Goal: Task Accomplishment & Management: Manage account settings

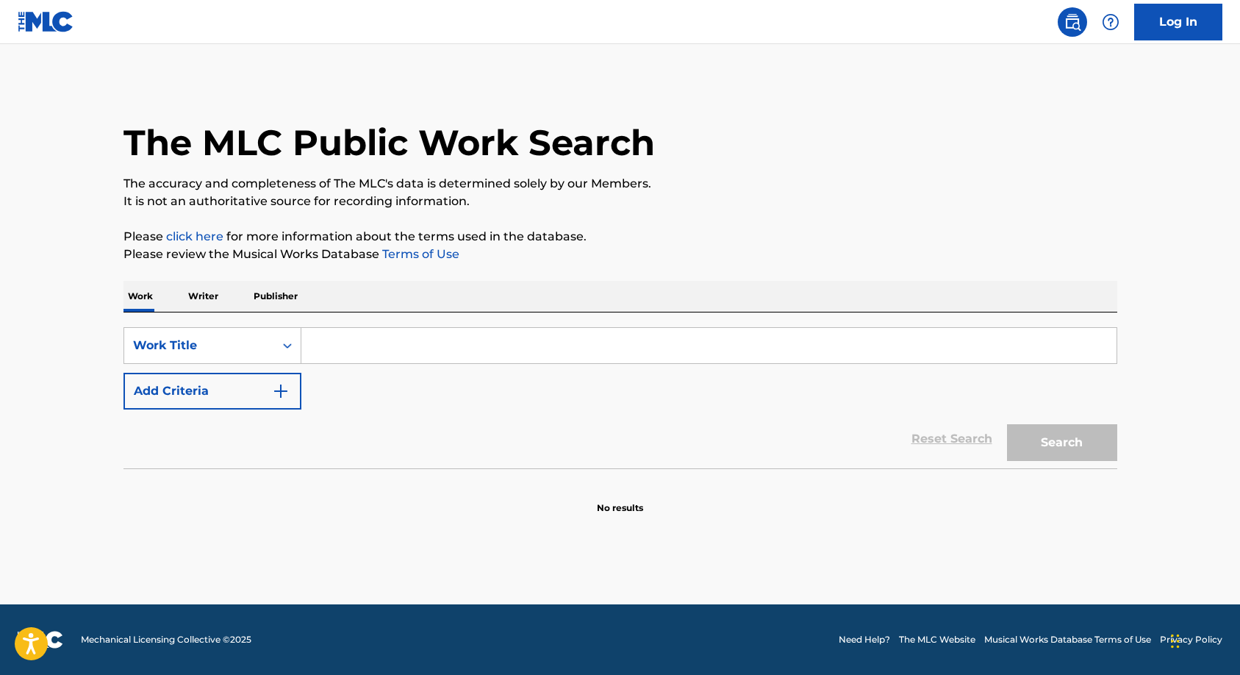
click at [497, 346] on input "Search Form" at bounding box center [708, 345] width 815 height 35
paste input "J3686U"
type input "J3686U"
click at [1033, 444] on button "Search" at bounding box center [1062, 442] width 110 height 37
click at [1034, 451] on button "Search" at bounding box center [1062, 442] width 110 height 37
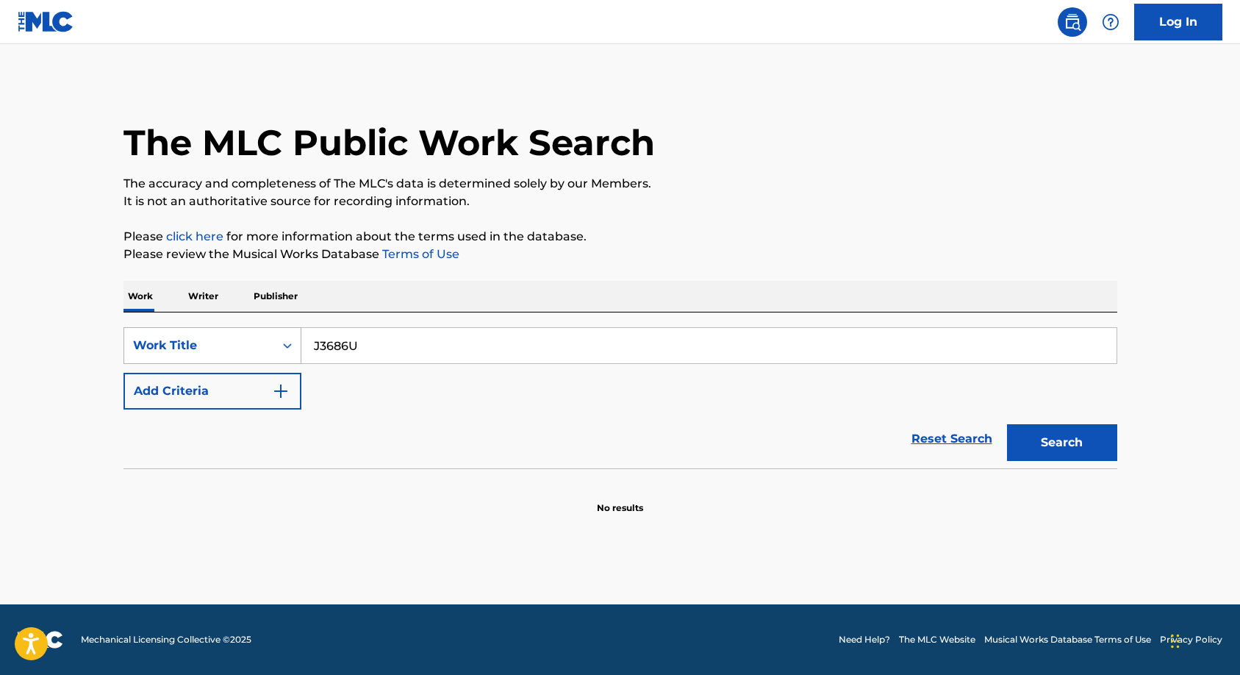
click at [274, 354] on div "Search Form" at bounding box center [287, 345] width 26 height 35
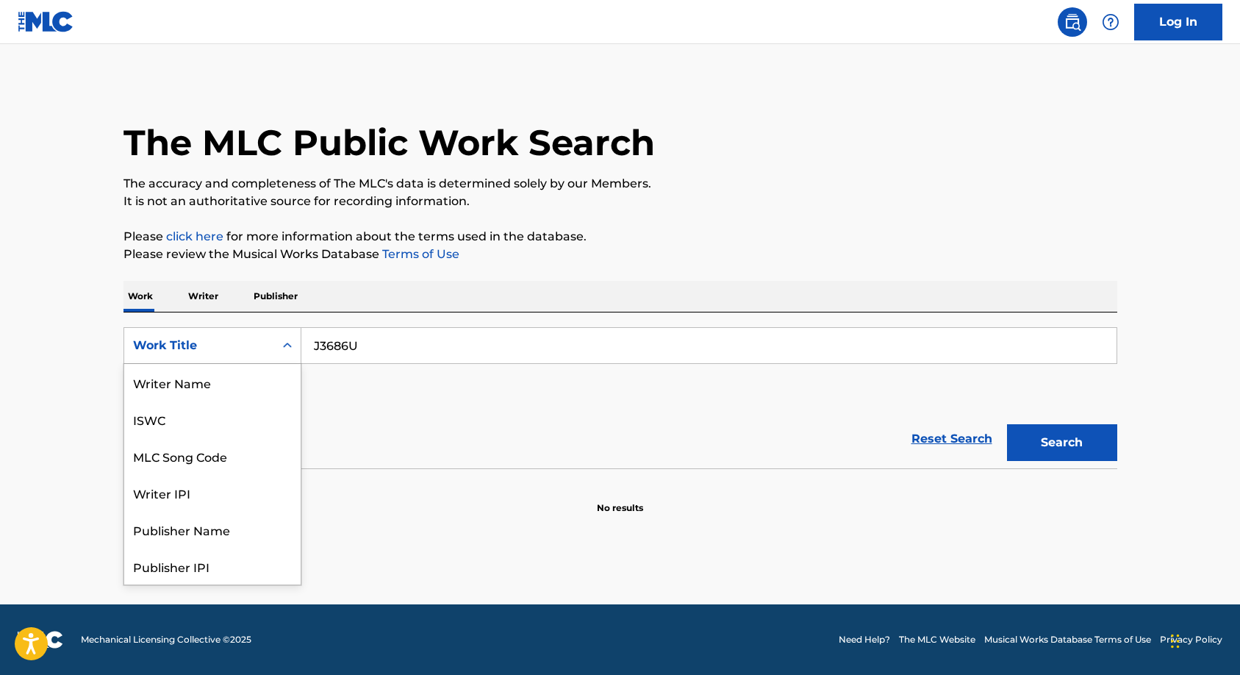
scroll to position [74, 0]
click at [216, 389] on div "MLC Song Code" at bounding box center [212, 382] width 176 height 37
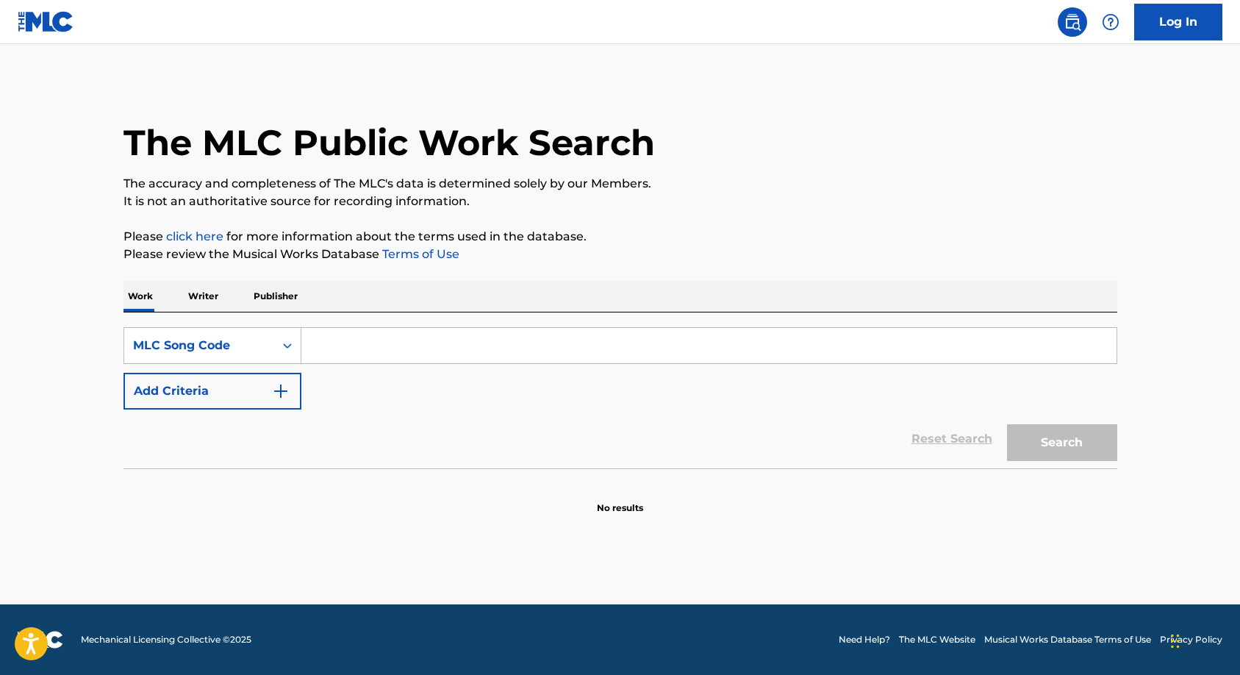
click at [344, 346] on input "Search Form" at bounding box center [708, 345] width 815 height 35
paste input "J3686U"
type input "J3686U"
click at [1031, 433] on button "Search" at bounding box center [1062, 442] width 110 height 37
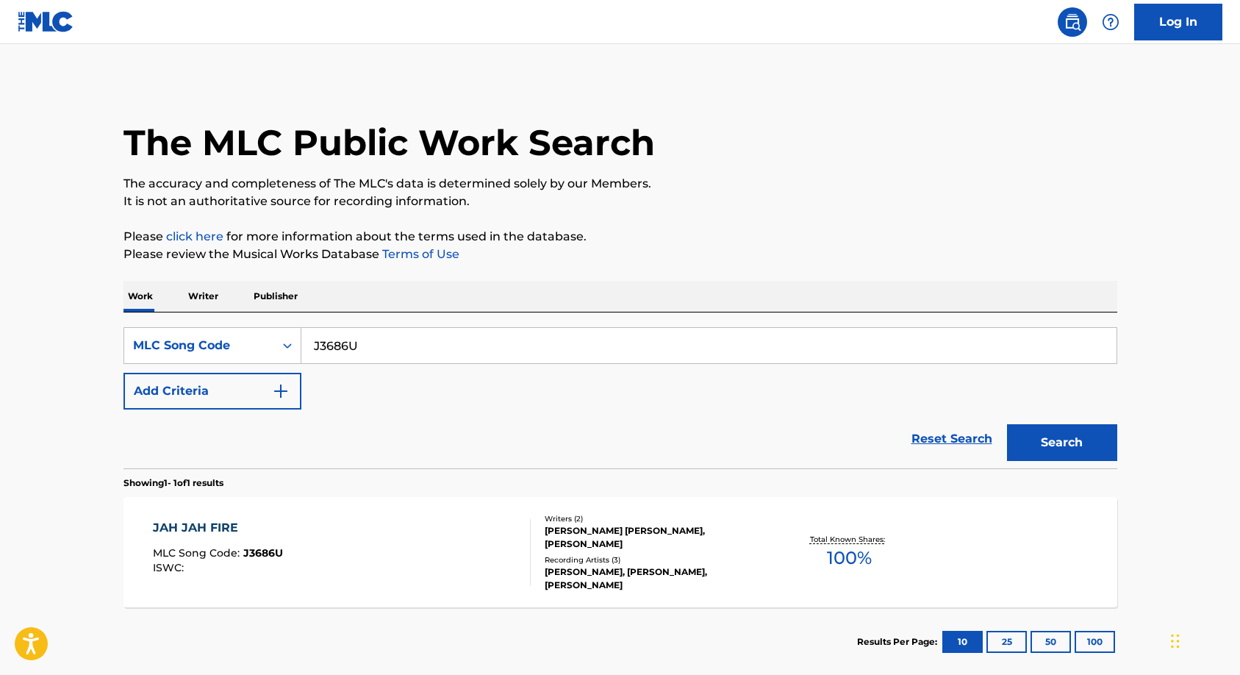
click at [559, 546] on div "EDWARD O-SULLIVAN LEE, BARRINGTON BROWN" at bounding box center [656, 537] width 222 height 26
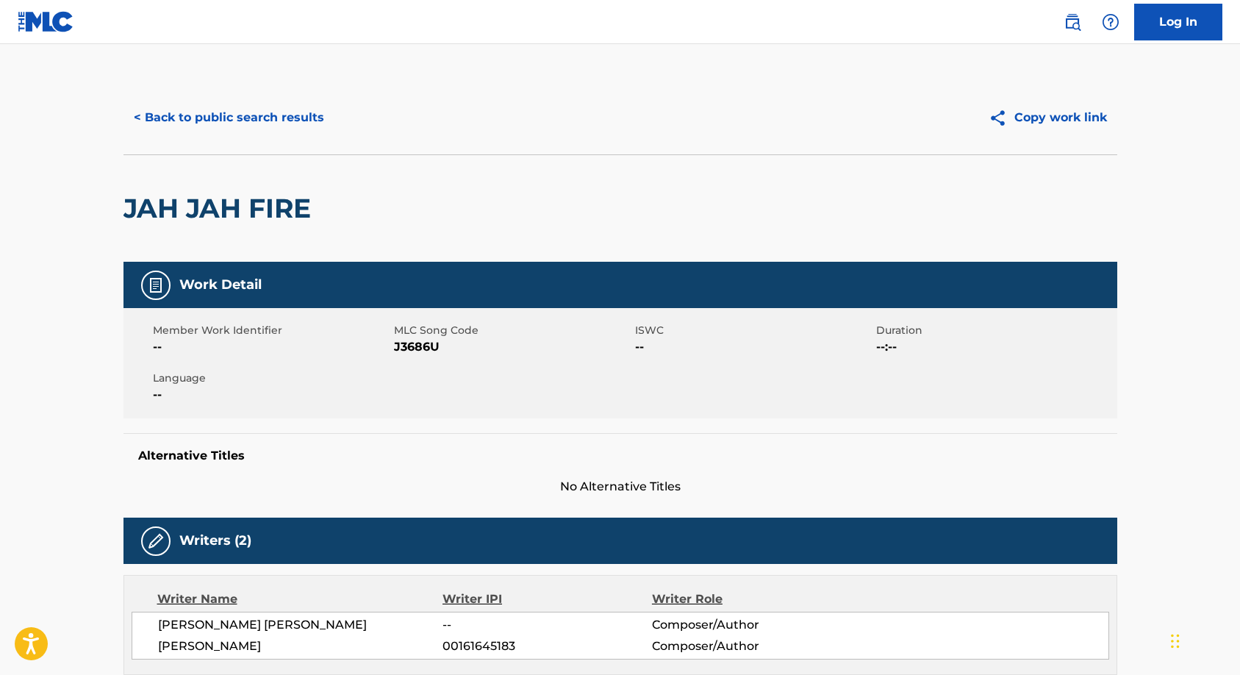
click at [225, 120] on button "< Back to public search results" at bounding box center [229, 117] width 211 height 37
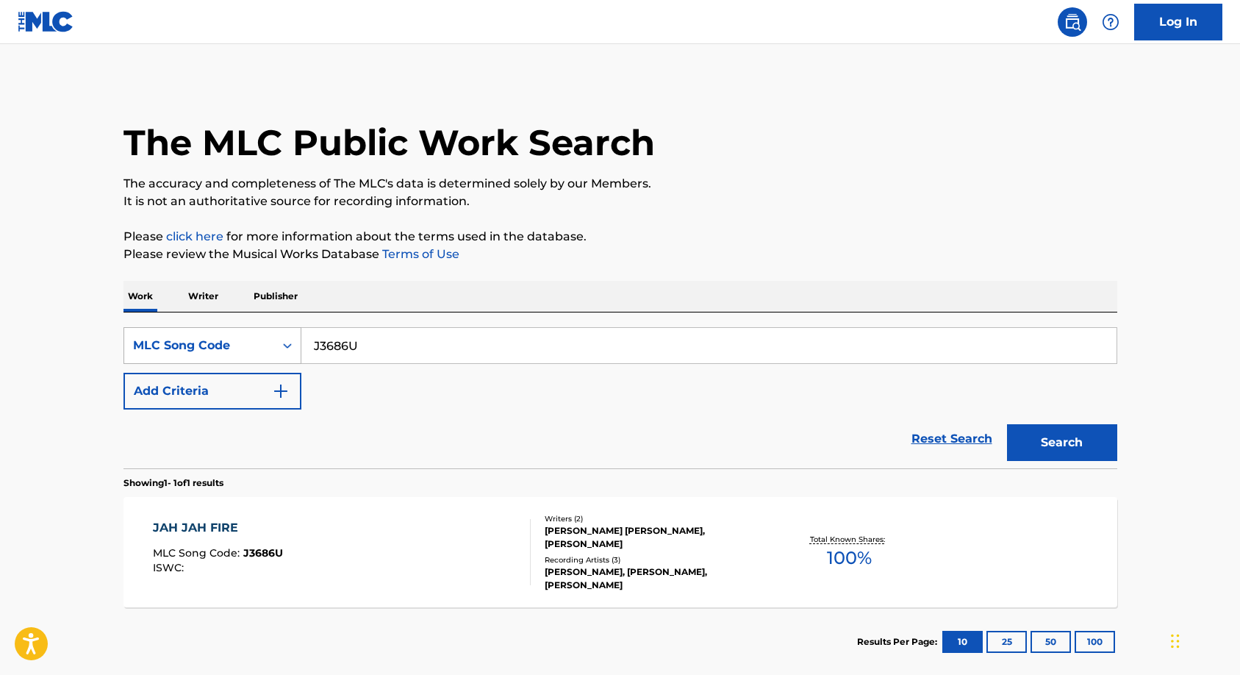
drag, startPoint x: 396, startPoint y: 344, endPoint x: 159, endPoint y: 346, distance: 236.7
click at [159, 346] on div "SearchWithCriteria65754620-202f-4cb3-8d0f-56429f9bd296 MLC Song Code J3686U" at bounding box center [621, 345] width 994 height 37
paste input "HV8G25"
type input "HV8G25"
click at [1046, 446] on button "Search" at bounding box center [1062, 442] width 110 height 37
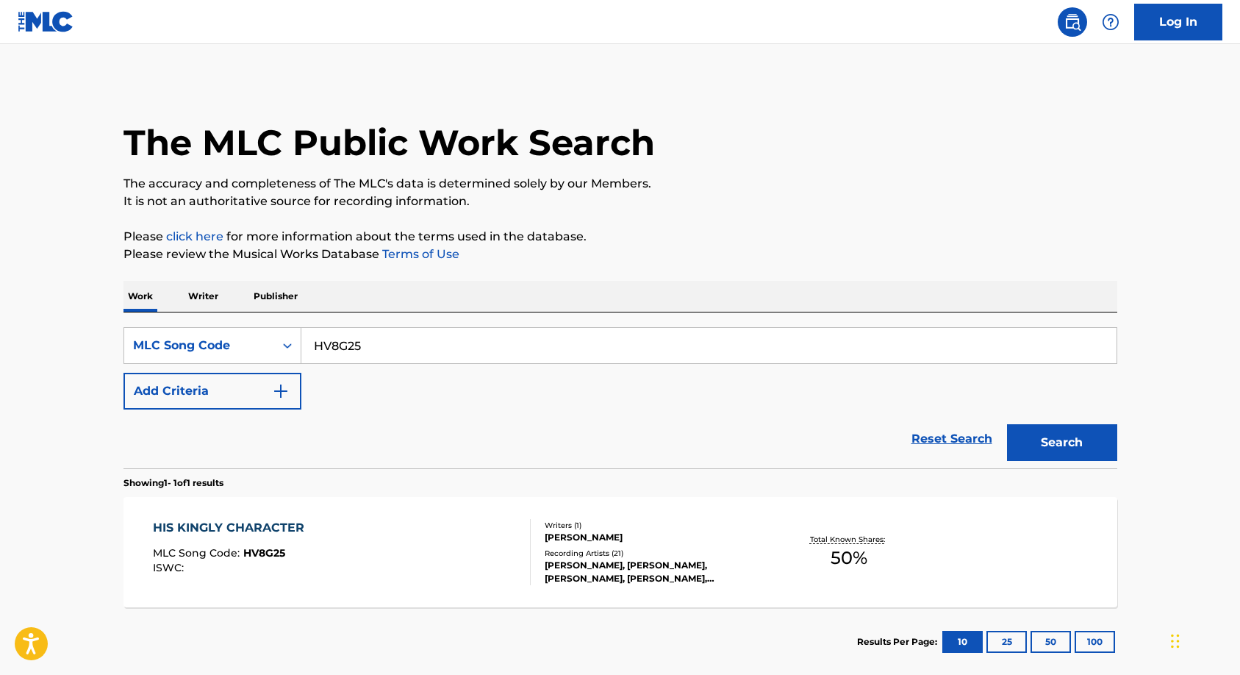
click at [570, 570] on div "GARNETT SILK, GARNETT SILK, GARNETT SILK, GARNETT SILK, GARNETT SILK" at bounding box center [656, 572] width 222 height 26
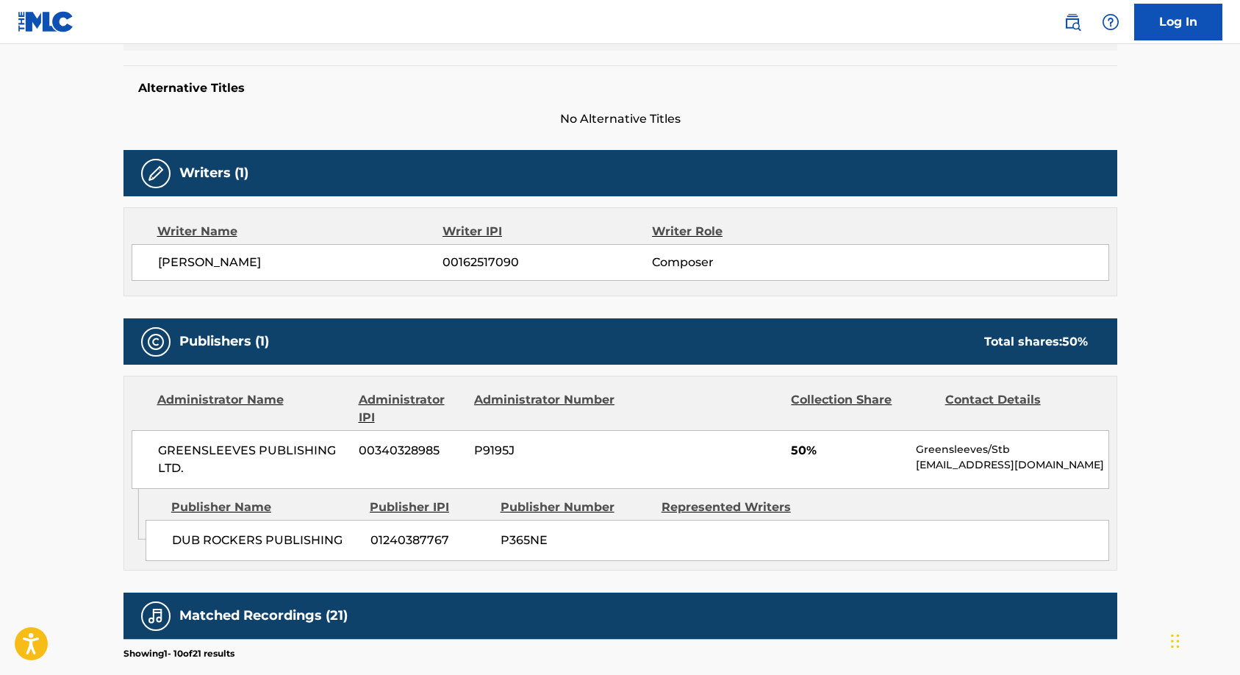
scroll to position [245, 0]
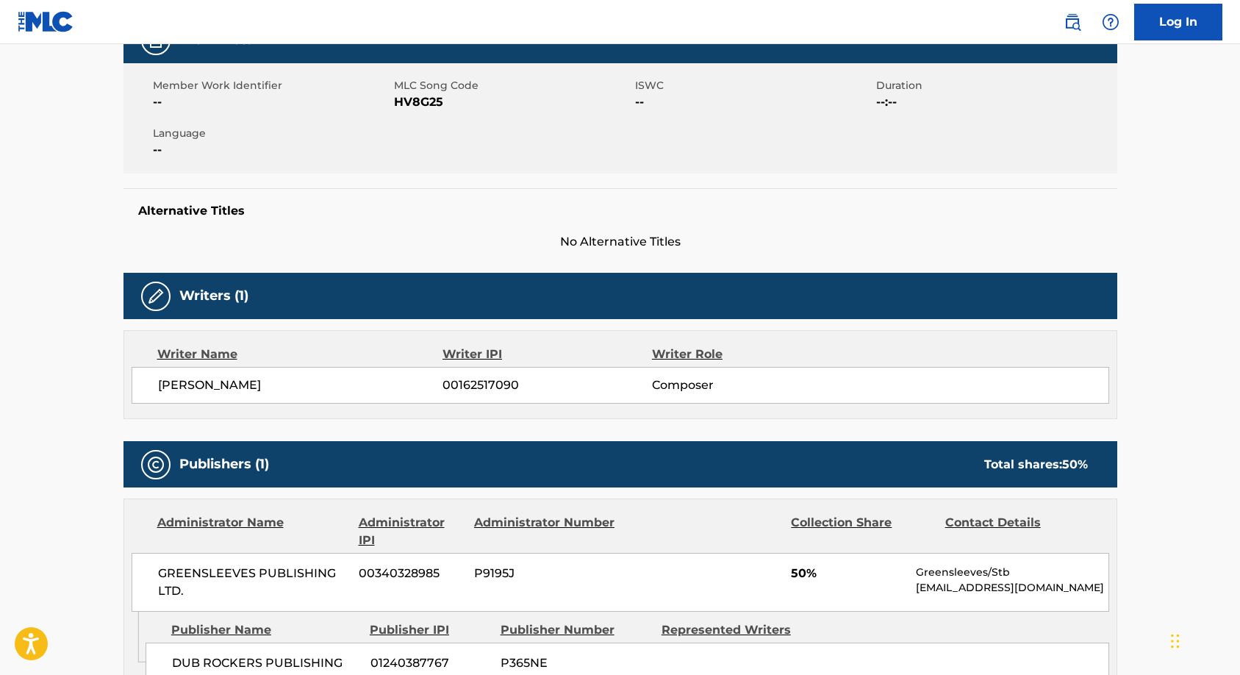
click at [1156, 26] on link "Log In" at bounding box center [1178, 22] width 88 height 37
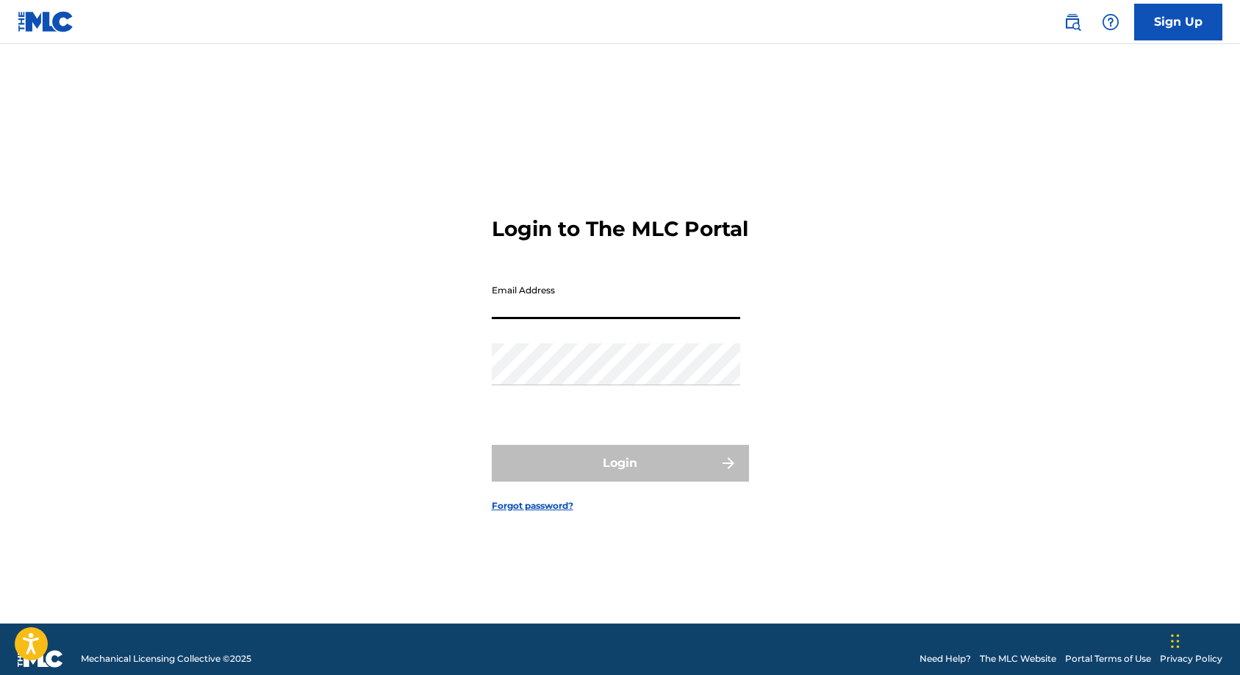
click at [557, 317] on input "Email Address" at bounding box center [616, 298] width 248 height 42
type input "[PERSON_NAME][EMAIL_ADDRESS][PERSON_NAME][DOMAIN_NAME]"
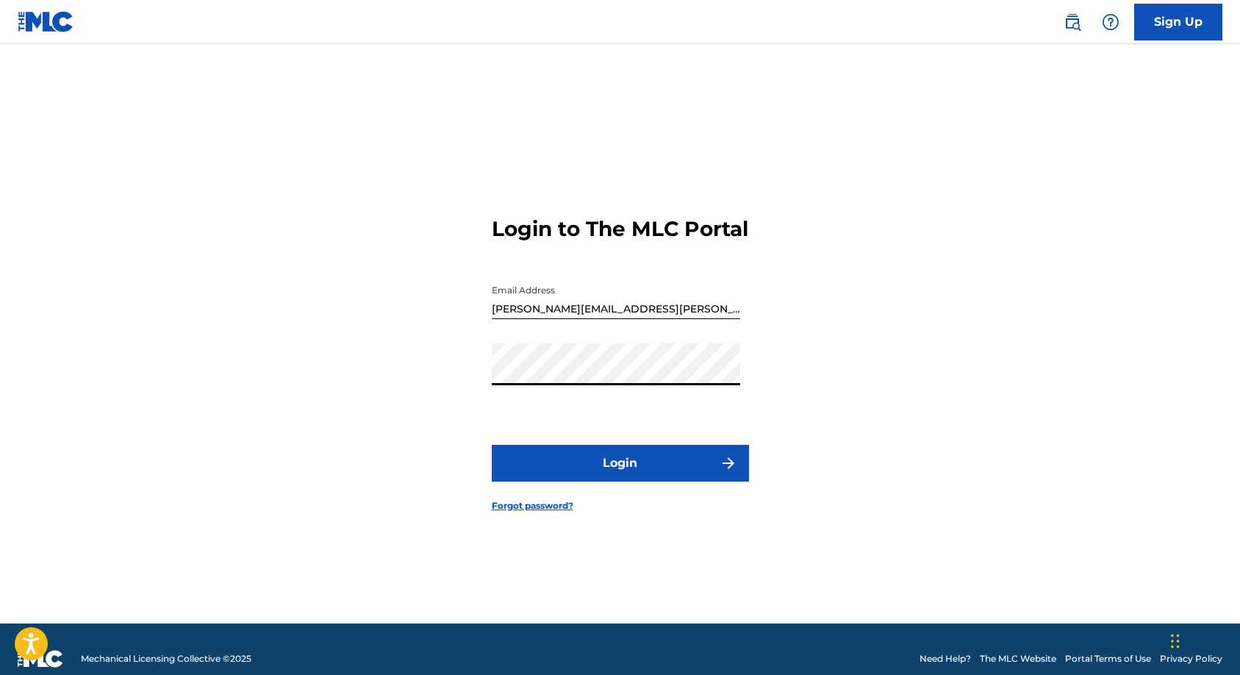
click at [602, 469] on button "Login" at bounding box center [620, 463] width 257 height 37
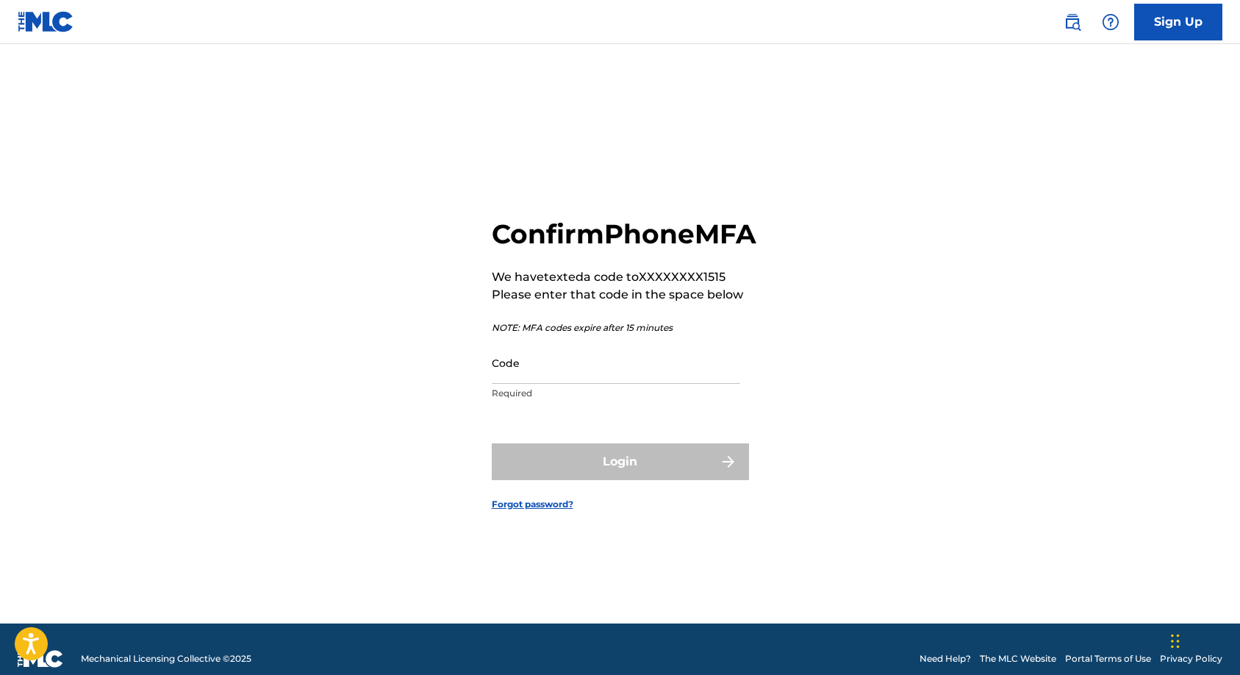
click at [535, 384] on input "Code" at bounding box center [616, 363] width 248 height 42
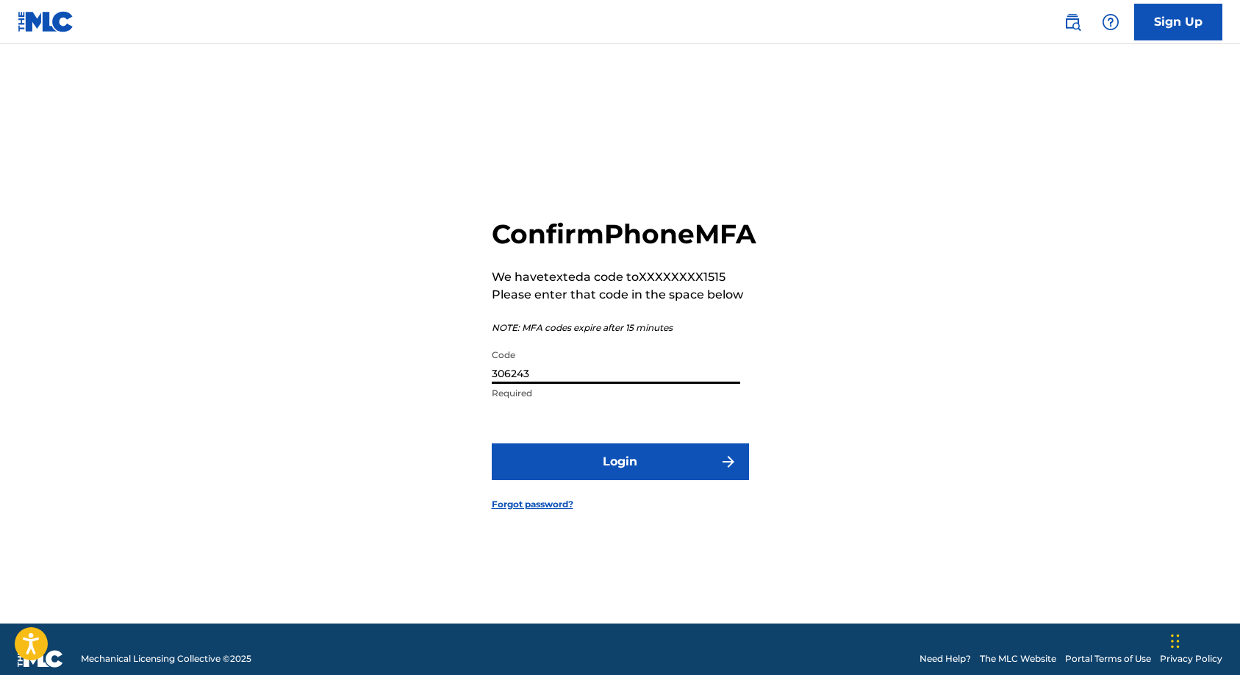
type input "306243"
click at [589, 471] on button "Login" at bounding box center [620, 461] width 257 height 37
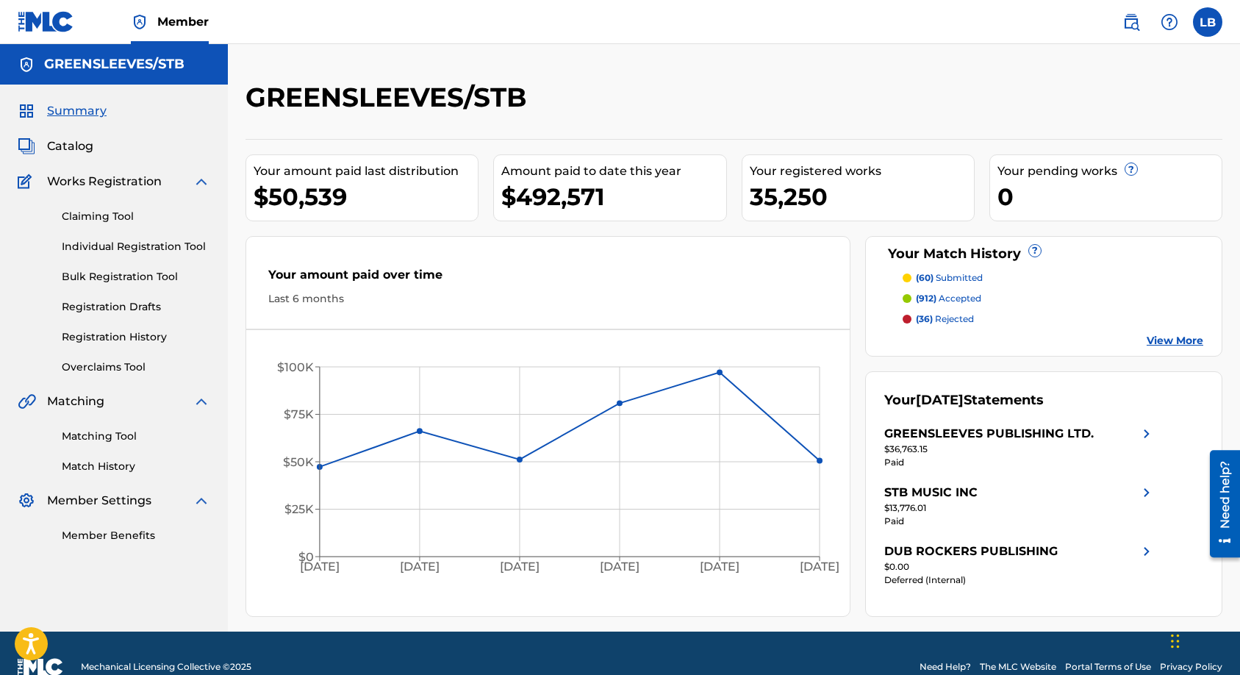
click at [69, 149] on span "Catalog" at bounding box center [70, 146] width 46 height 18
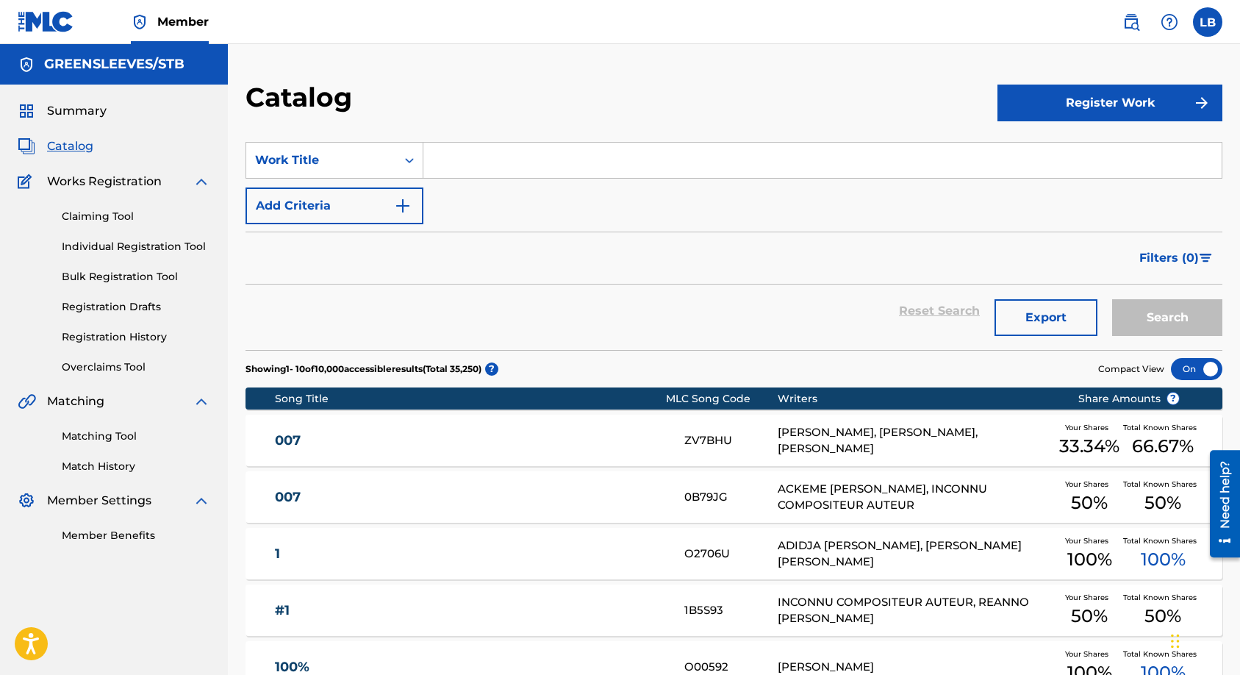
click at [590, 162] on input "Search Form" at bounding box center [822, 160] width 798 height 35
paste input "HV8G25"
type input "HV8G25"
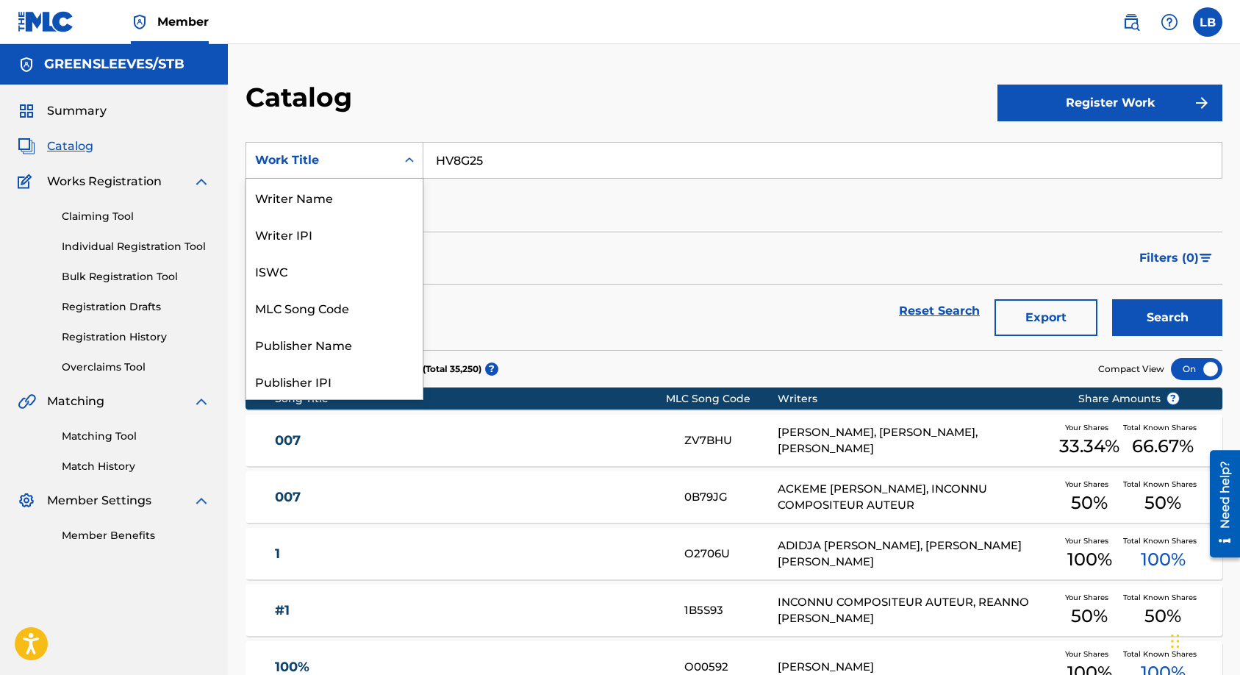
click at [397, 170] on div "Search Form" at bounding box center [409, 160] width 26 height 26
click at [323, 309] on div "MLC Song Code" at bounding box center [334, 307] width 176 height 37
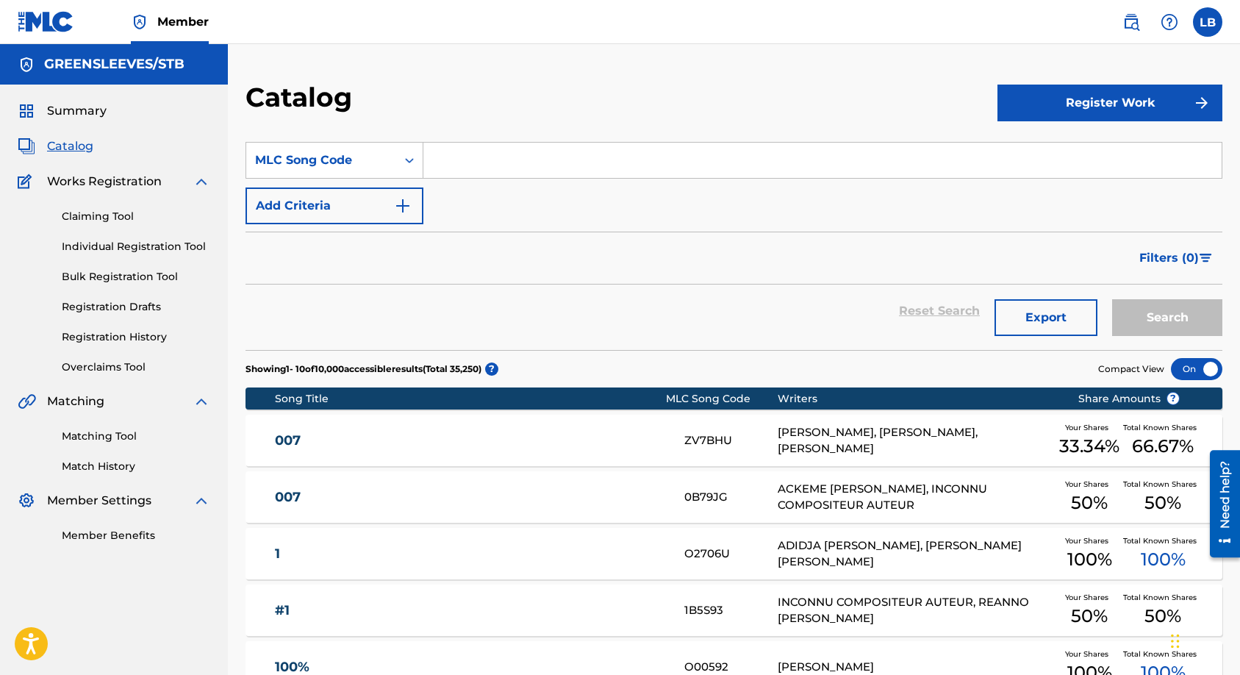
click at [476, 161] on input "Search Form" at bounding box center [822, 160] width 798 height 35
paste input "HV8G25"
type input "HV8G25"
click at [1131, 315] on button "Search" at bounding box center [1167, 317] width 110 height 37
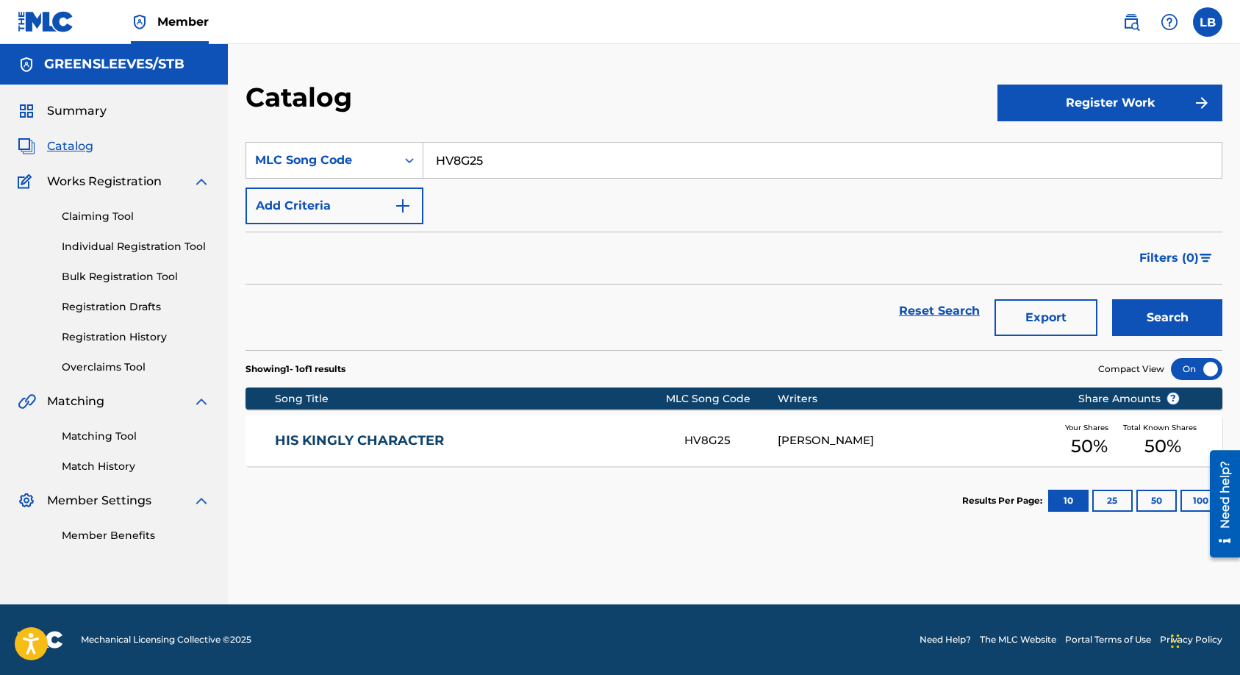
click at [422, 447] on link "HIS KINGLY CHARACTER" at bounding box center [470, 440] width 390 height 17
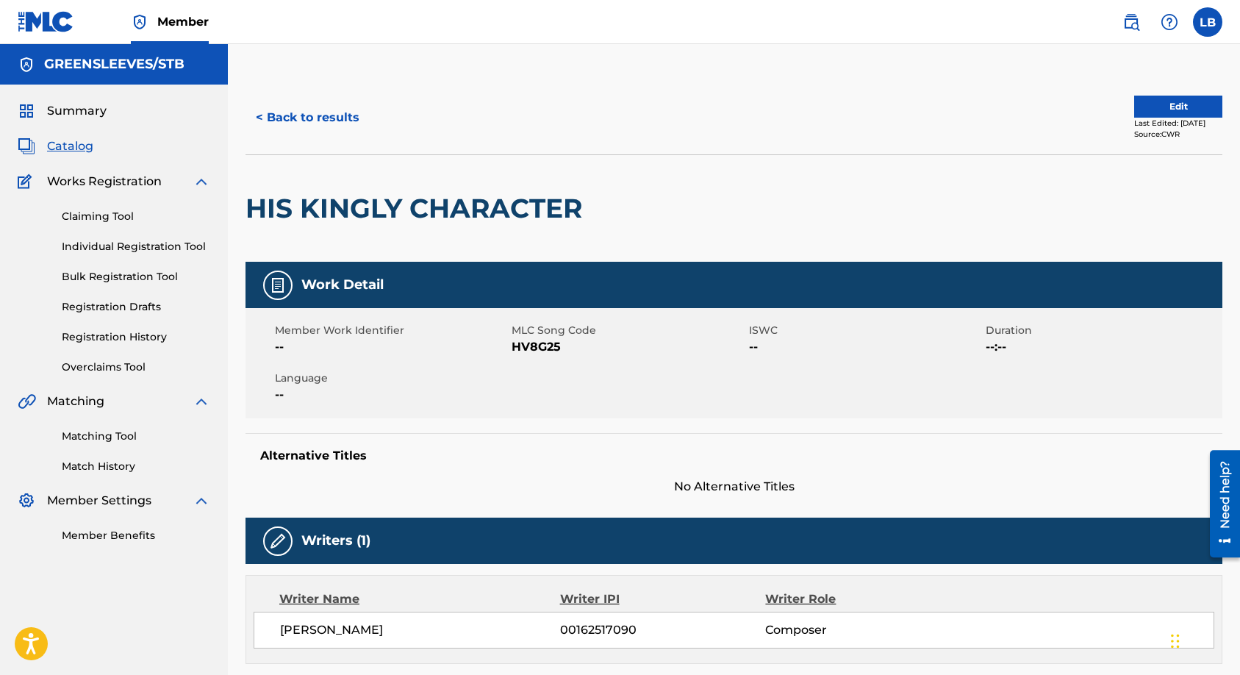
click at [1134, 110] on button "Edit" at bounding box center [1178, 107] width 88 height 22
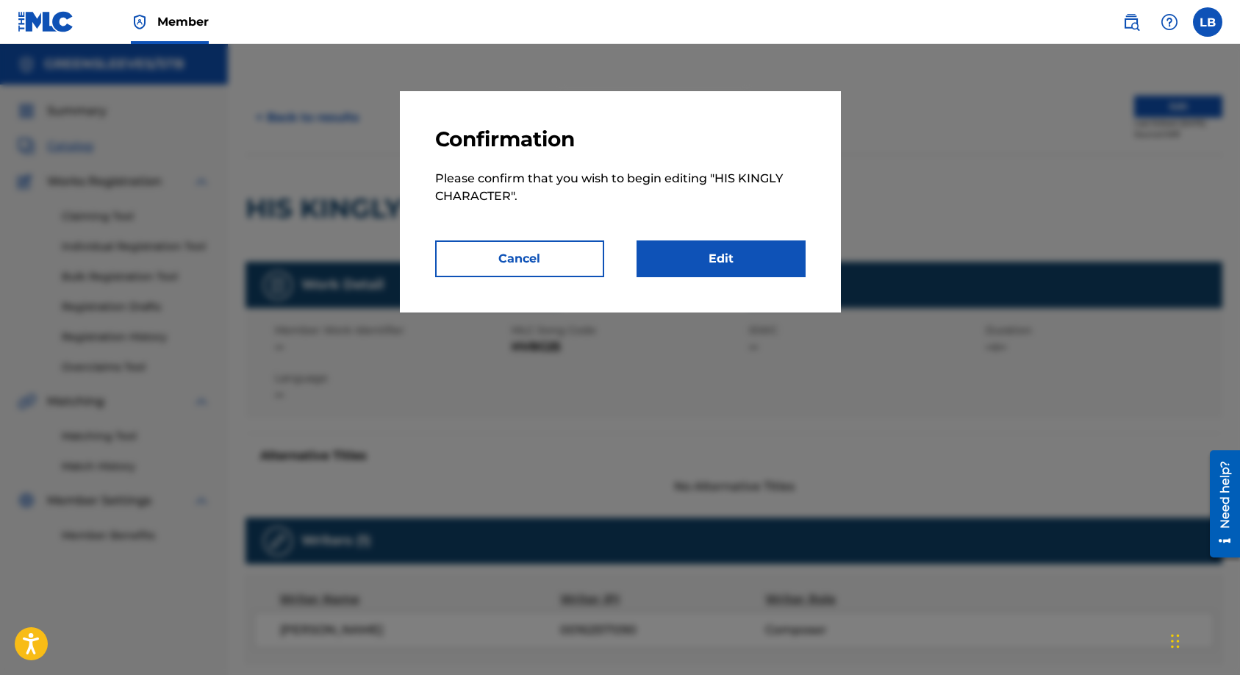
click at [654, 243] on link "Edit" at bounding box center [721, 258] width 169 height 37
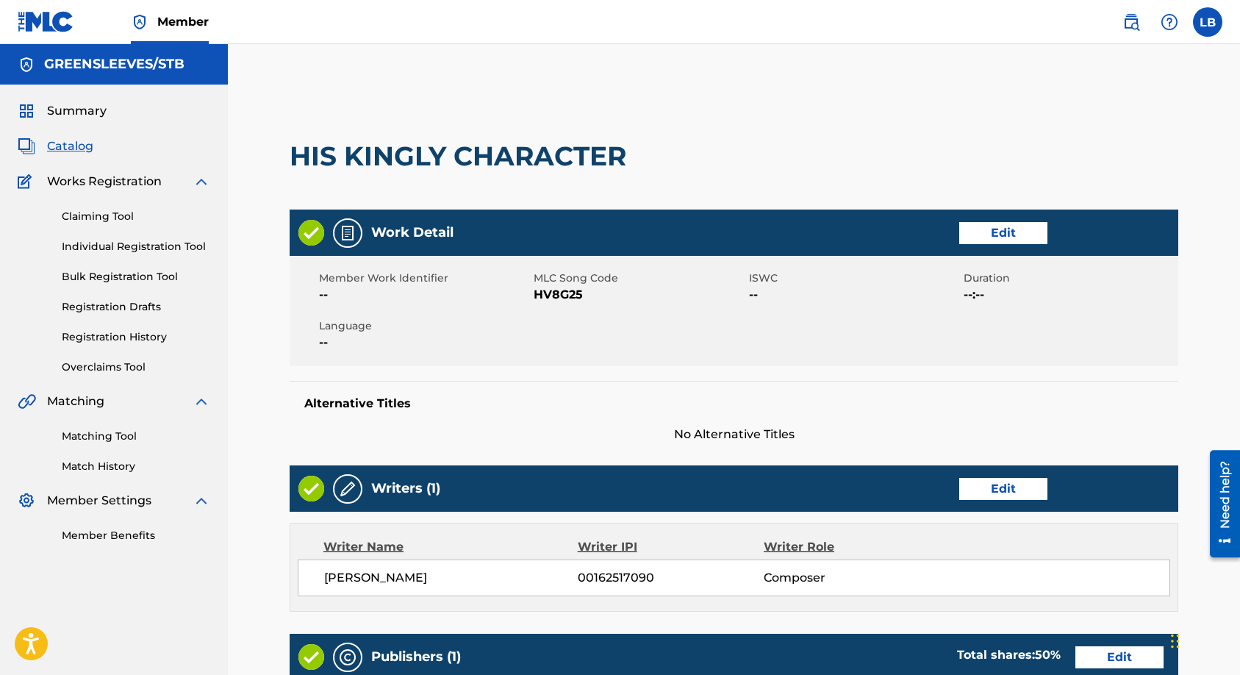
click at [720, 431] on span "No Alternative Titles" at bounding box center [734, 435] width 889 height 18
click at [984, 232] on link "Edit" at bounding box center [1003, 233] width 88 height 22
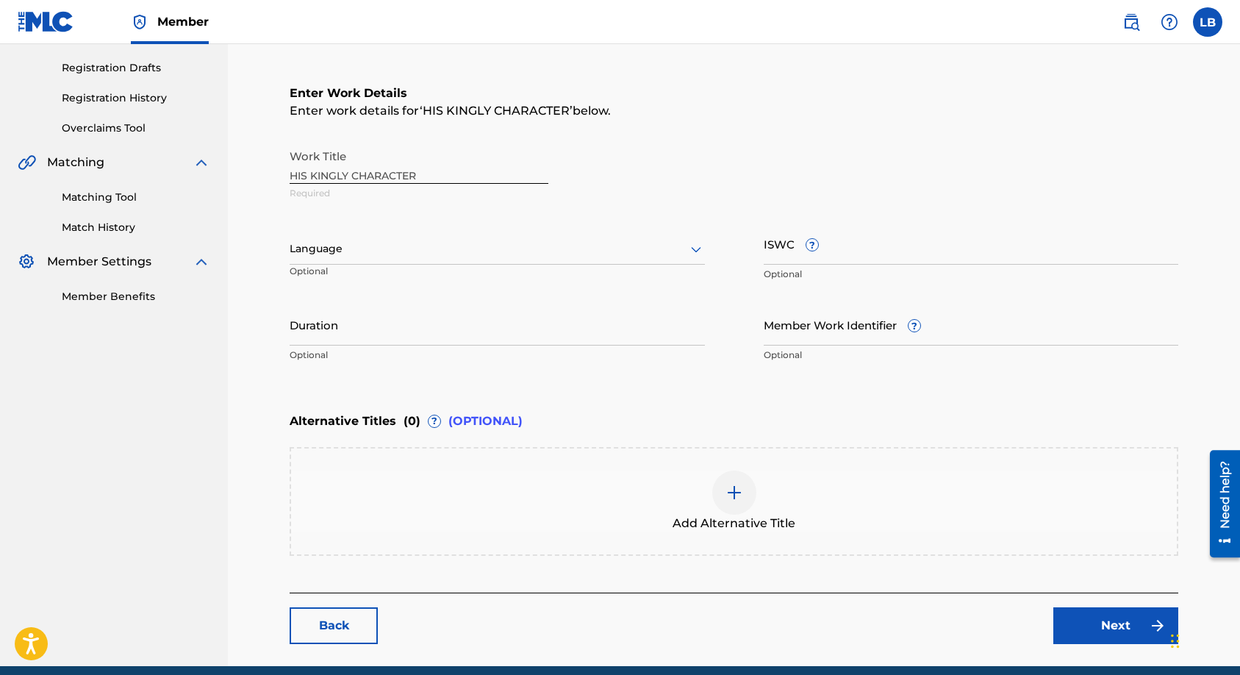
scroll to position [245, 0]
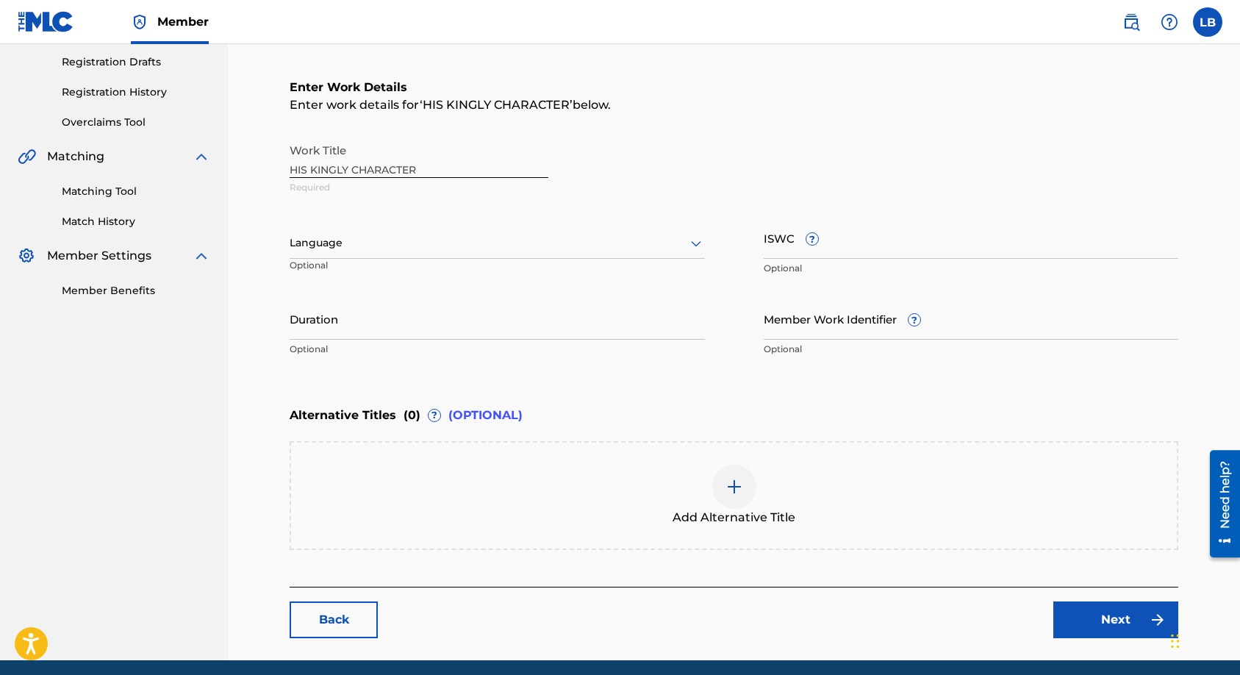
click at [739, 490] on img at bounding box center [735, 487] width 18 height 18
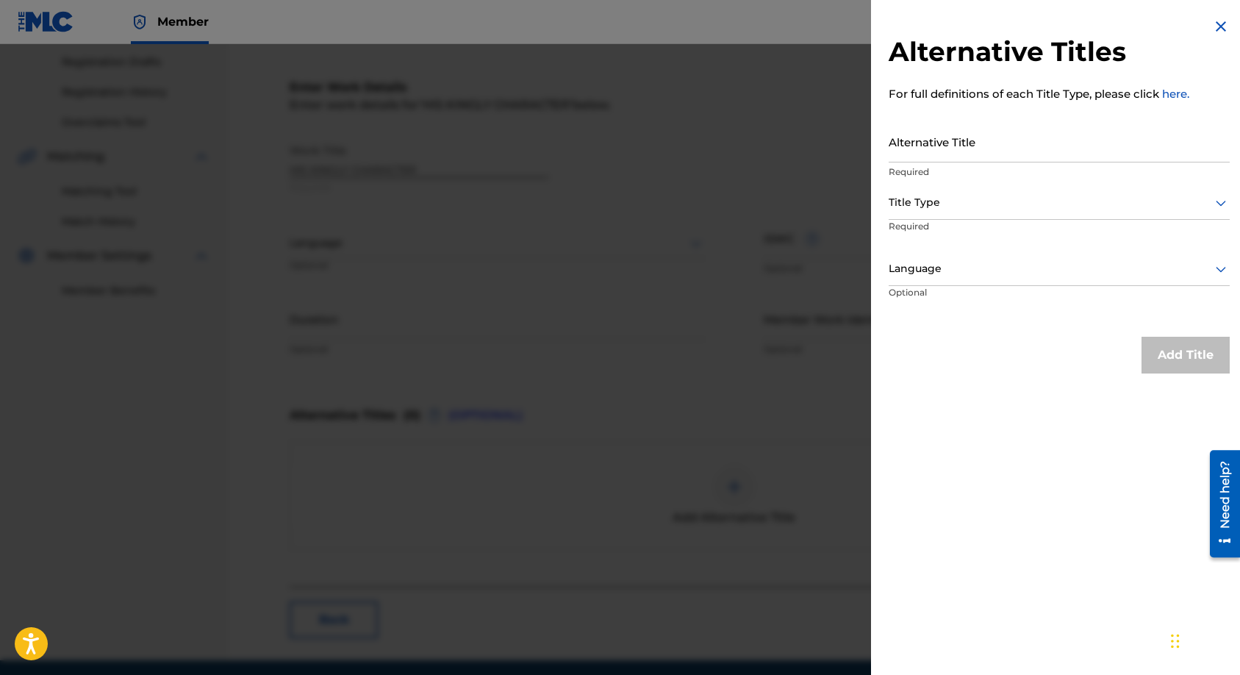
click at [972, 142] on input "Alternative Title" at bounding box center [1059, 142] width 341 height 42
type input "k"
type input "KINGLY CHARACTER"
click at [1003, 208] on div at bounding box center [1059, 202] width 341 height 18
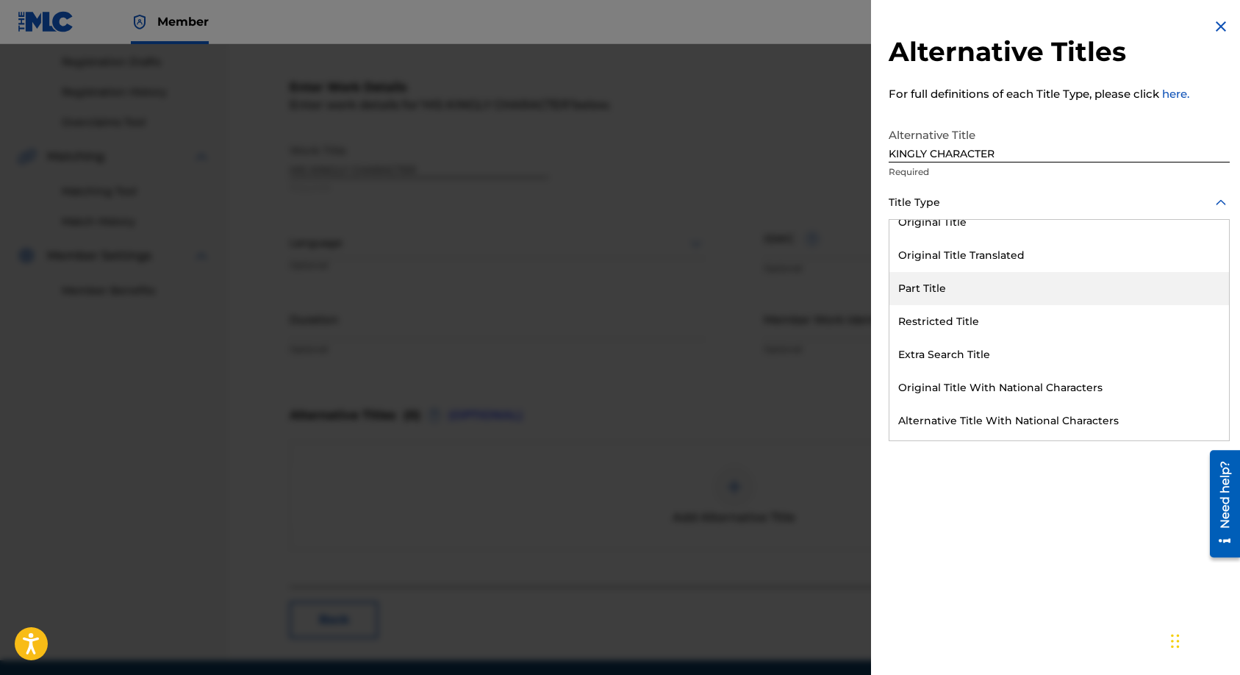
scroll to position [143, 0]
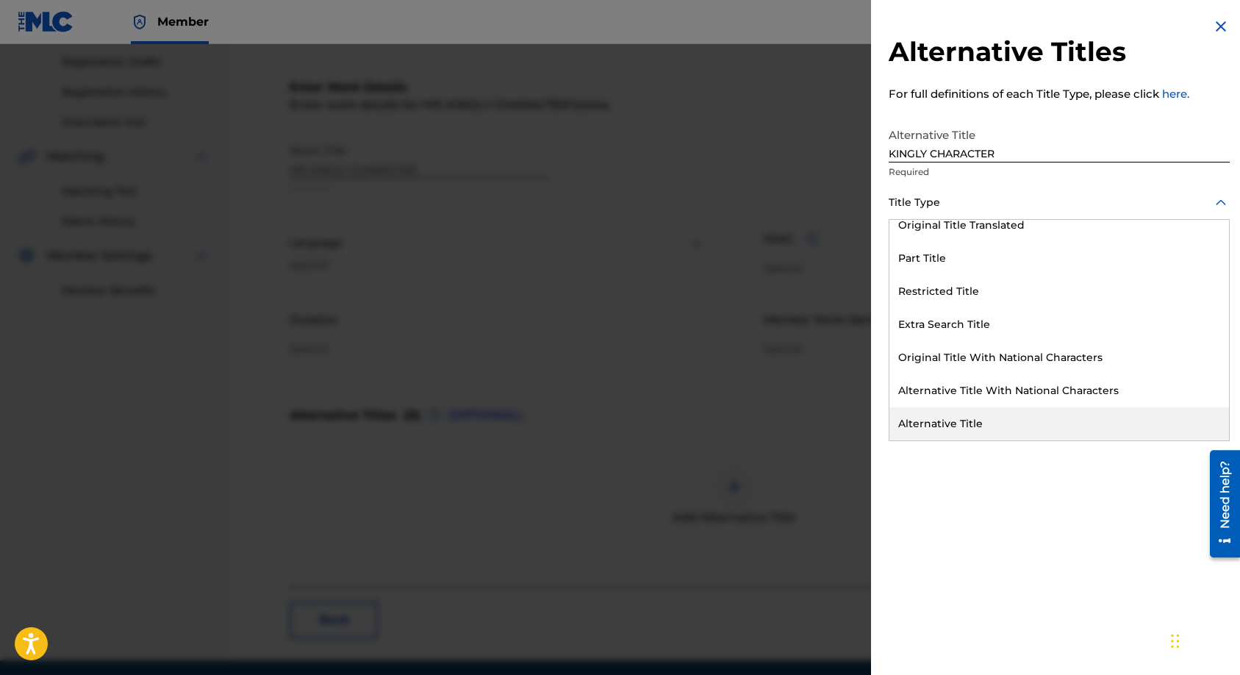
click at [963, 422] on div "Alternative Title" at bounding box center [1060, 423] width 340 height 33
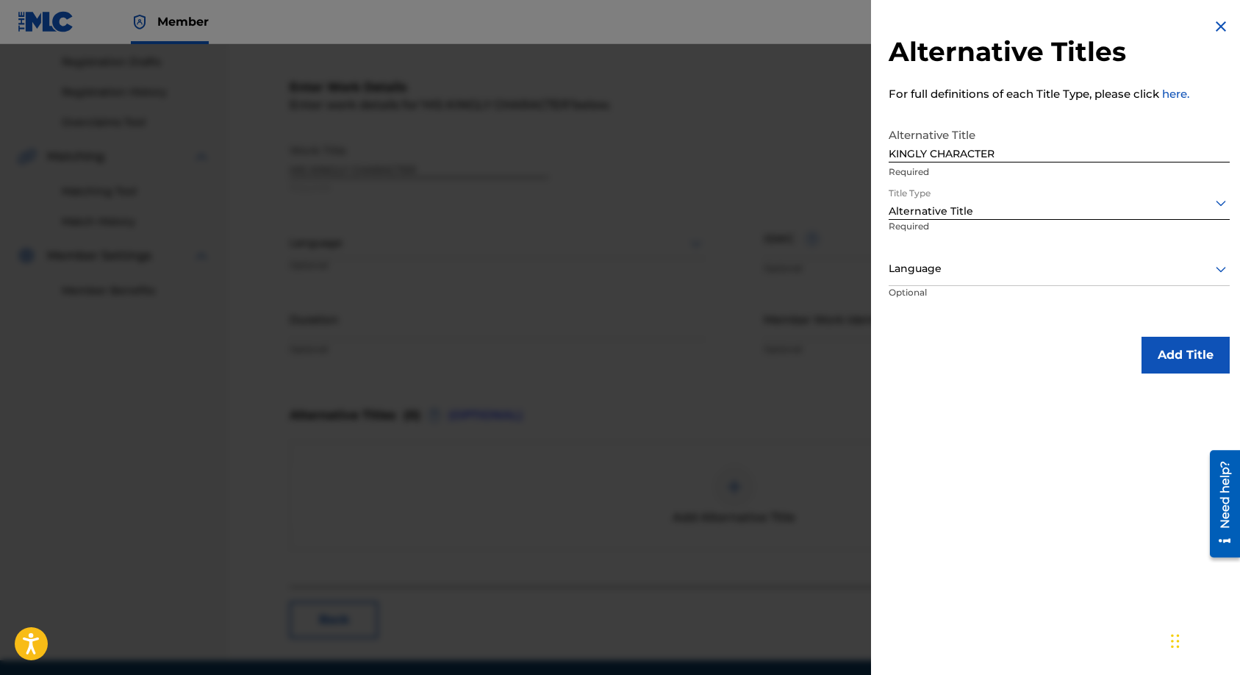
click at [1158, 363] on button "Add Title" at bounding box center [1186, 355] width 88 height 37
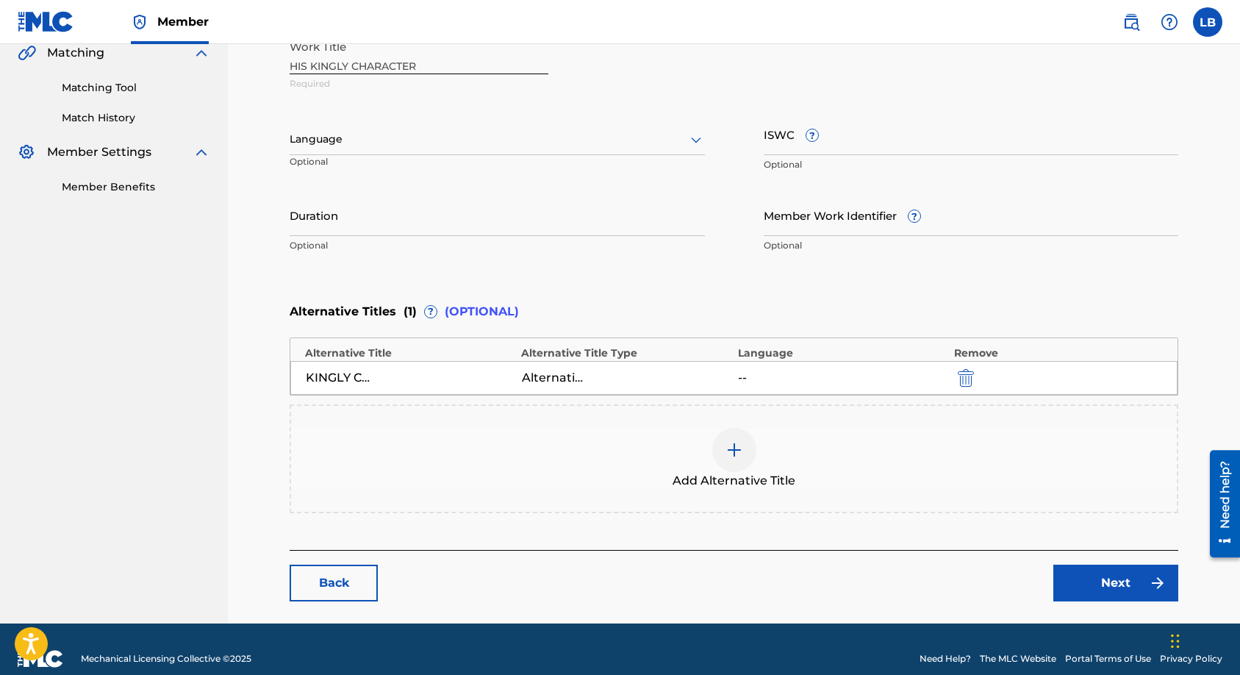
scroll to position [368, 0]
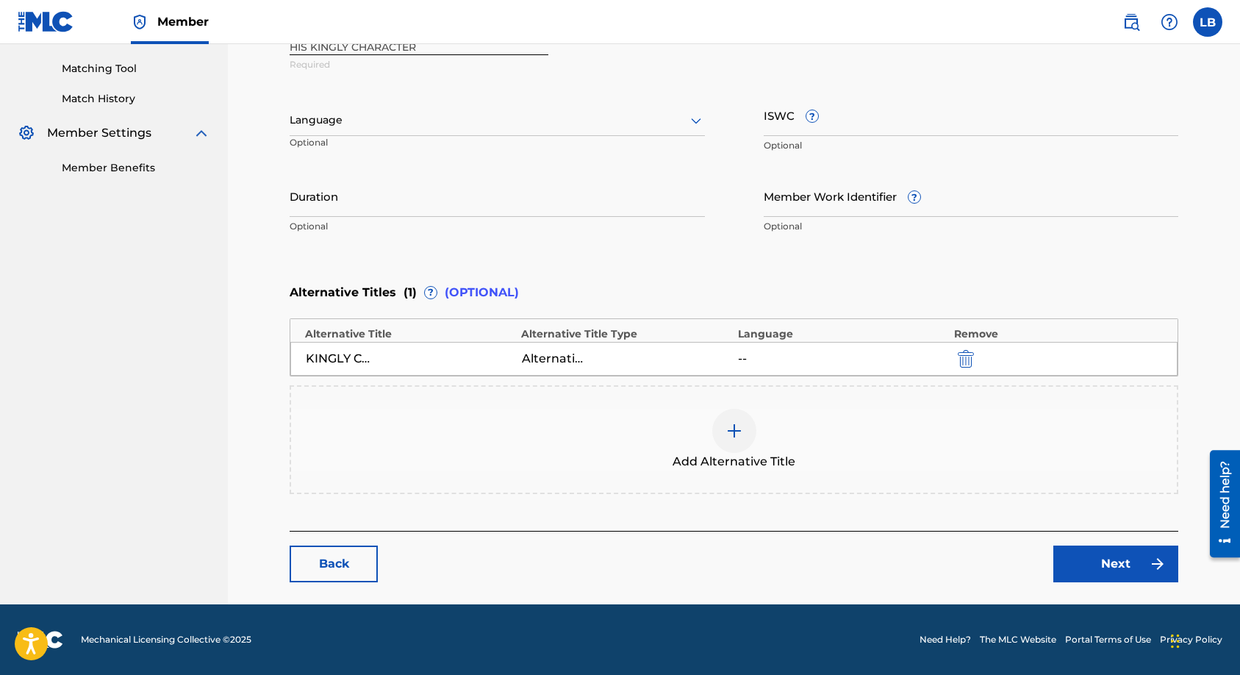
click at [1092, 558] on link "Next" at bounding box center [1115, 563] width 125 height 37
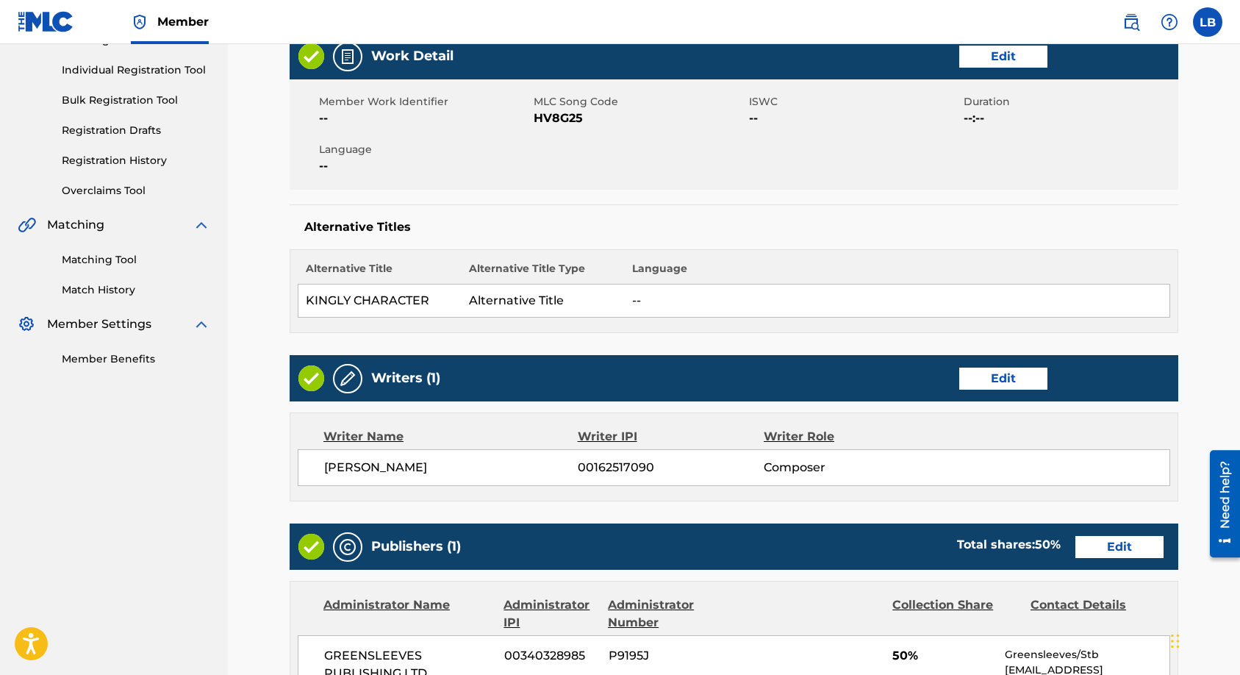
scroll to position [245, 0]
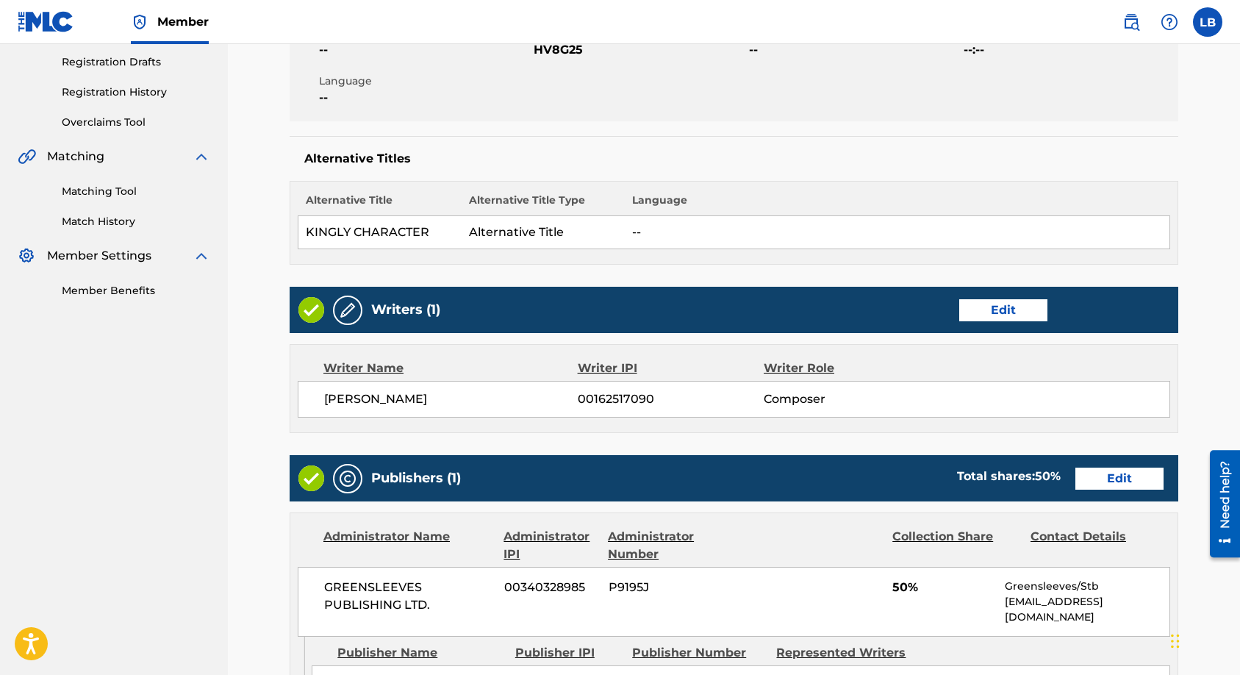
click at [998, 308] on link "Edit" at bounding box center [1003, 310] width 88 height 22
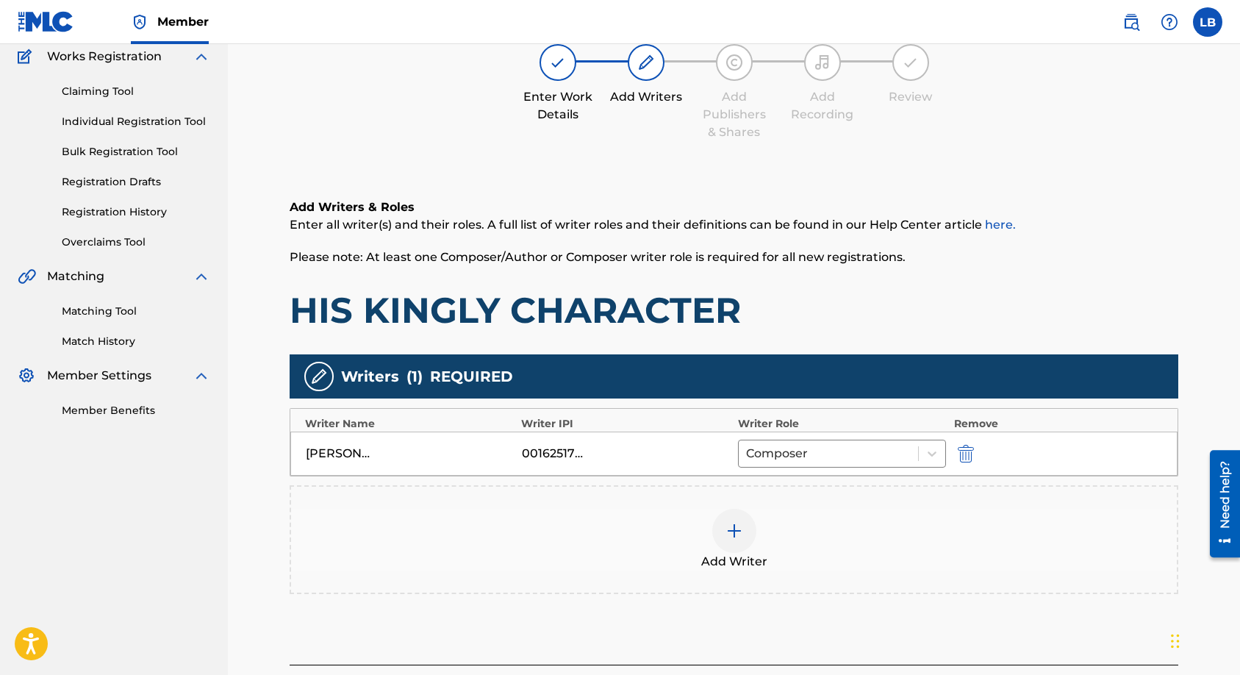
scroll to position [246, 0]
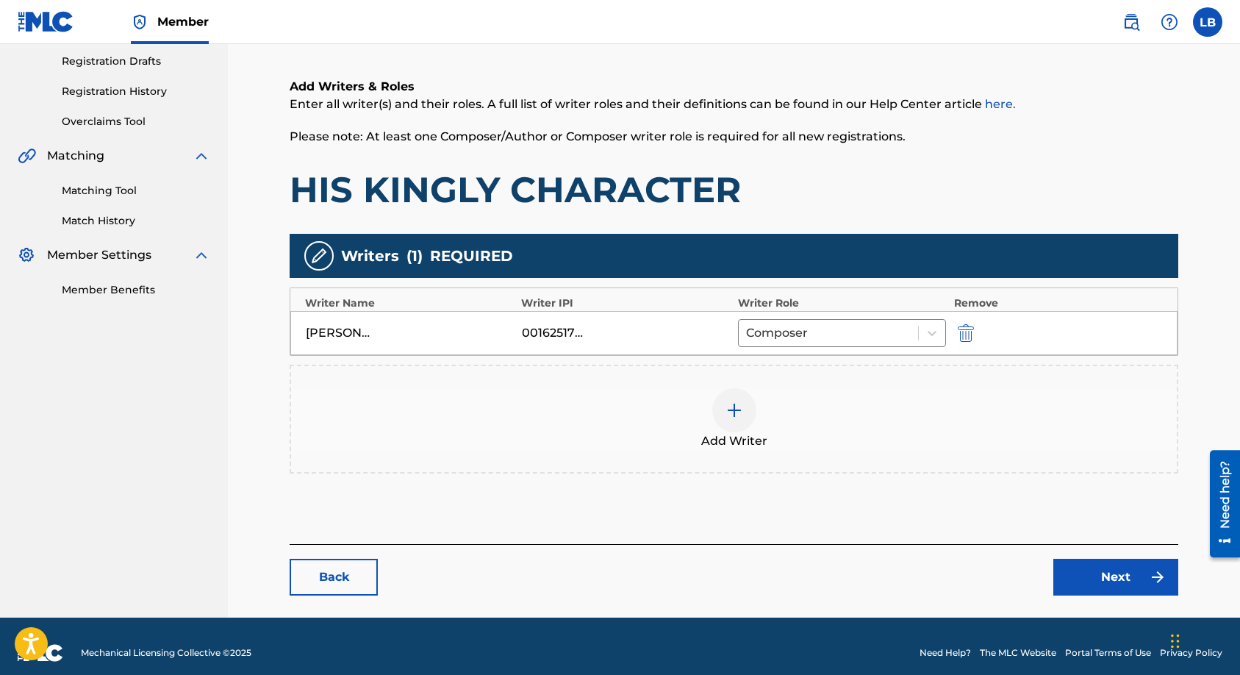
click at [730, 412] on img at bounding box center [735, 410] width 18 height 18
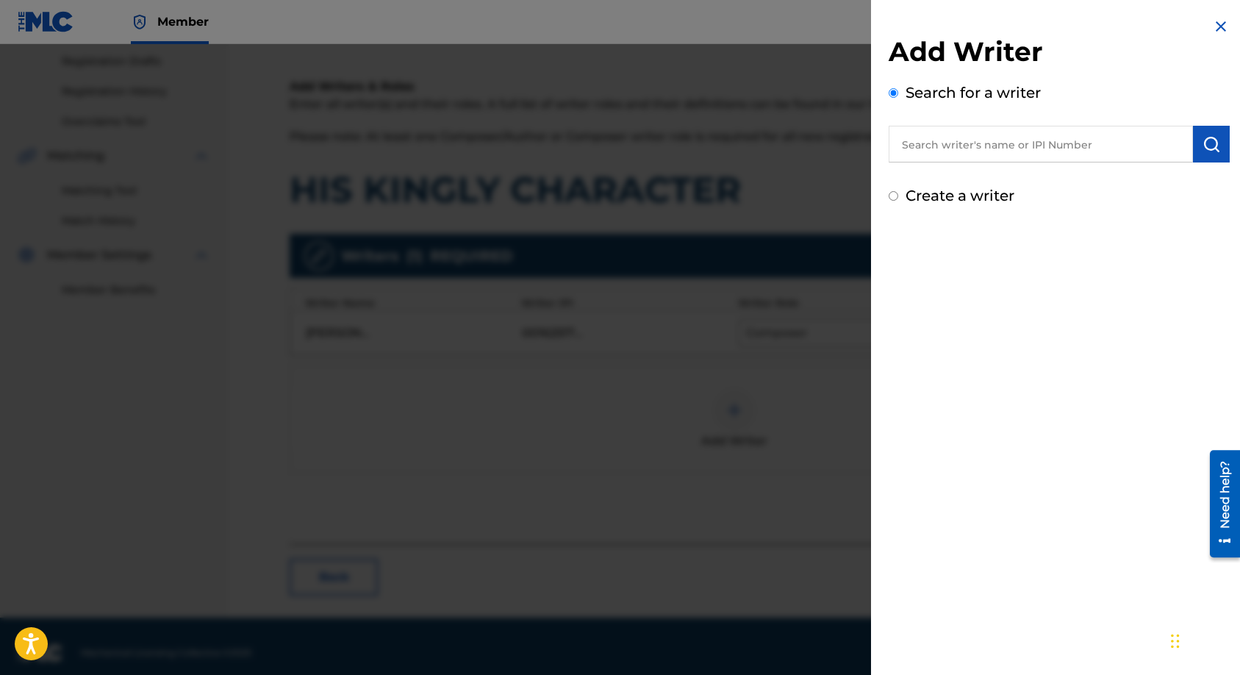
click at [954, 146] on input "text" at bounding box center [1041, 144] width 304 height 37
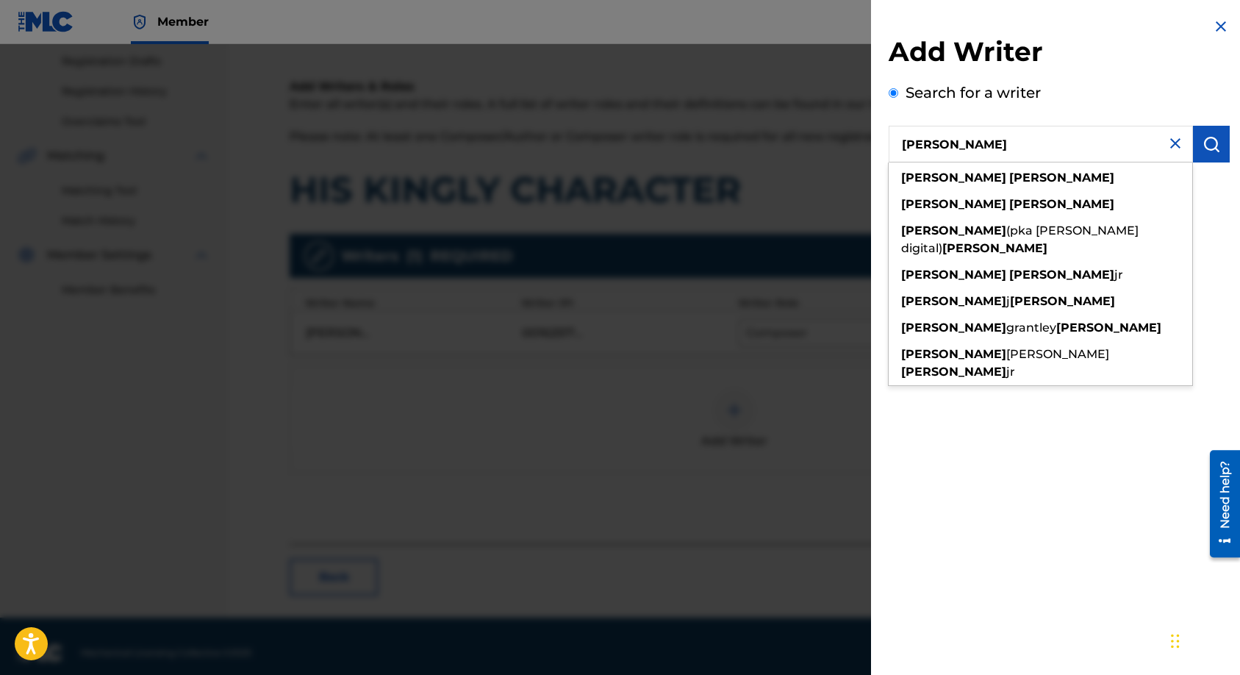
click at [1209, 141] on img "submit" at bounding box center [1212, 144] width 18 height 18
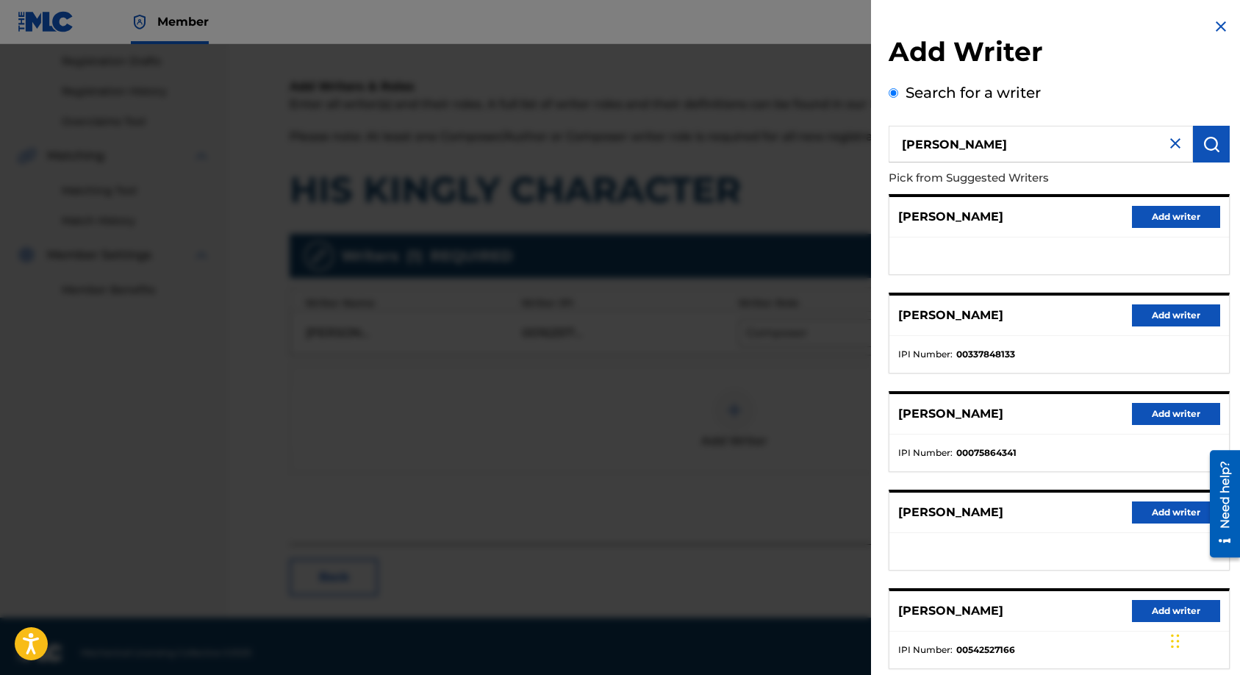
scroll to position [87, 0]
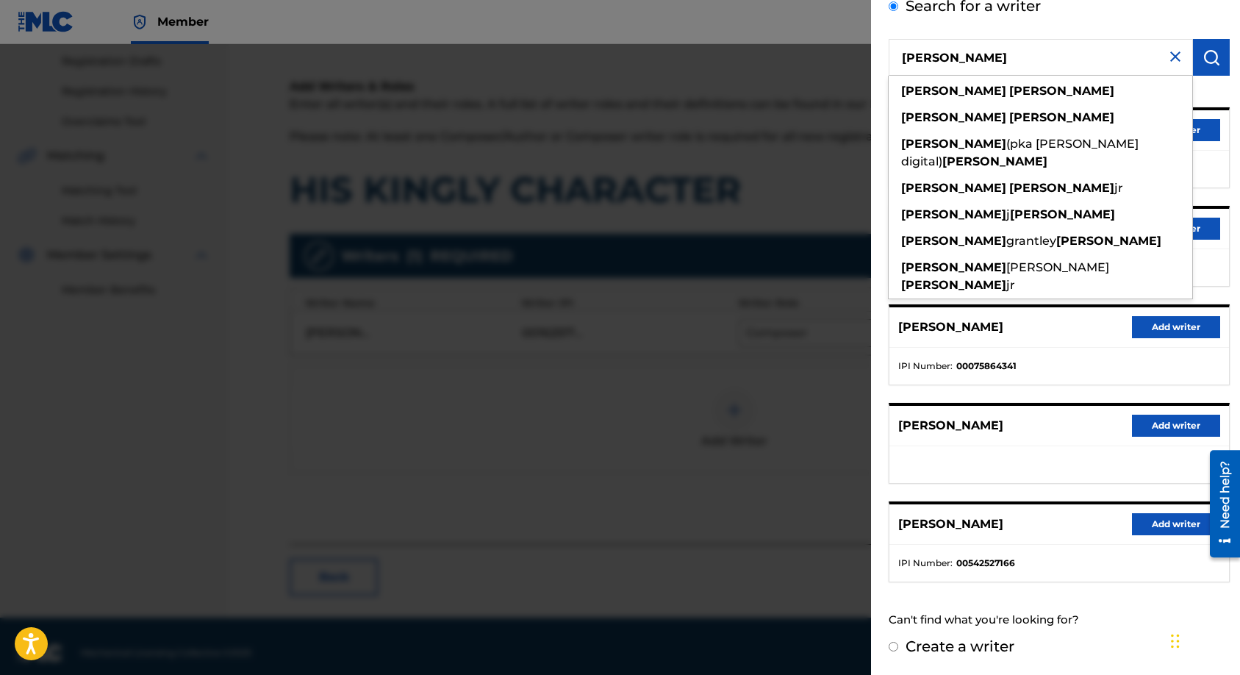
click at [956, 57] on input "BOBBY DIXON" at bounding box center [1041, 57] width 304 height 37
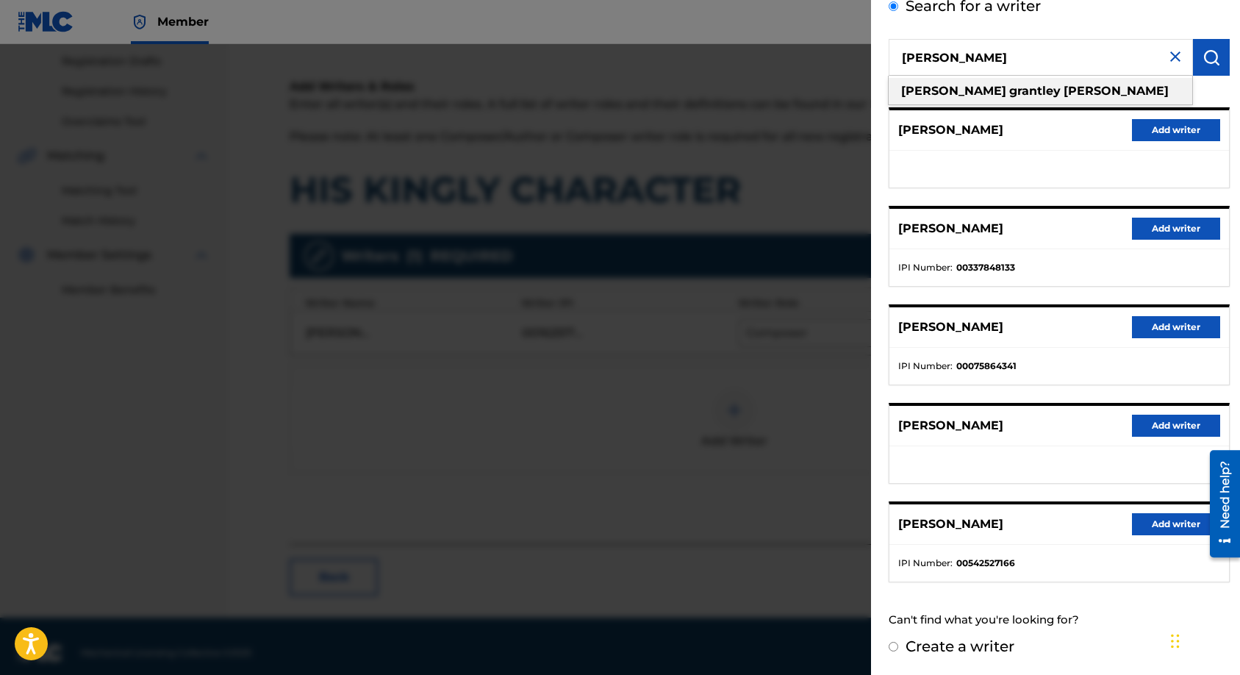
click at [1009, 88] on strong "grantley" at bounding box center [1034, 91] width 51 height 14
type input "bobby grantley dixon"
click at [1203, 62] on img "submit" at bounding box center [1212, 58] width 18 height 18
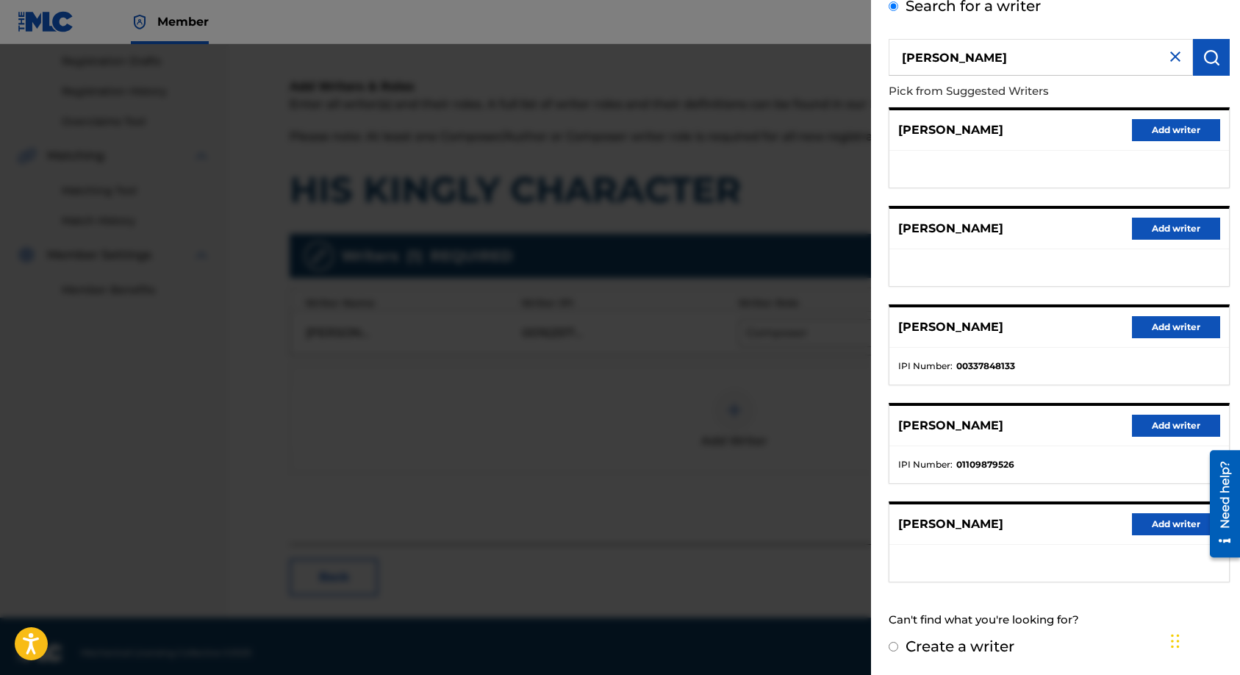
click at [1145, 427] on button "Add writer" at bounding box center [1176, 426] width 88 height 22
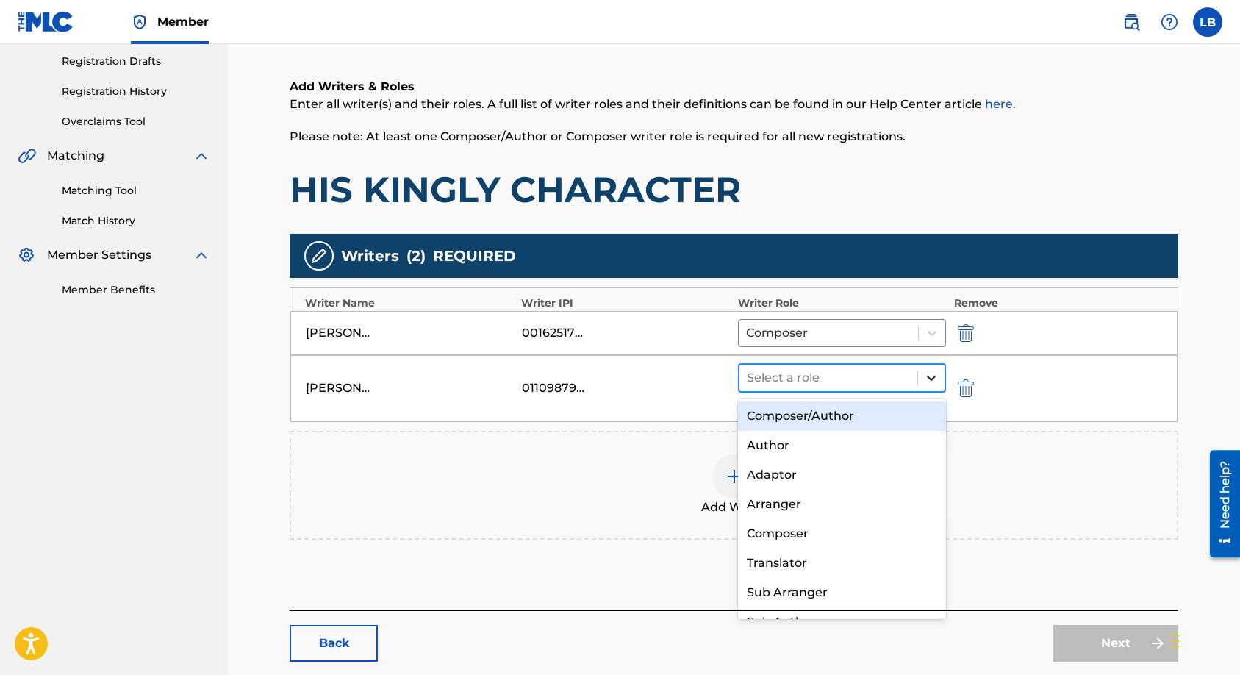
click at [932, 377] on icon at bounding box center [931, 378] width 15 height 15
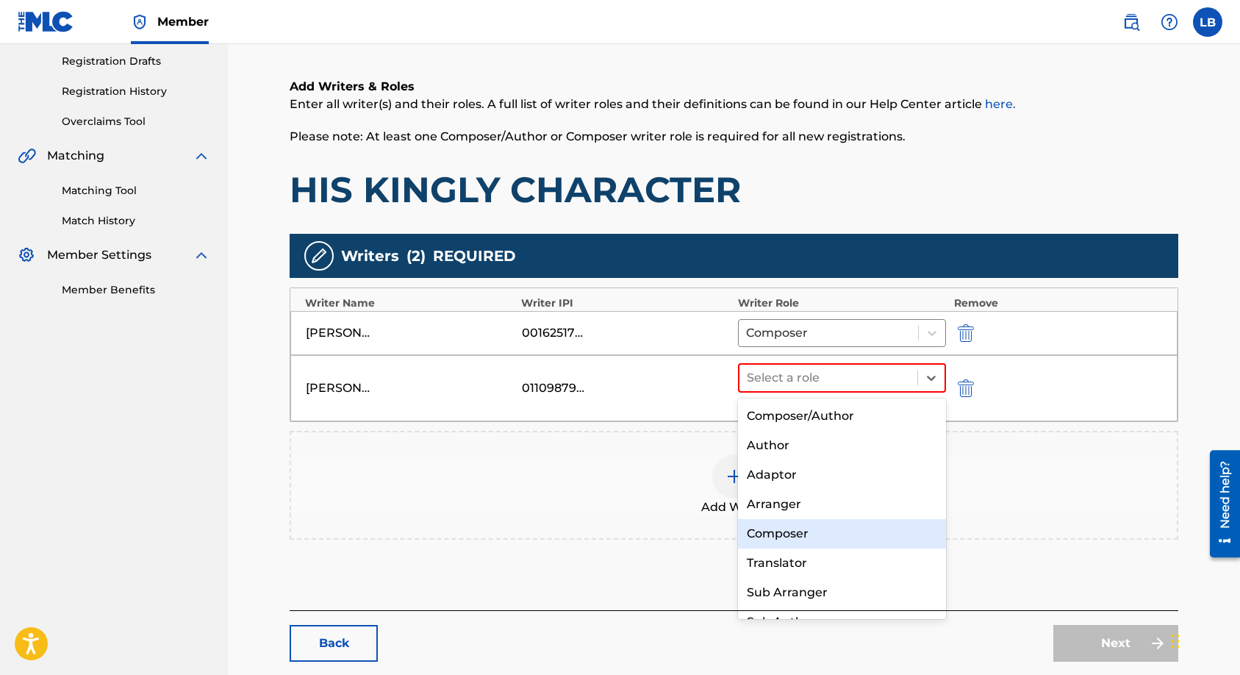
click at [765, 530] on div "Composer" at bounding box center [842, 533] width 209 height 29
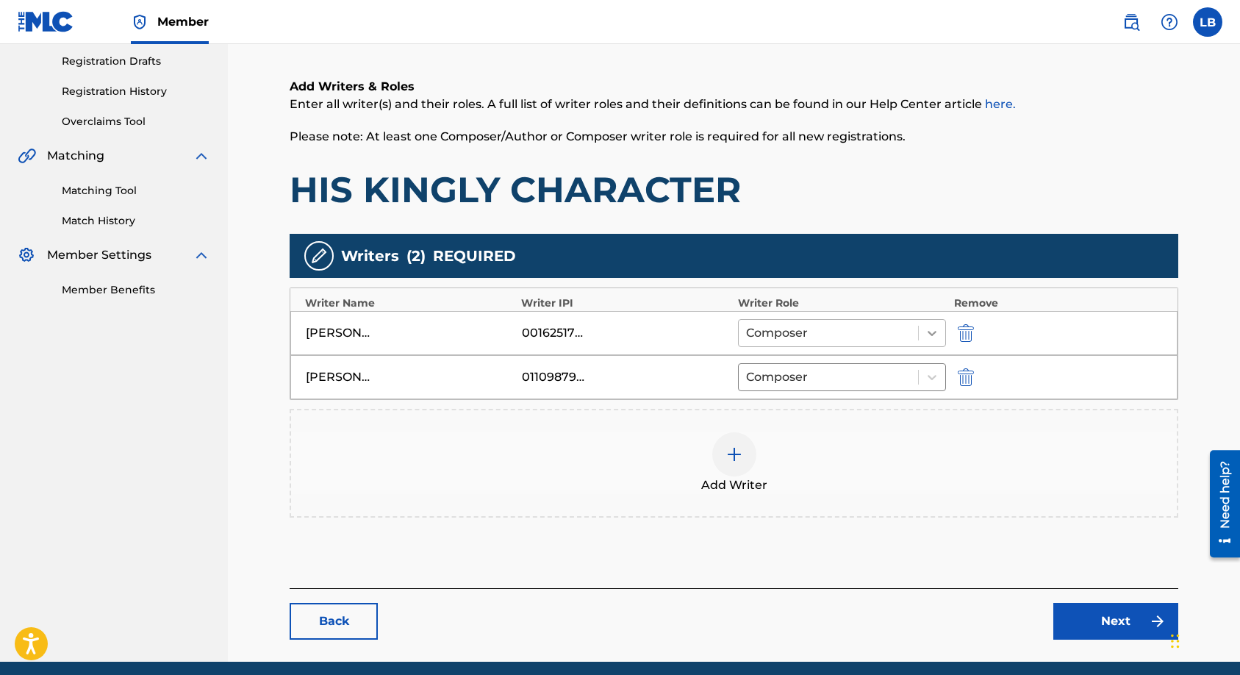
click at [932, 337] on icon at bounding box center [932, 333] width 15 height 15
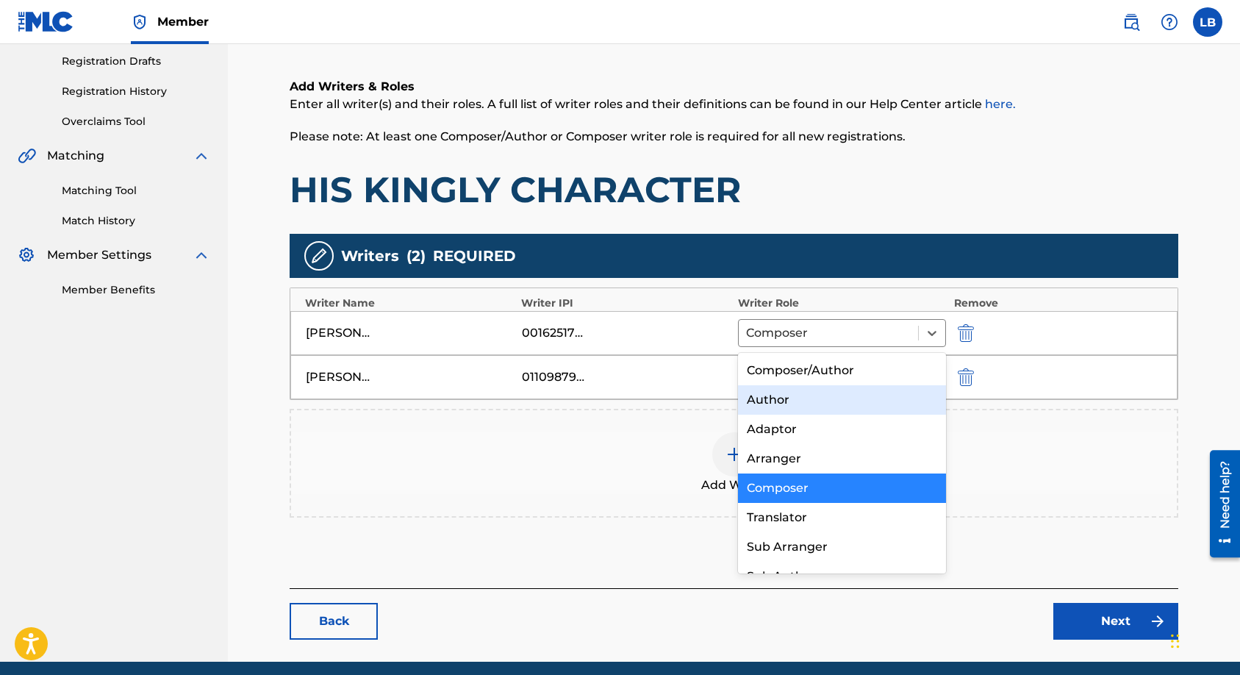
click at [785, 402] on div "Author" at bounding box center [842, 399] width 209 height 29
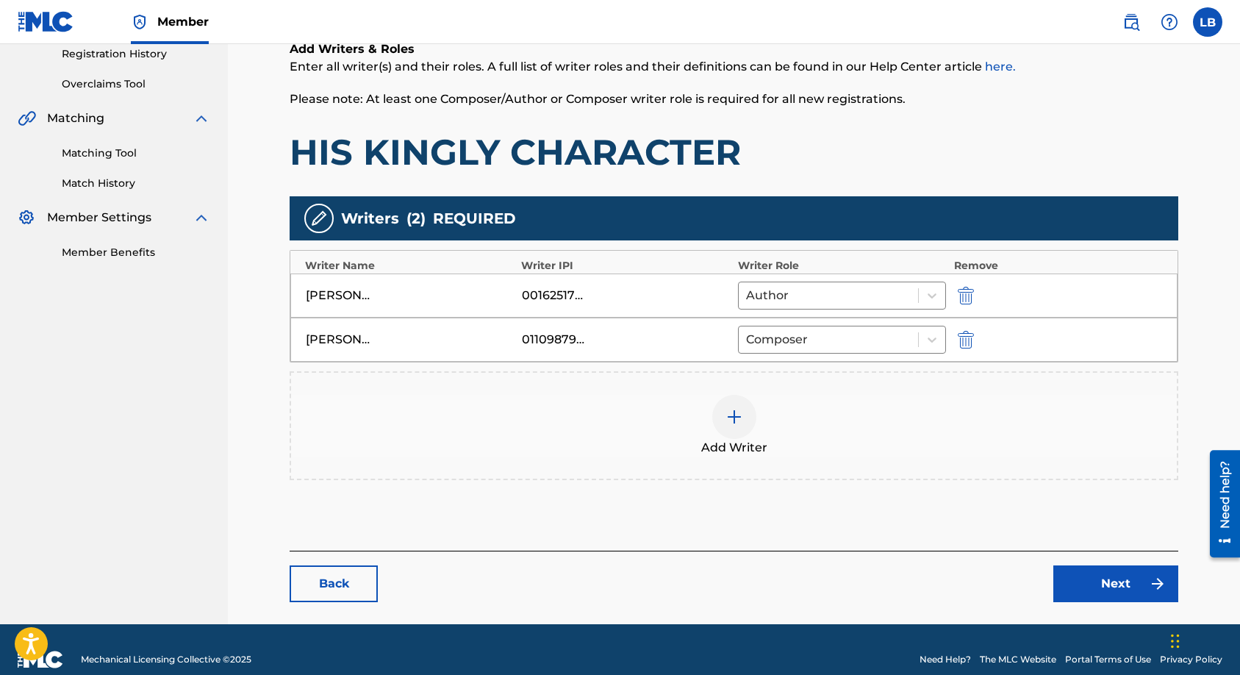
scroll to position [303, 0]
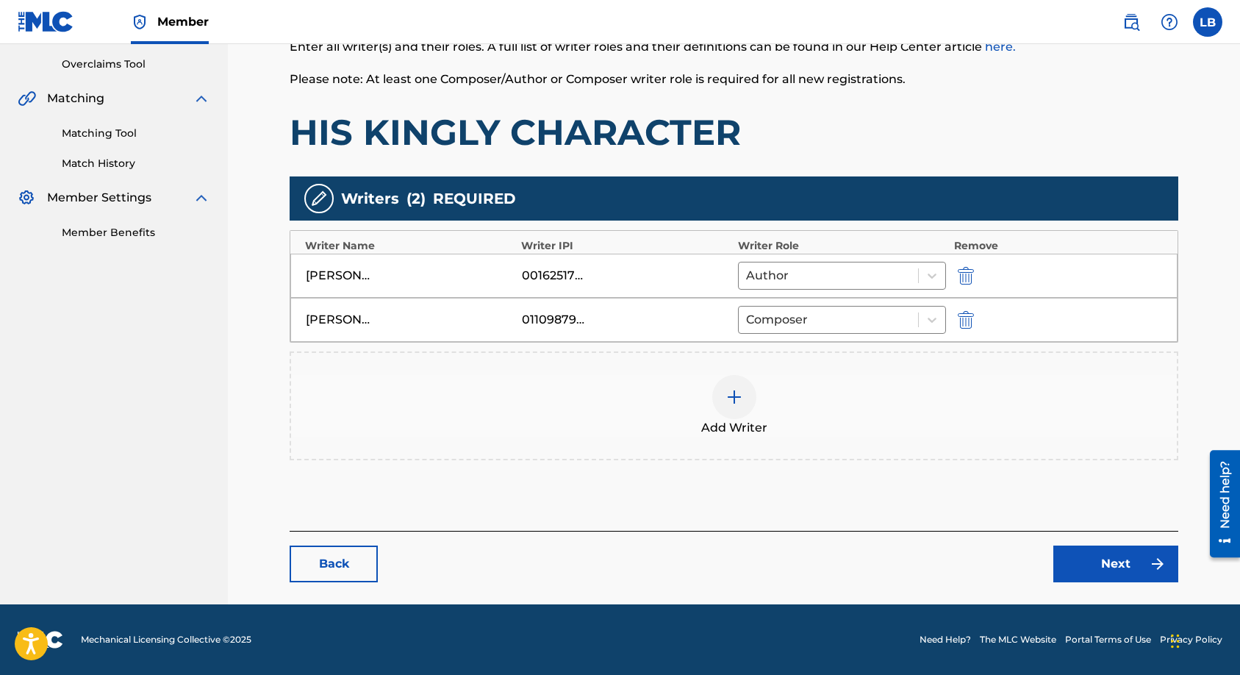
click at [1092, 558] on link "Next" at bounding box center [1115, 563] width 125 height 37
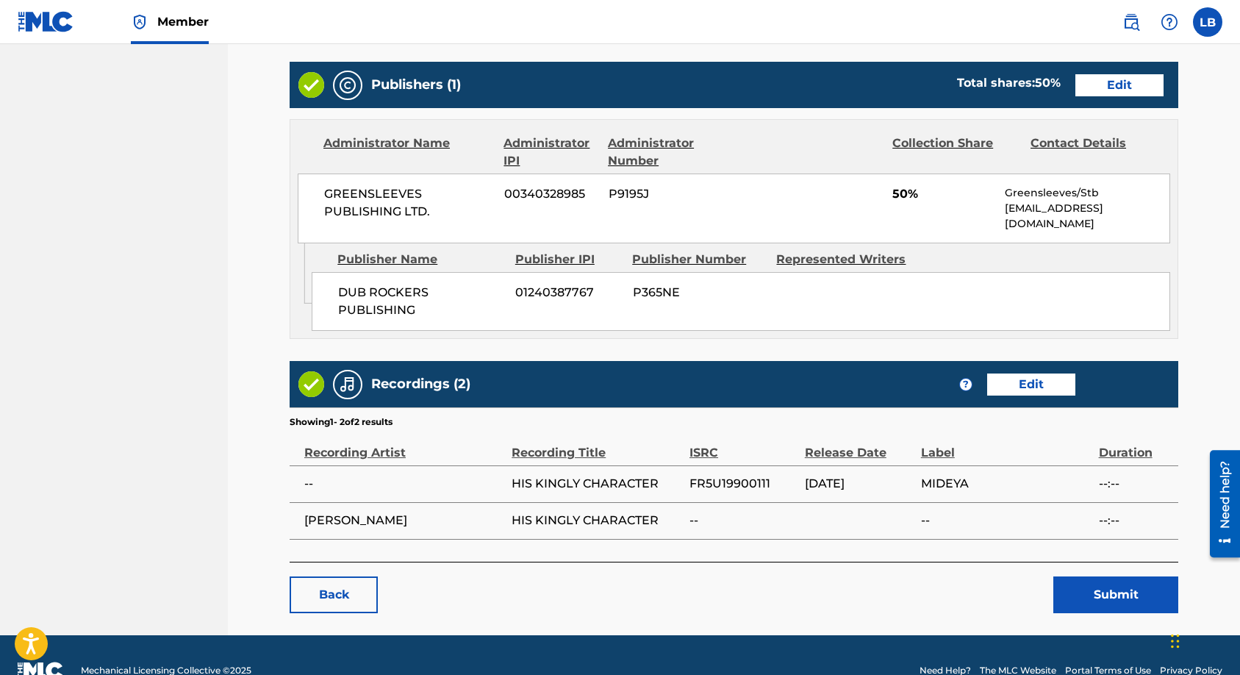
scroll to position [669, 0]
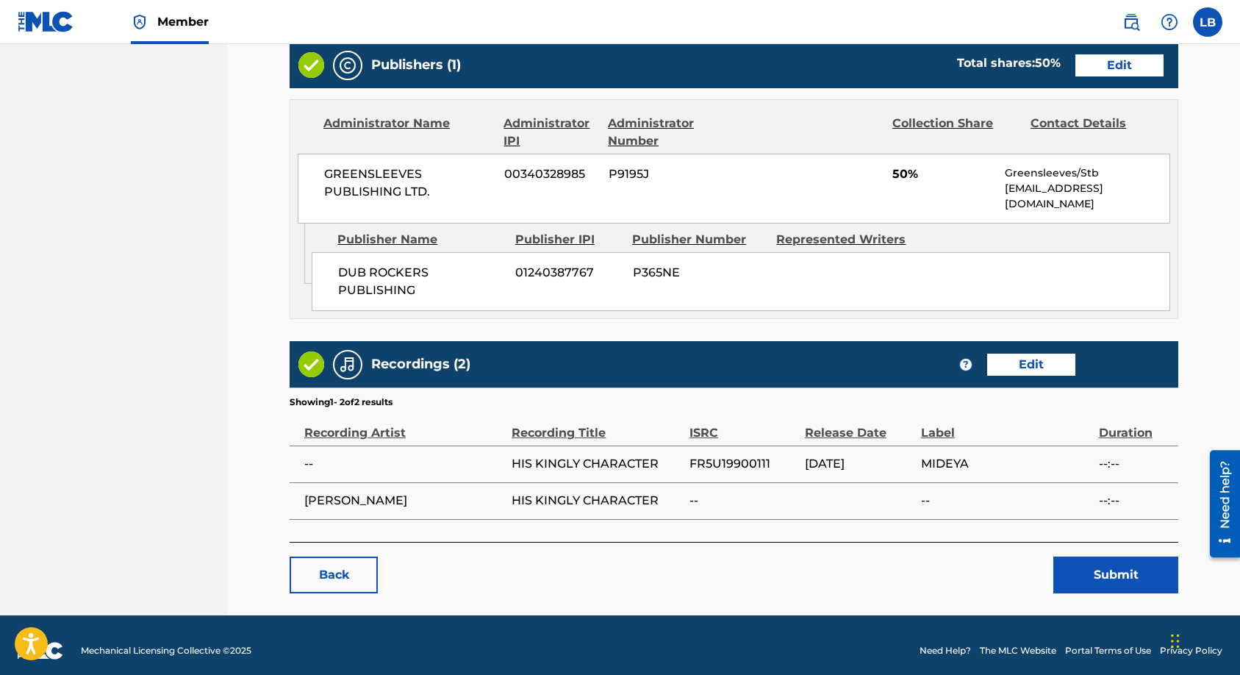
click at [1087, 68] on link "Edit" at bounding box center [1120, 65] width 88 height 22
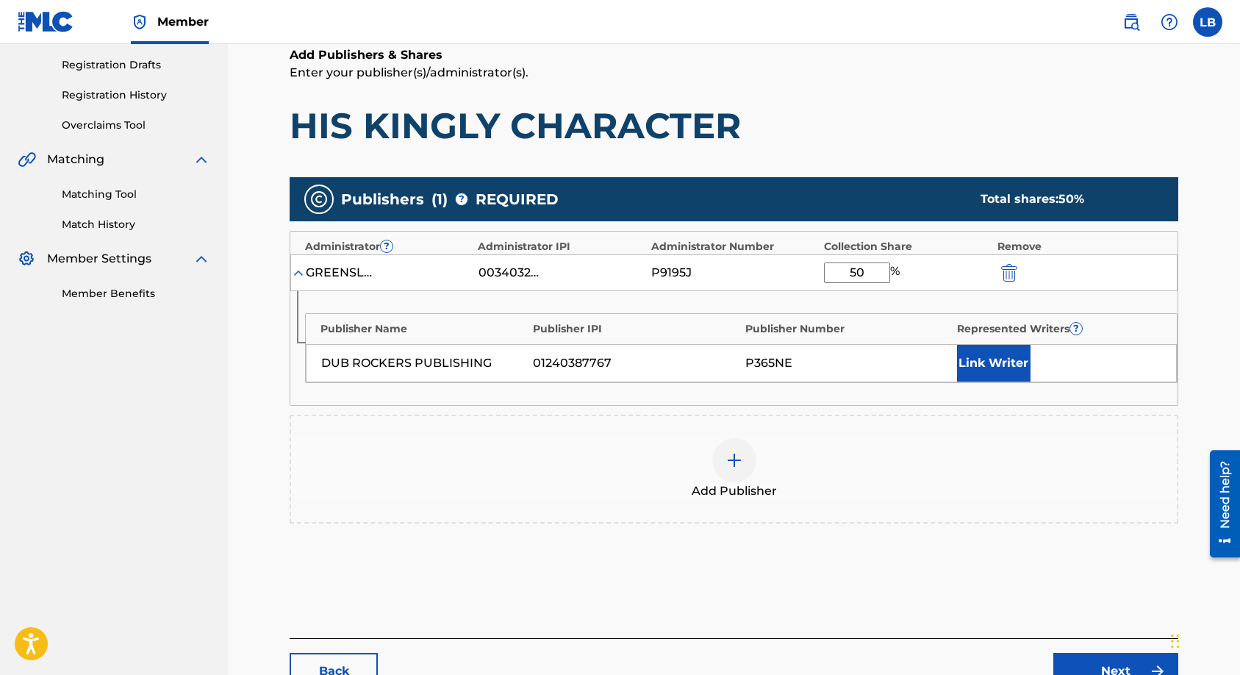
scroll to position [245, 0]
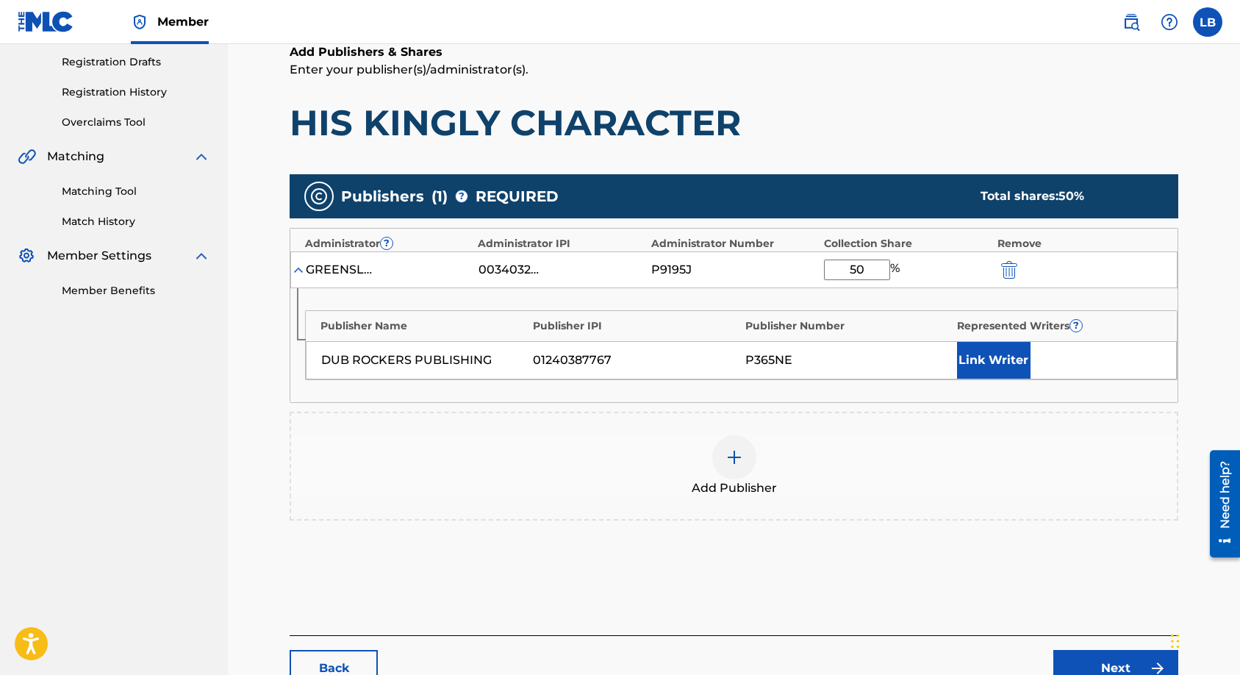
click at [981, 362] on button "Link Writer" at bounding box center [994, 360] width 74 height 37
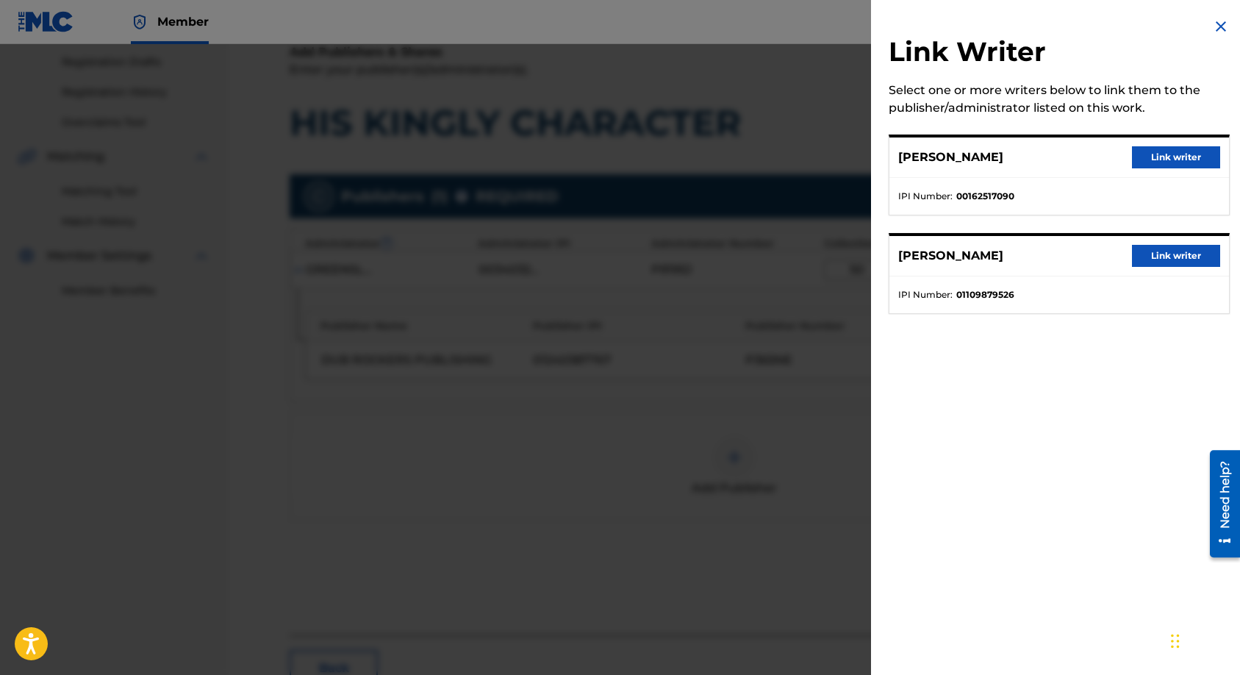
click at [1160, 256] on button "Link writer" at bounding box center [1176, 256] width 88 height 22
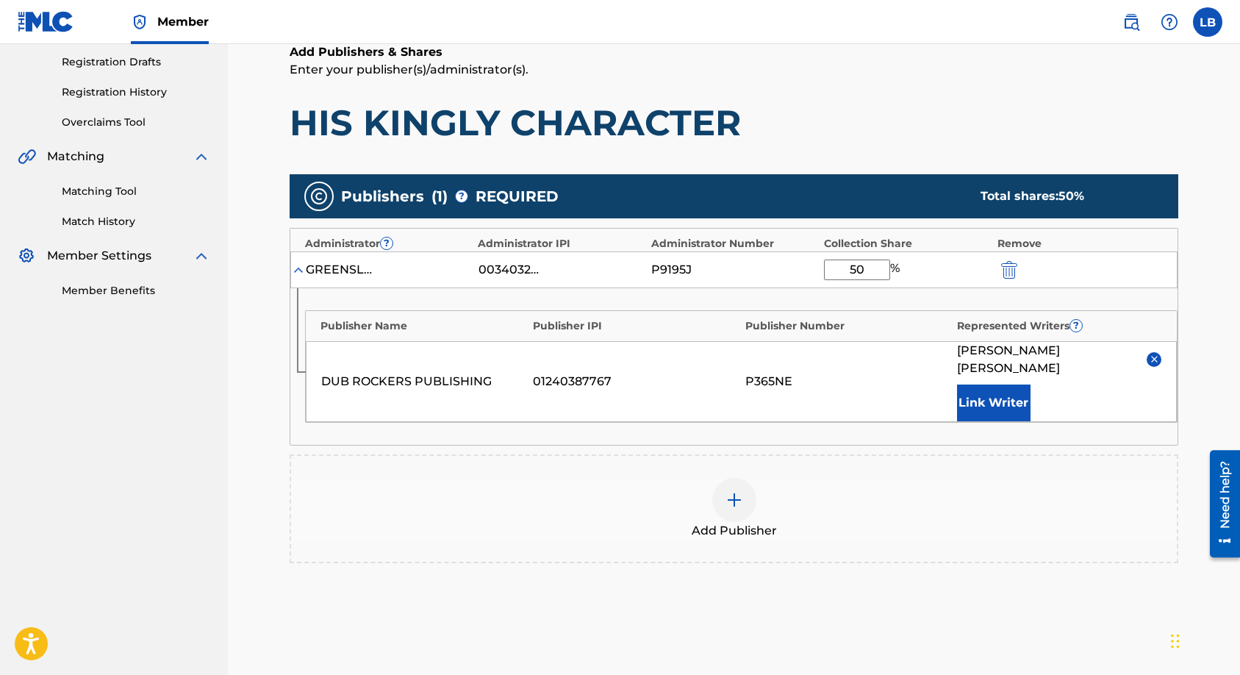
click at [1004, 387] on button "Link Writer" at bounding box center [994, 402] width 74 height 37
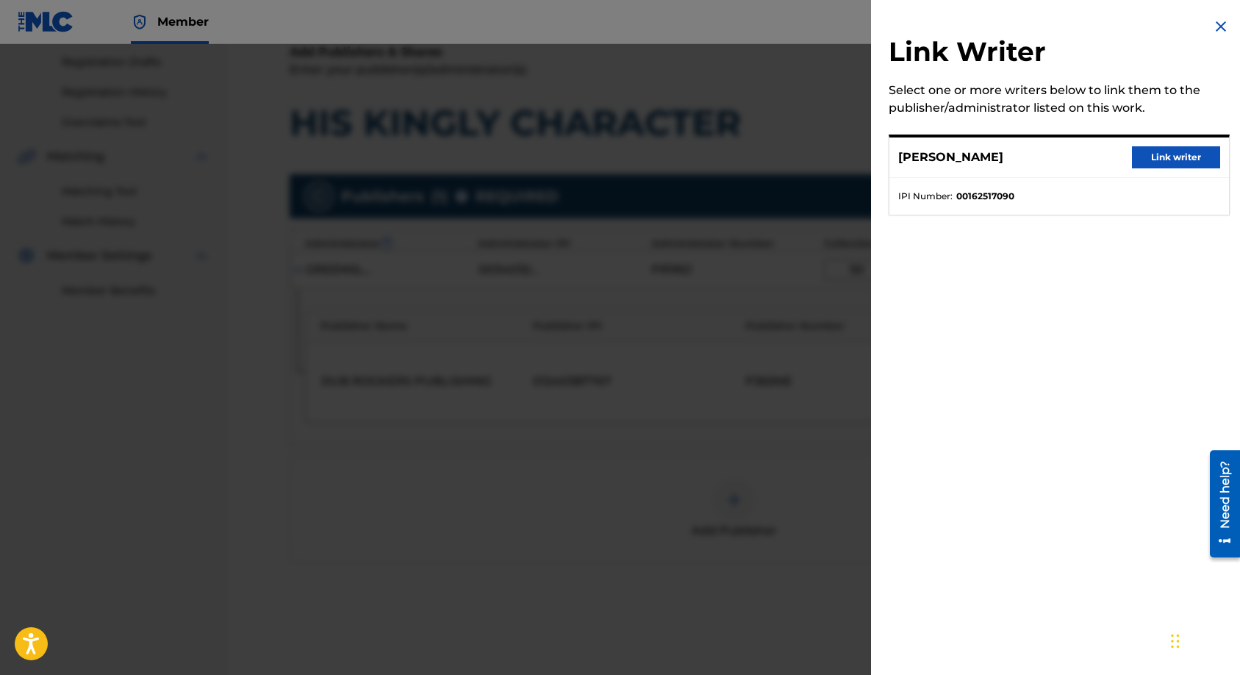
click at [1153, 157] on button "Link writer" at bounding box center [1176, 157] width 88 height 22
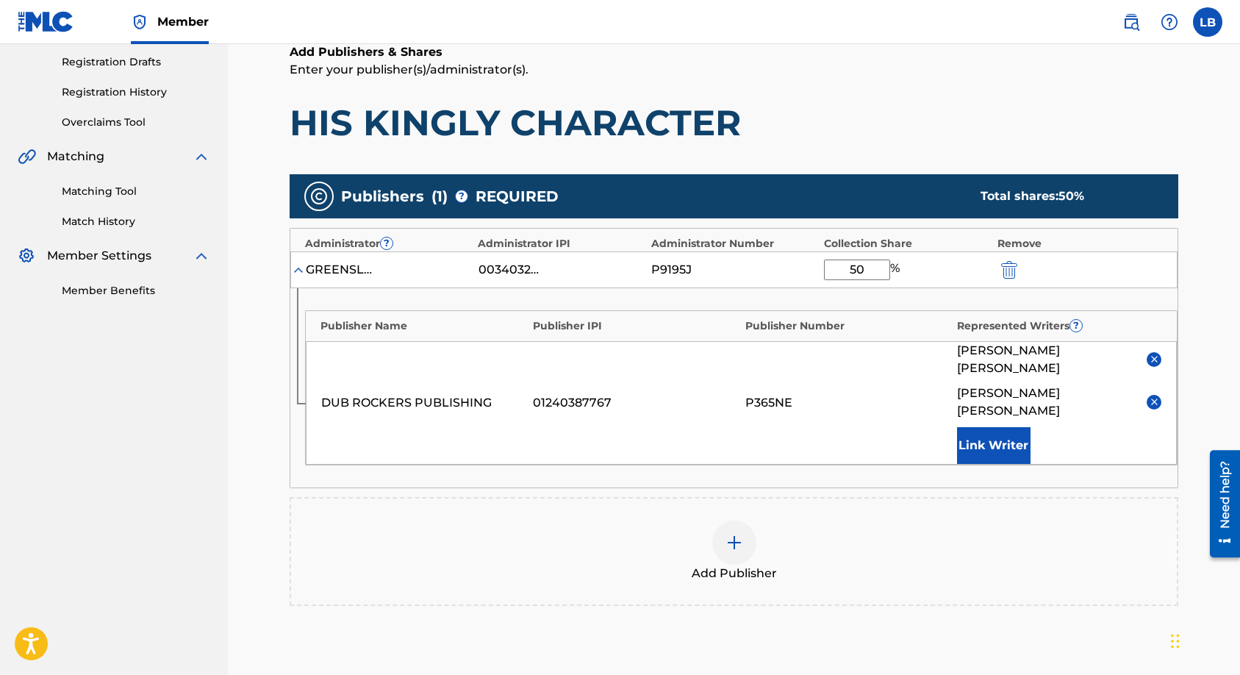
click at [1151, 396] on img at bounding box center [1154, 401] width 11 height 11
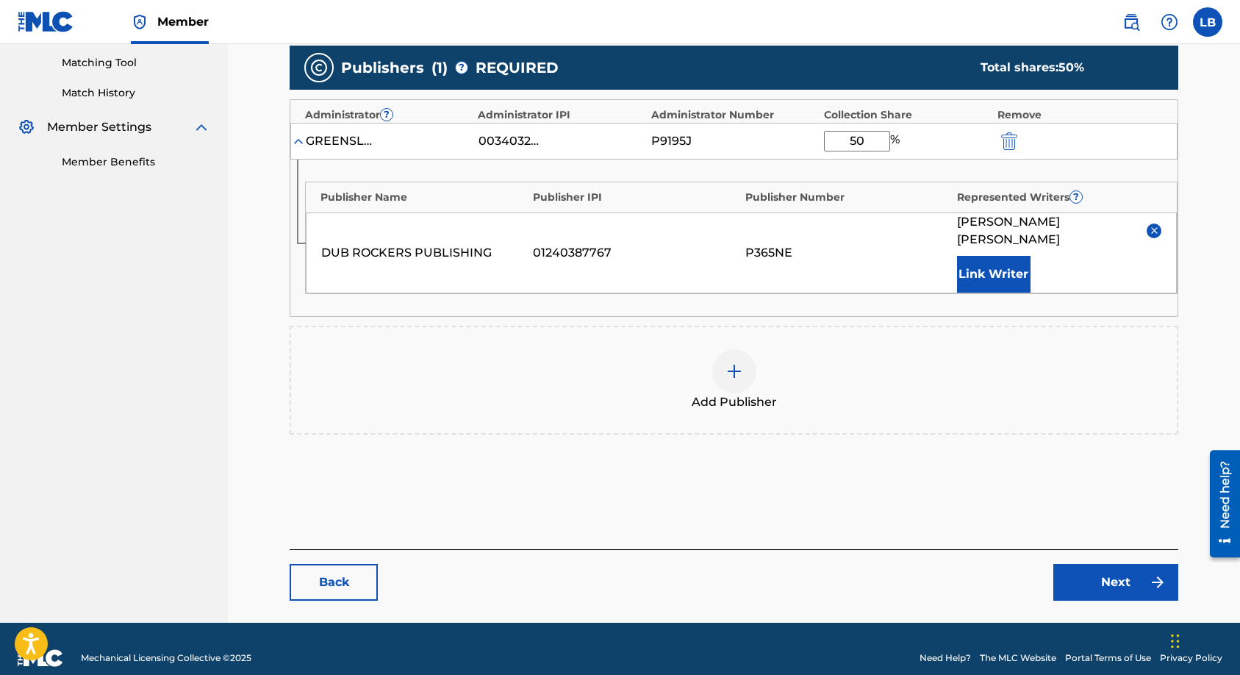
scroll to position [374, 0]
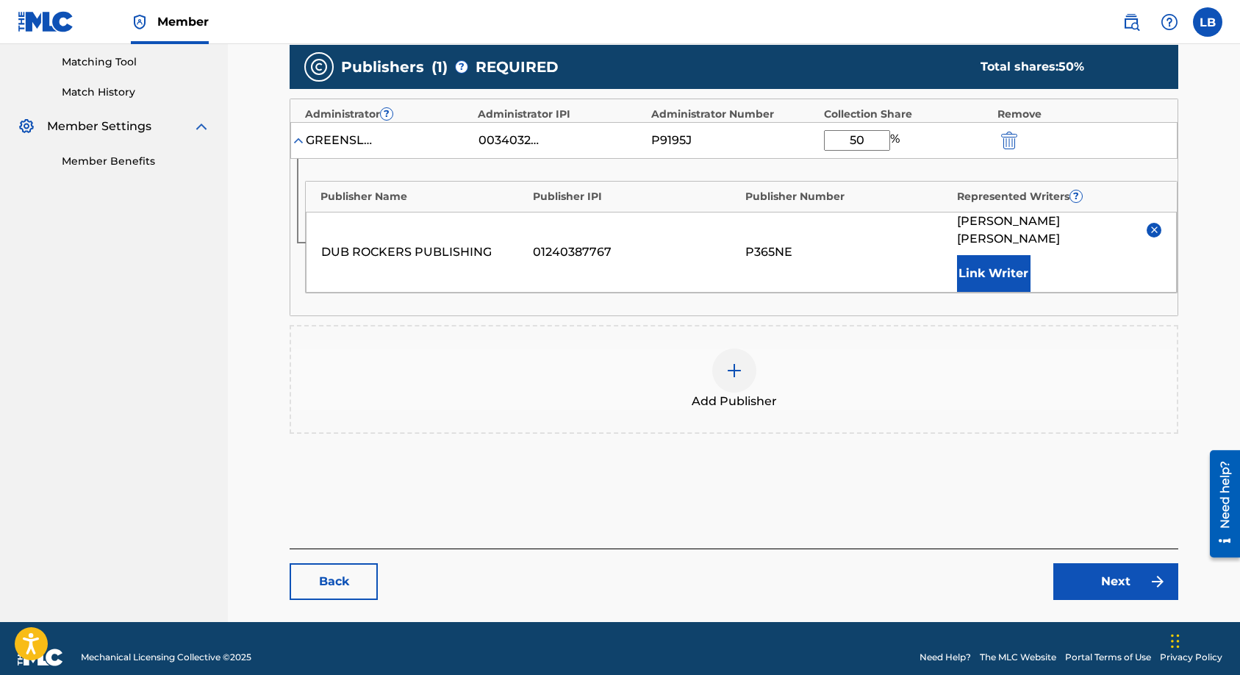
click at [1081, 568] on link "Next" at bounding box center [1115, 581] width 125 height 37
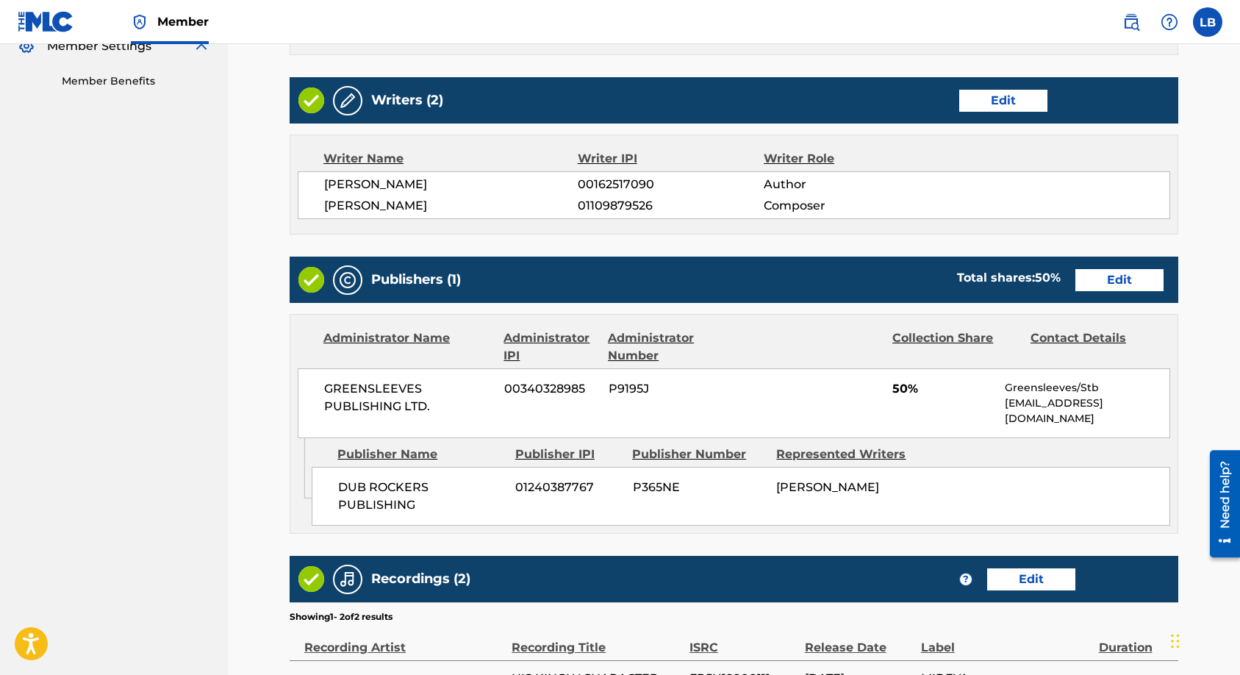
scroll to position [669, 0]
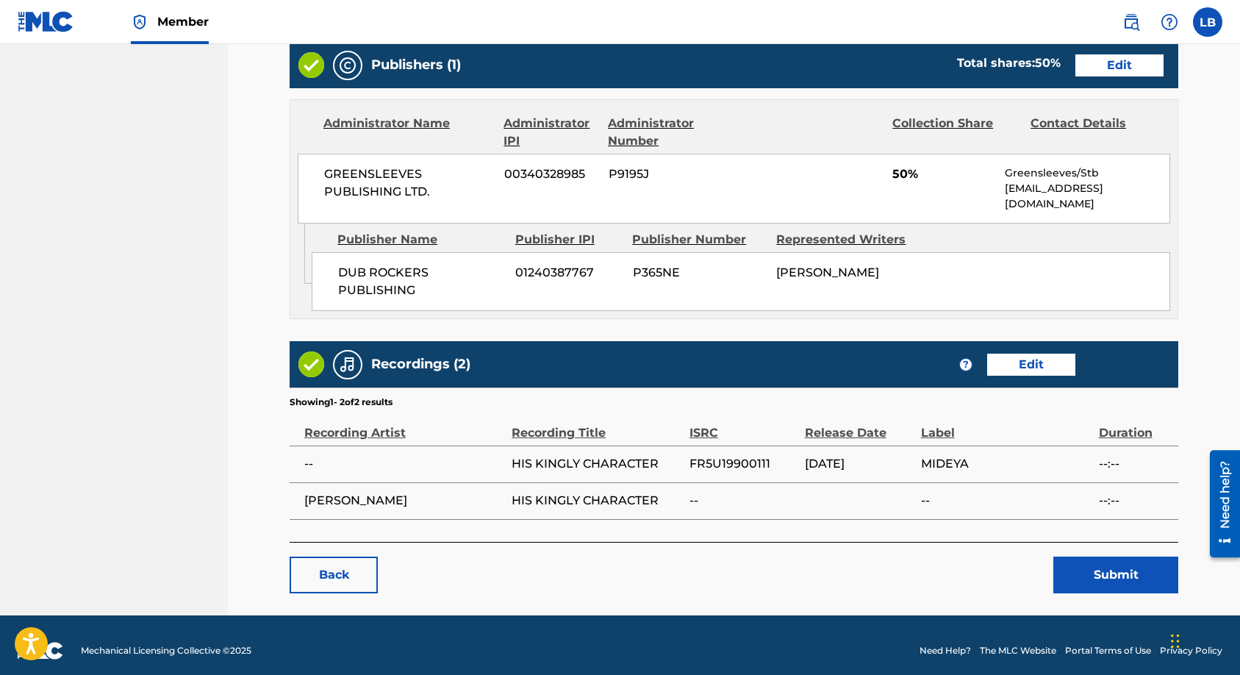
click at [1084, 557] on button "Submit" at bounding box center [1115, 575] width 125 height 37
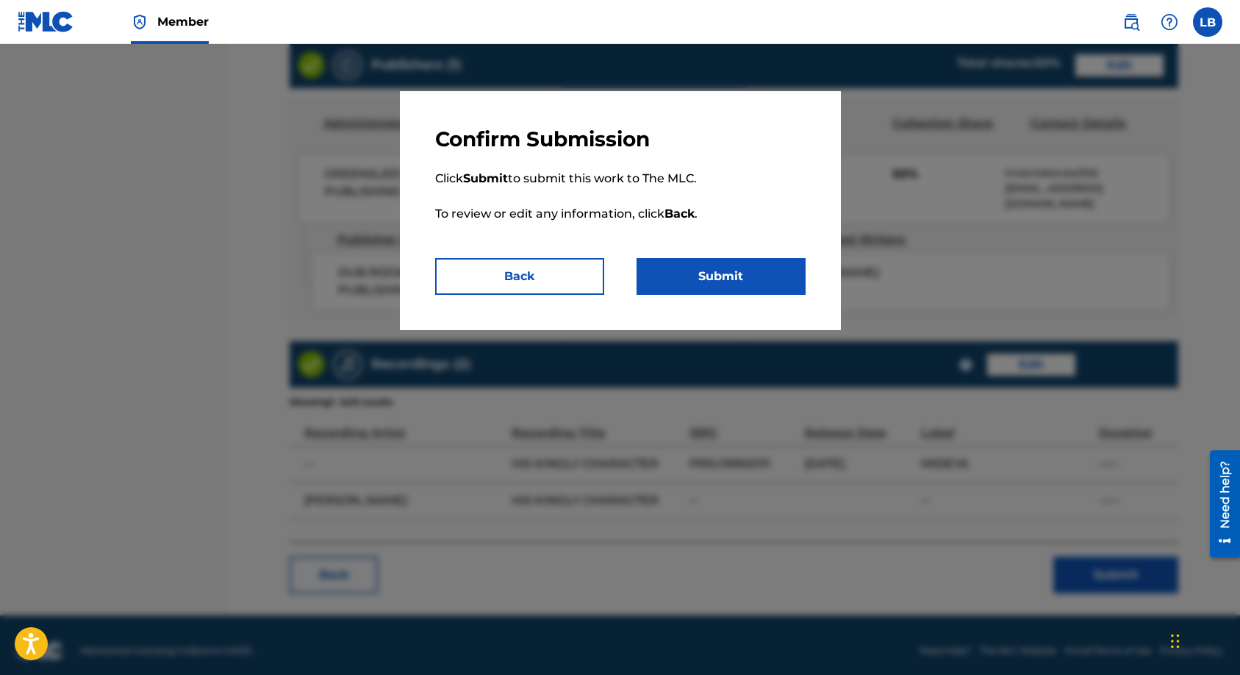
click at [738, 278] on button "Submit" at bounding box center [721, 276] width 169 height 37
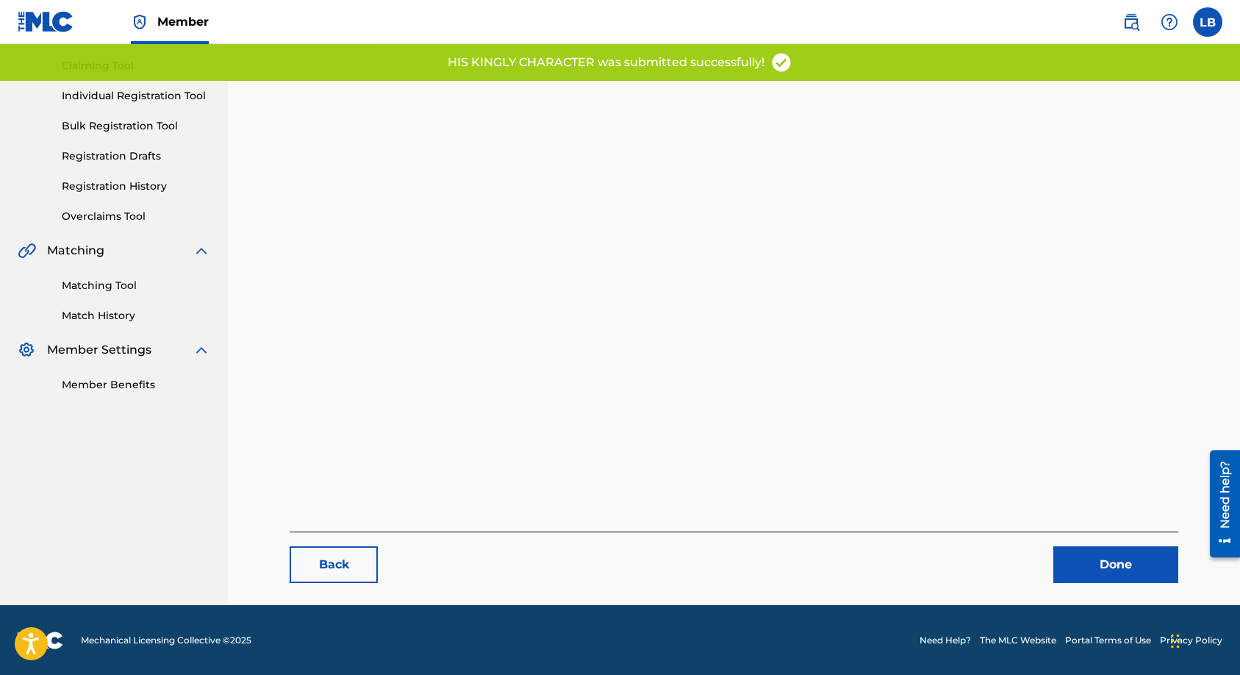
scroll to position [151, 0]
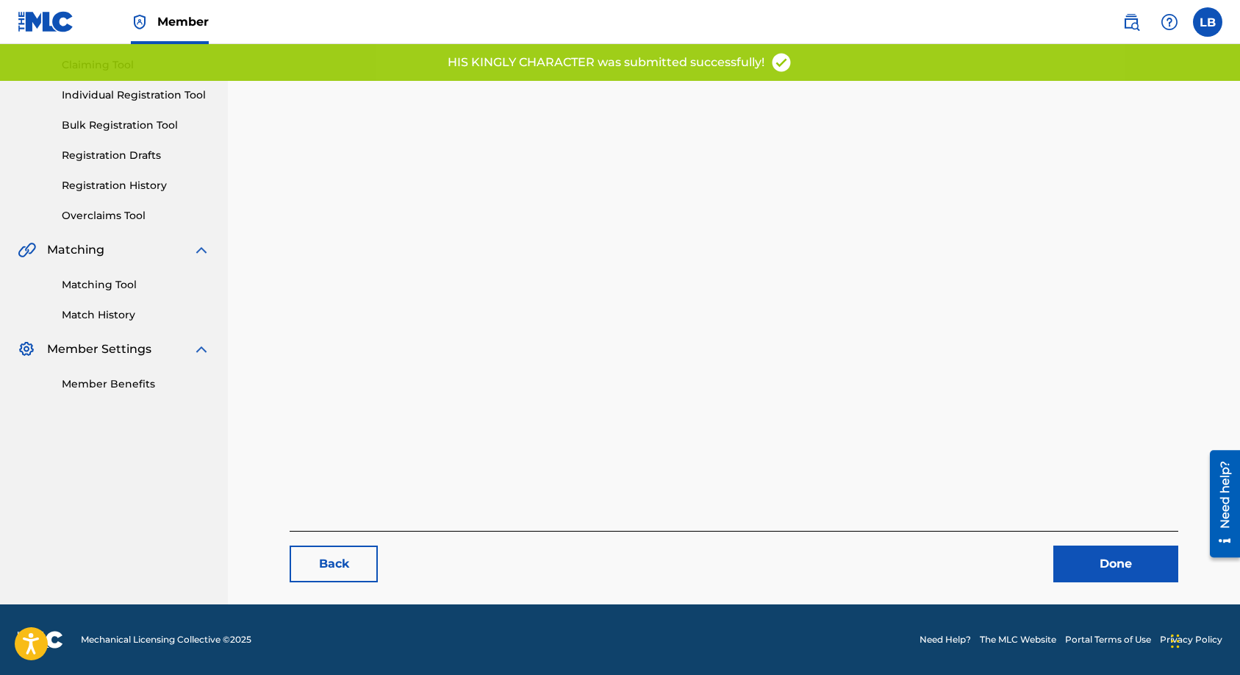
click at [1097, 568] on link "Done" at bounding box center [1115, 563] width 125 height 37
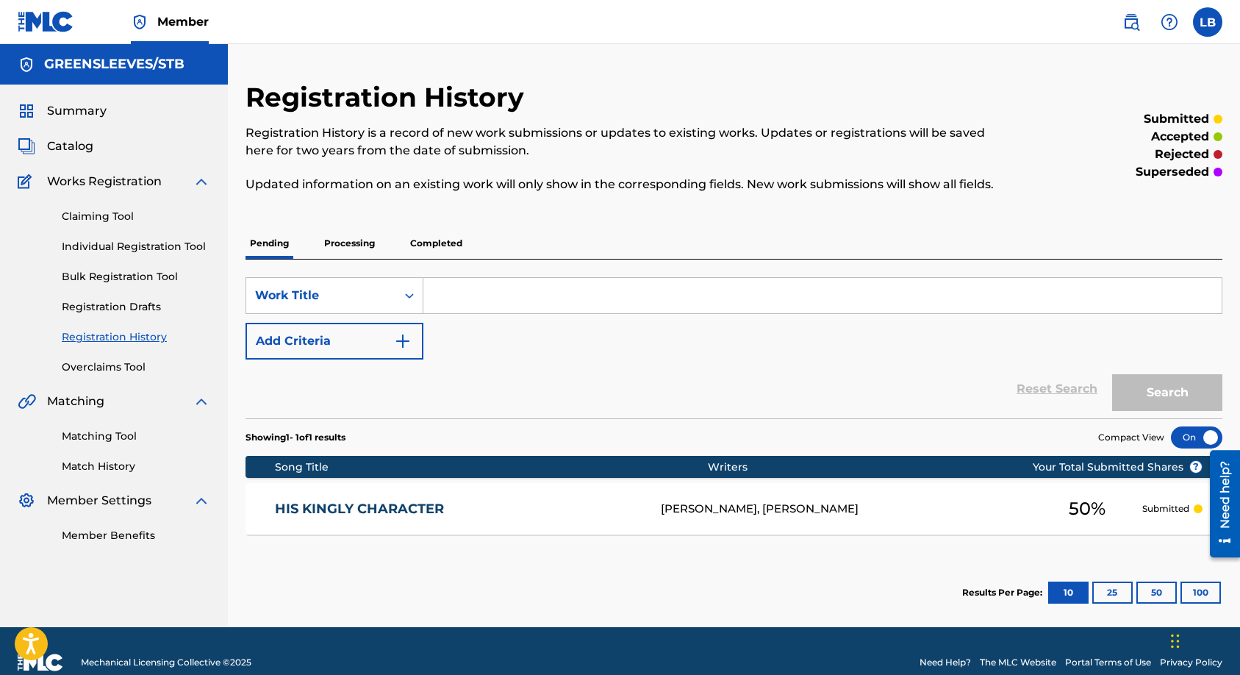
click at [352, 259] on p "Processing" at bounding box center [350, 243] width 60 height 31
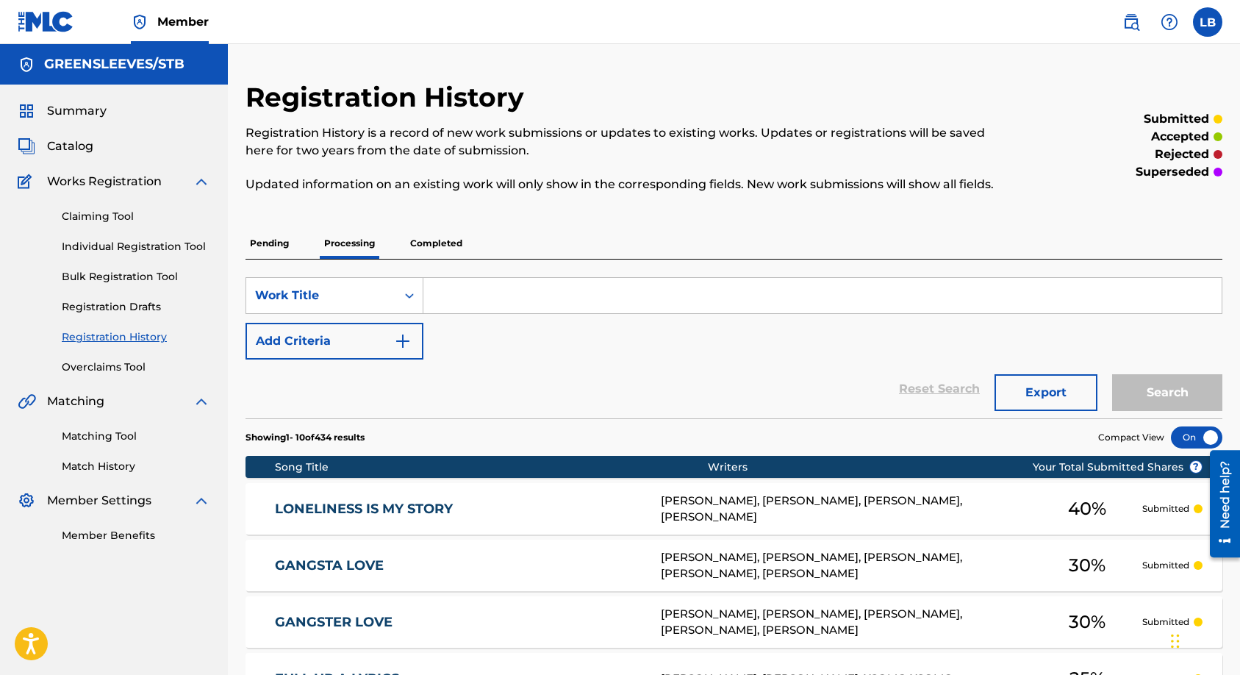
click at [274, 259] on p "Pending" at bounding box center [270, 243] width 48 height 31
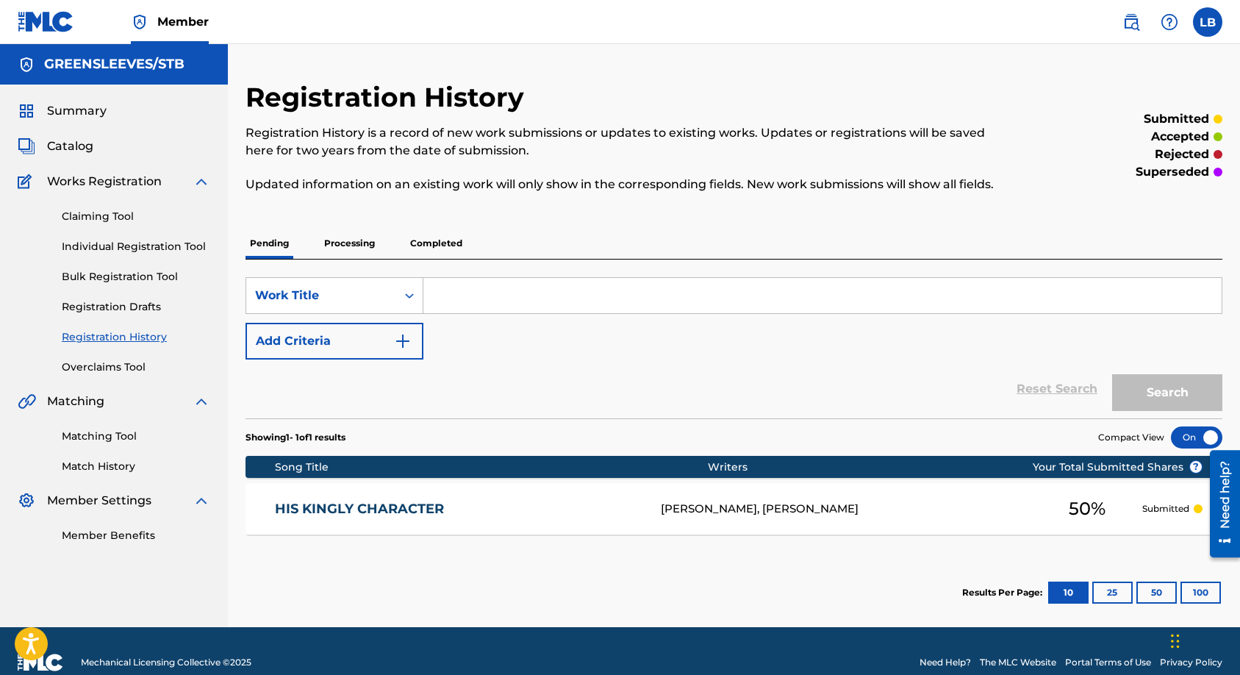
click at [1205, 26] on label at bounding box center [1207, 21] width 29 height 29
click at [1208, 22] on input "LB Luis Batista luis.batista@greensleeves.net Notification Preferences Profile …" at bounding box center [1208, 22] width 0 height 0
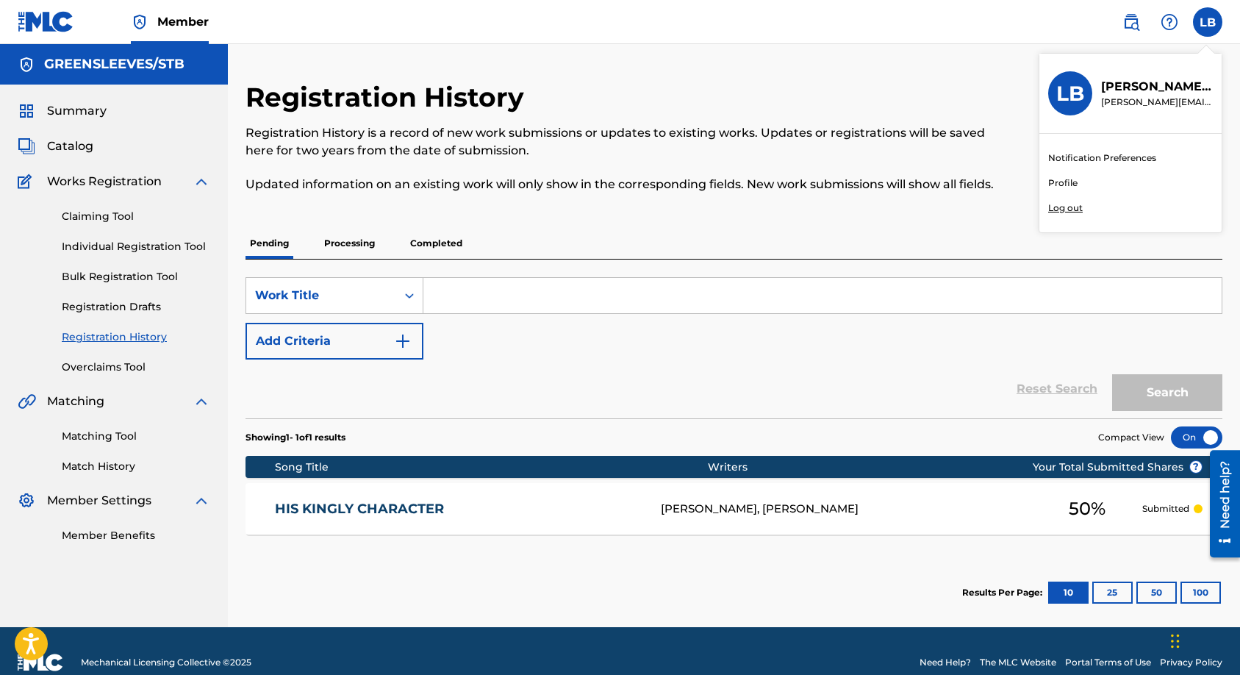
click at [1061, 207] on p "Log out" at bounding box center [1065, 207] width 35 height 13
click at [1208, 22] on input "LB Luis Batista luis.batista@greensleeves.net Notification Preferences Profile …" at bounding box center [1208, 22] width 0 height 0
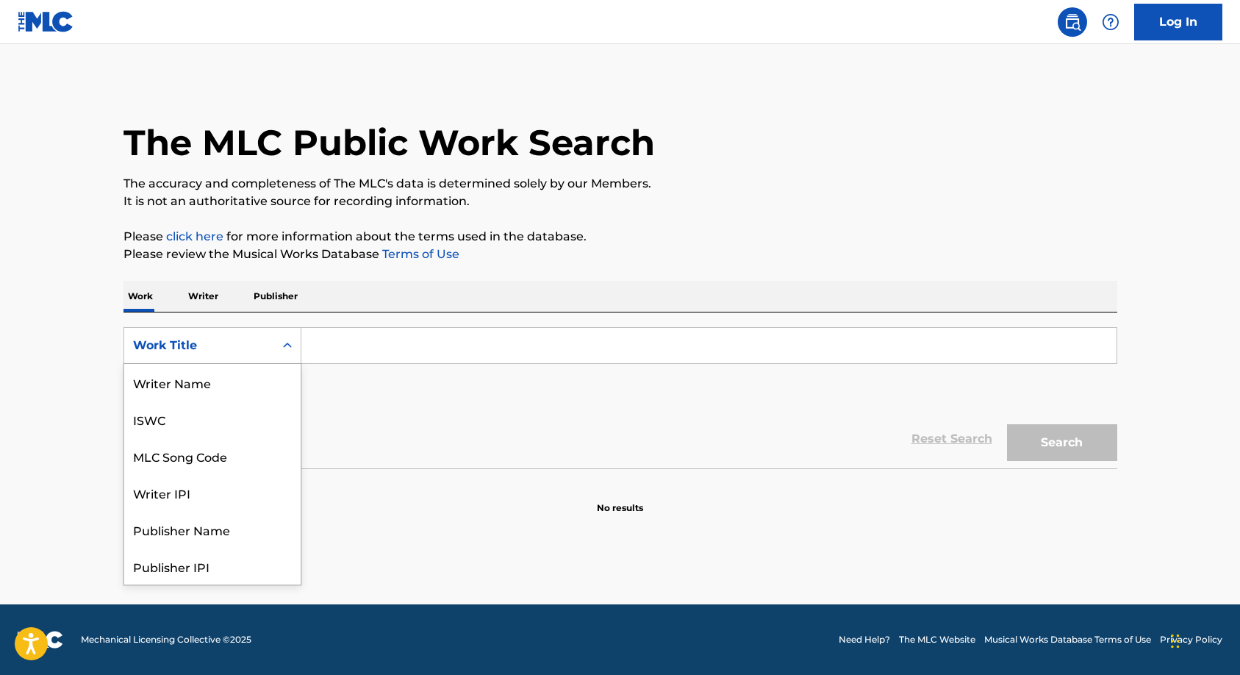
click at [285, 347] on icon "Search Form" at bounding box center [287, 345] width 15 height 15
click at [231, 392] on div "MLC Song Code" at bounding box center [212, 382] width 176 height 37
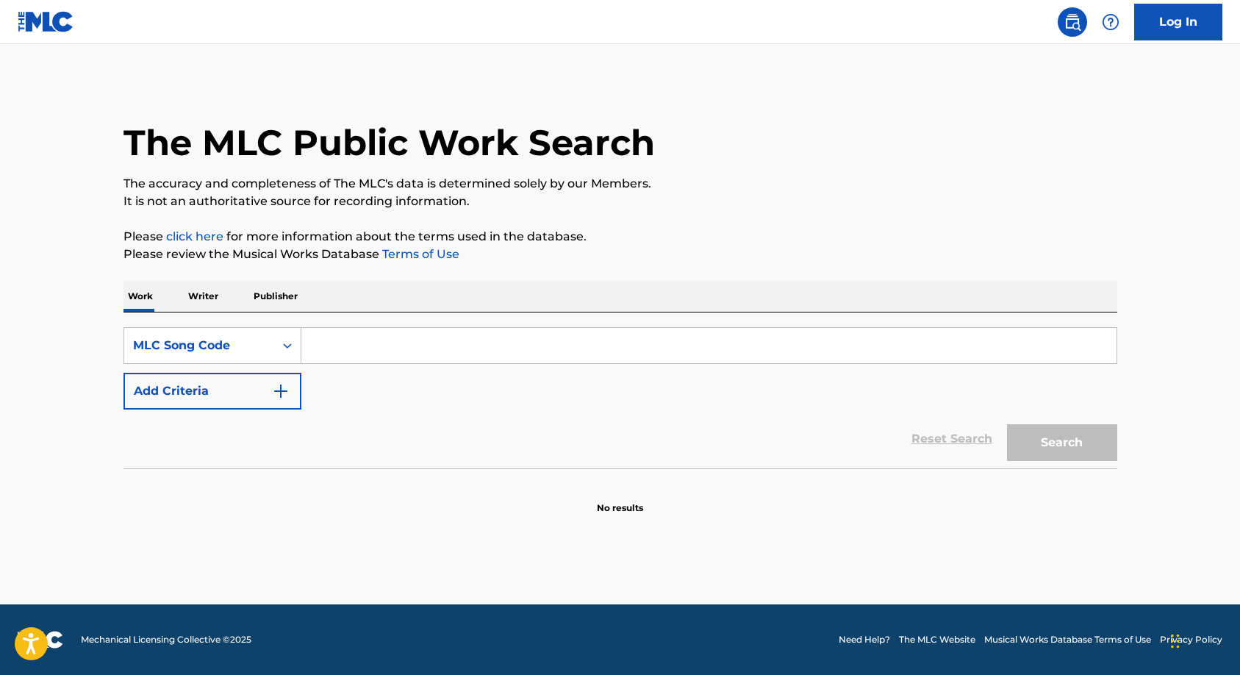
click at [336, 349] on input "Search Form" at bounding box center [708, 345] width 815 height 35
paste input "S1652O"
type input "S1652O"
click at [1066, 430] on button "Search" at bounding box center [1062, 442] width 110 height 37
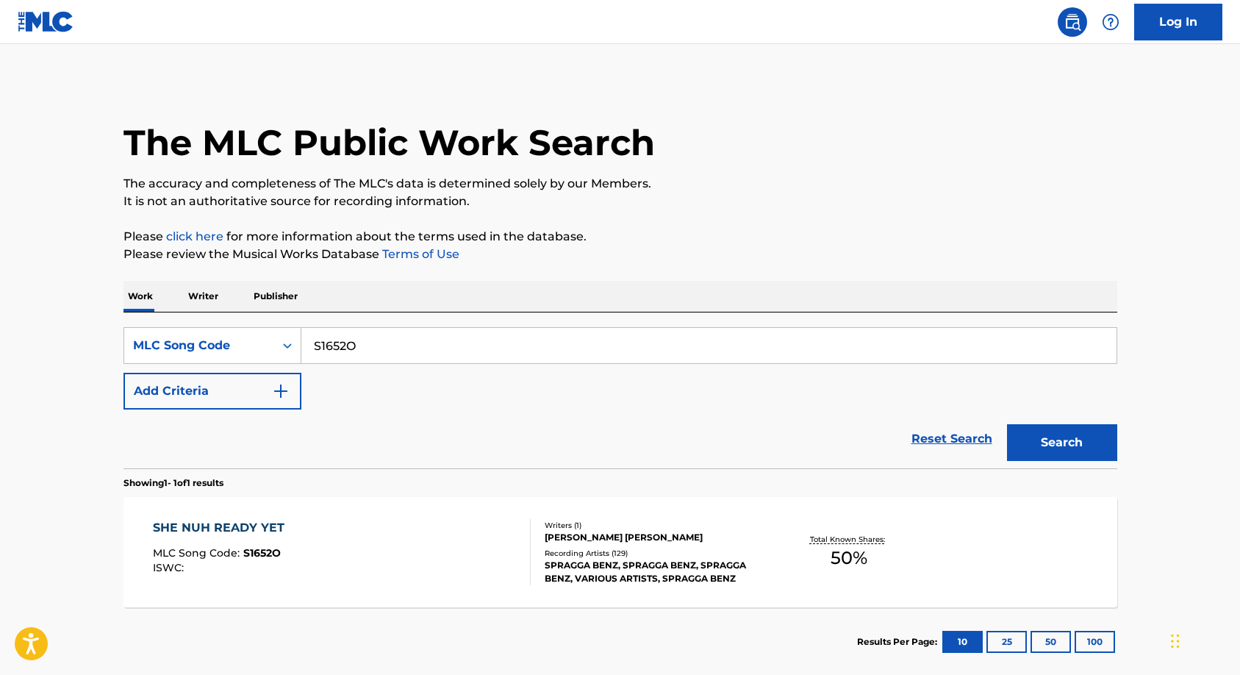
click at [559, 531] on div "[PERSON_NAME] [PERSON_NAME]" at bounding box center [656, 537] width 222 height 13
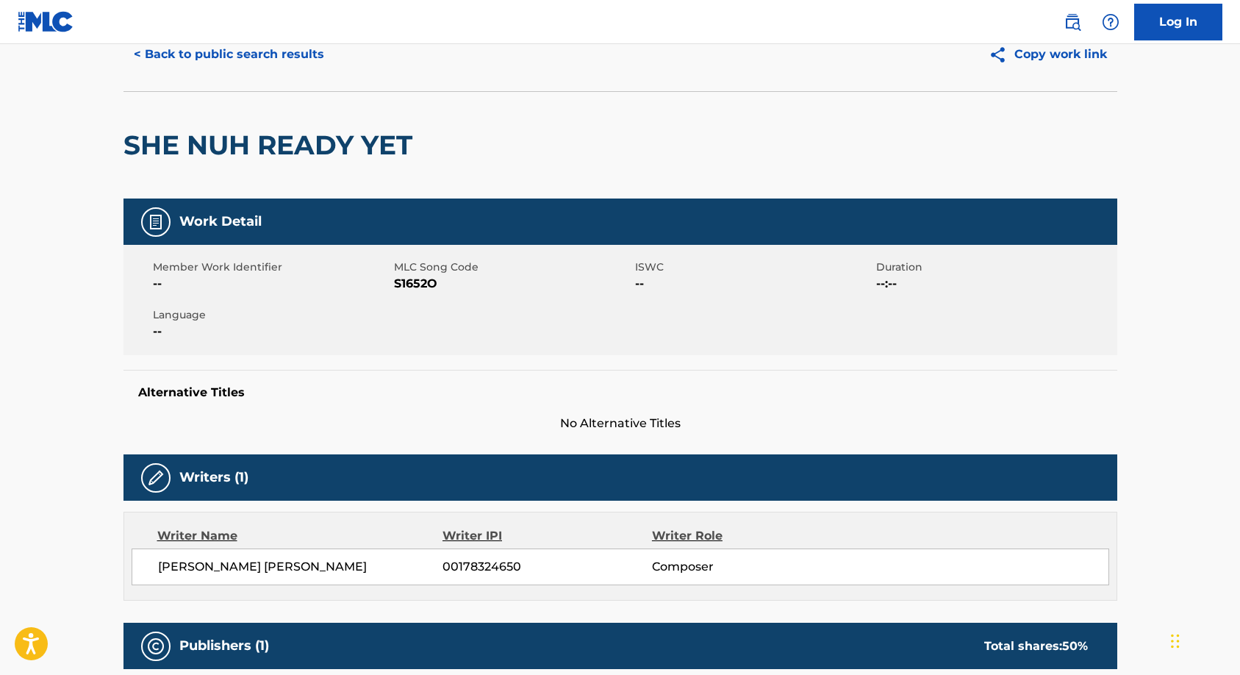
scroll to position [368, 0]
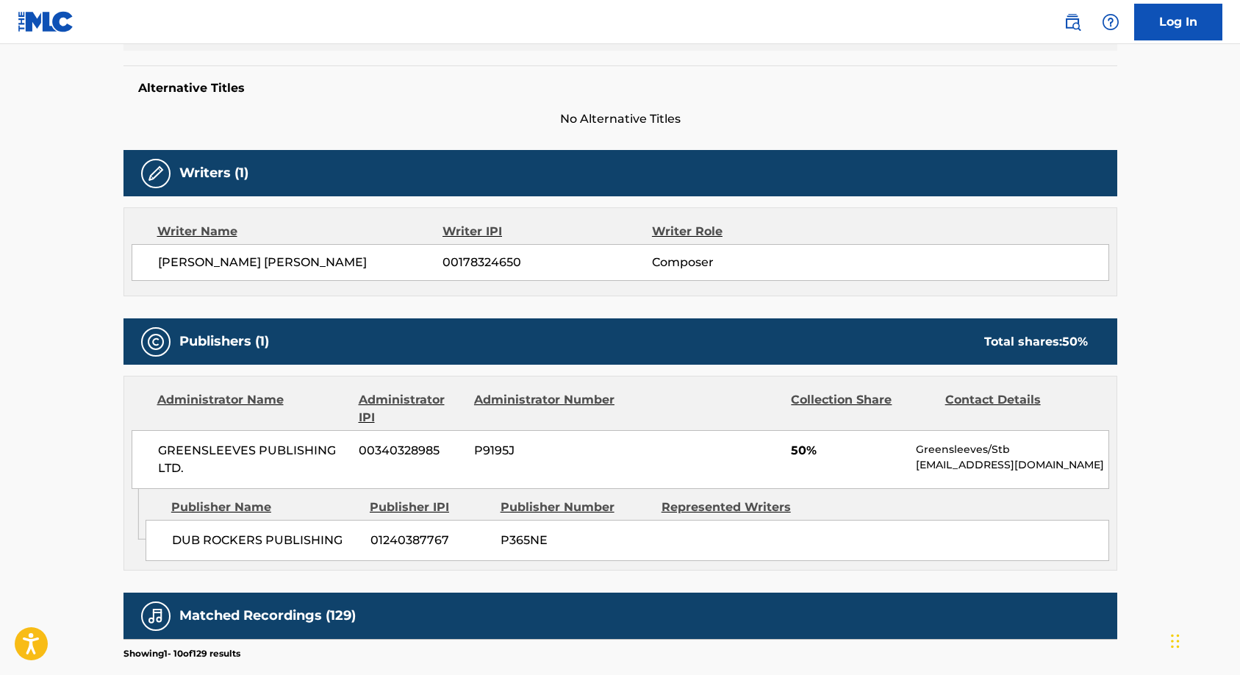
click at [1170, 32] on link "Log In" at bounding box center [1178, 22] width 88 height 37
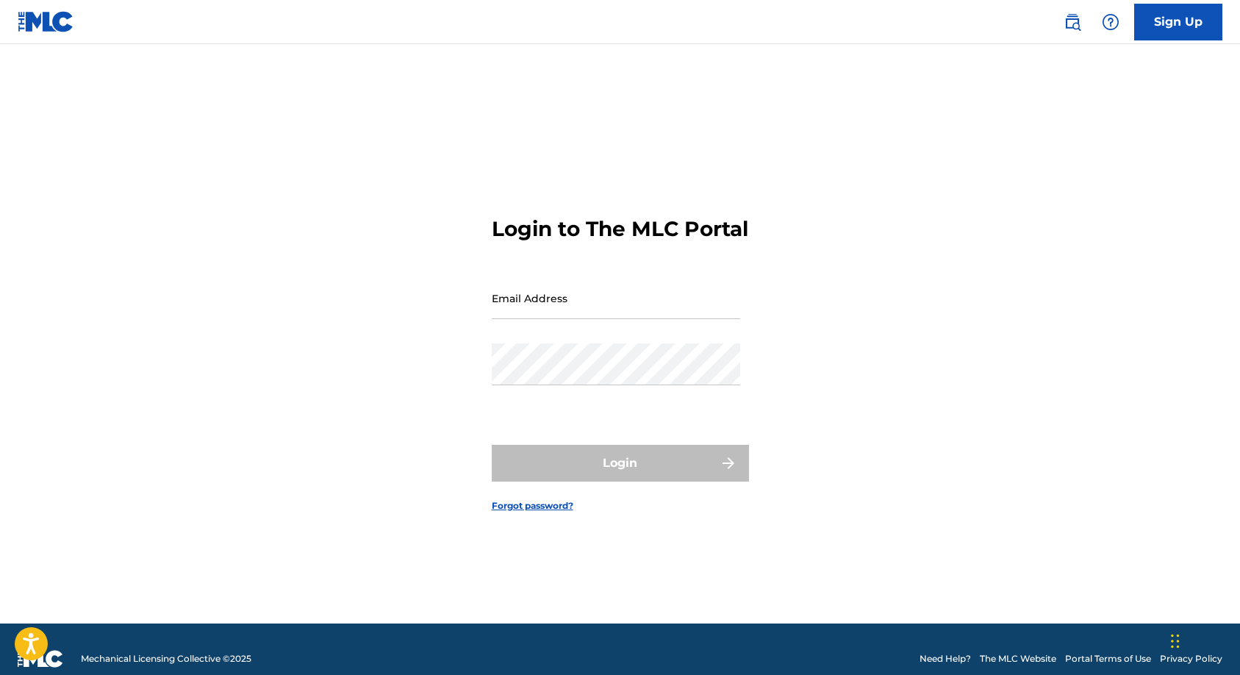
click at [561, 314] on input "Email Address" at bounding box center [616, 298] width 248 height 42
type input "[PERSON_NAME][EMAIL_ADDRESS][PERSON_NAME][DOMAIN_NAME]"
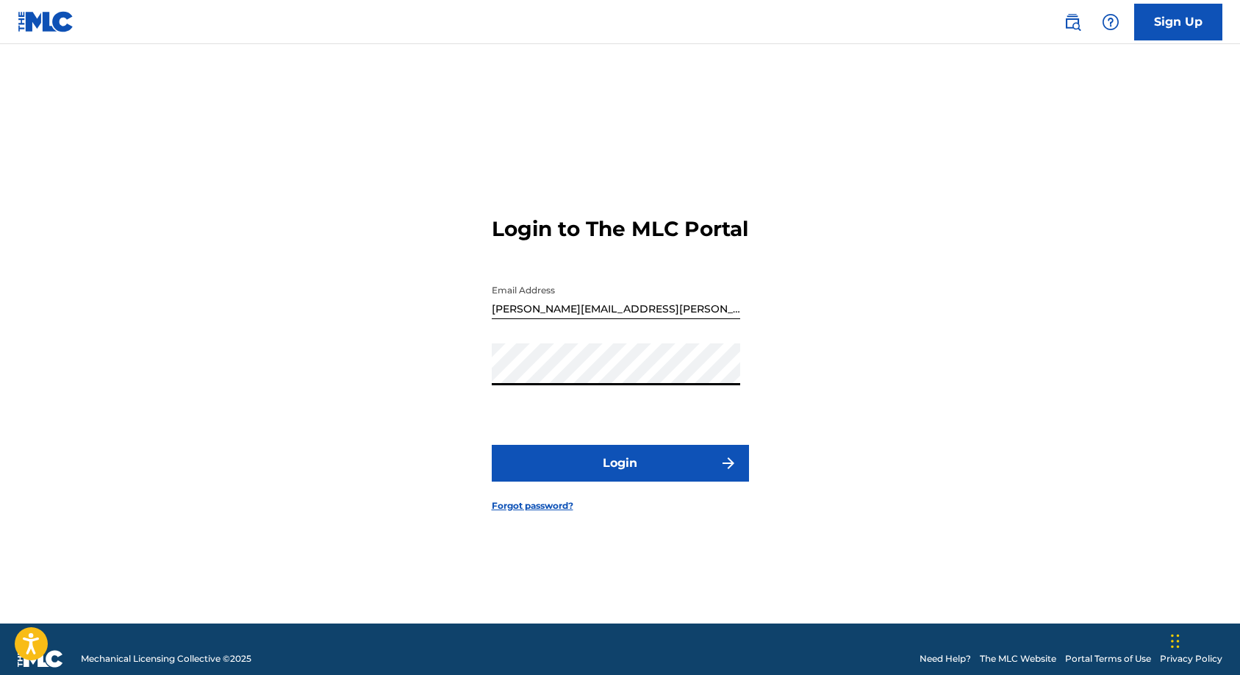
click at [597, 480] on button "Login" at bounding box center [620, 463] width 257 height 37
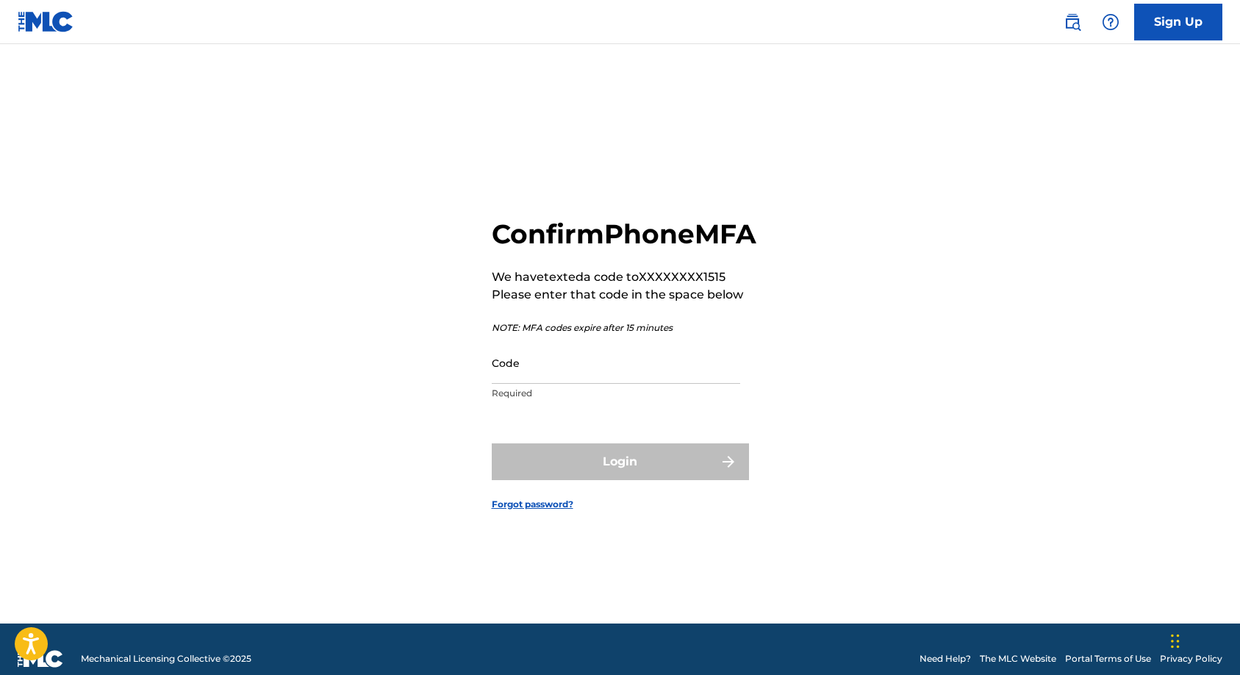
click at [574, 380] on input "Code" at bounding box center [616, 363] width 248 height 42
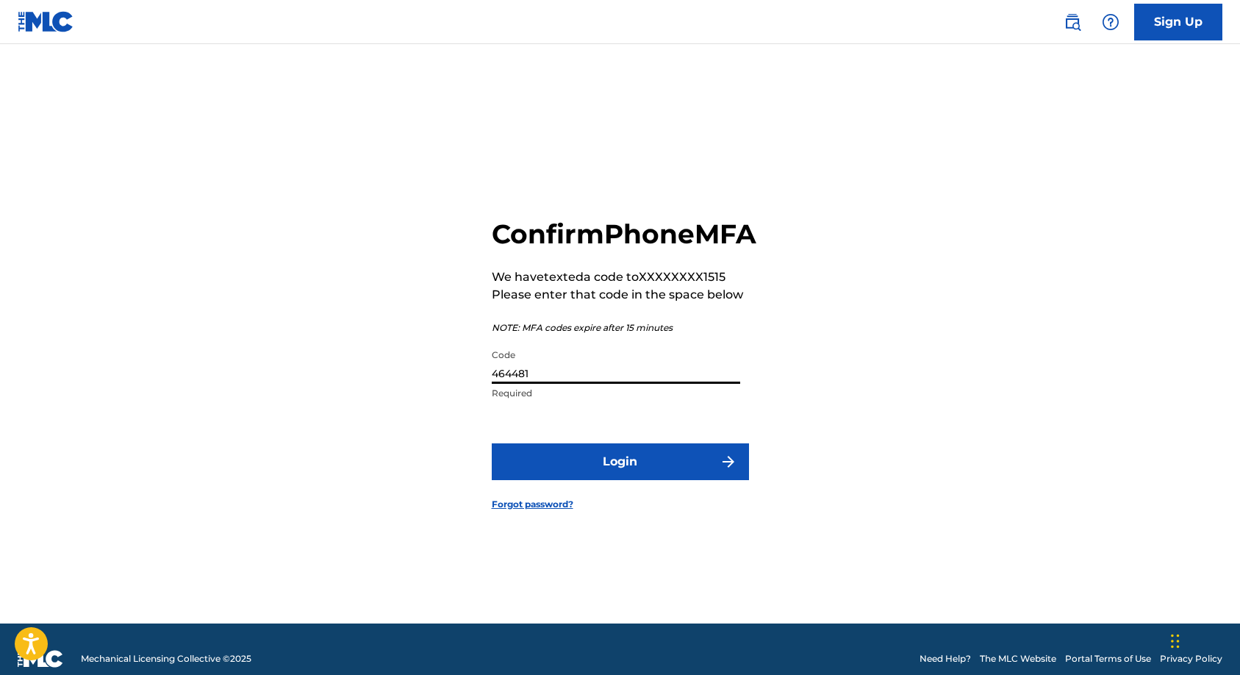
type input "464481"
click at [577, 480] on button "Login" at bounding box center [620, 461] width 257 height 37
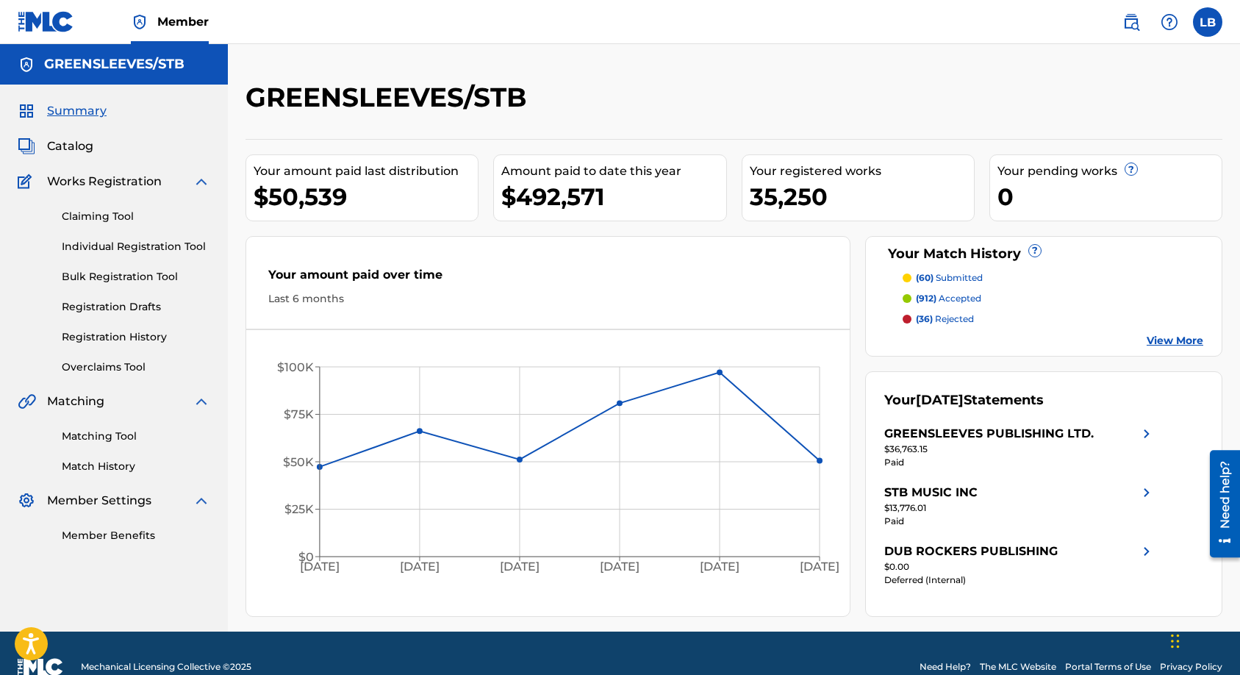
click at [90, 146] on span "Catalog" at bounding box center [70, 146] width 46 height 18
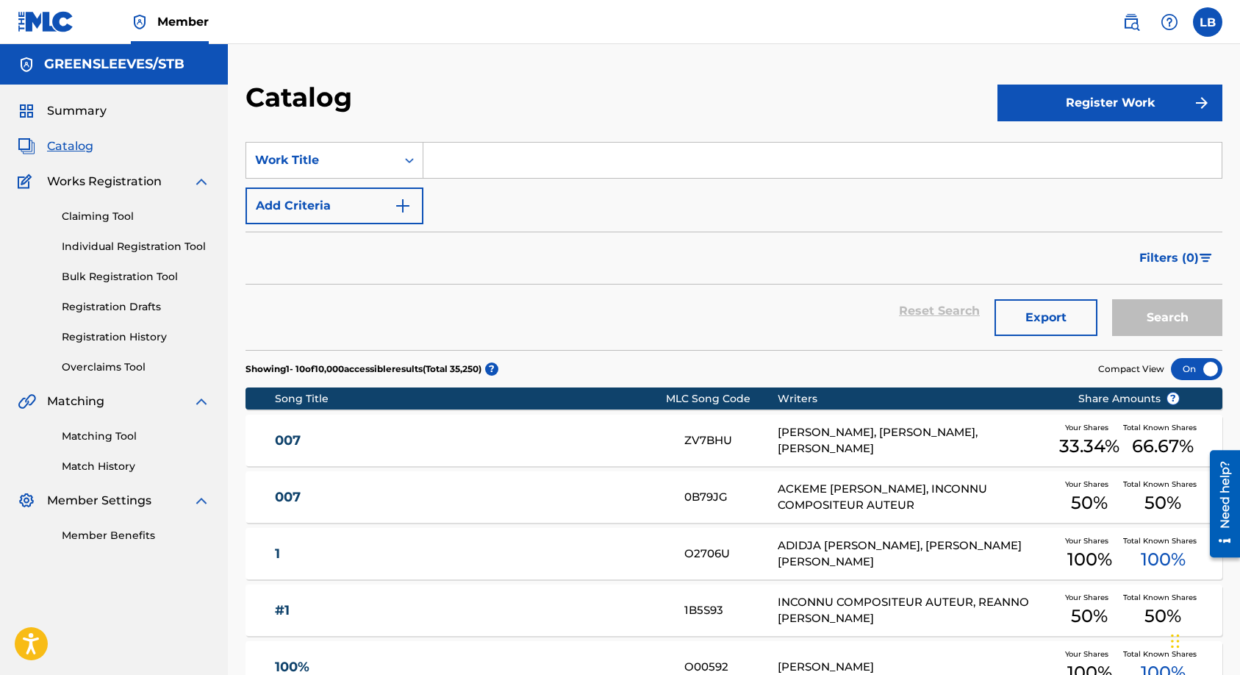
click at [493, 162] on input "Search Form" at bounding box center [822, 160] width 798 height 35
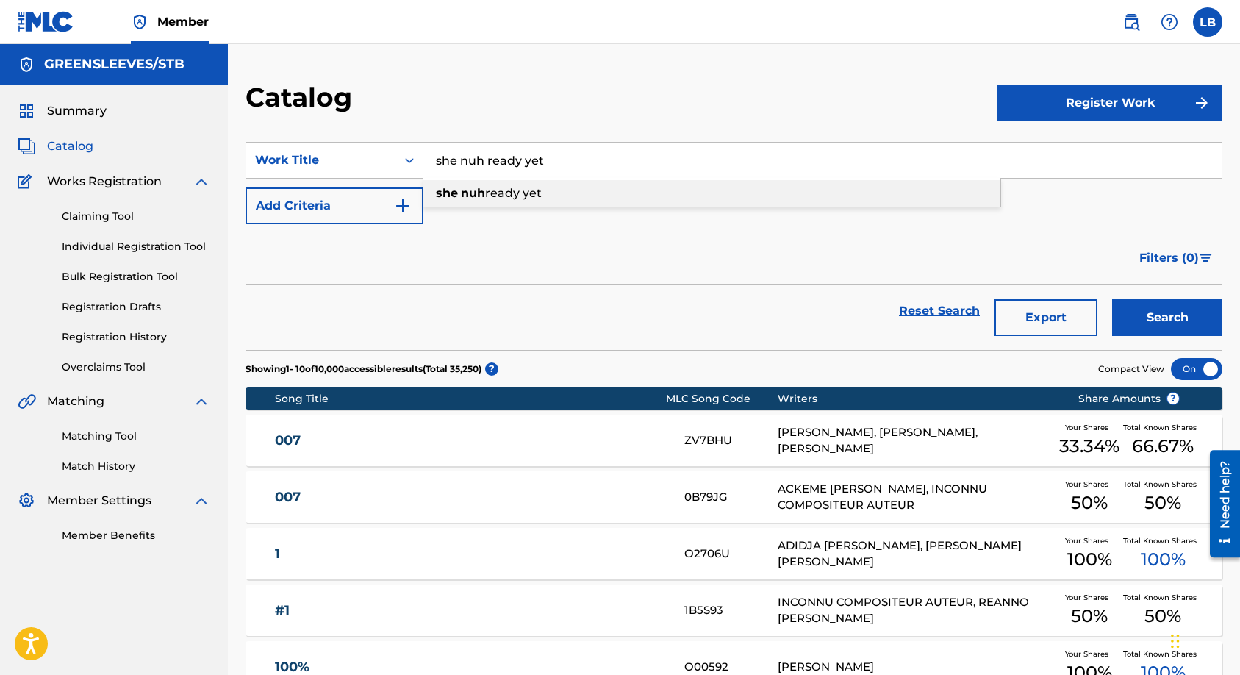
type input "she nuh ready yet"
click at [1112, 299] on button "Search" at bounding box center [1167, 317] width 110 height 37
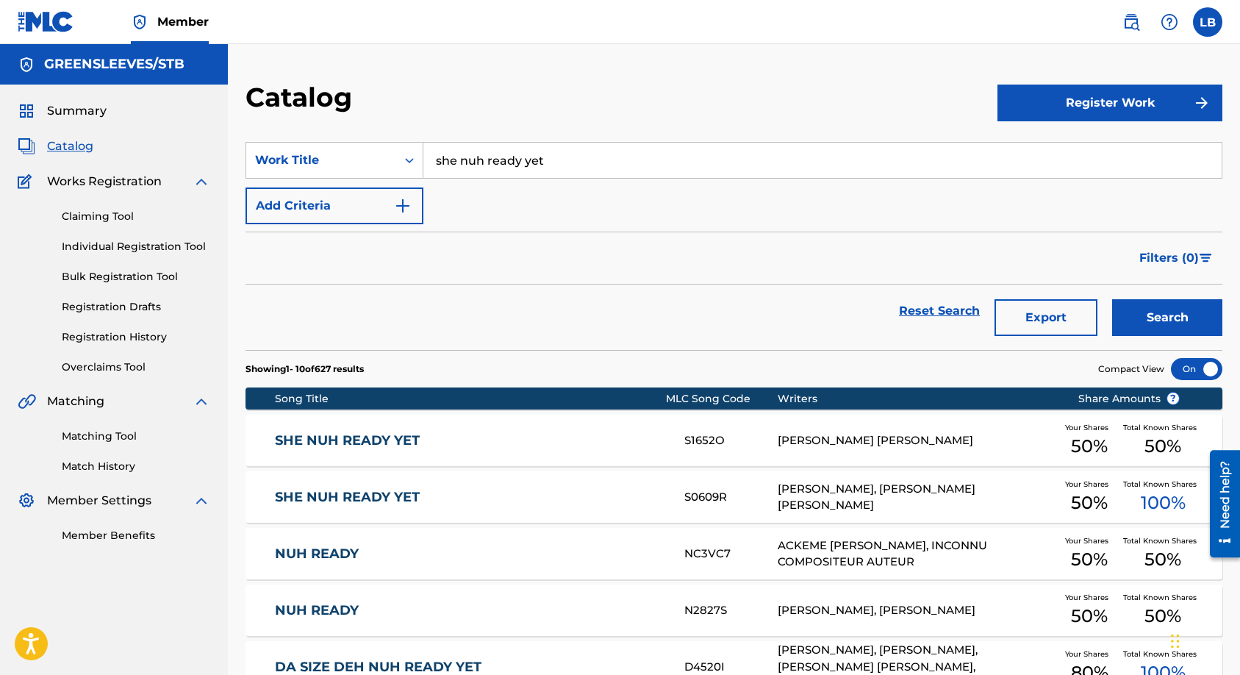
click at [1151, 337] on div "Reset Search Export Search" at bounding box center [734, 317] width 977 height 65
click at [1147, 327] on button "Search" at bounding box center [1167, 317] width 110 height 37
click at [802, 501] on div "[PERSON_NAME], [PERSON_NAME] [PERSON_NAME]" at bounding box center [917, 497] width 279 height 33
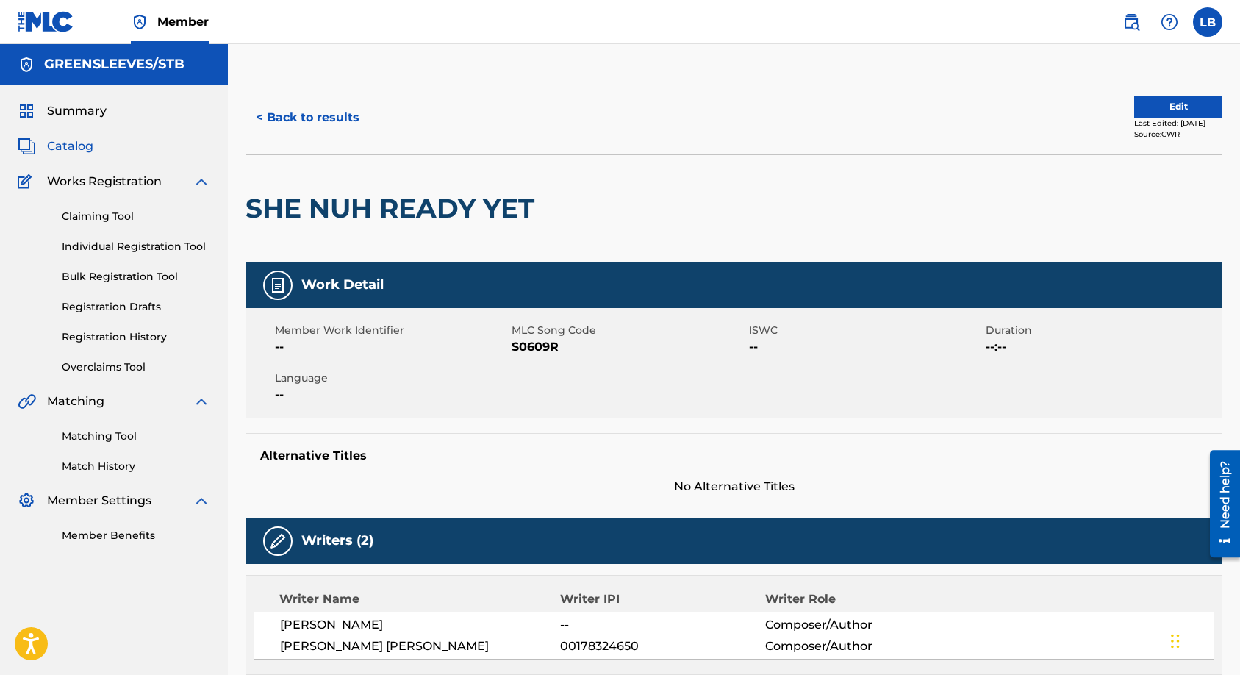
click at [327, 118] on button "< Back to results" at bounding box center [308, 117] width 124 height 37
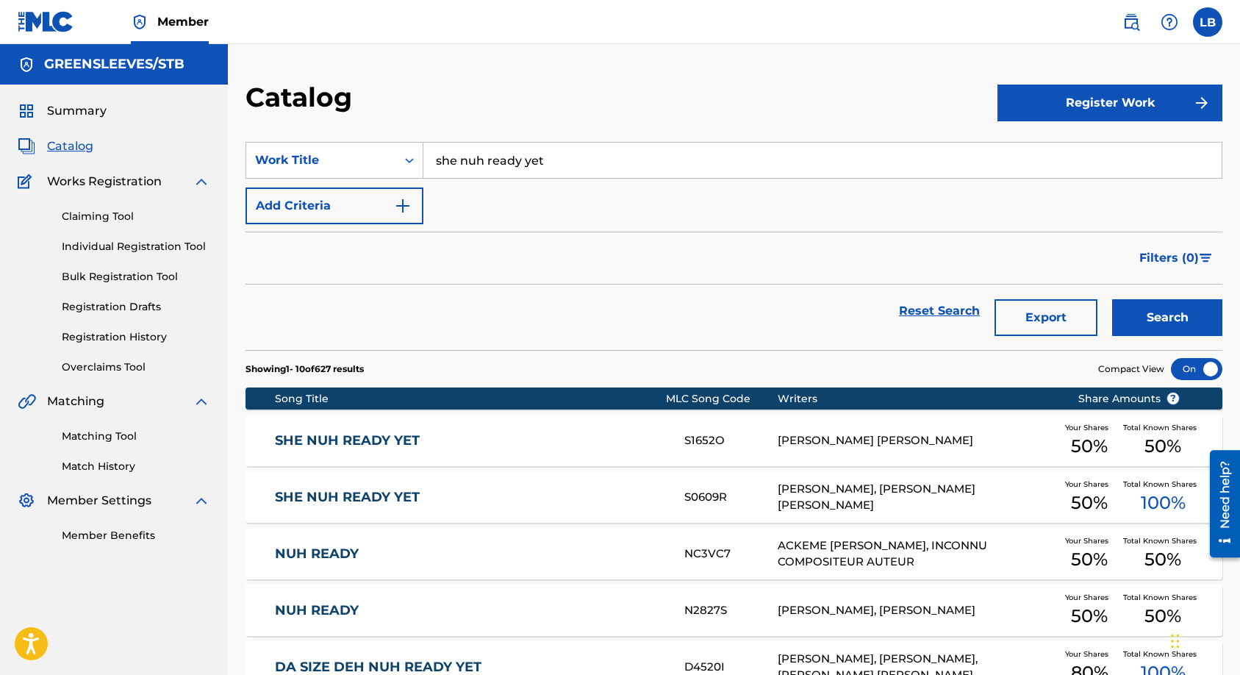
click at [732, 489] on div "S0609R" at bounding box center [730, 497] width 93 height 17
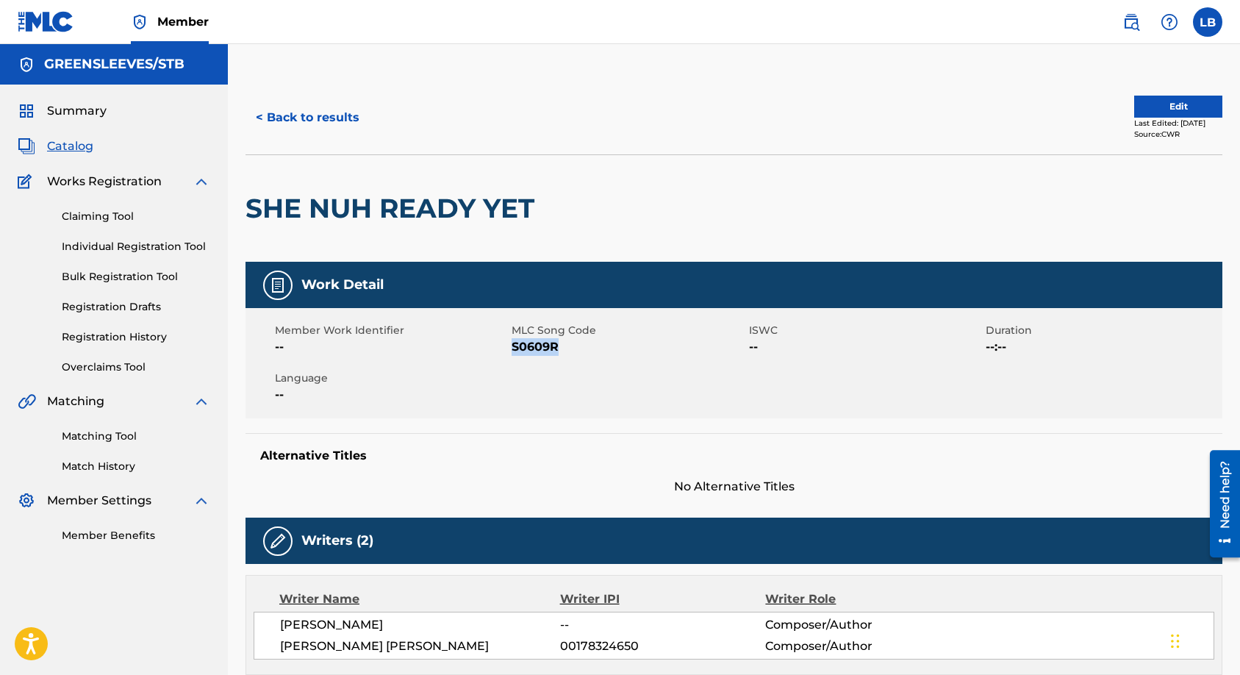
drag, startPoint x: 564, startPoint y: 348, endPoint x: 512, endPoint y: 351, distance: 51.5
click at [512, 351] on span "S0609R" at bounding box center [628, 347] width 233 height 18
copy span "S0609R"
click at [304, 115] on button "< Back to results" at bounding box center [308, 117] width 124 height 37
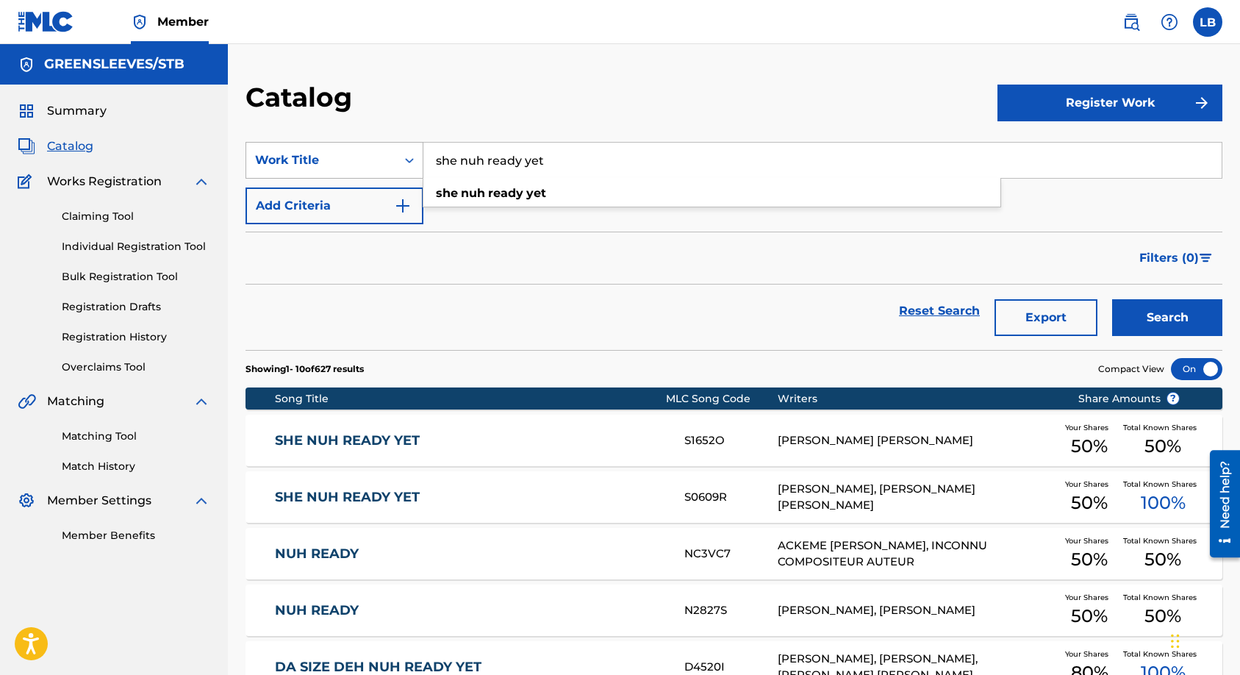
drag, startPoint x: 552, startPoint y: 160, endPoint x: 368, endPoint y: 158, distance: 184.5
click at [370, 160] on div "SearchWithCriteria721fc535-6e7d-4ebc-a6bd-35d19f6f5c06 Work Title she nuh ready…" at bounding box center [734, 160] width 977 height 37
paste input "S47PBY"
type input "S47PBY"
click at [405, 164] on icon "Search Form" at bounding box center [409, 160] width 15 height 15
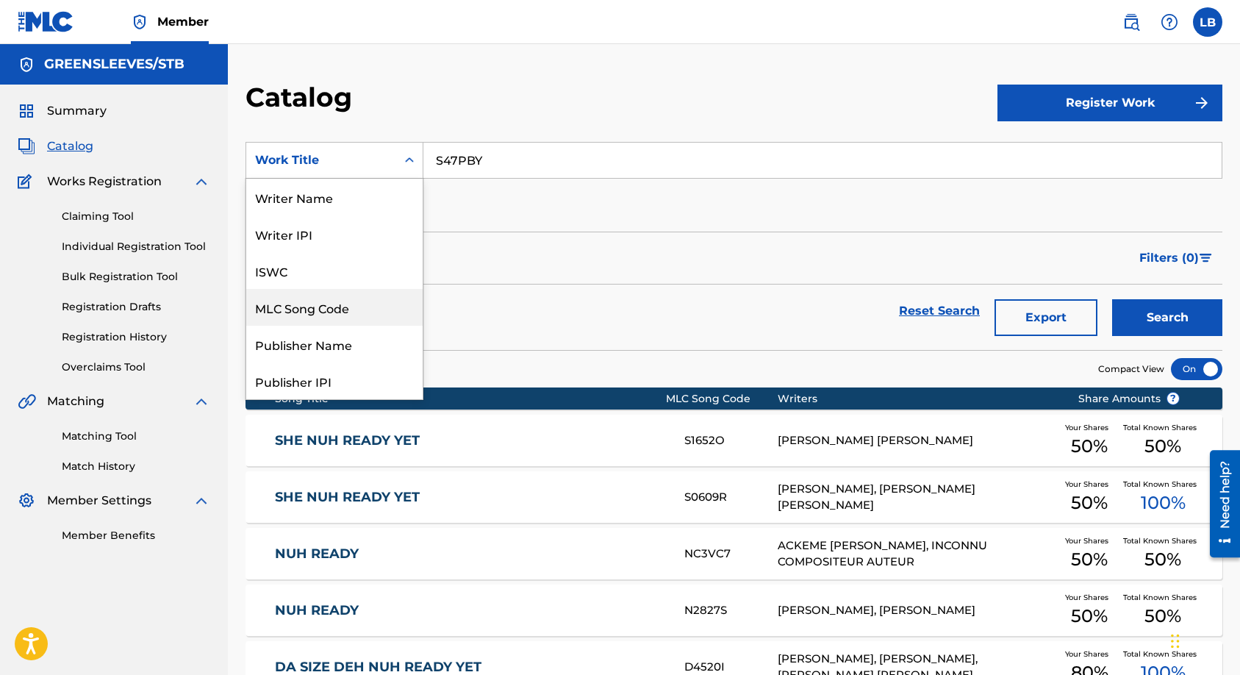
click at [298, 312] on div "MLC Song Code" at bounding box center [334, 307] width 176 height 37
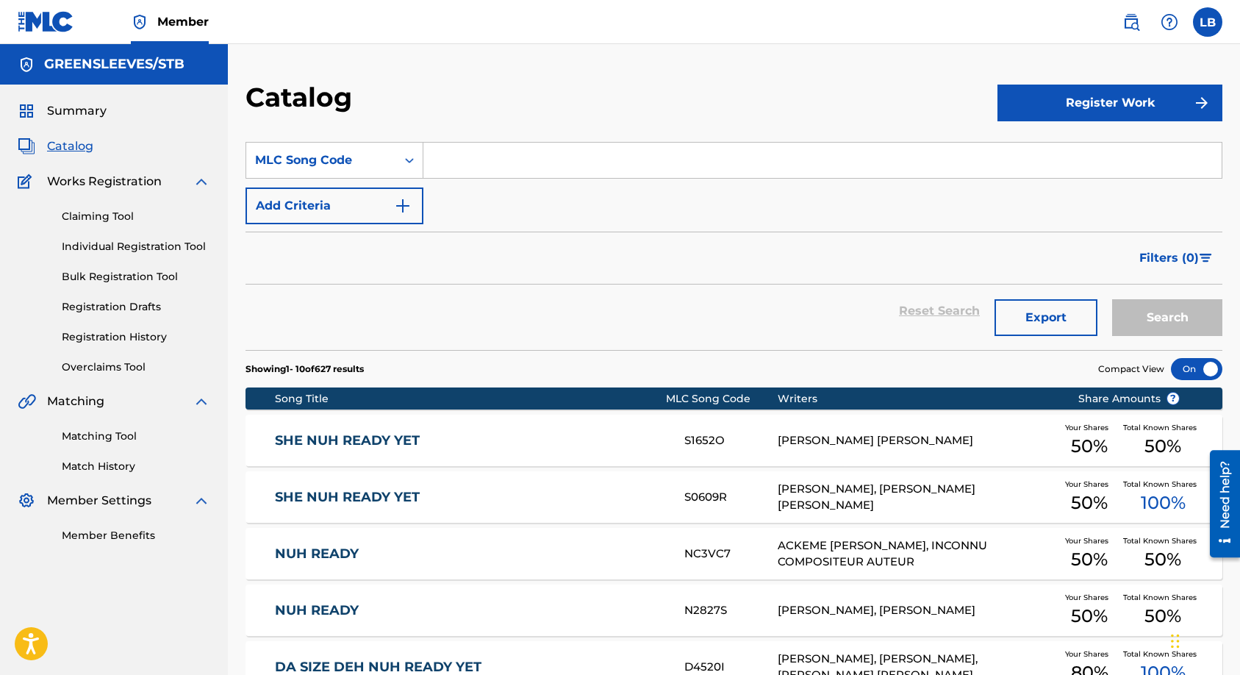
click at [500, 166] on input "Search Form" at bounding box center [822, 160] width 798 height 35
paste input "S47PBY"
type input "S47PBY"
click at [1169, 320] on button "Search" at bounding box center [1167, 317] width 110 height 37
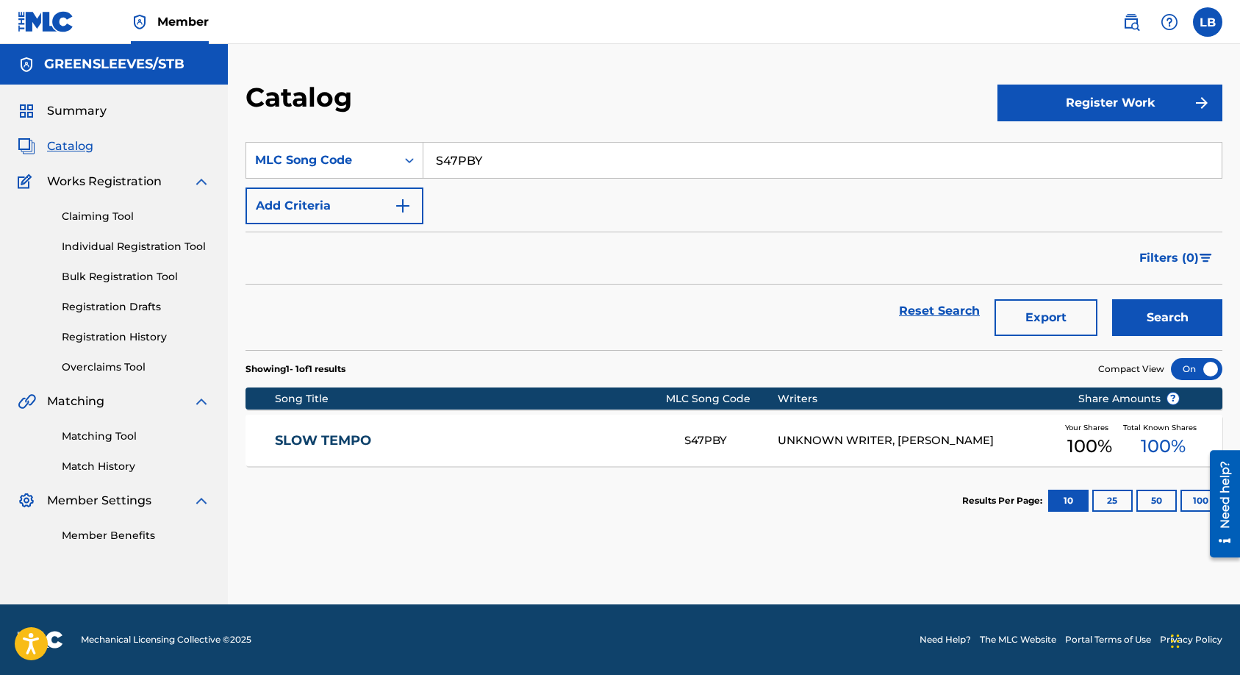
click at [843, 449] on div "UNKNOWN WRITER, [PERSON_NAME]" at bounding box center [917, 440] width 279 height 17
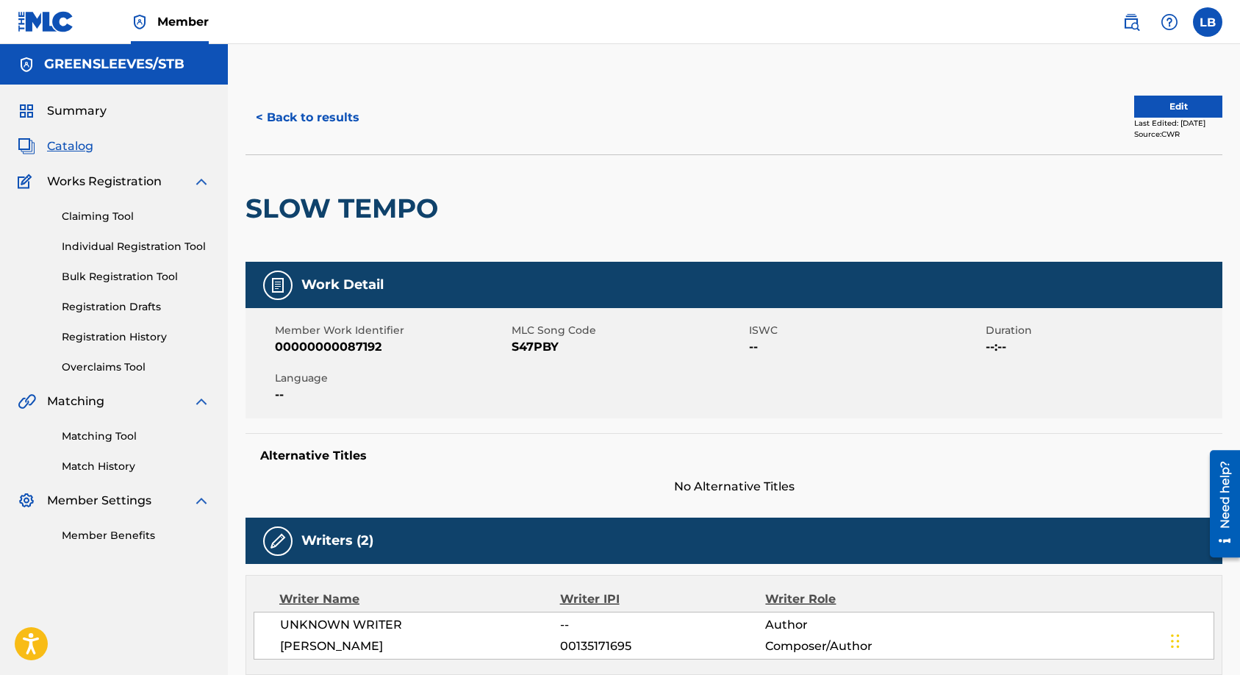
click at [1162, 108] on button "Edit" at bounding box center [1178, 107] width 88 height 22
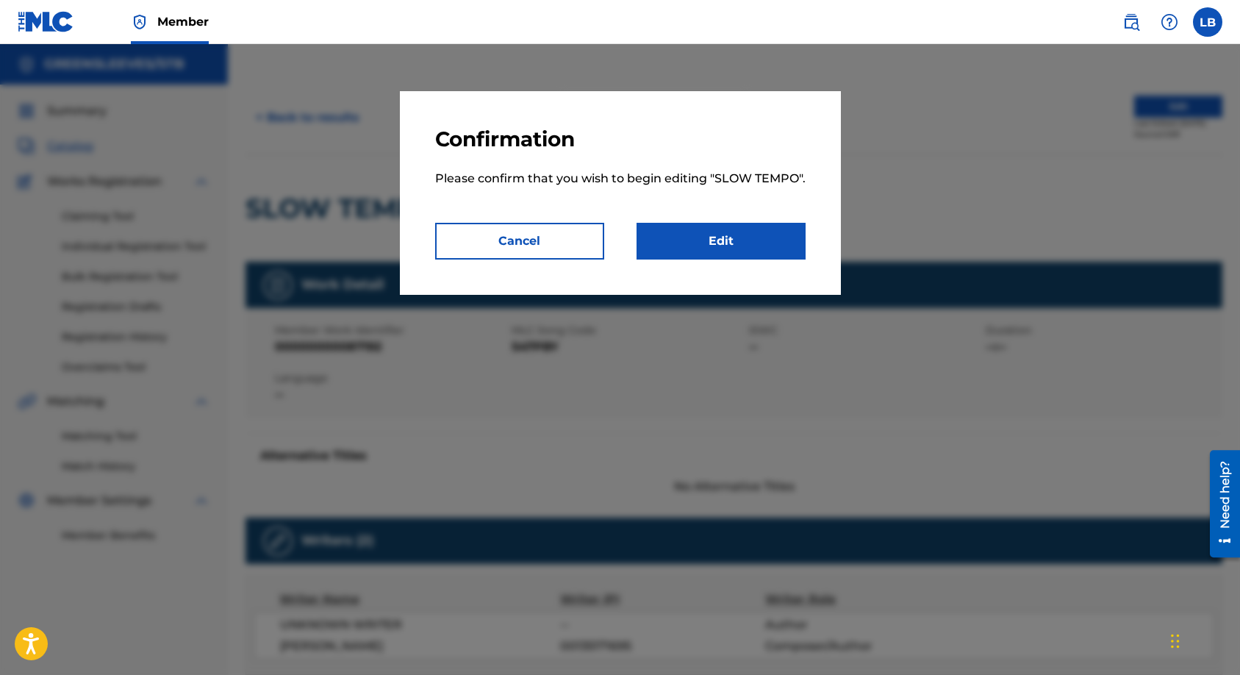
click at [663, 254] on link "Edit" at bounding box center [721, 241] width 169 height 37
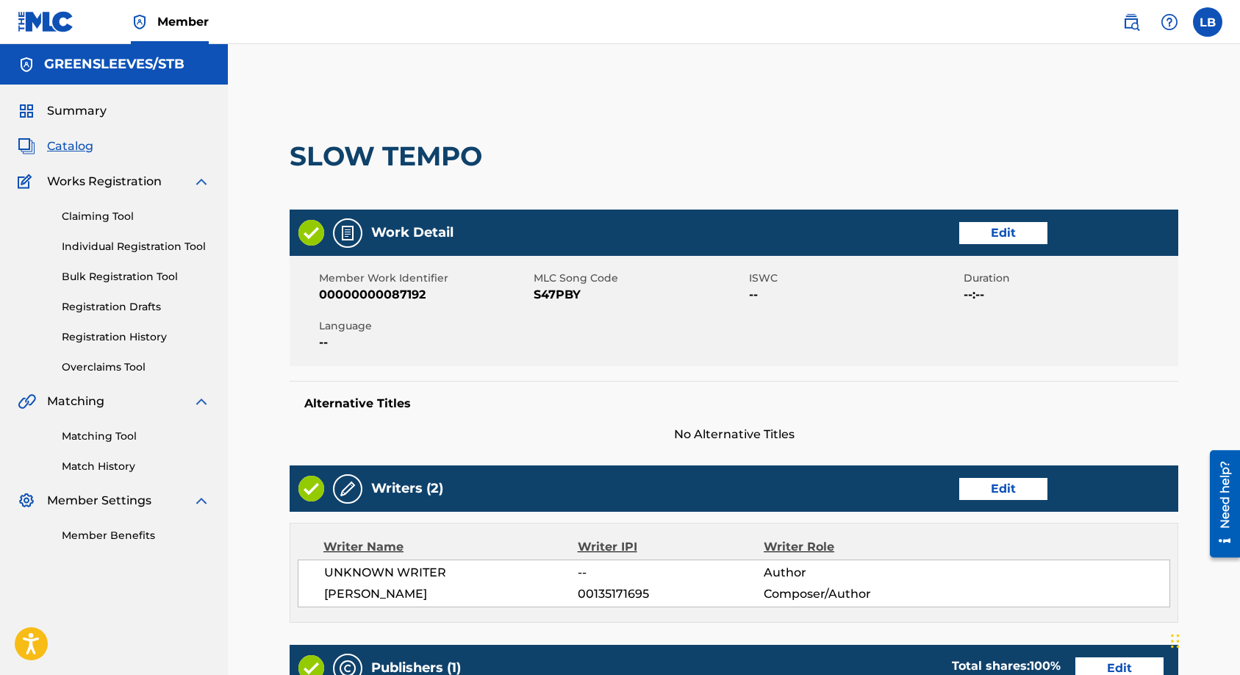
scroll to position [123, 0]
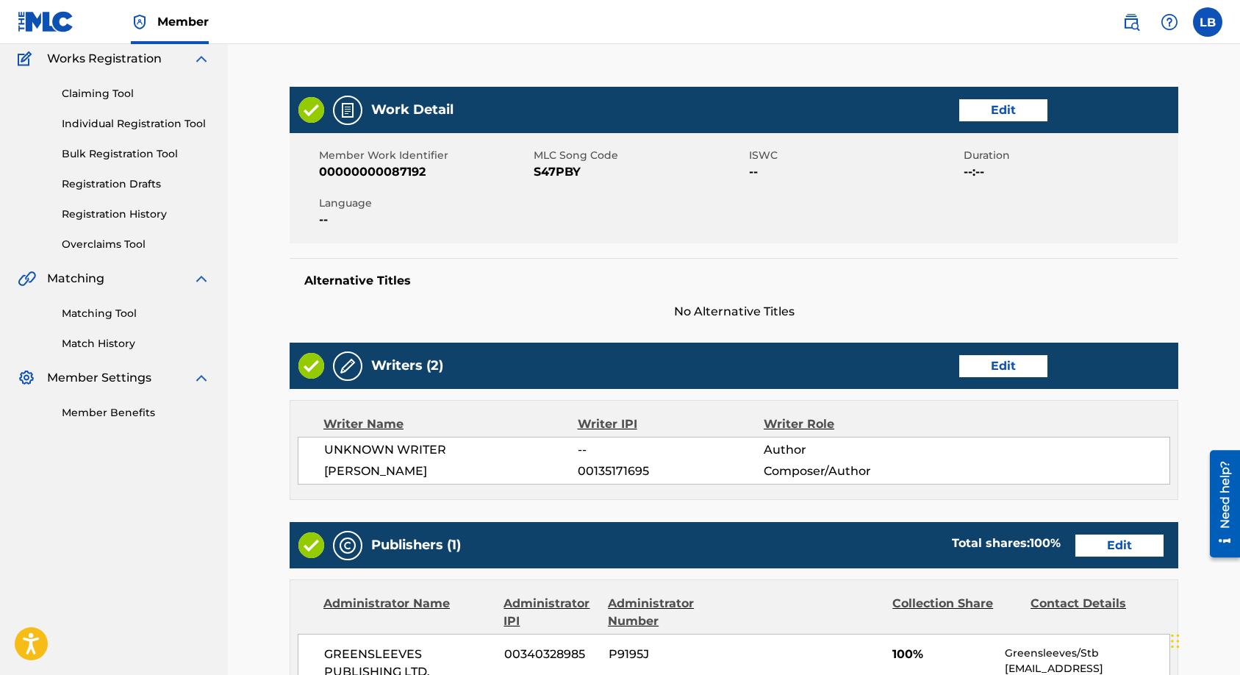
click at [1009, 364] on link "Edit" at bounding box center [1003, 366] width 88 height 22
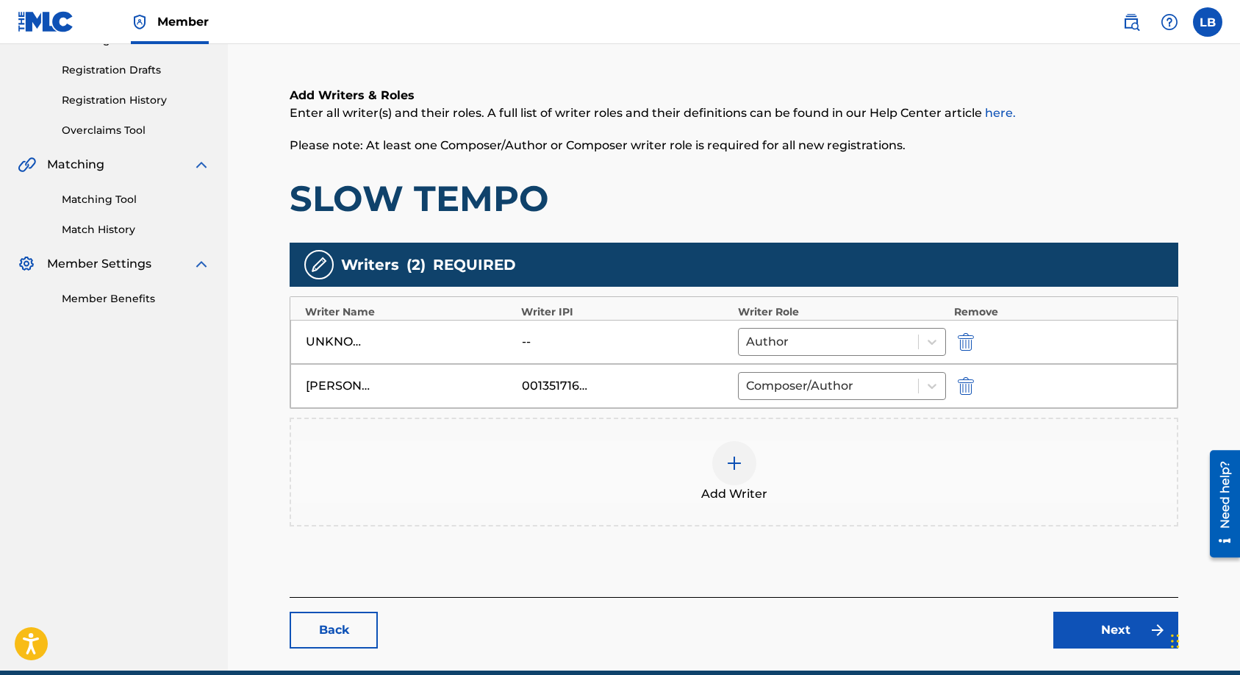
scroll to position [245, 0]
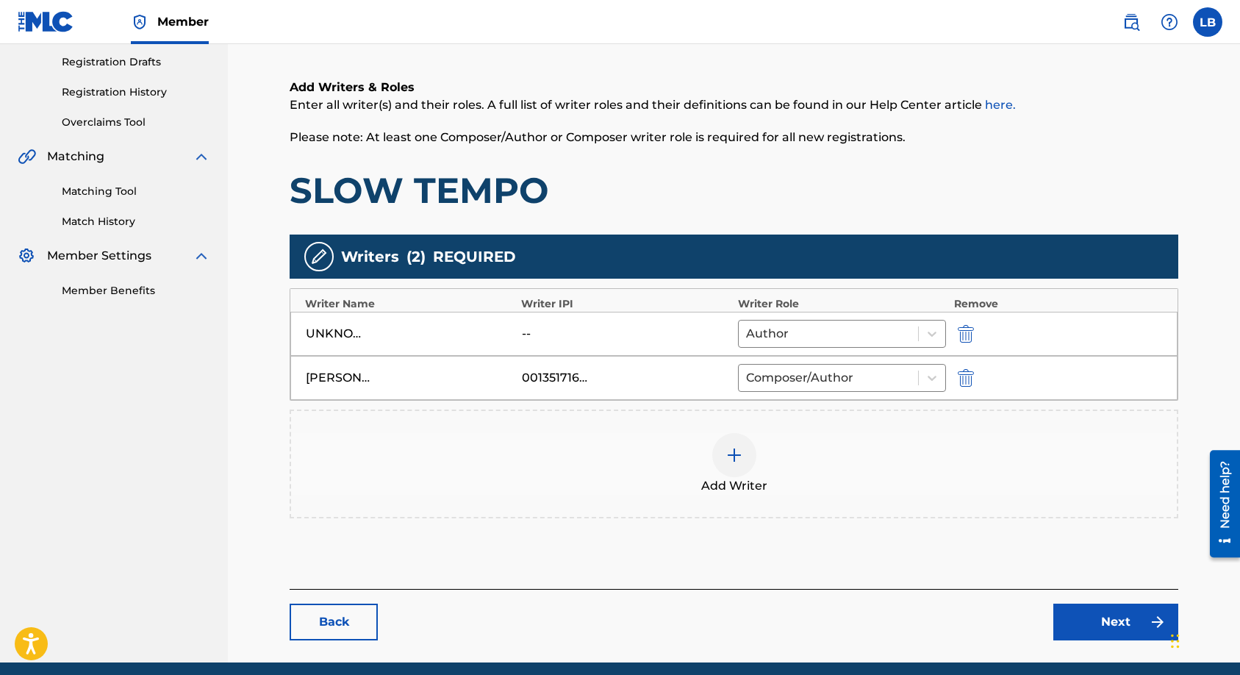
click at [966, 333] on img "submit" at bounding box center [966, 334] width 16 height 18
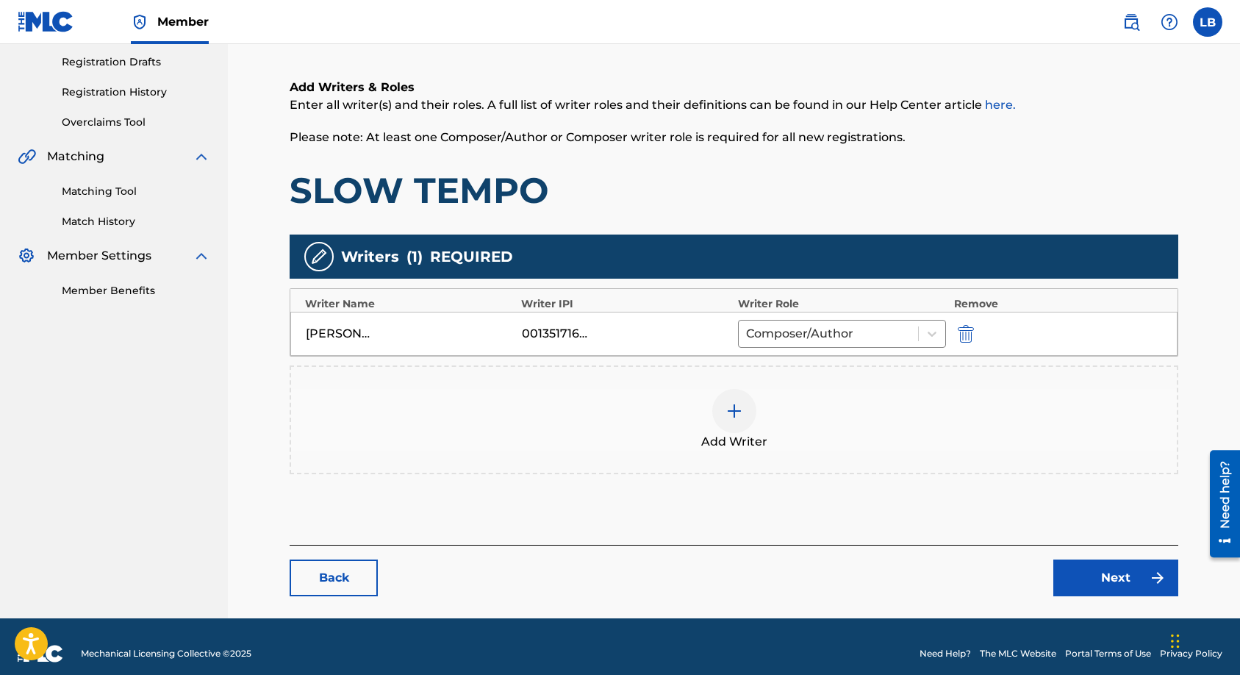
click at [726, 410] on img at bounding box center [735, 411] width 18 height 18
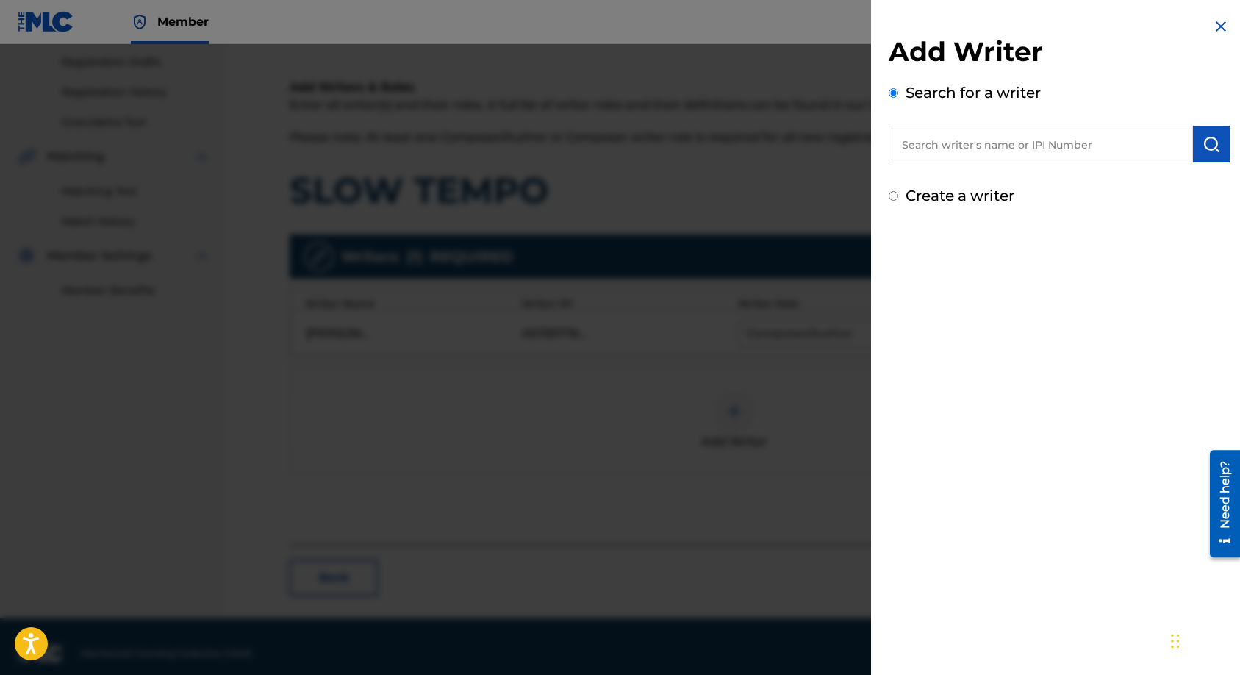
click at [944, 146] on input "text" at bounding box center [1041, 144] width 304 height 37
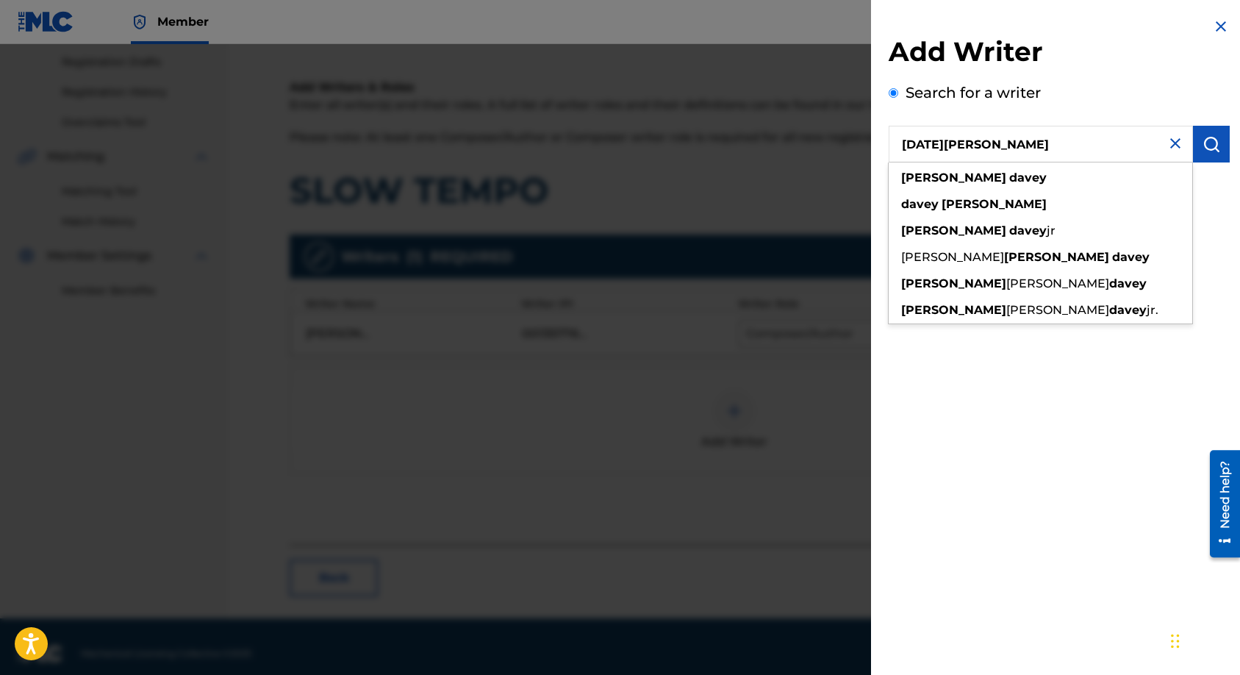
type input "[DATE][PERSON_NAME]"
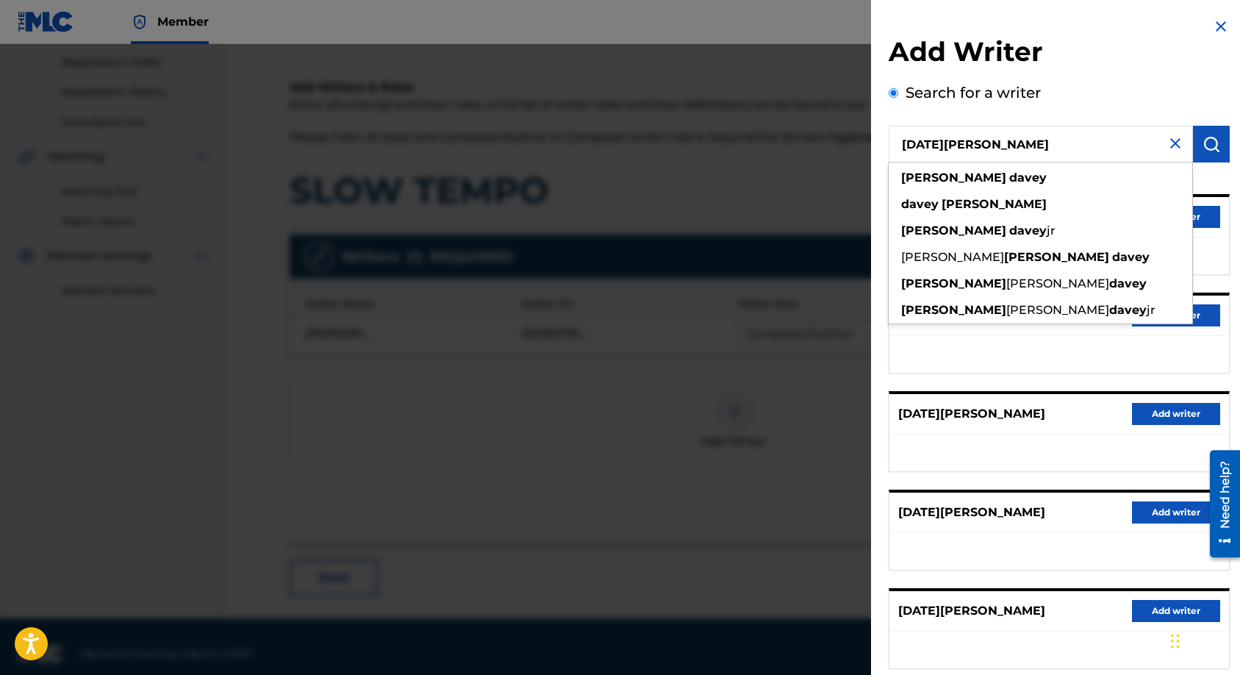
click at [1012, 371] on ul at bounding box center [1060, 354] width 340 height 37
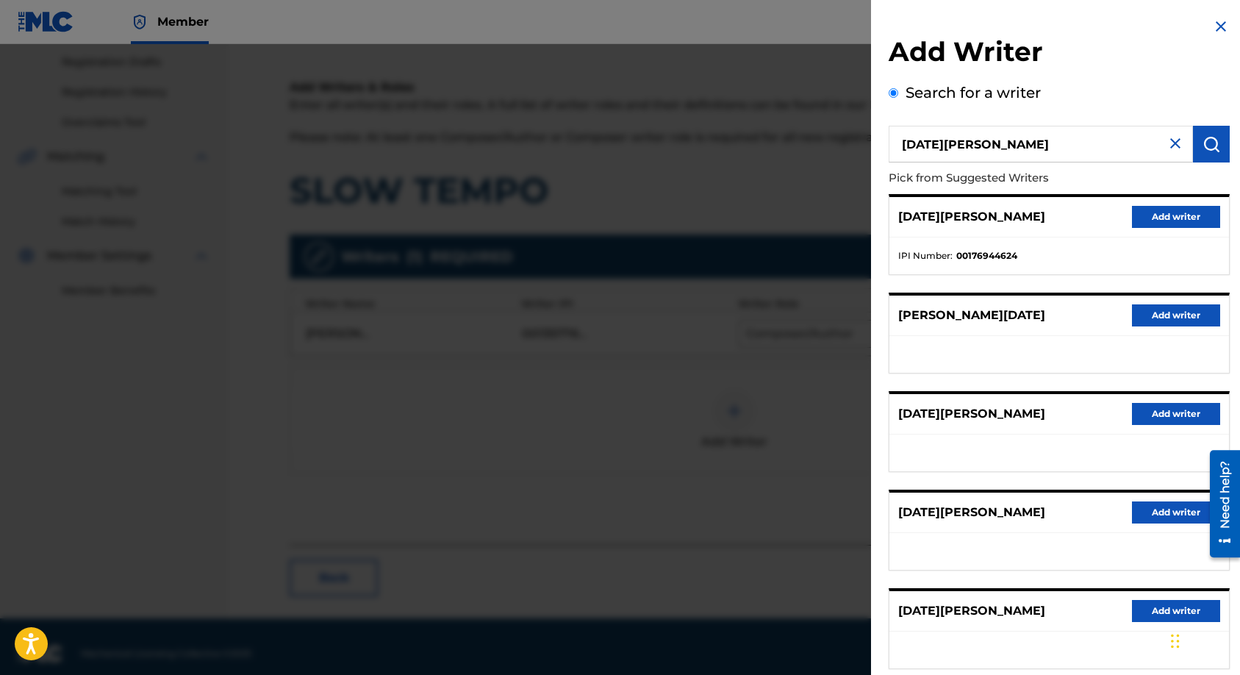
click at [1156, 512] on button "Add writer" at bounding box center [1176, 512] width 88 height 22
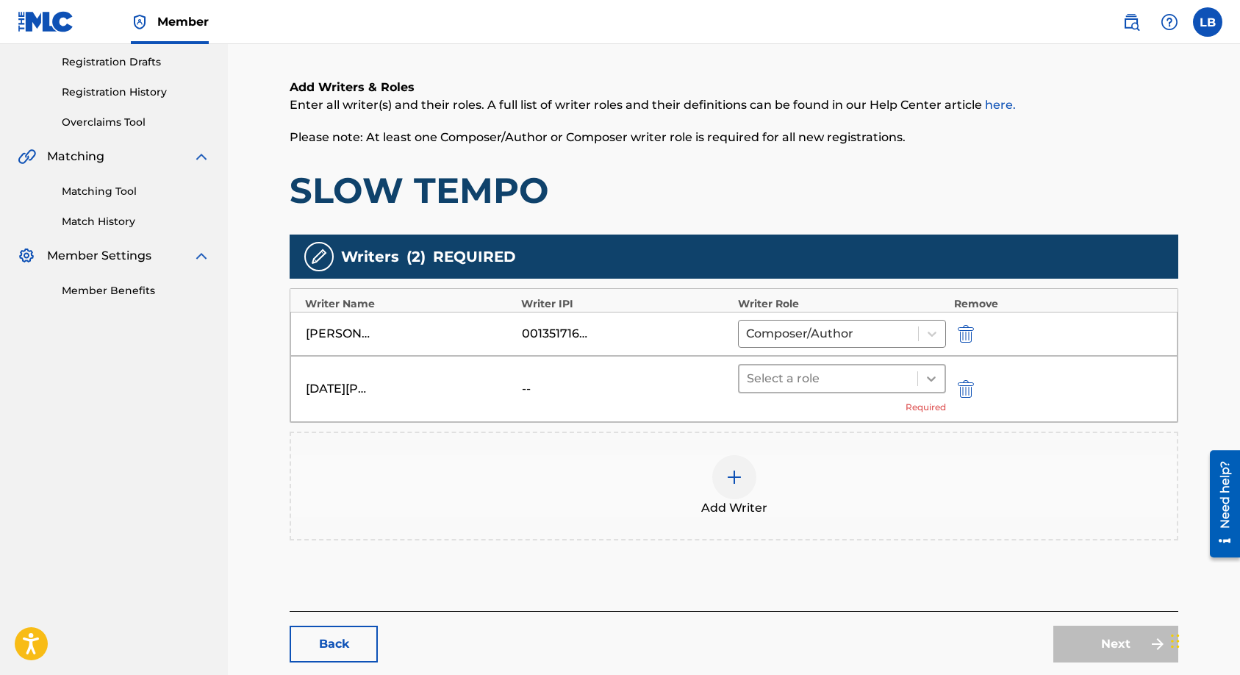
click at [927, 379] on icon at bounding box center [931, 378] width 15 height 15
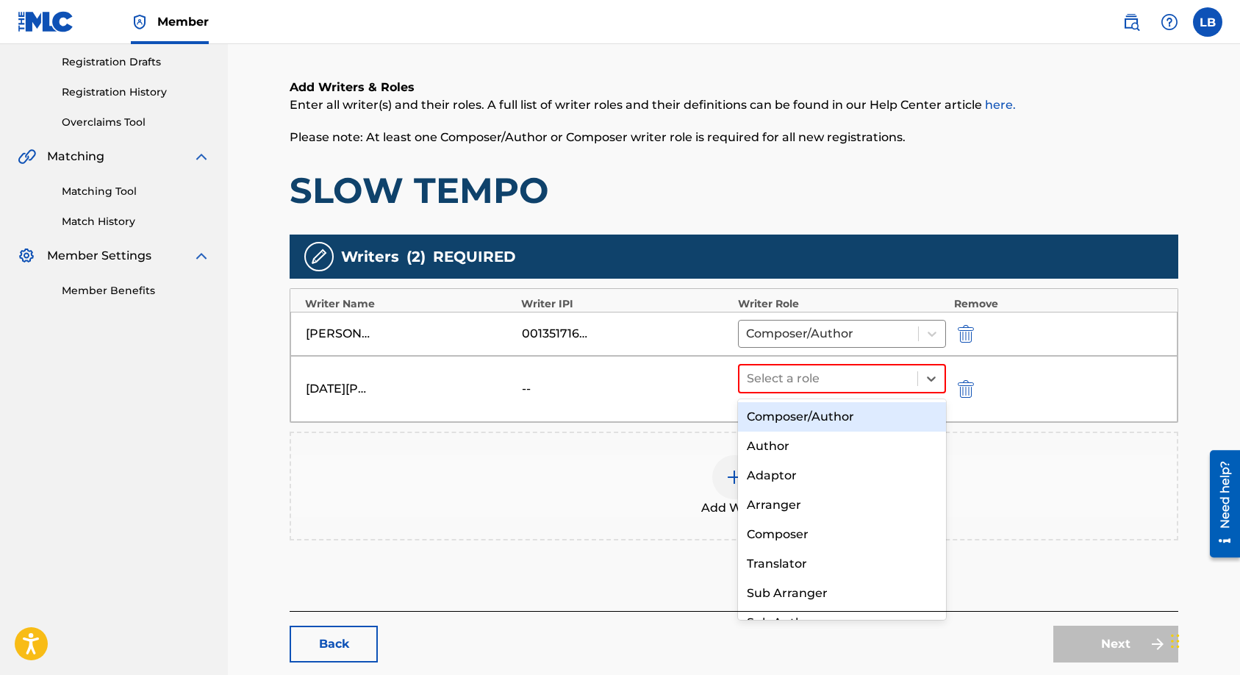
click at [785, 416] on div "Composer/Author" at bounding box center [842, 416] width 209 height 29
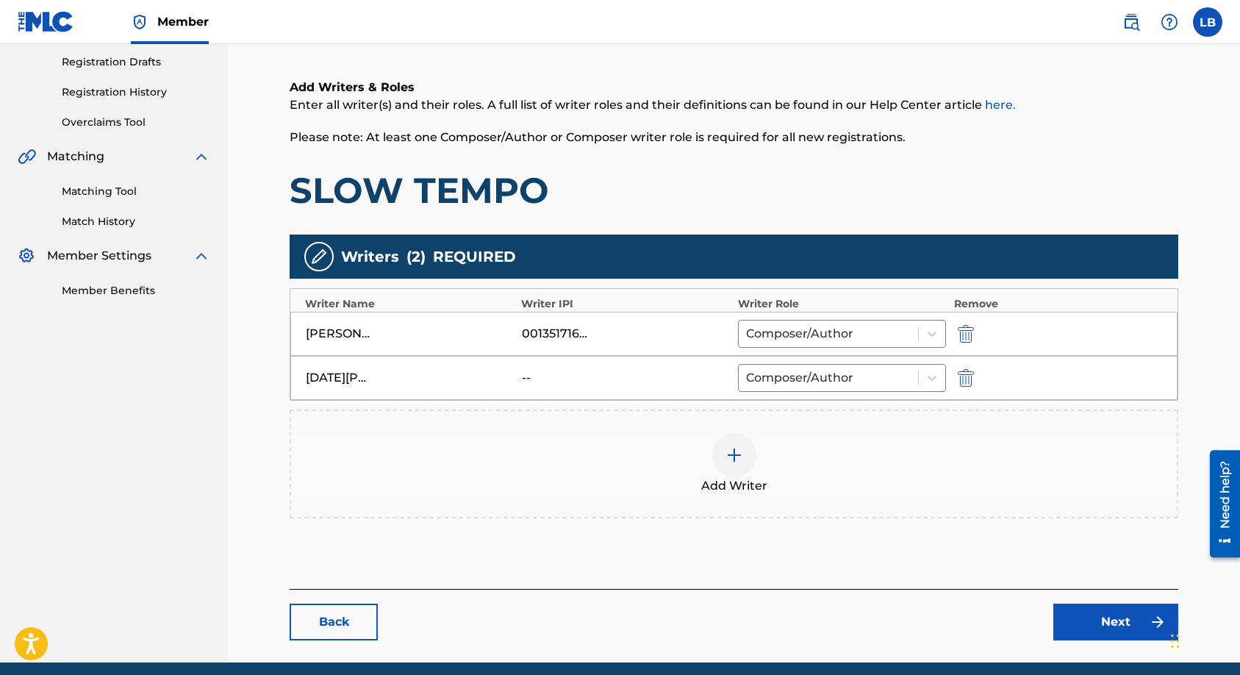
click at [728, 457] on img at bounding box center [735, 455] width 18 height 18
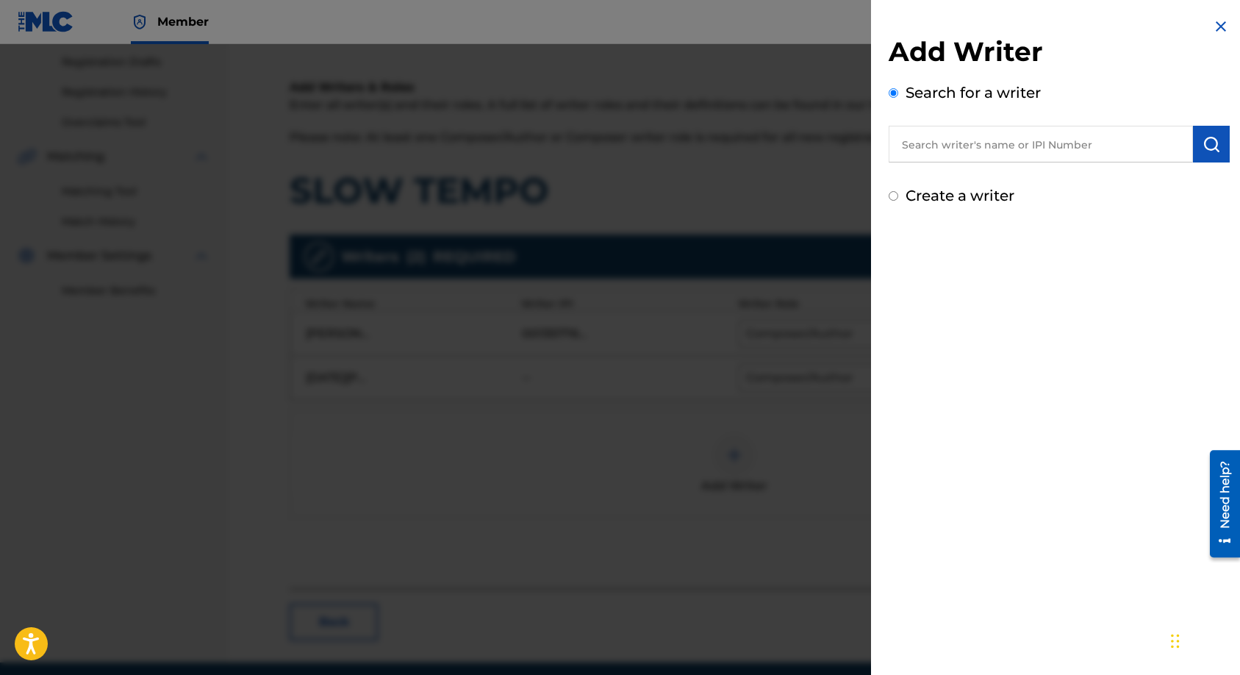
click at [941, 147] on input "text" at bounding box center [1041, 144] width 304 height 37
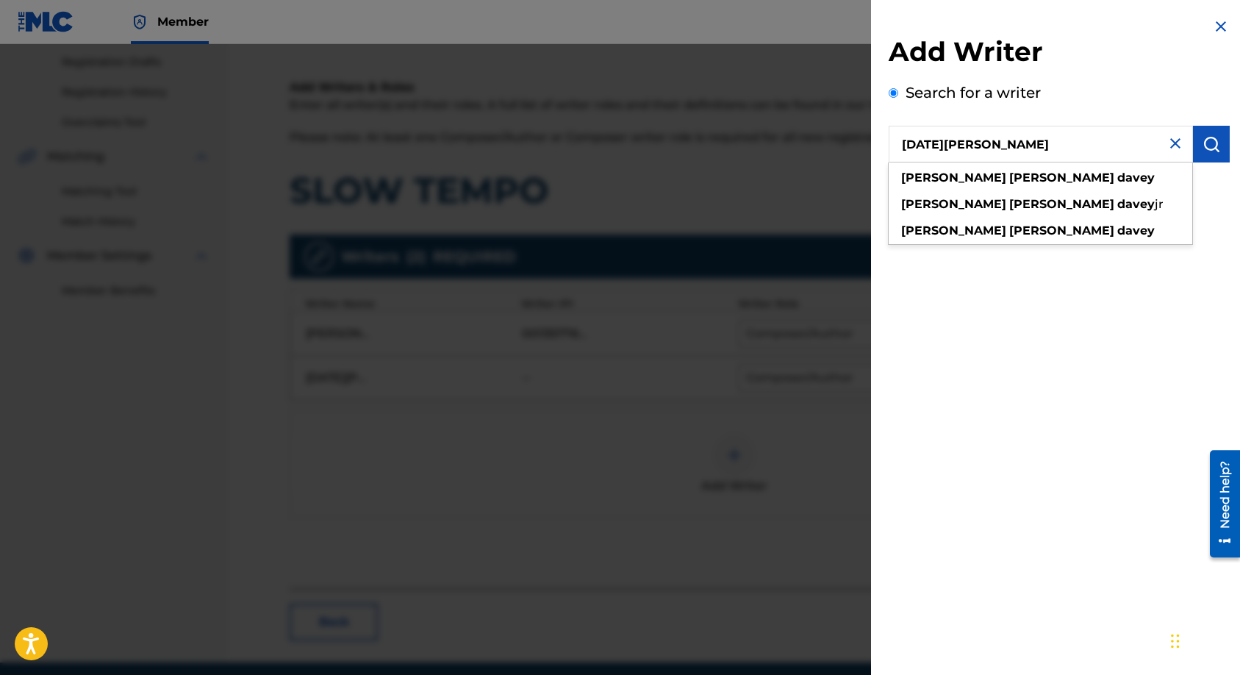
type input "[DATE][PERSON_NAME]"
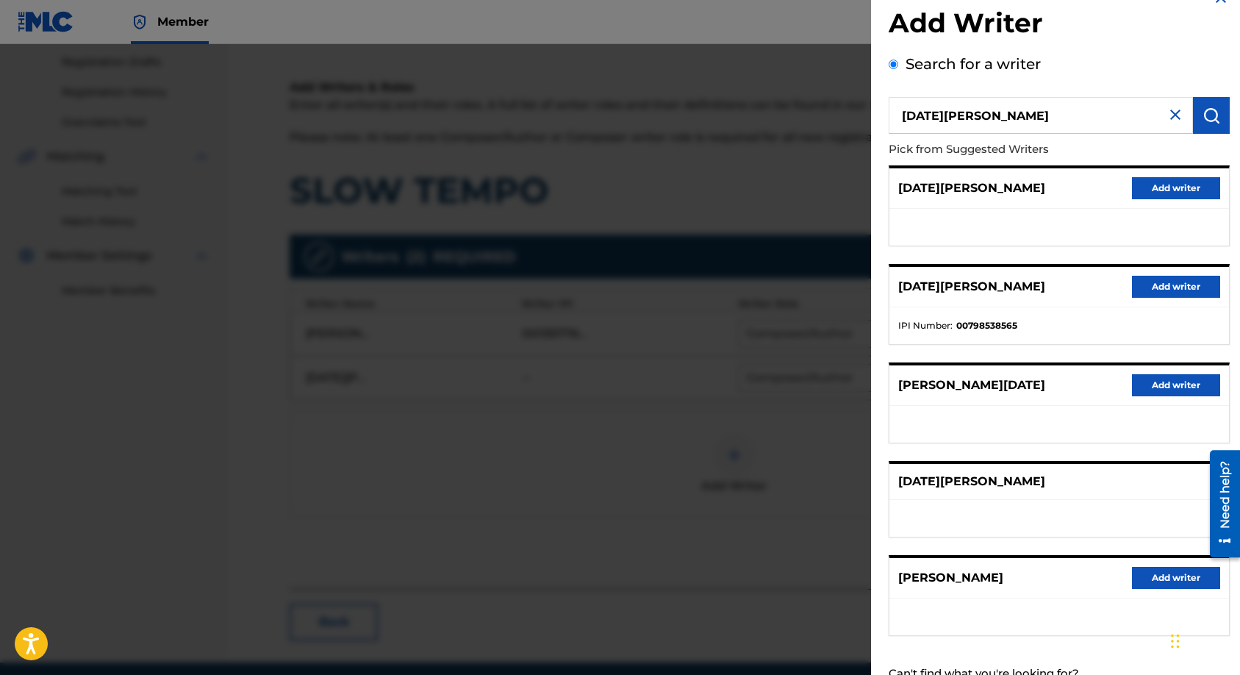
scroll to position [0, 0]
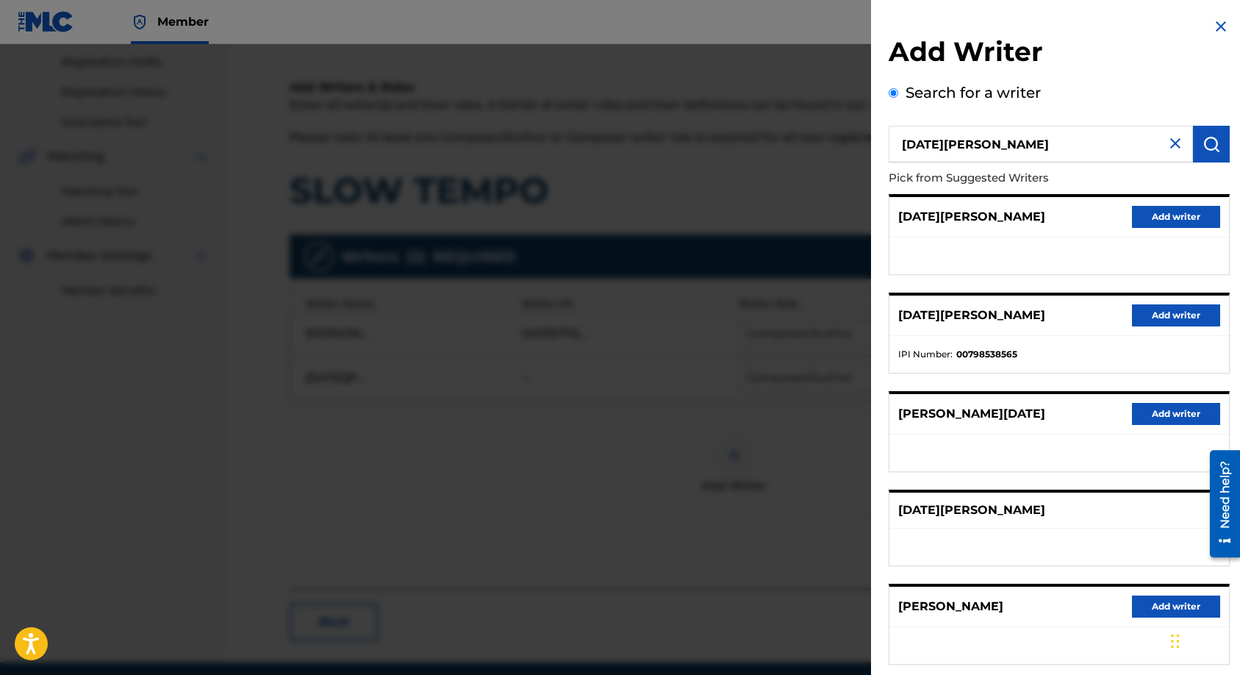
click at [1214, 30] on img at bounding box center [1221, 27] width 18 height 18
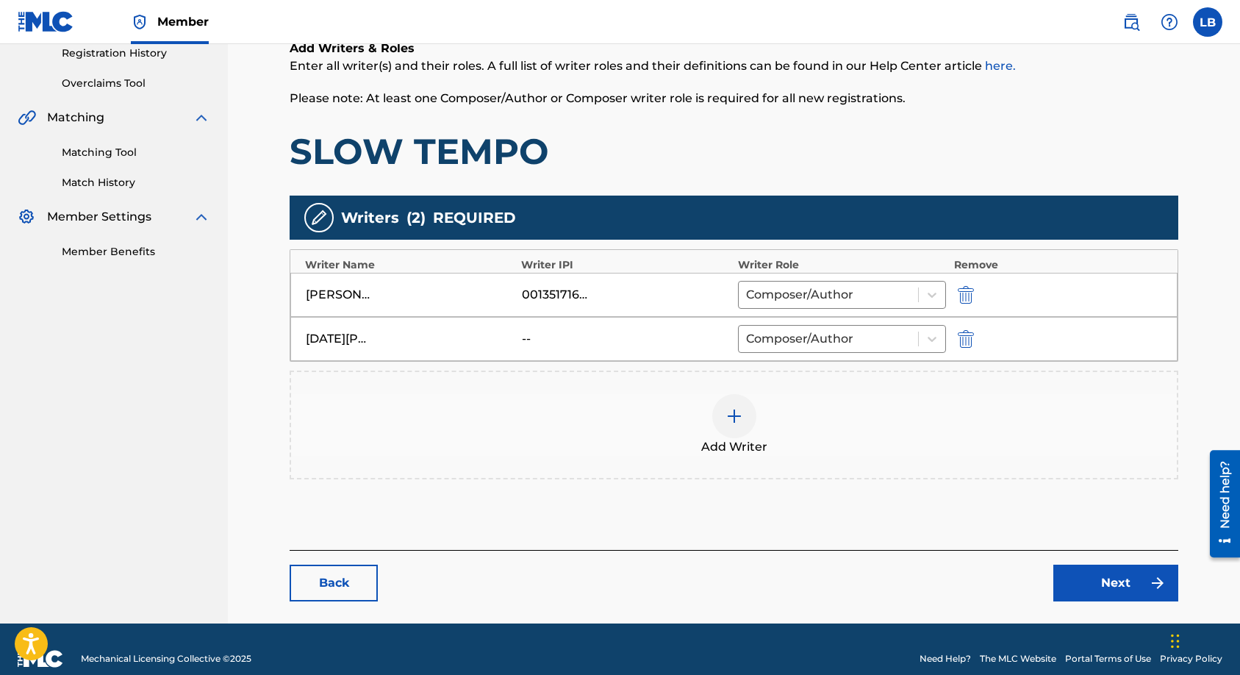
scroll to position [303, 0]
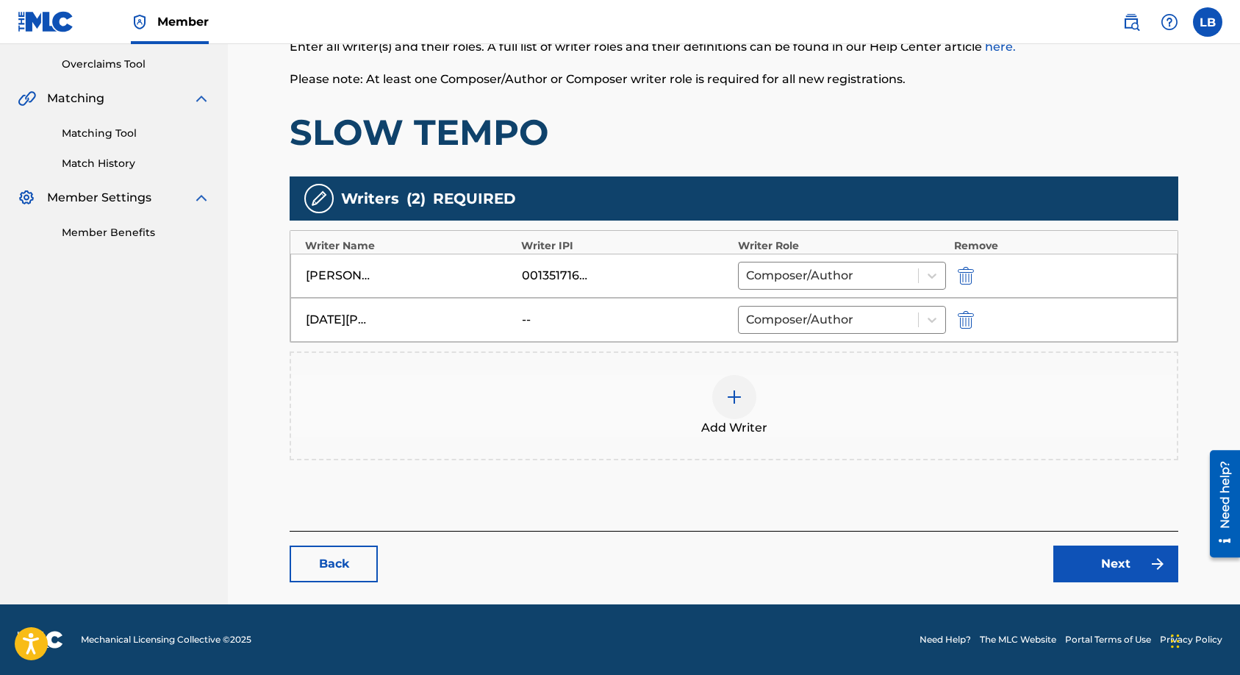
click at [1117, 557] on link "Next" at bounding box center [1115, 563] width 125 height 37
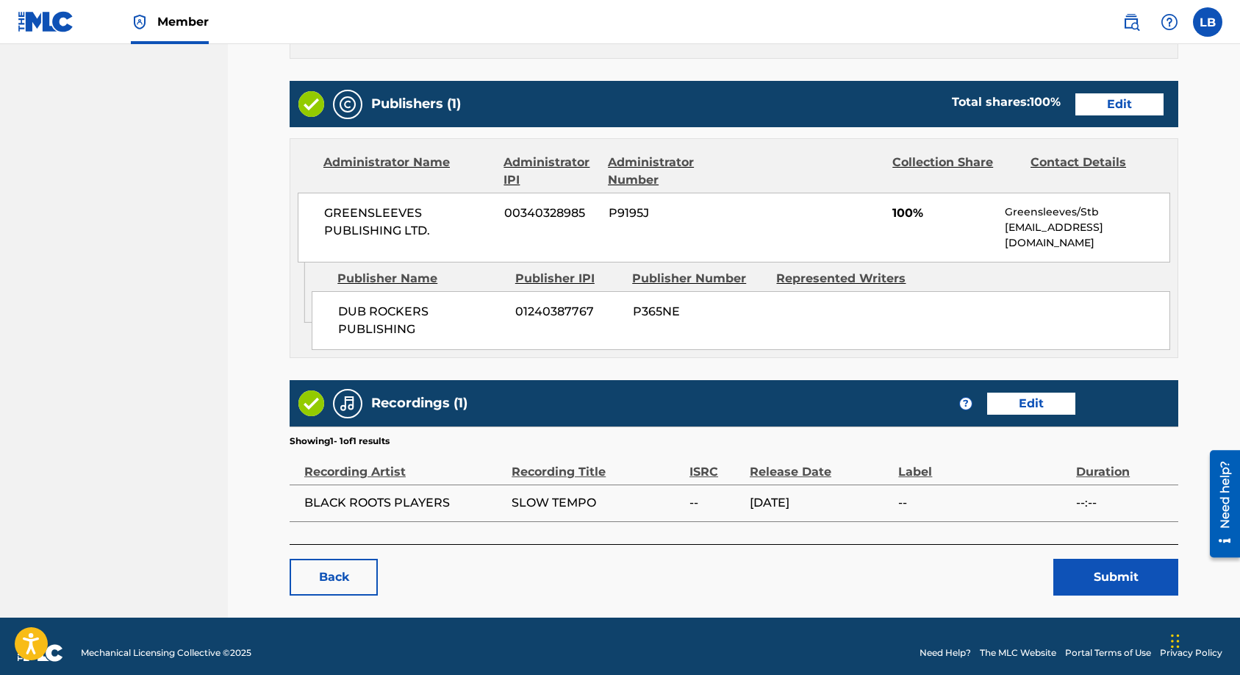
scroll to position [566, 0]
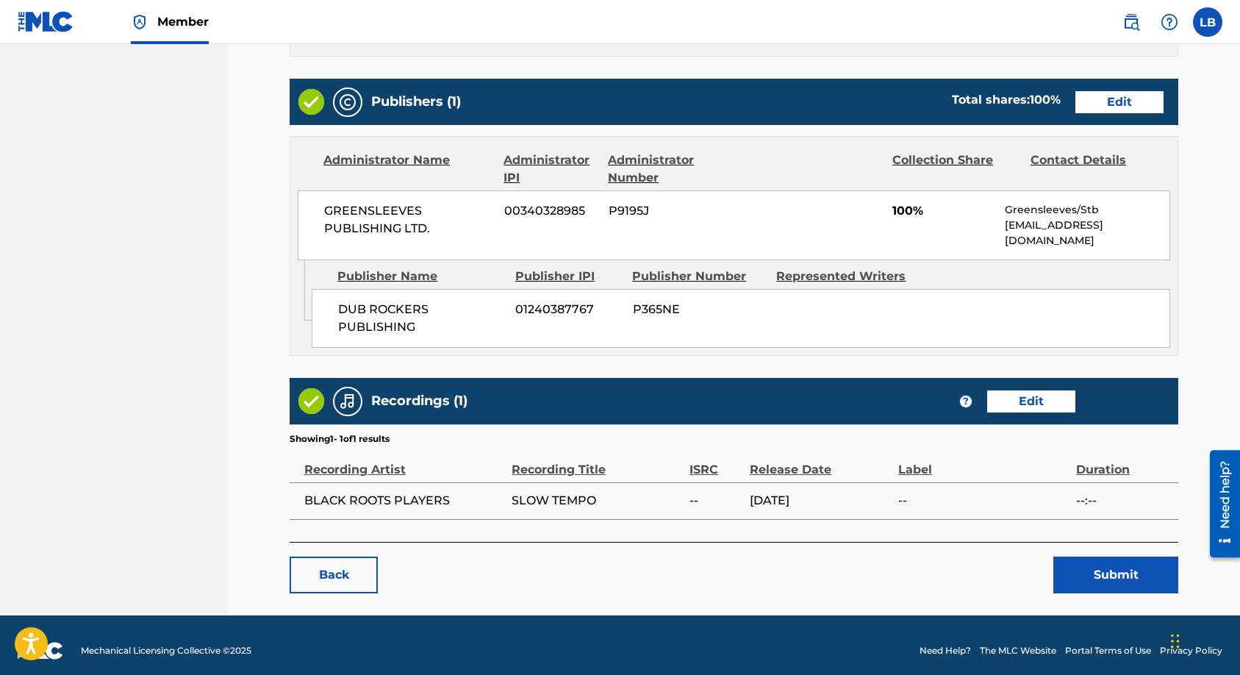
click at [1069, 557] on button "Submit" at bounding box center [1115, 575] width 125 height 37
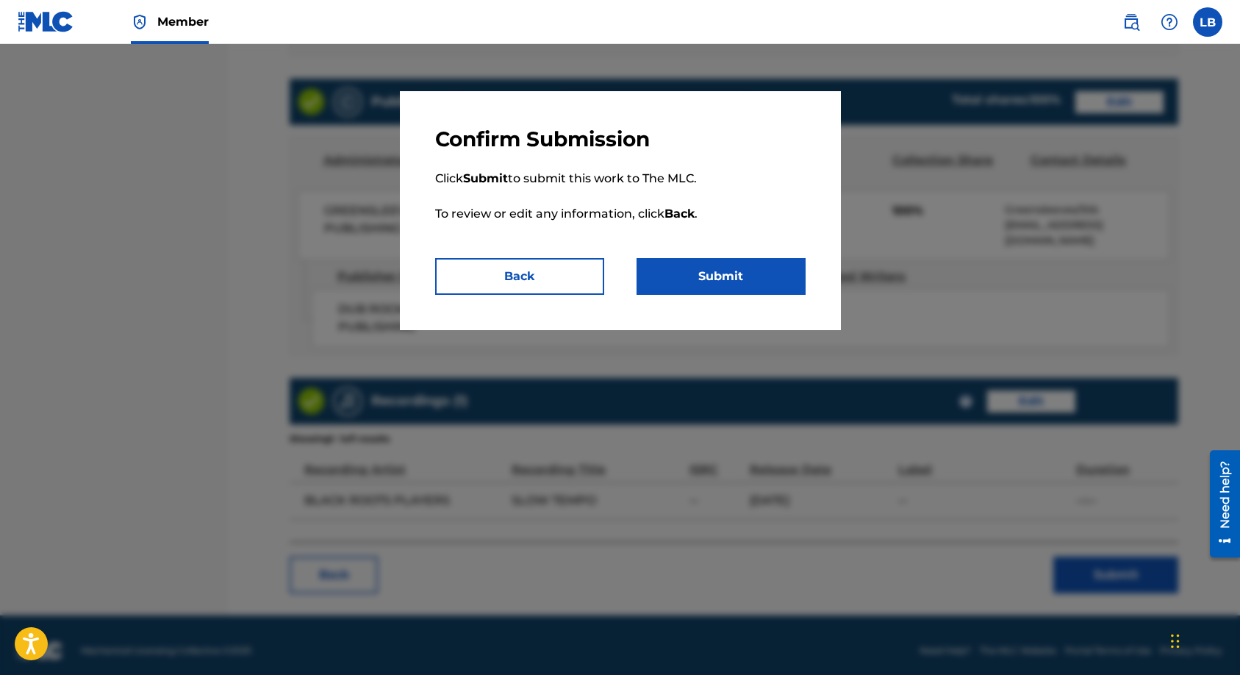
click at [686, 273] on button "Submit" at bounding box center [721, 276] width 169 height 37
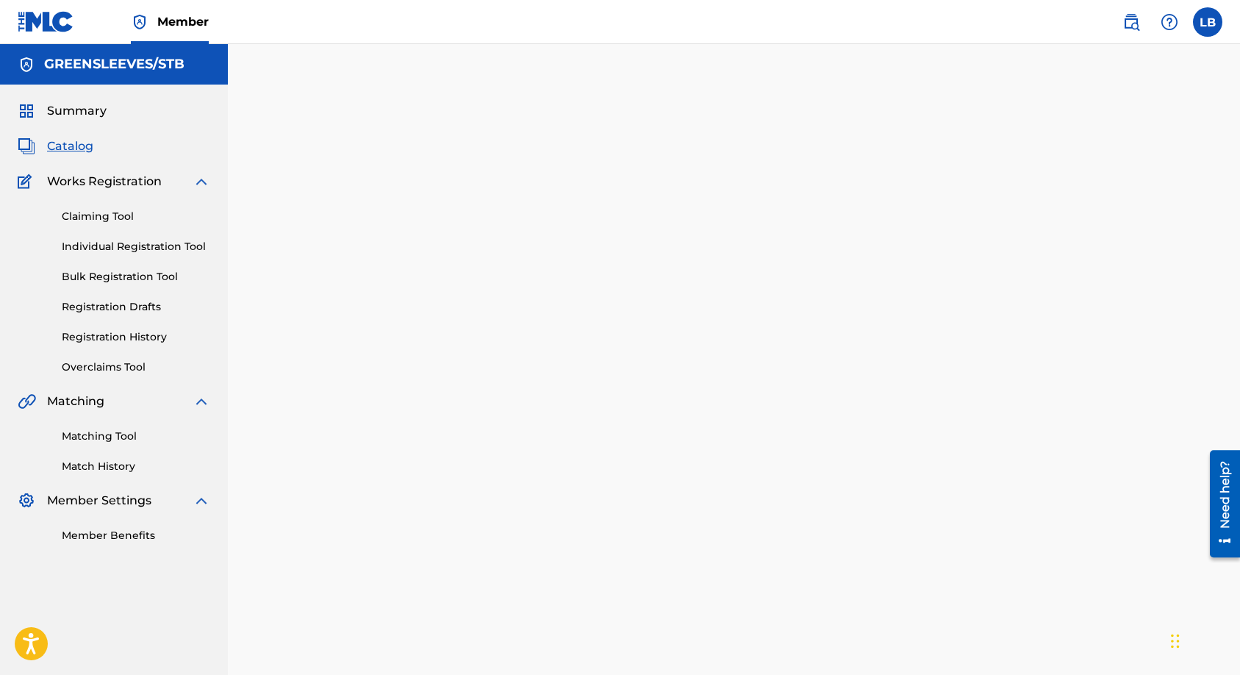
click at [76, 142] on span "Catalog" at bounding box center [70, 146] width 46 height 18
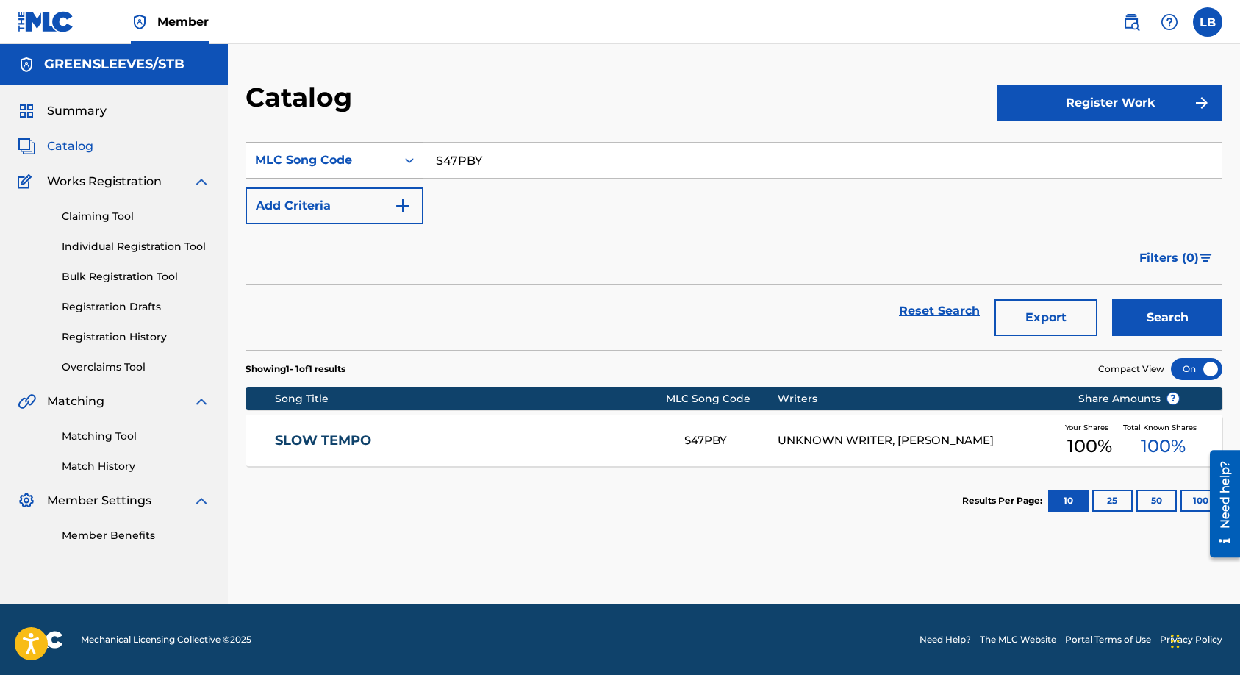
drag, startPoint x: 501, startPoint y: 167, endPoint x: 396, endPoint y: 147, distance: 107.0
click at [396, 147] on div "SearchWithCriteriad24cc9fc-7ea5-40db-814d-103bce043426 MLC Song Code S47PBY" at bounding box center [734, 160] width 977 height 37
paste input "UW6NDP"
type input "UW6NDP"
click at [1151, 319] on button "Search" at bounding box center [1167, 317] width 110 height 37
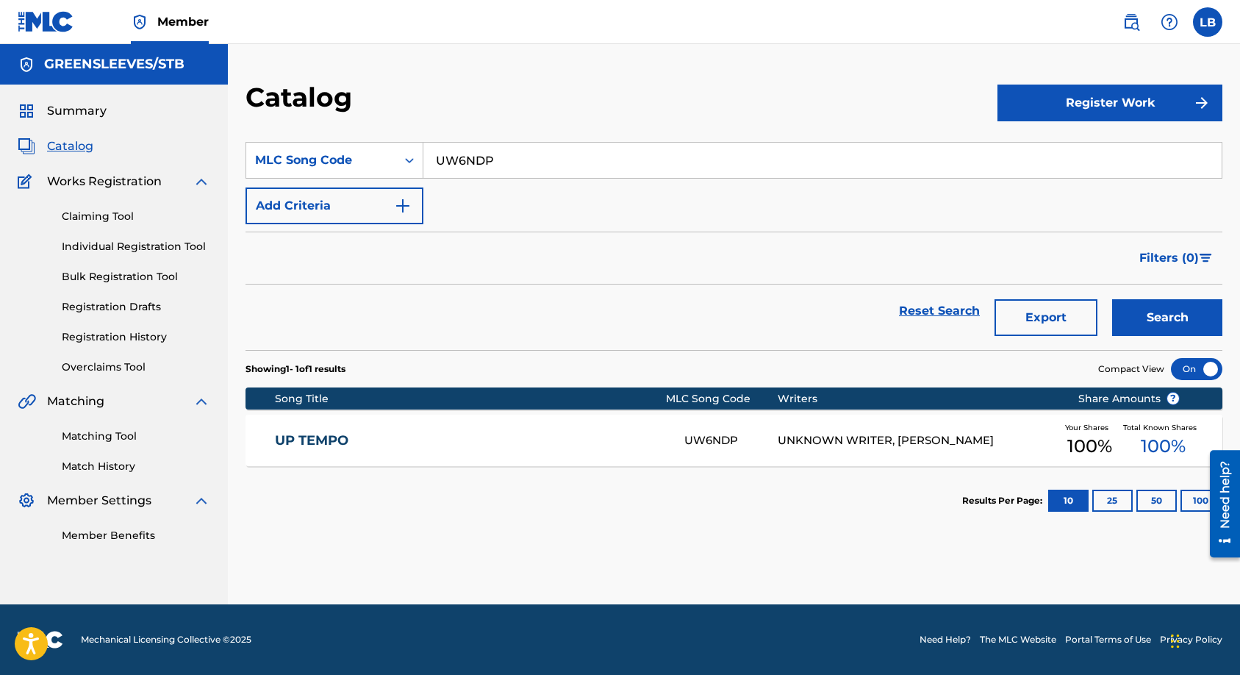
click at [661, 443] on link "UP TEMPO" at bounding box center [470, 440] width 390 height 17
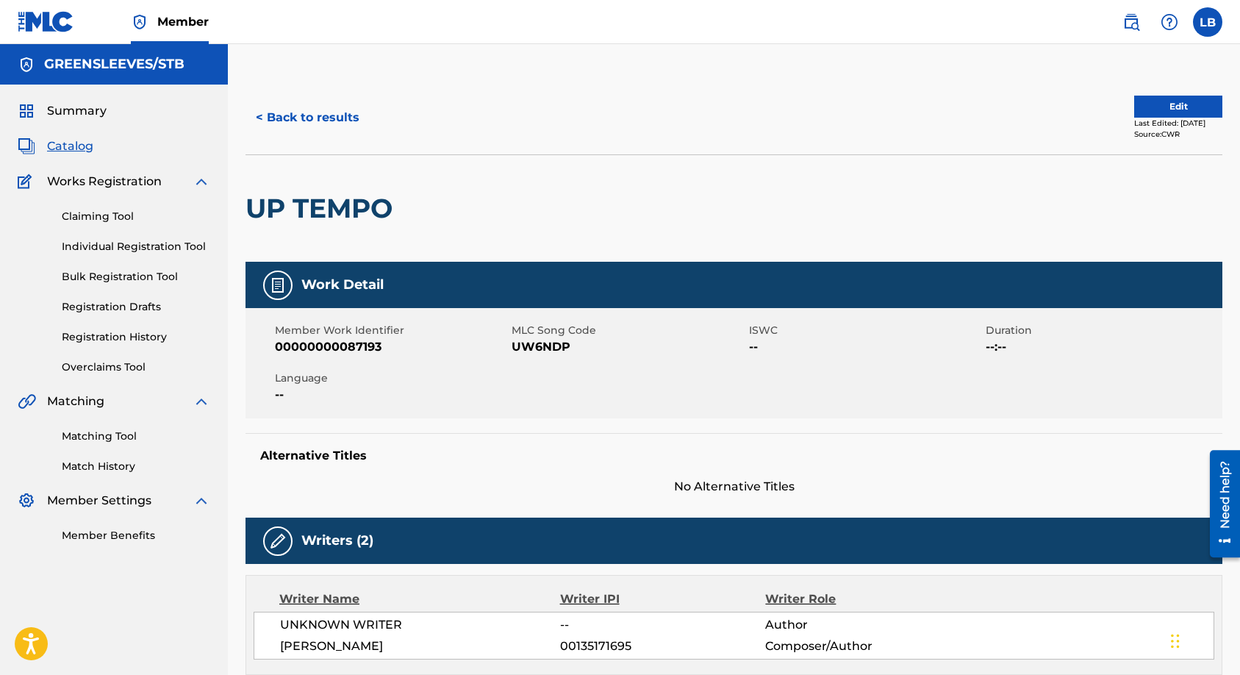
click at [1153, 107] on button "Edit" at bounding box center [1178, 107] width 88 height 22
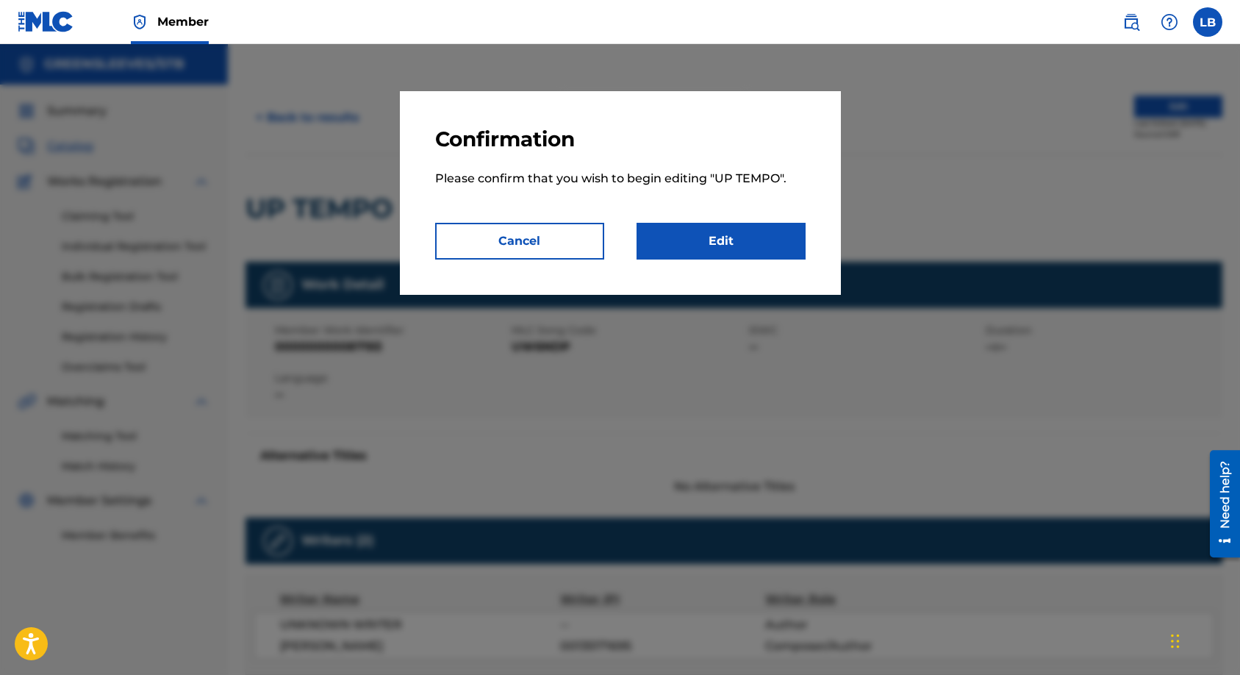
click at [713, 240] on link "Edit" at bounding box center [721, 241] width 169 height 37
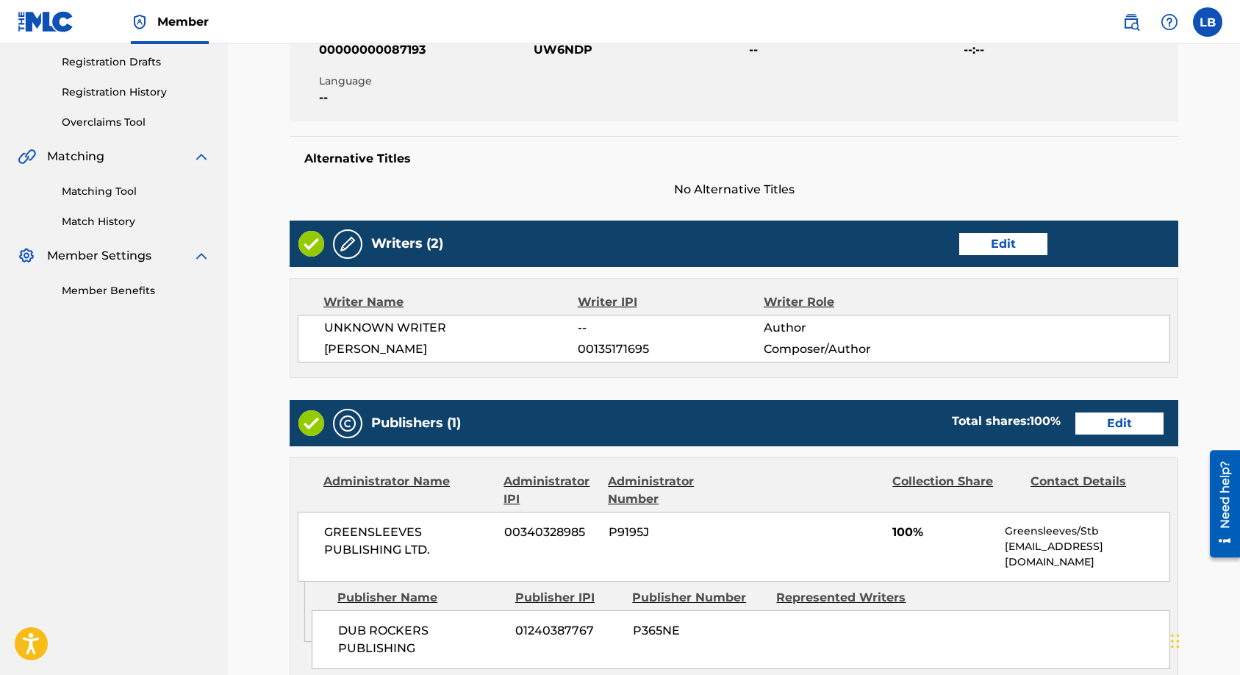
scroll to position [368, 0]
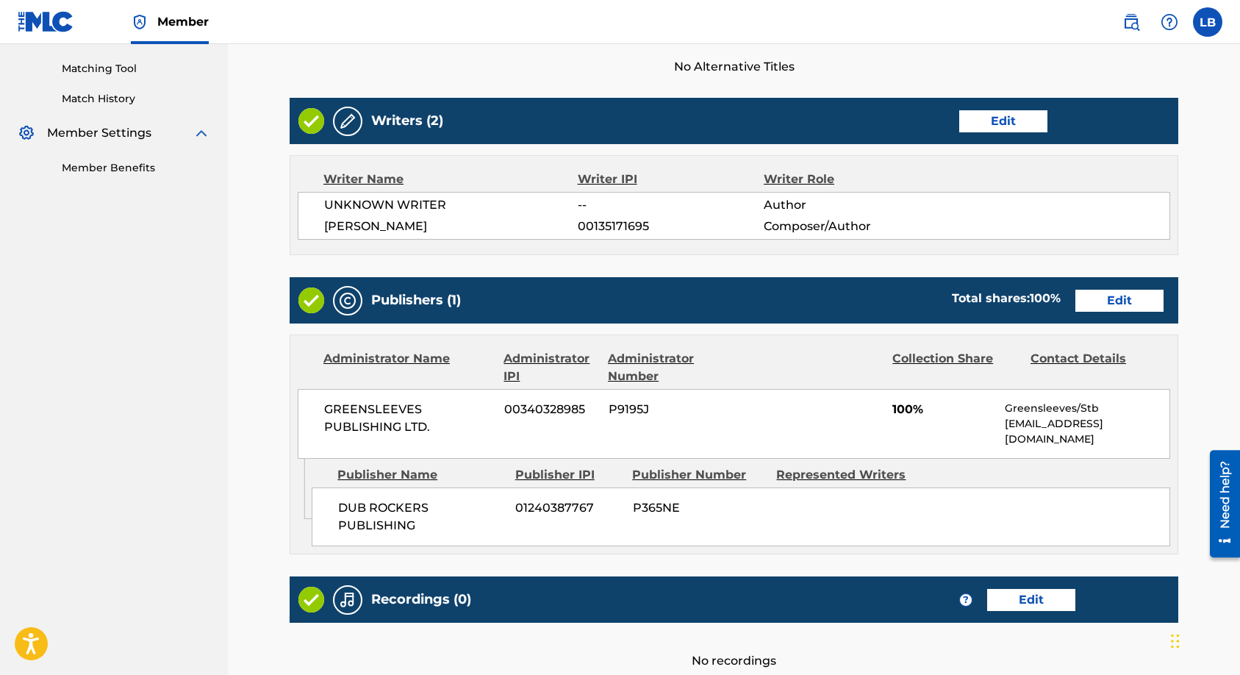
click at [989, 112] on link "Edit" at bounding box center [1003, 121] width 88 height 22
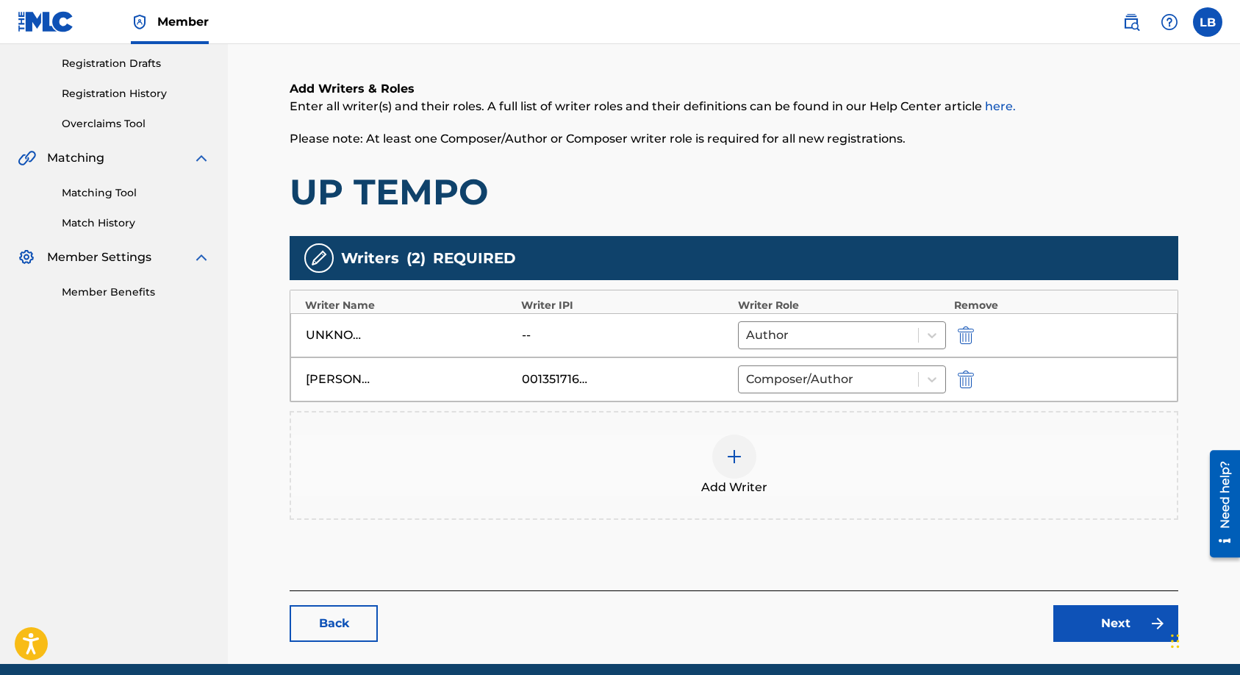
scroll to position [245, 0]
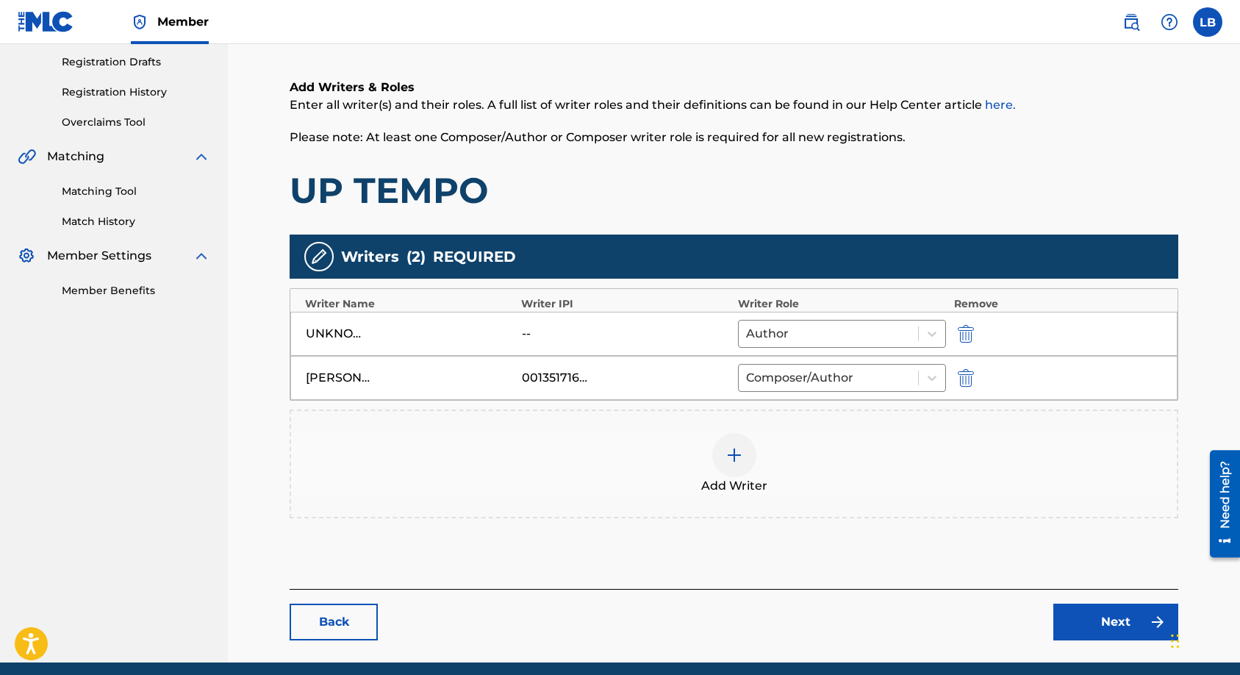
click at [962, 332] on img "submit" at bounding box center [966, 334] width 16 height 18
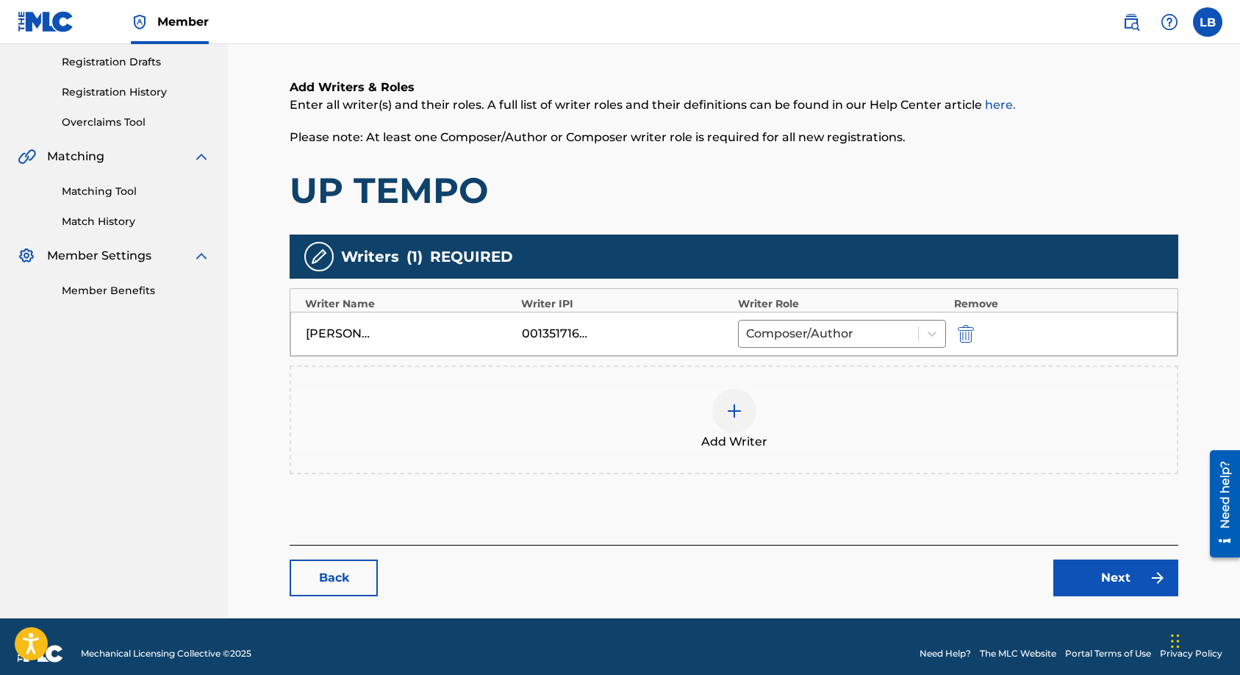
click at [724, 442] on span "Add Writer" at bounding box center [734, 442] width 66 height 18
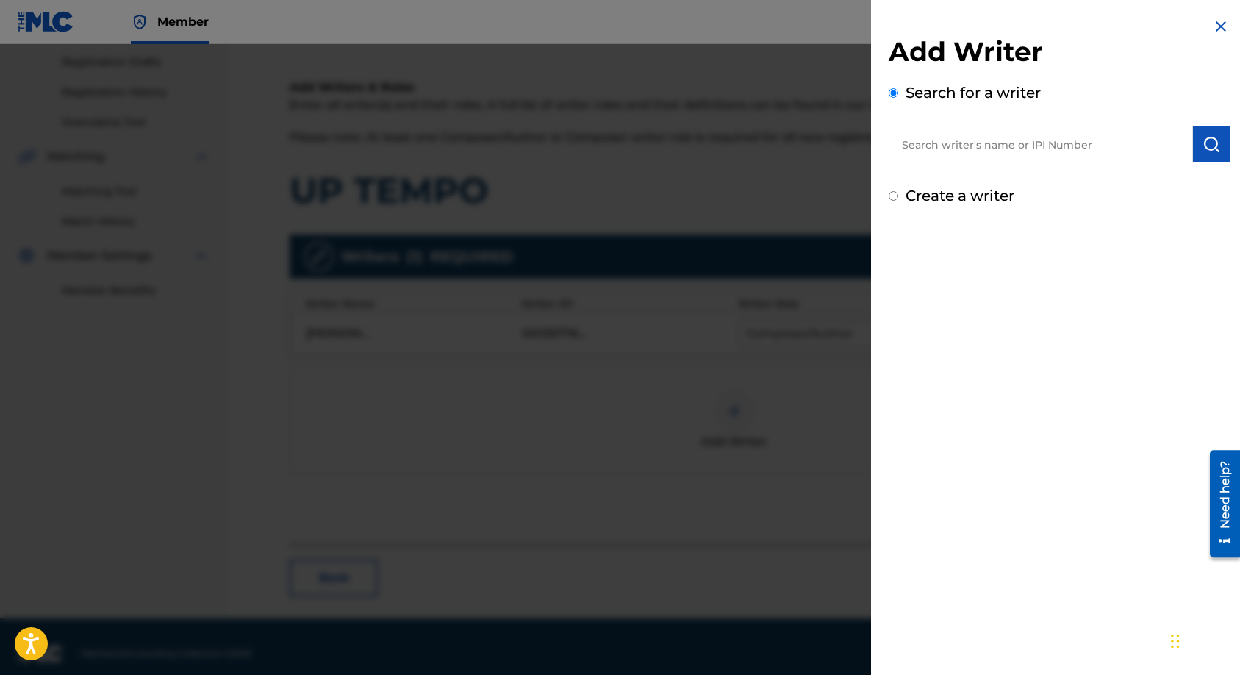
click at [963, 144] on input "text" at bounding box center [1041, 144] width 304 height 37
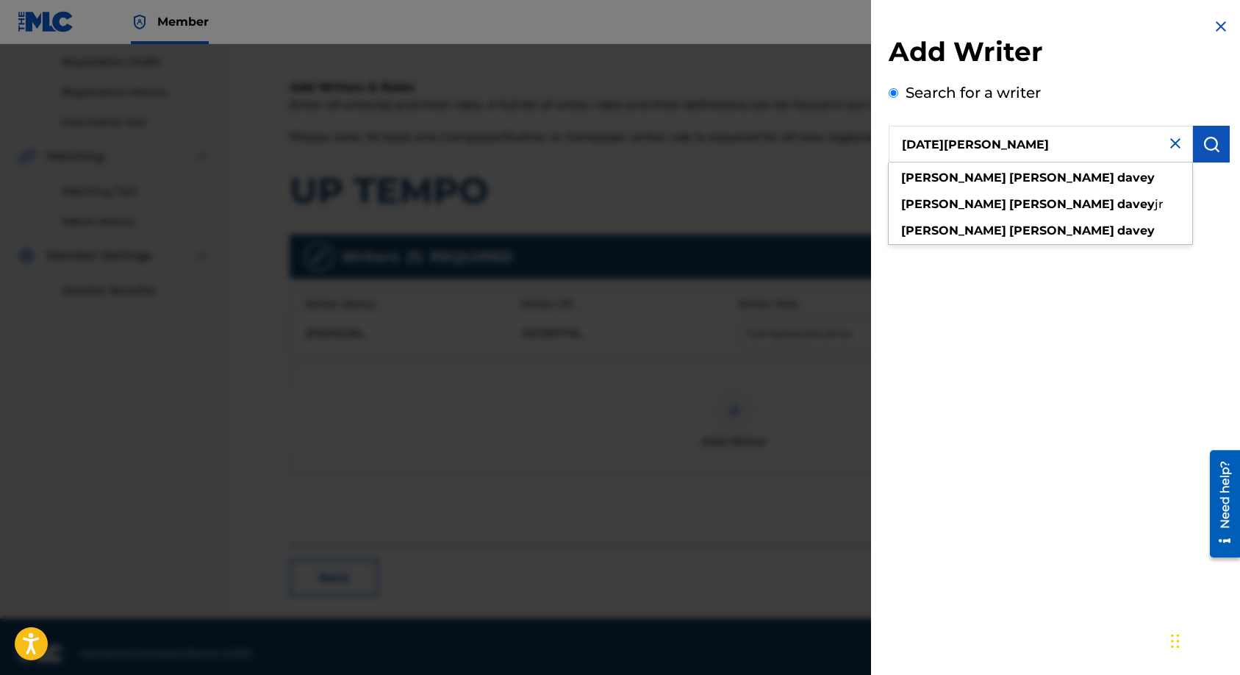
type input "[DATE][PERSON_NAME]"
click at [1217, 146] on button "submit" at bounding box center [1211, 144] width 37 height 37
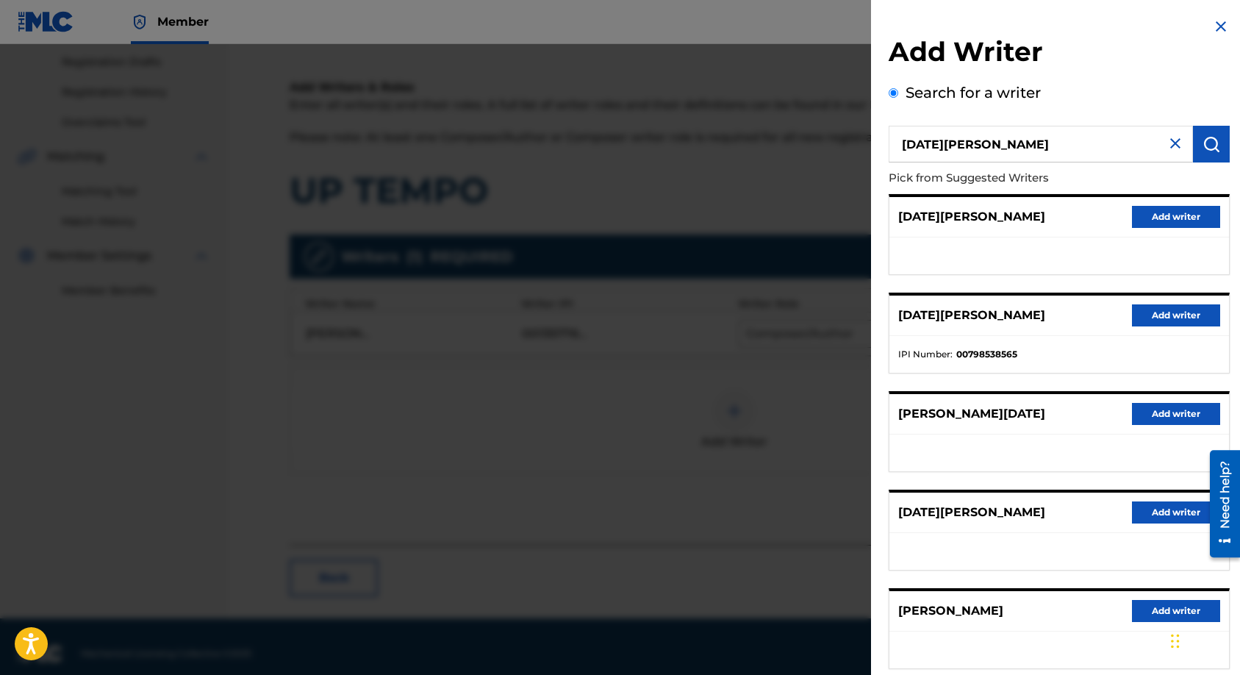
click at [1151, 418] on button "Add writer" at bounding box center [1176, 414] width 88 height 22
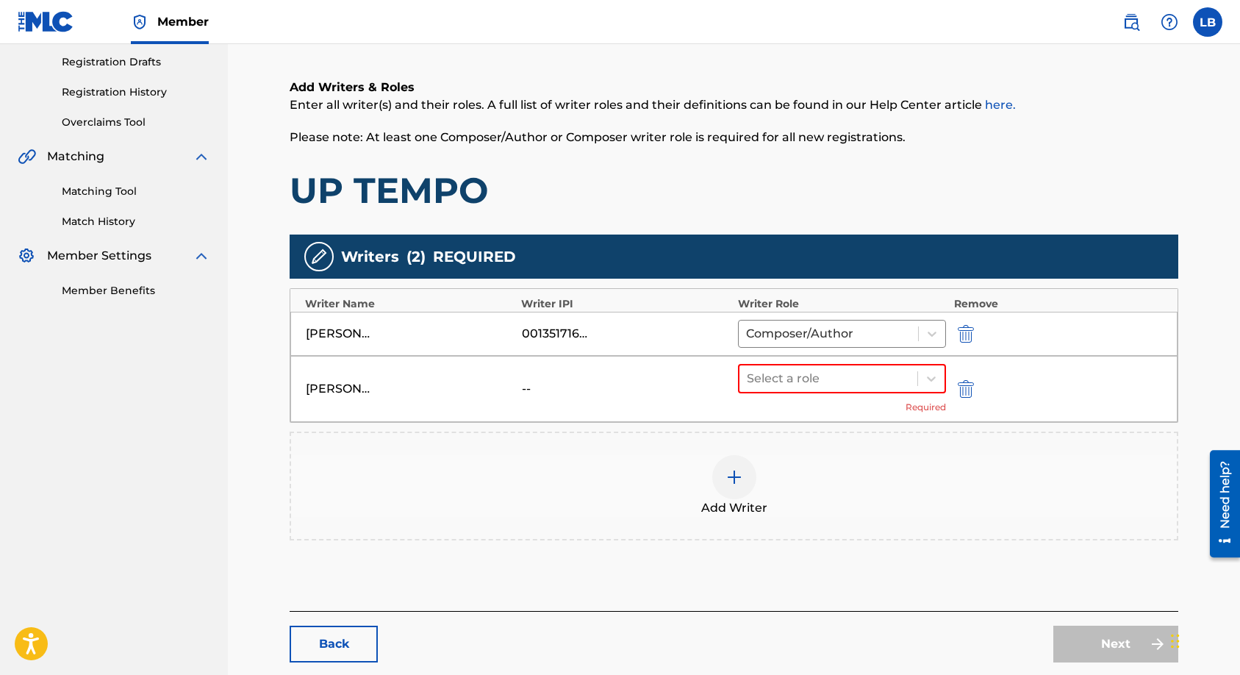
click at [726, 484] on img at bounding box center [735, 477] width 18 height 18
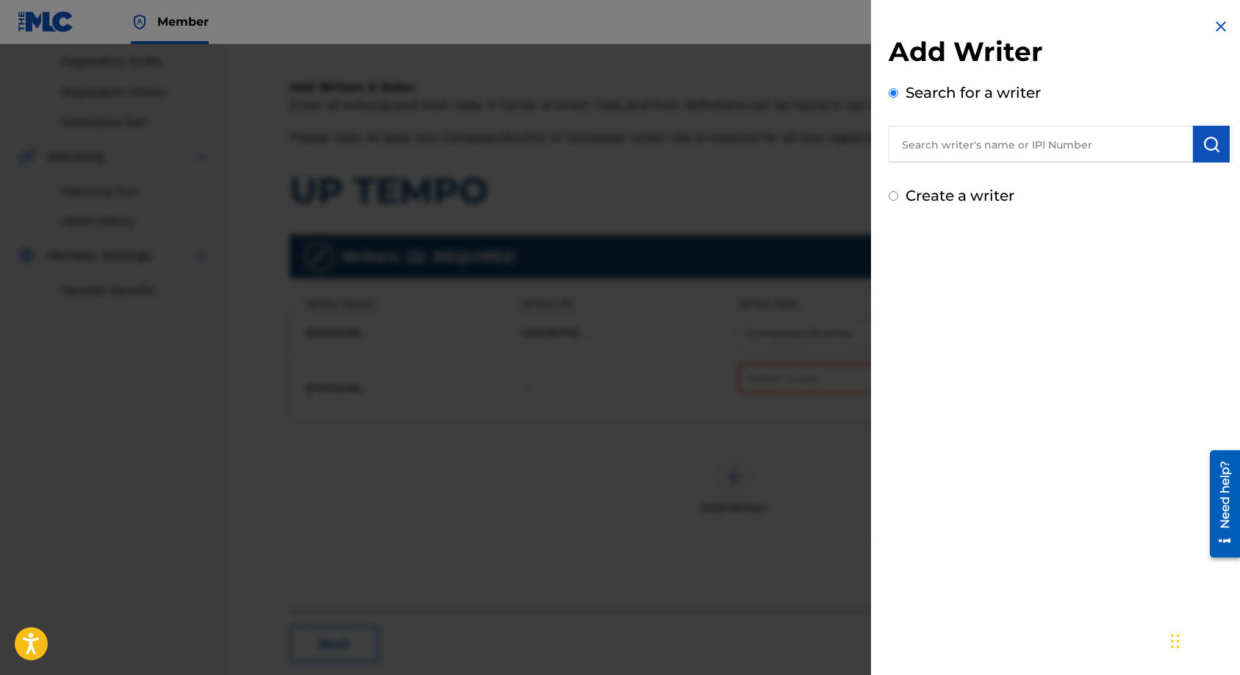
click at [931, 137] on input "text" at bounding box center [1041, 144] width 304 height 37
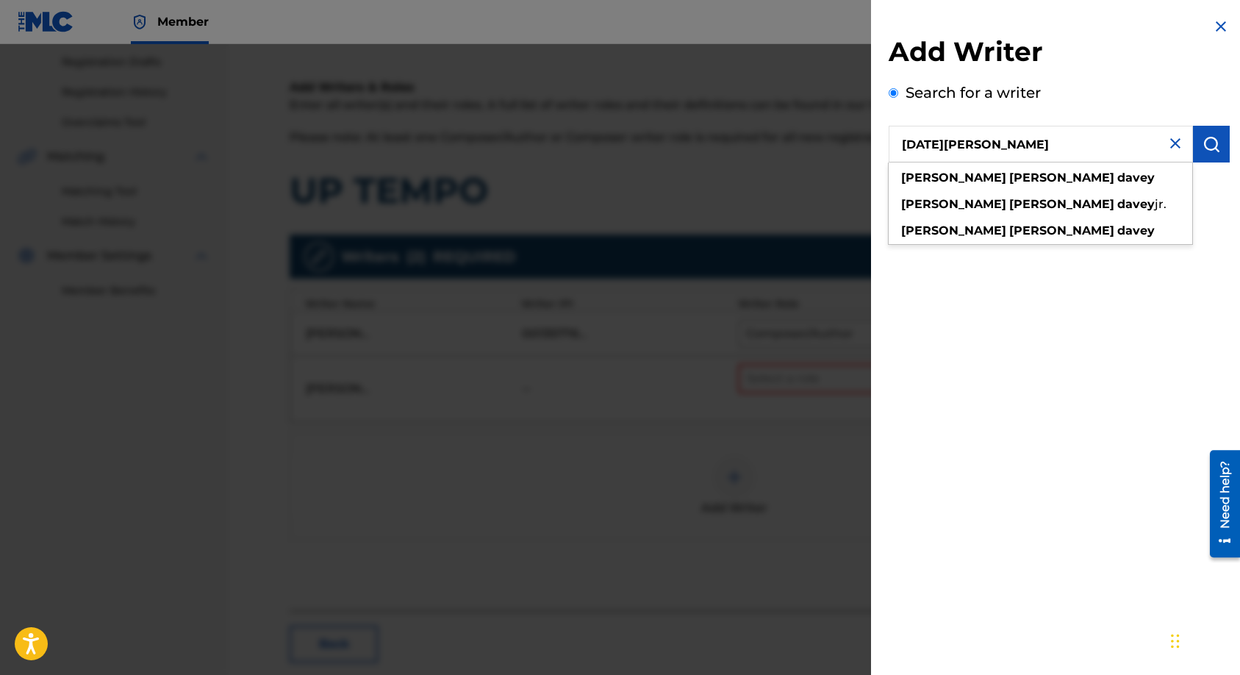
type input "[DATE][PERSON_NAME]"
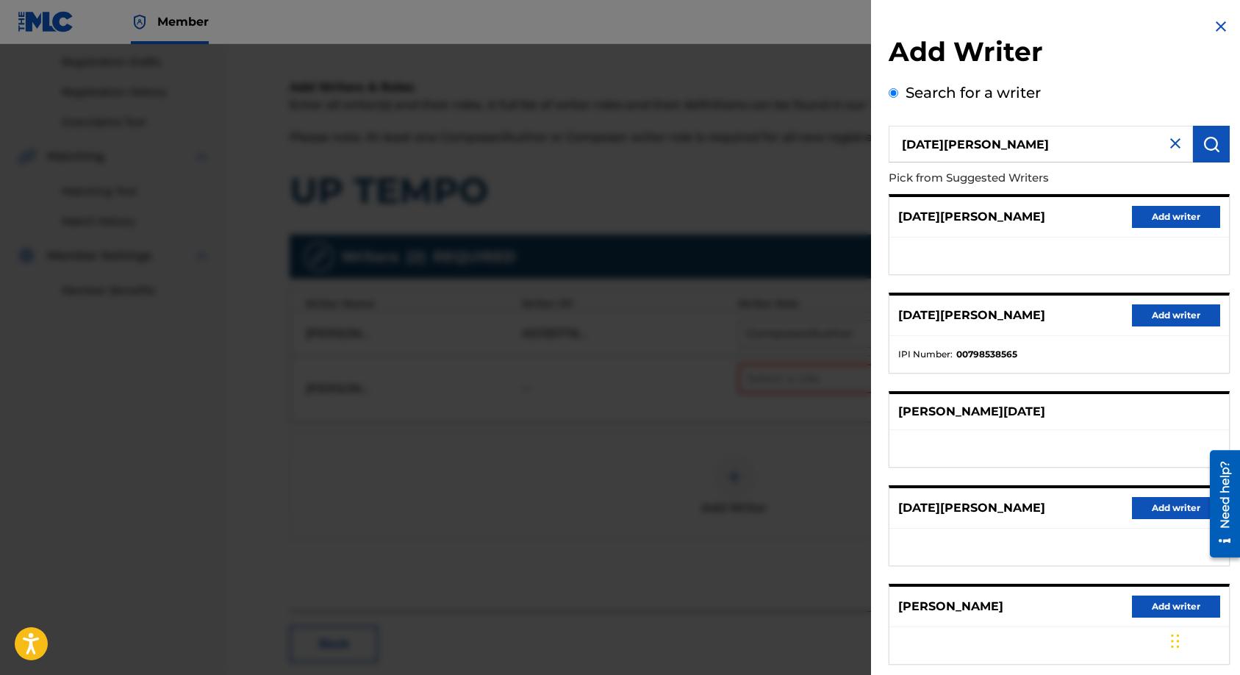
click at [1137, 514] on button "Add writer" at bounding box center [1176, 508] width 88 height 22
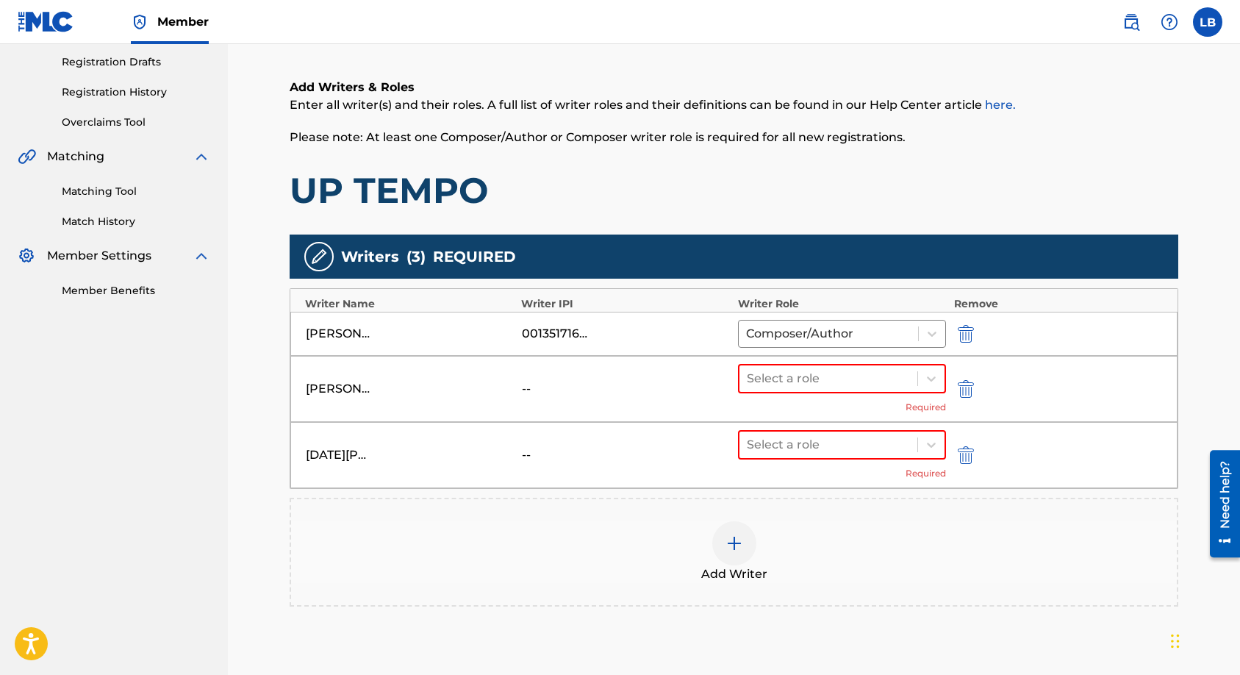
click at [970, 383] on img "submit" at bounding box center [966, 389] width 16 height 18
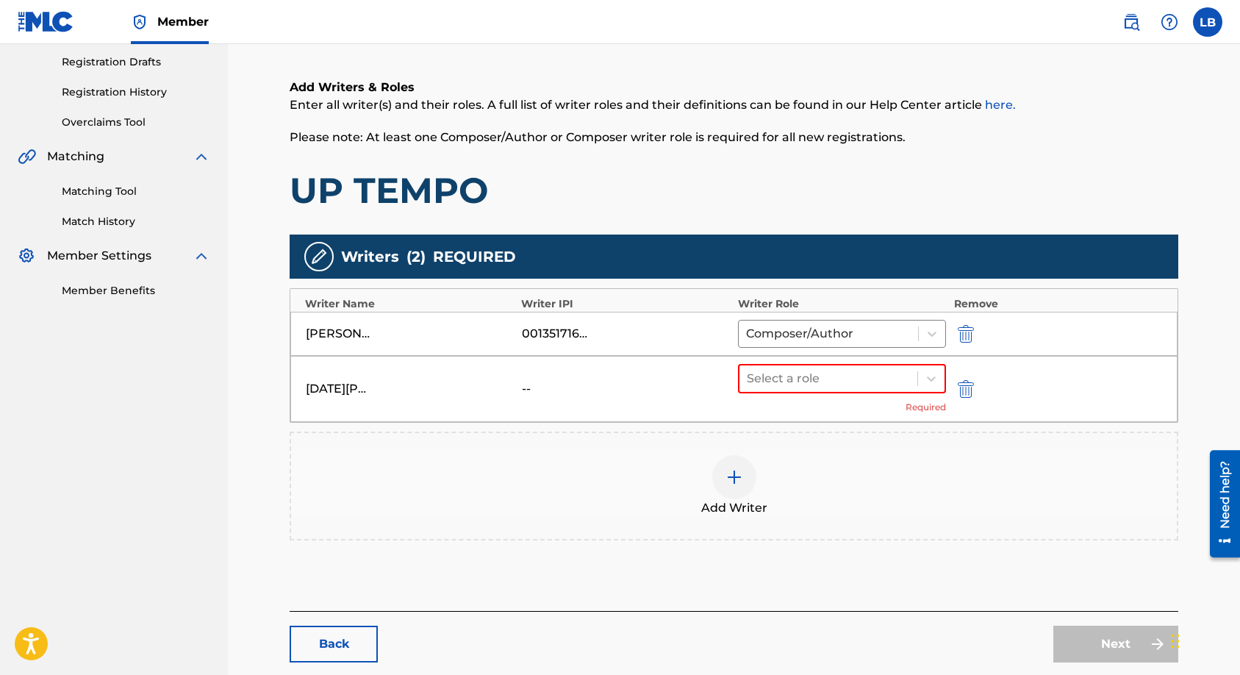
click at [733, 484] on img at bounding box center [735, 477] width 18 height 18
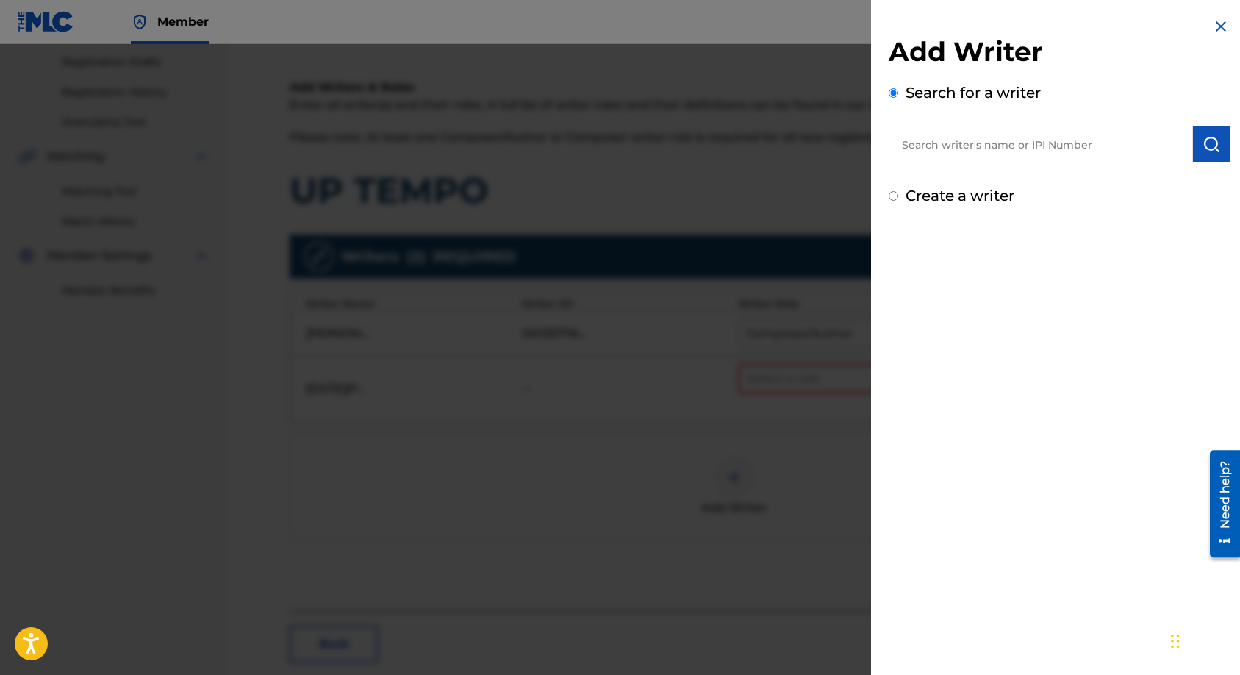
click at [1217, 26] on img at bounding box center [1221, 27] width 18 height 18
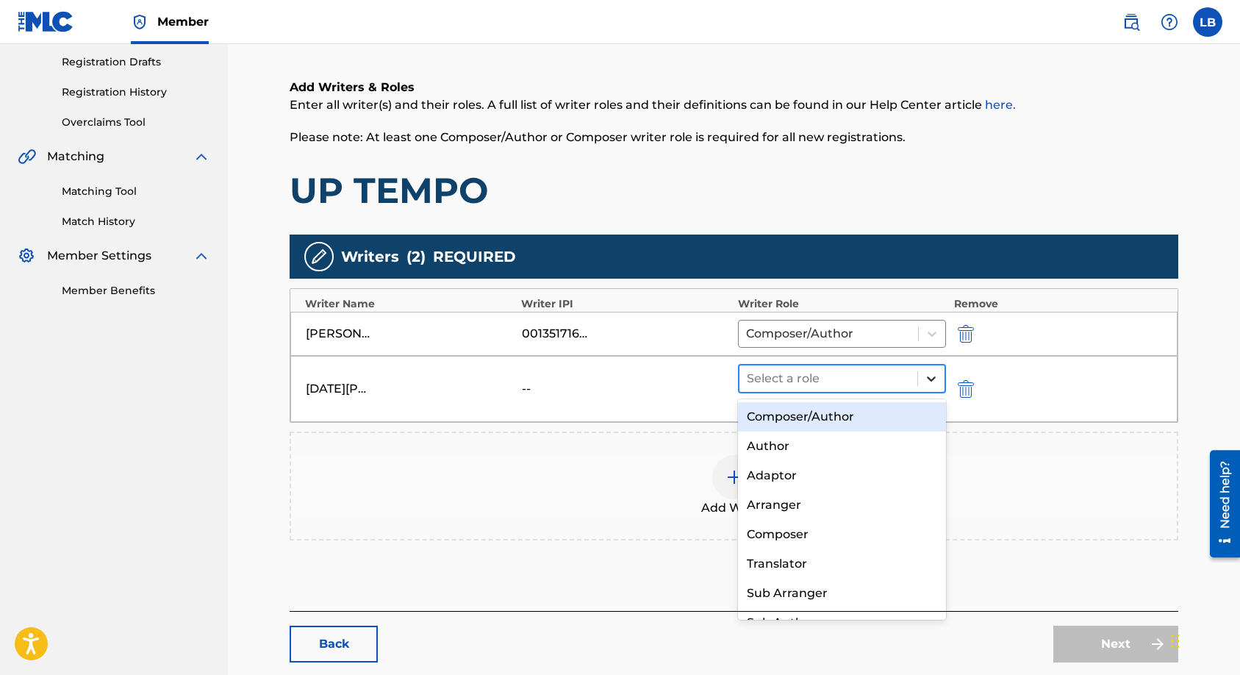
click at [926, 379] on icon at bounding box center [931, 378] width 15 height 15
click at [777, 422] on div "Composer/Author" at bounding box center [842, 416] width 209 height 29
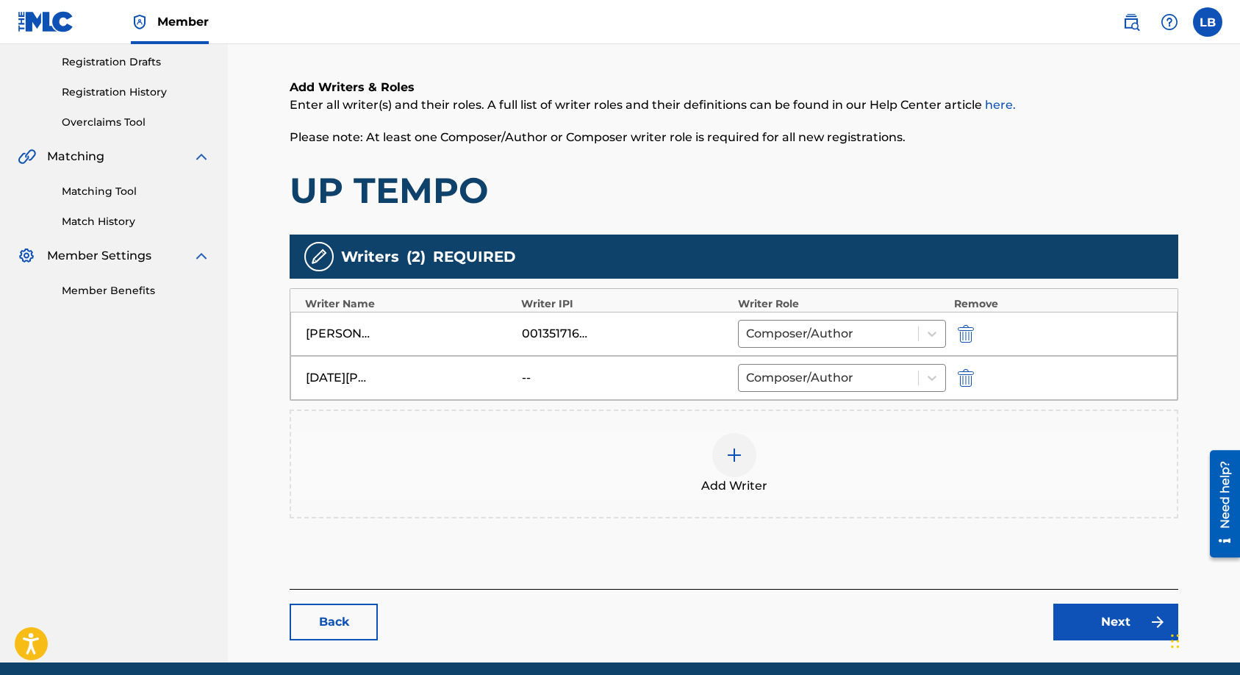
click at [1090, 618] on link "Next" at bounding box center [1115, 622] width 125 height 37
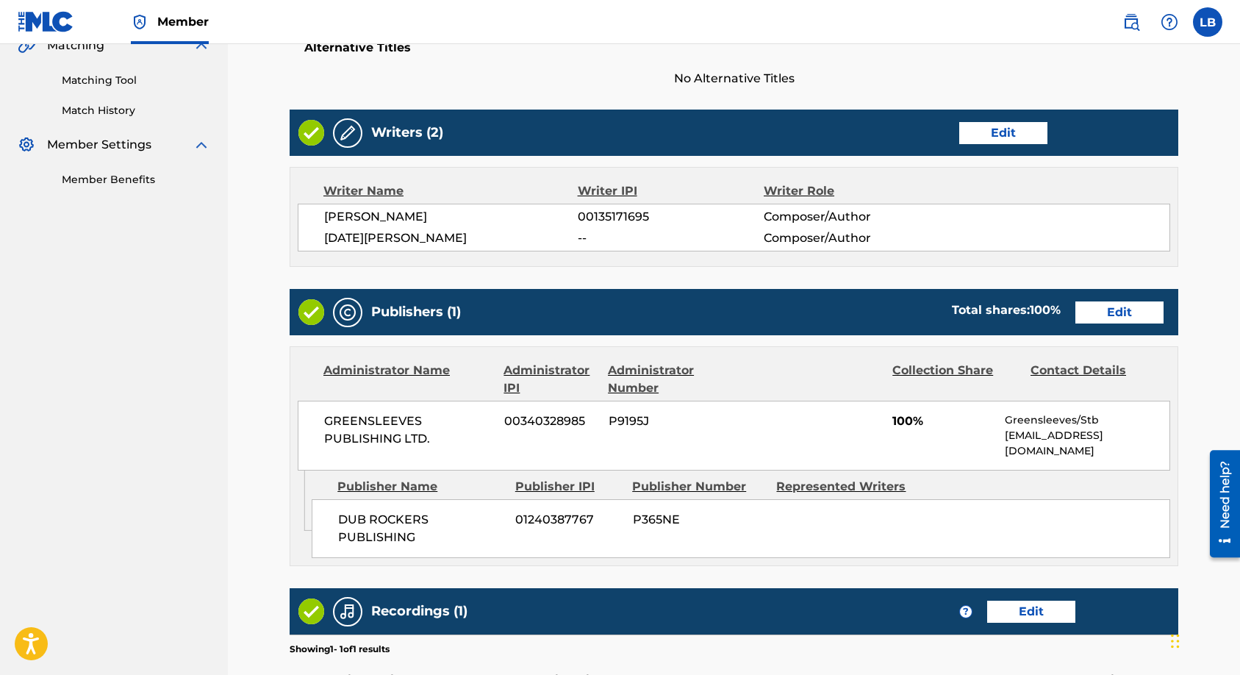
scroll to position [368, 0]
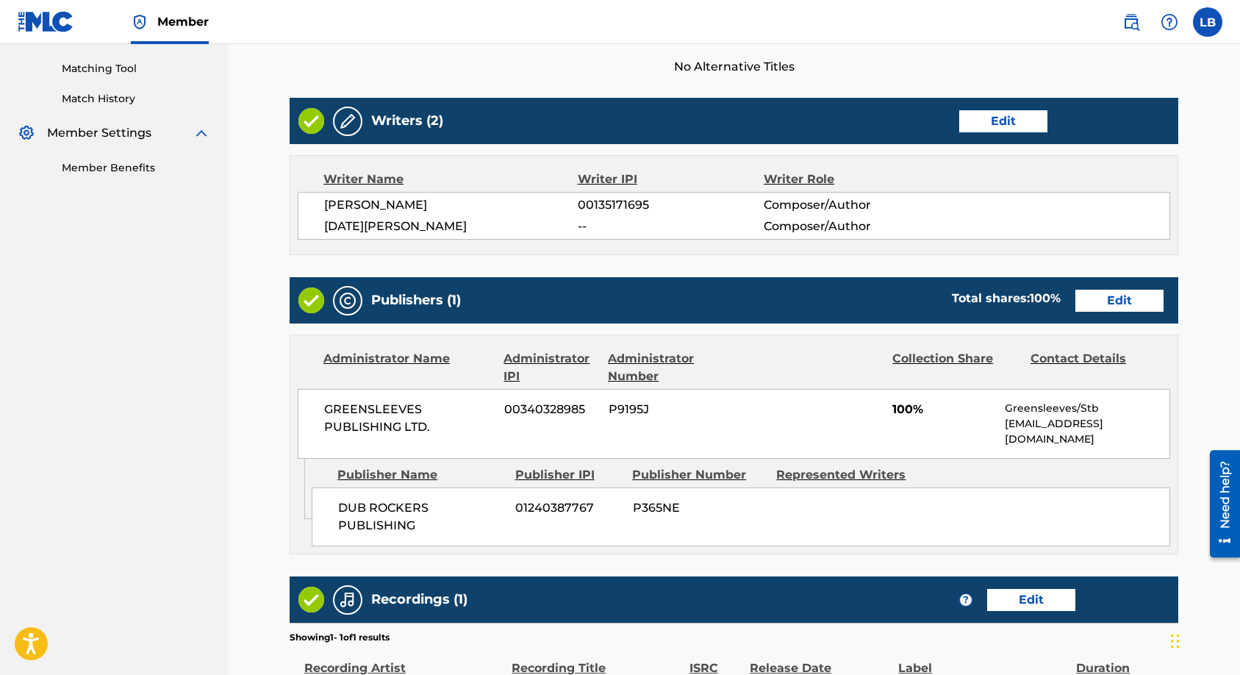
click at [1103, 303] on link "Edit" at bounding box center [1120, 301] width 88 height 22
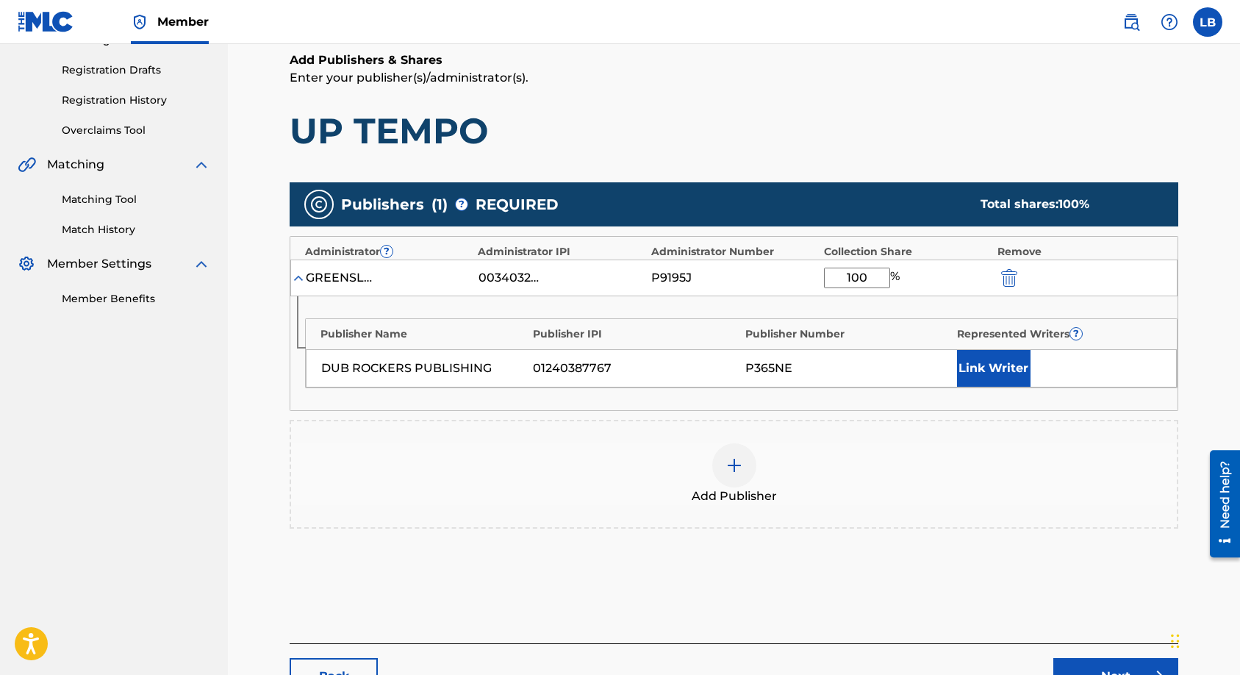
scroll to position [246, 0]
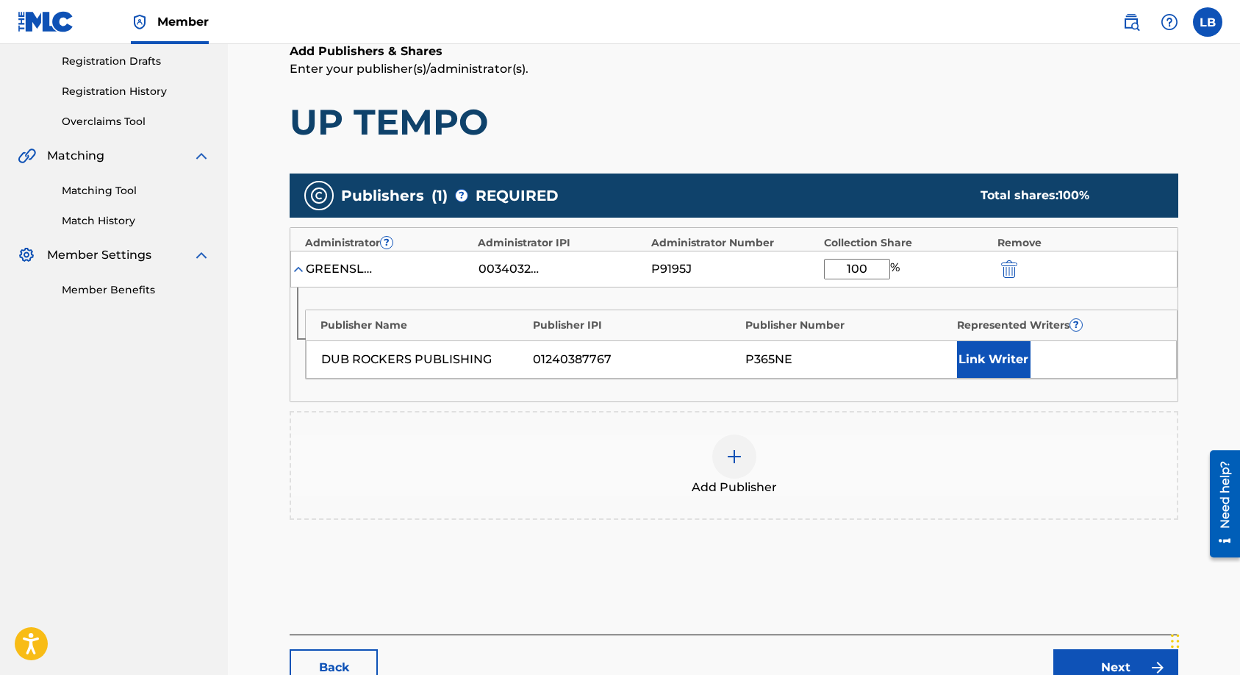
click at [992, 356] on button "Link Writer" at bounding box center [994, 359] width 74 height 37
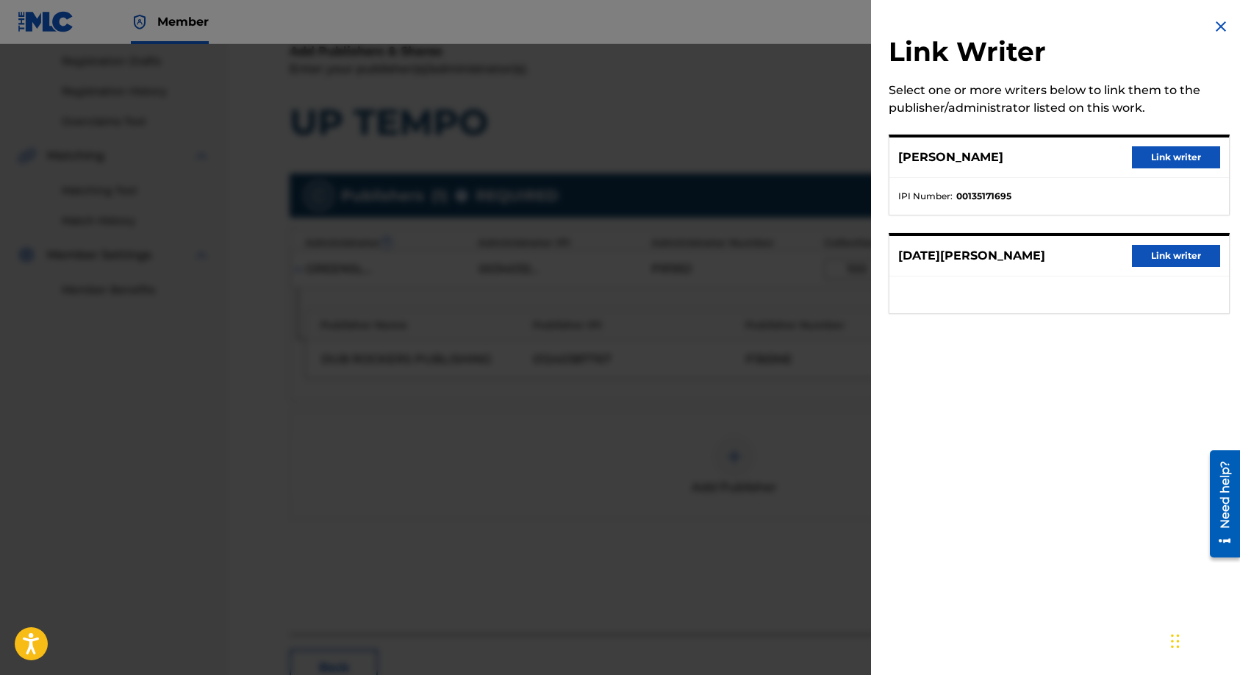
click at [1156, 151] on button "Link writer" at bounding box center [1176, 157] width 88 height 22
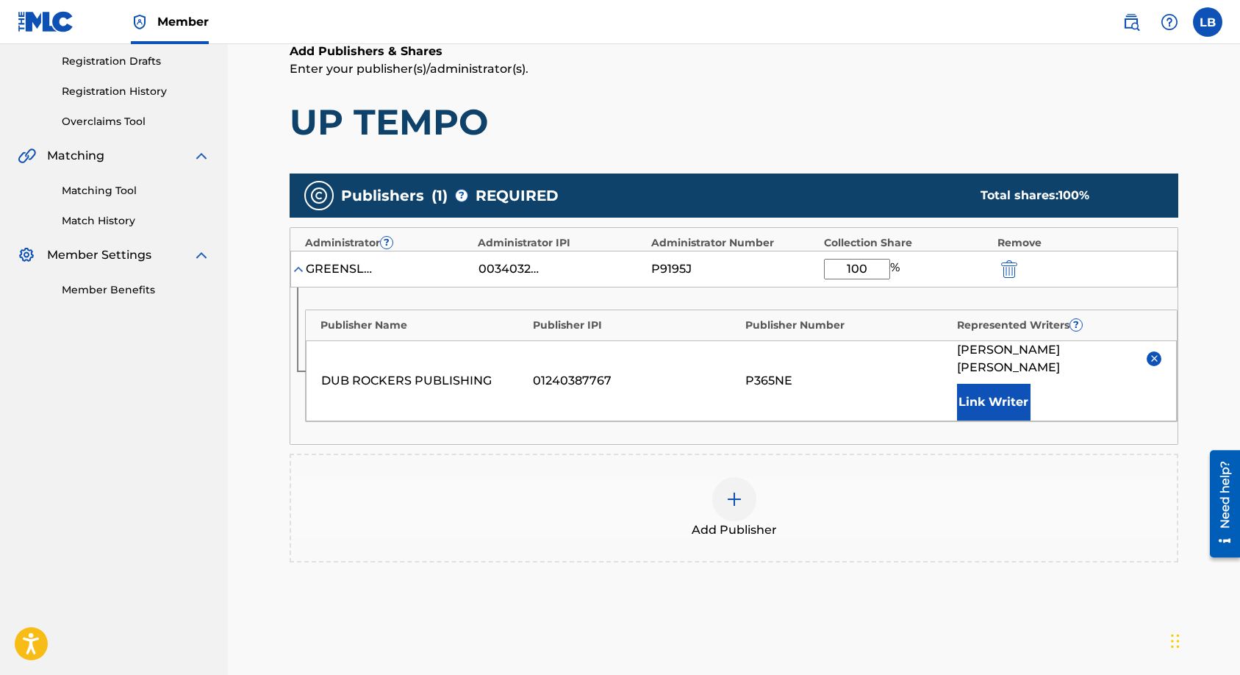
click at [999, 401] on button "Link Writer" at bounding box center [994, 402] width 74 height 37
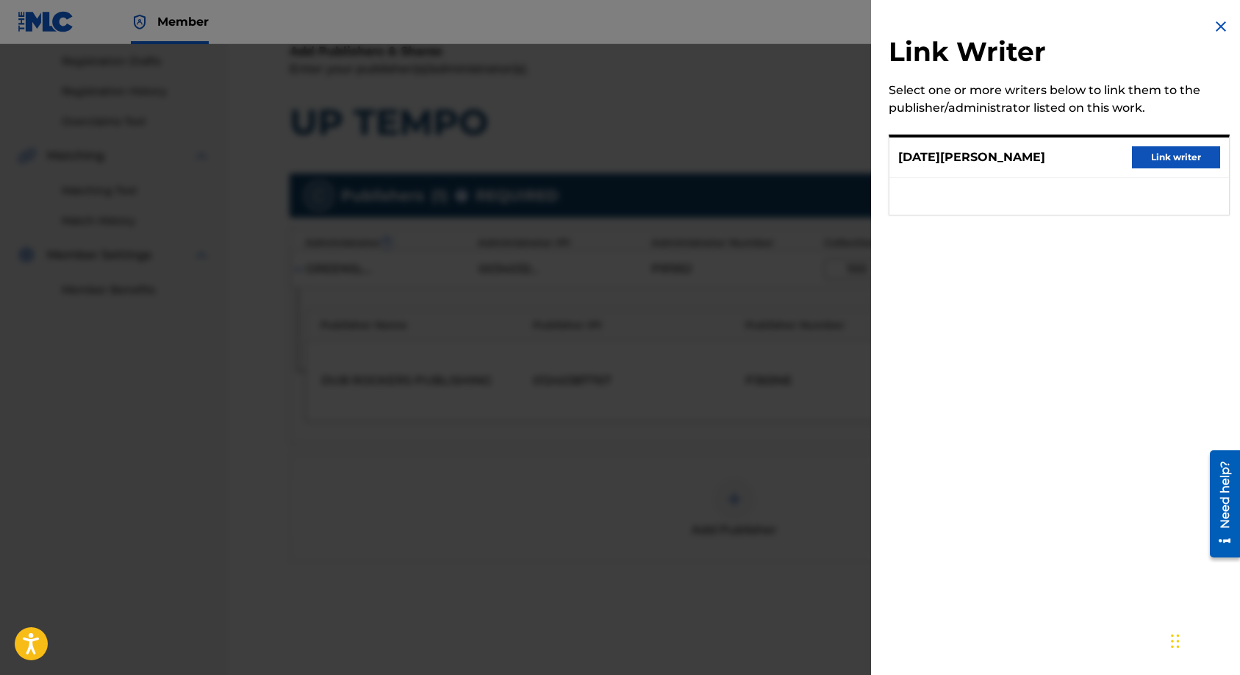
click at [1154, 151] on button "Link writer" at bounding box center [1176, 157] width 88 height 22
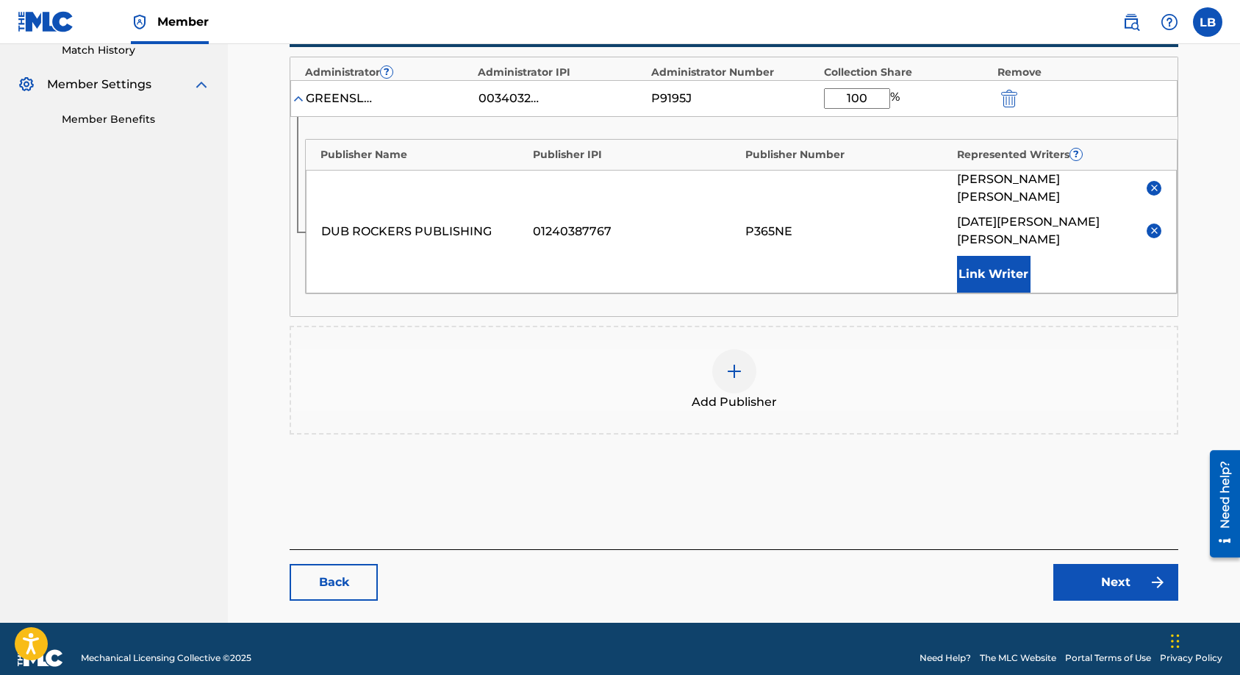
scroll to position [417, 0]
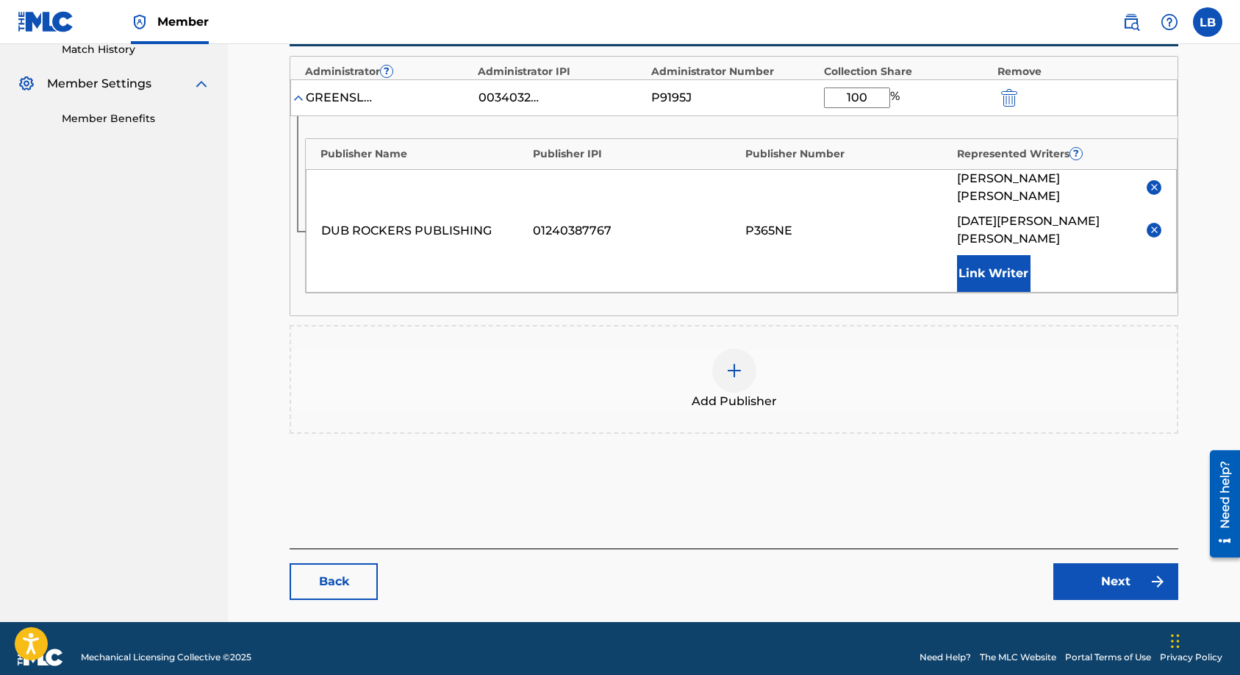
click at [1072, 579] on link "Next" at bounding box center [1115, 581] width 125 height 37
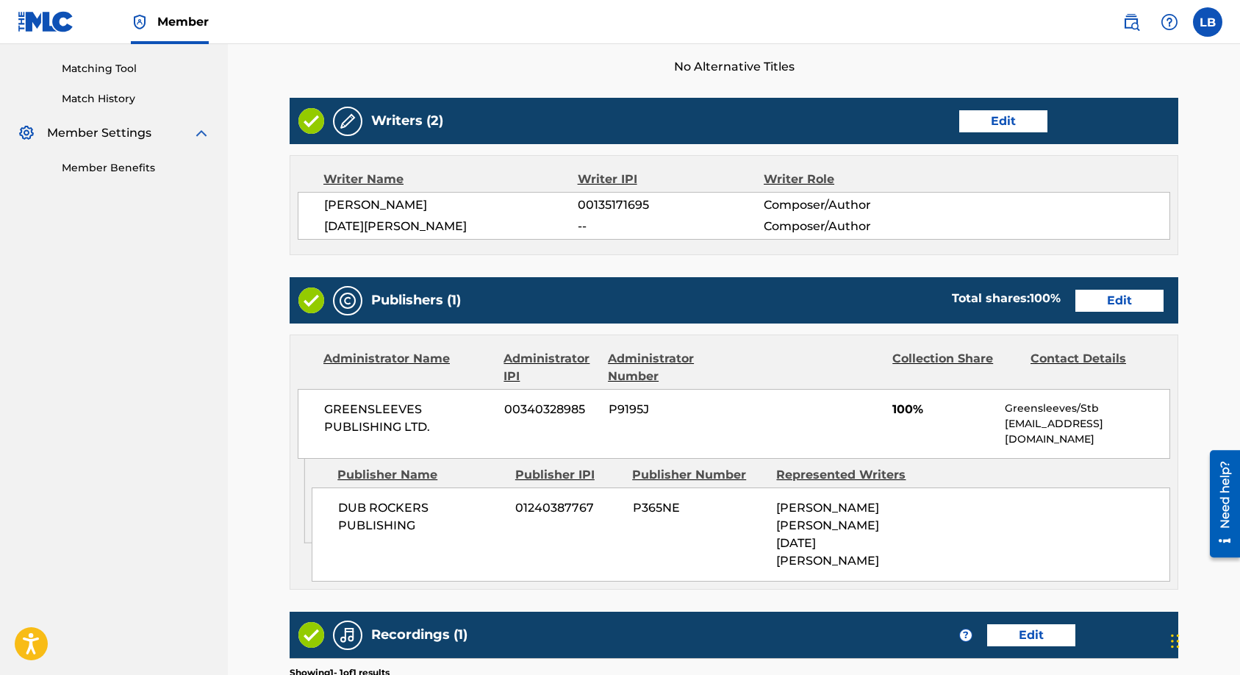
scroll to position [601, 0]
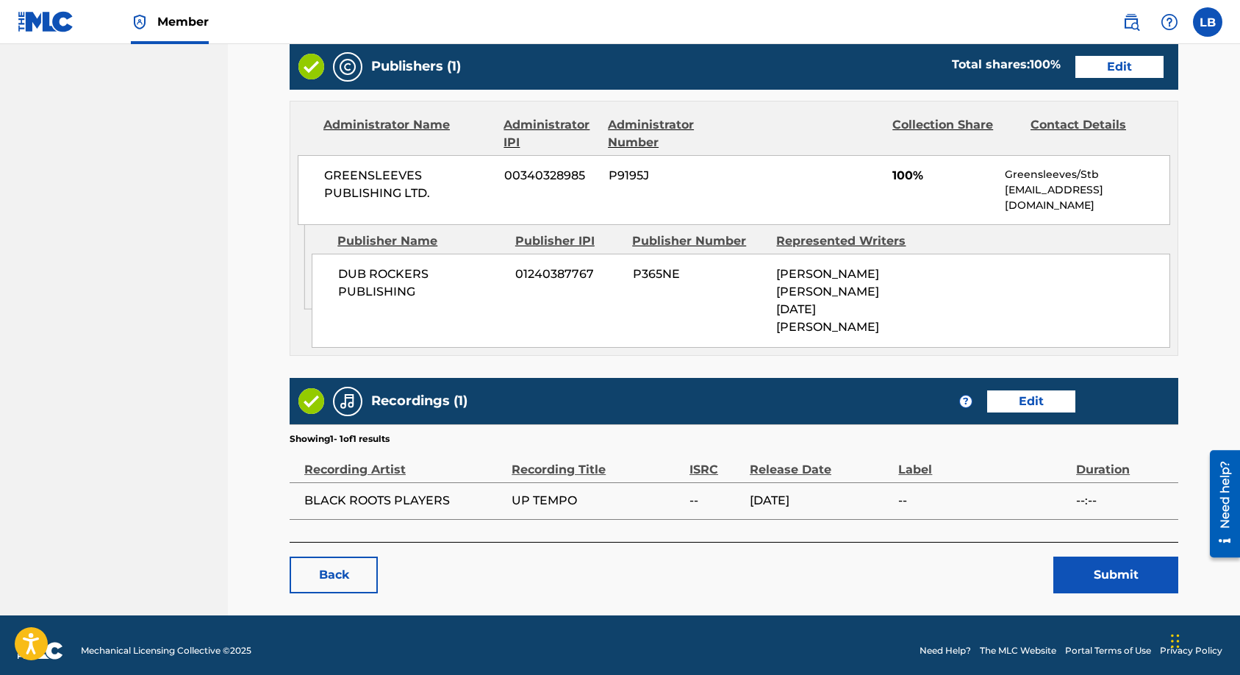
click at [1075, 572] on button "Submit" at bounding box center [1115, 575] width 125 height 37
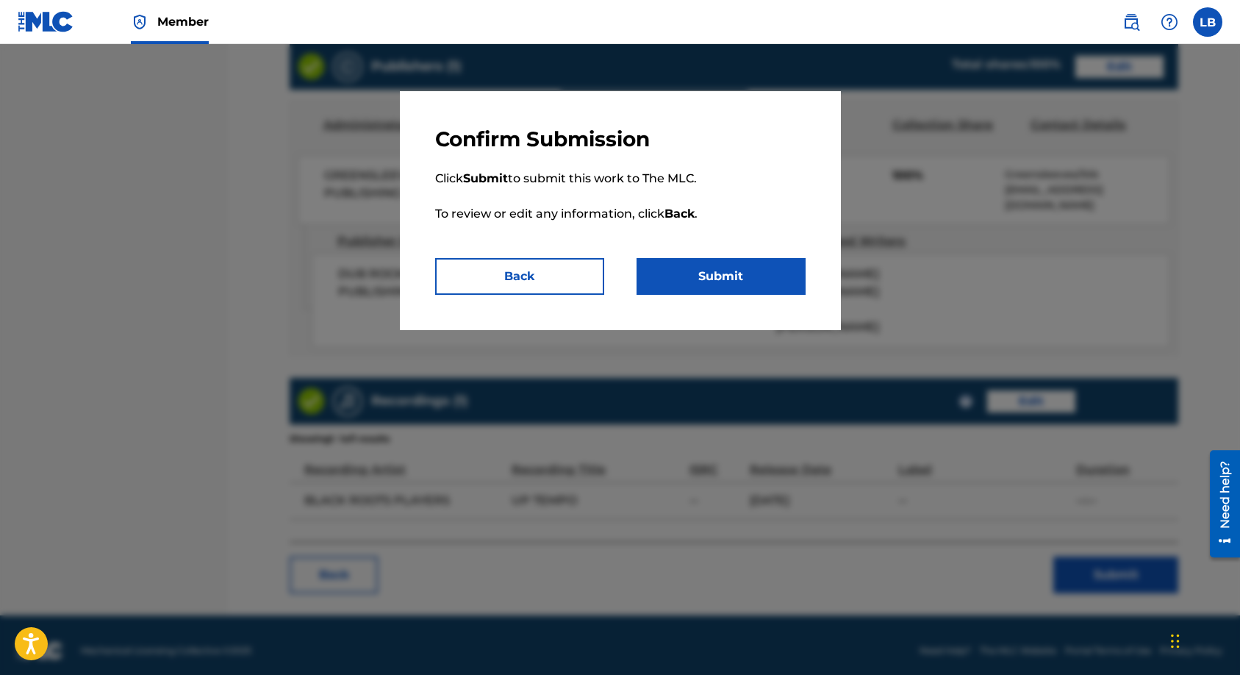
click at [721, 268] on button "Submit" at bounding box center [721, 276] width 169 height 37
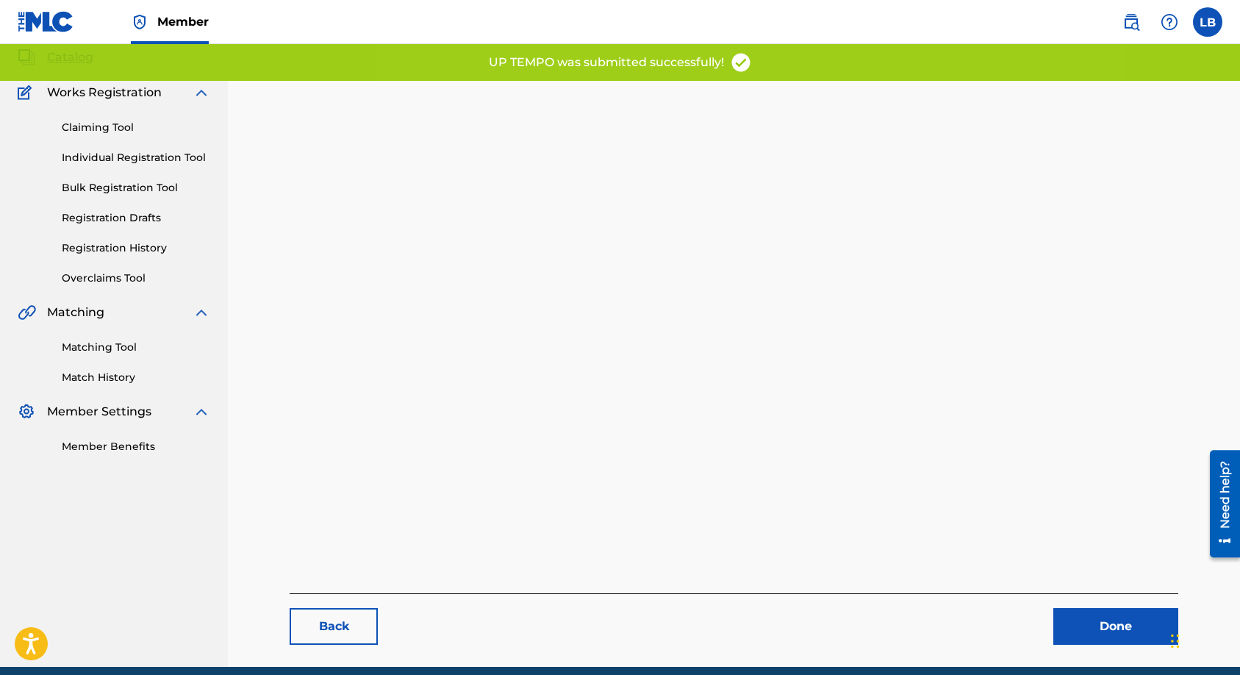
scroll to position [151, 0]
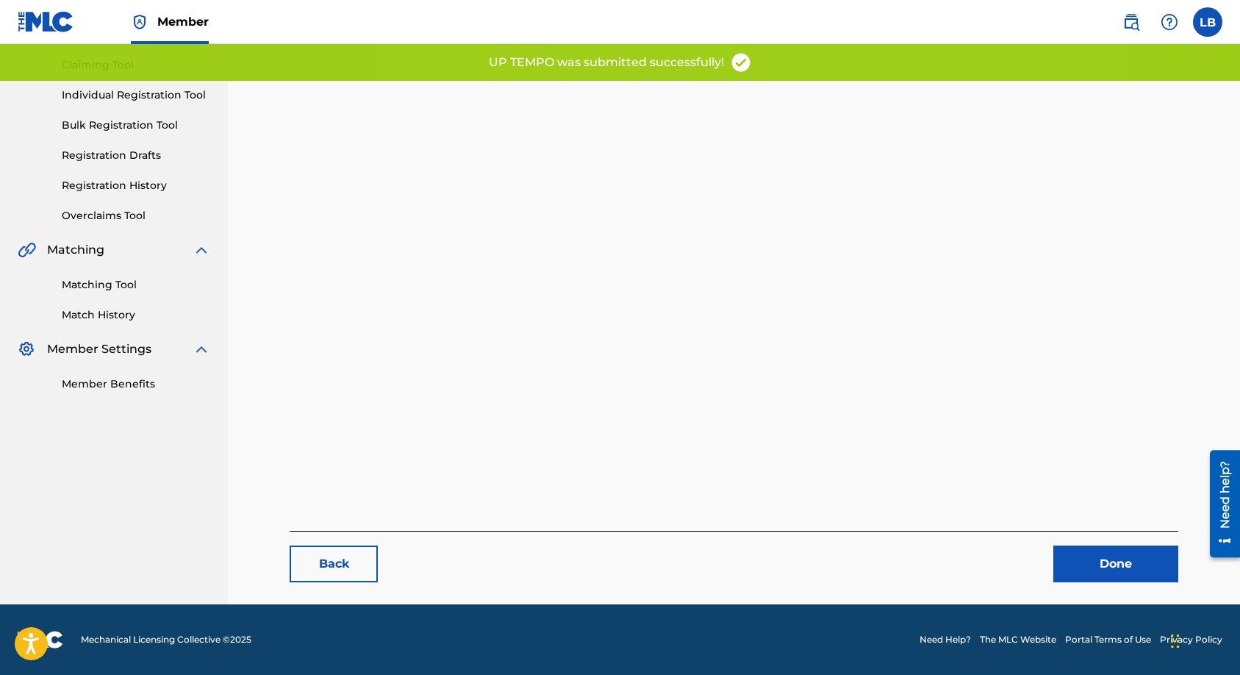
click at [1087, 557] on link "Done" at bounding box center [1115, 563] width 125 height 37
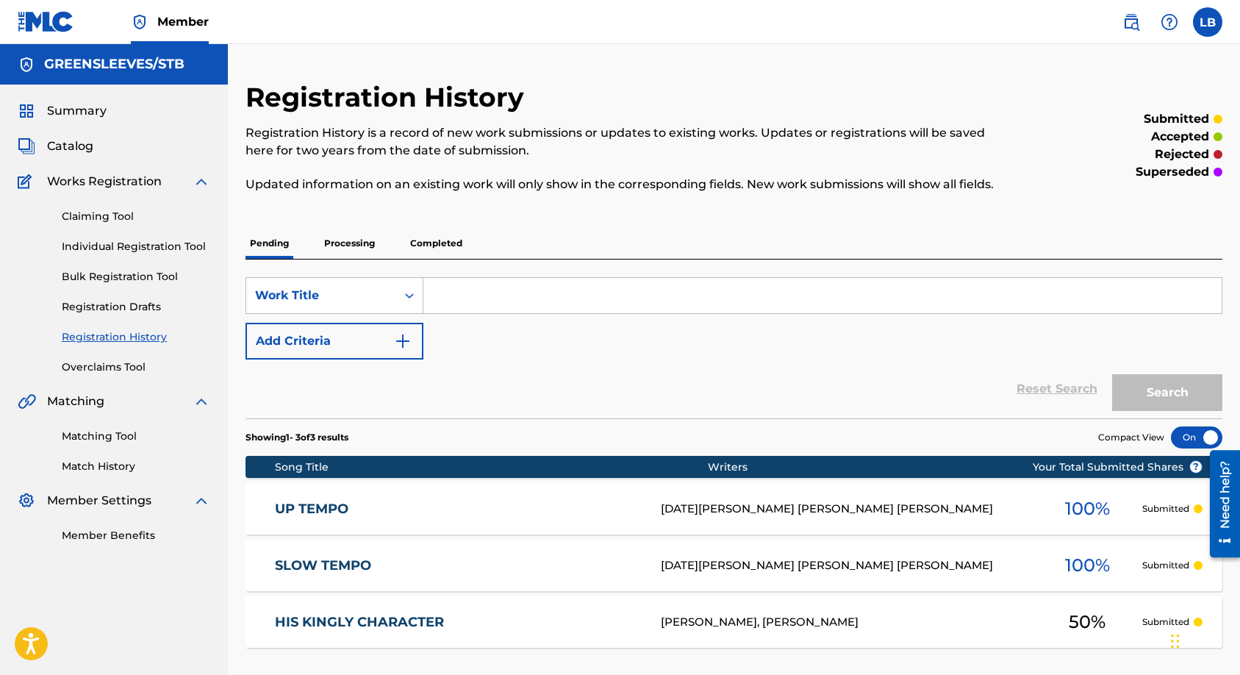
click at [343, 258] on p "Processing" at bounding box center [350, 243] width 60 height 31
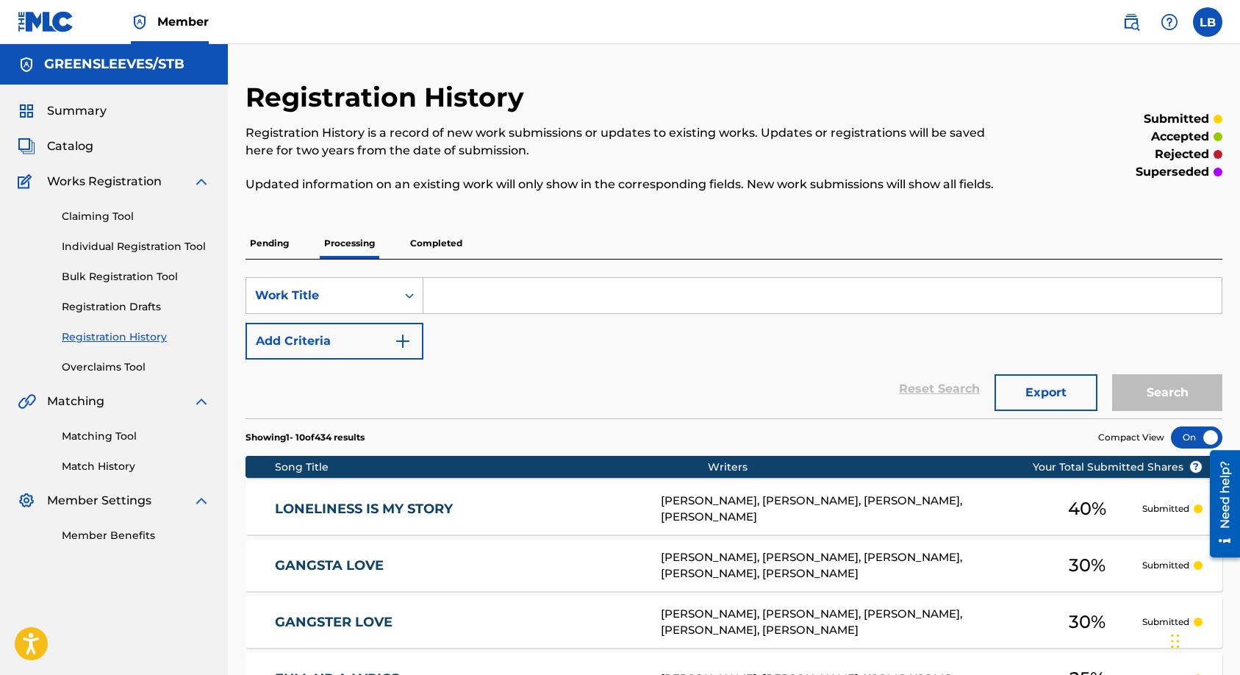
click at [281, 256] on p "Pending" at bounding box center [270, 243] width 48 height 31
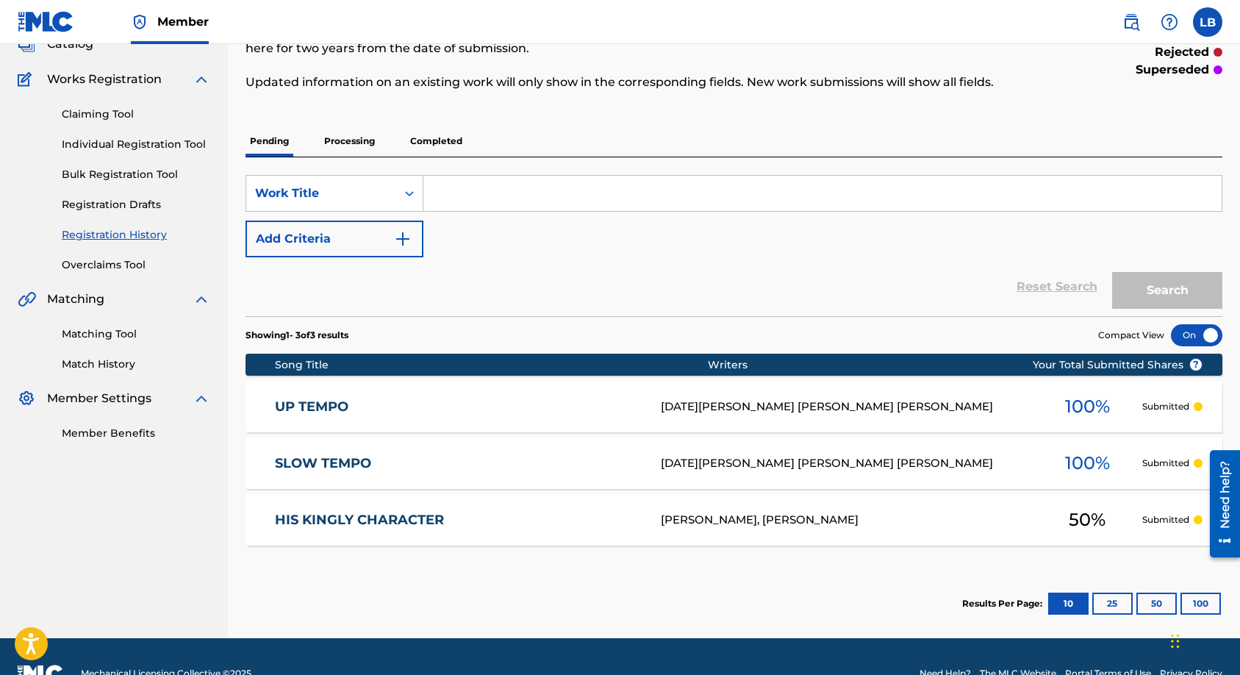
scroll to position [123, 0]
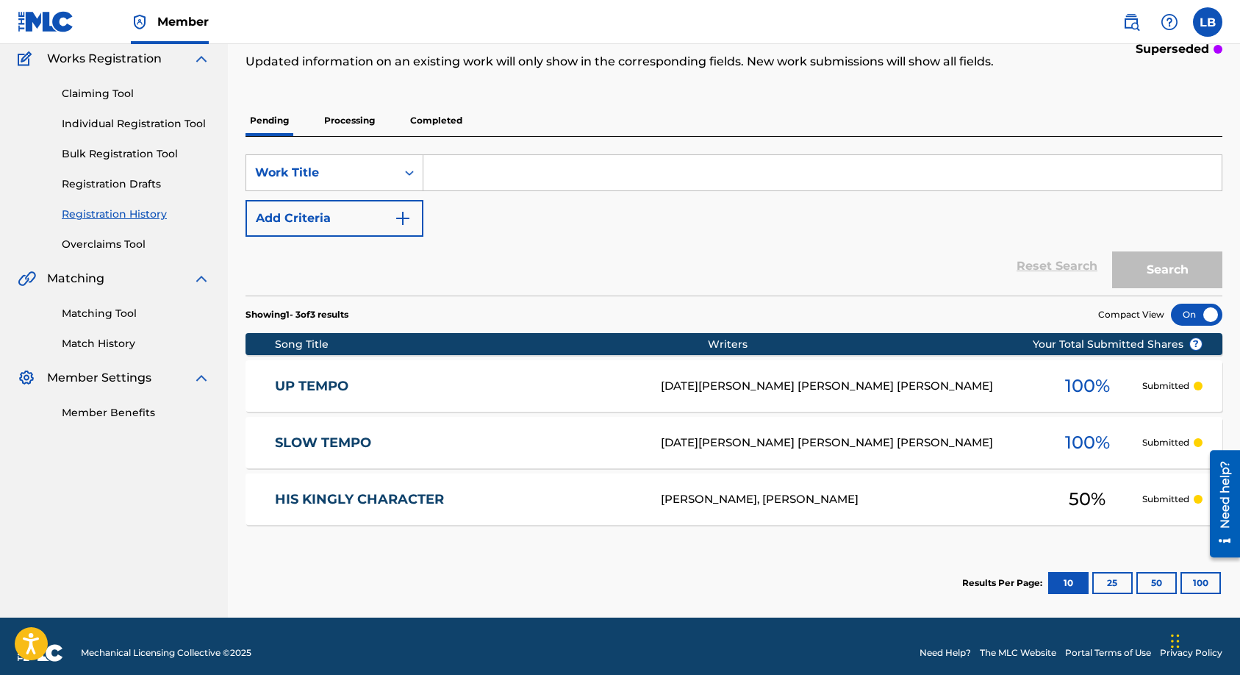
click at [751, 451] on div "[DATE][PERSON_NAME] [PERSON_NAME] [PERSON_NAME]" at bounding box center [846, 442] width 371 height 17
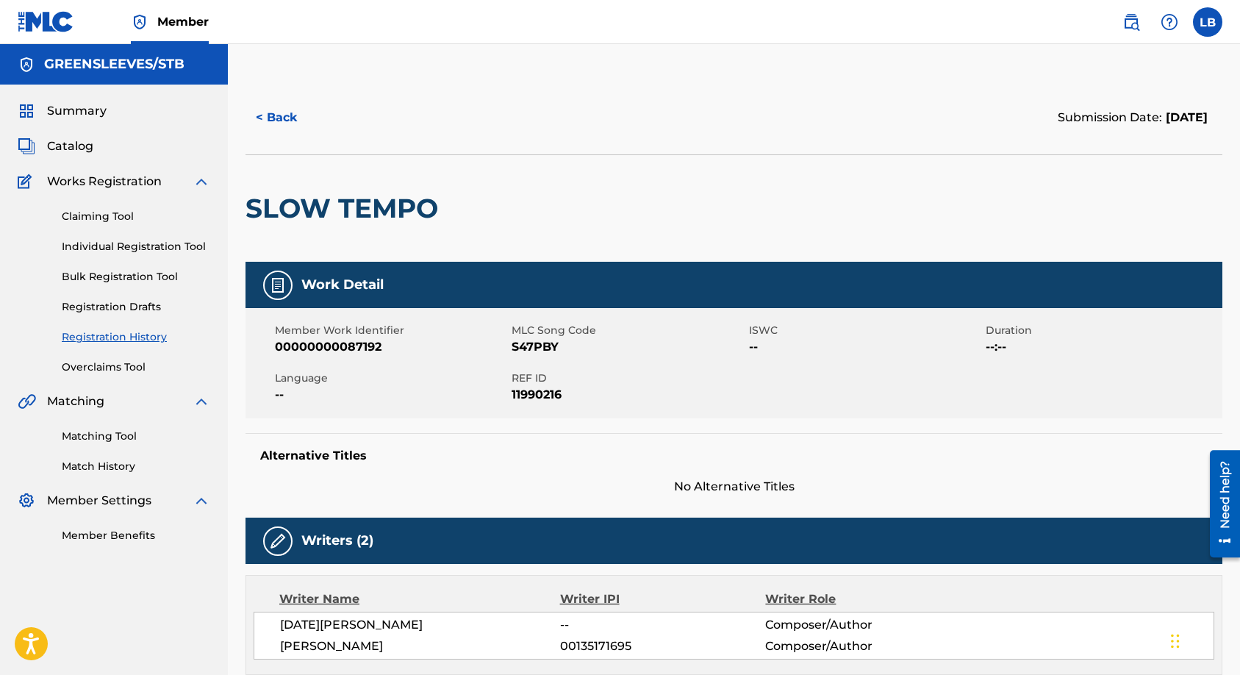
click at [79, 143] on span "Catalog" at bounding box center [70, 146] width 46 height 18
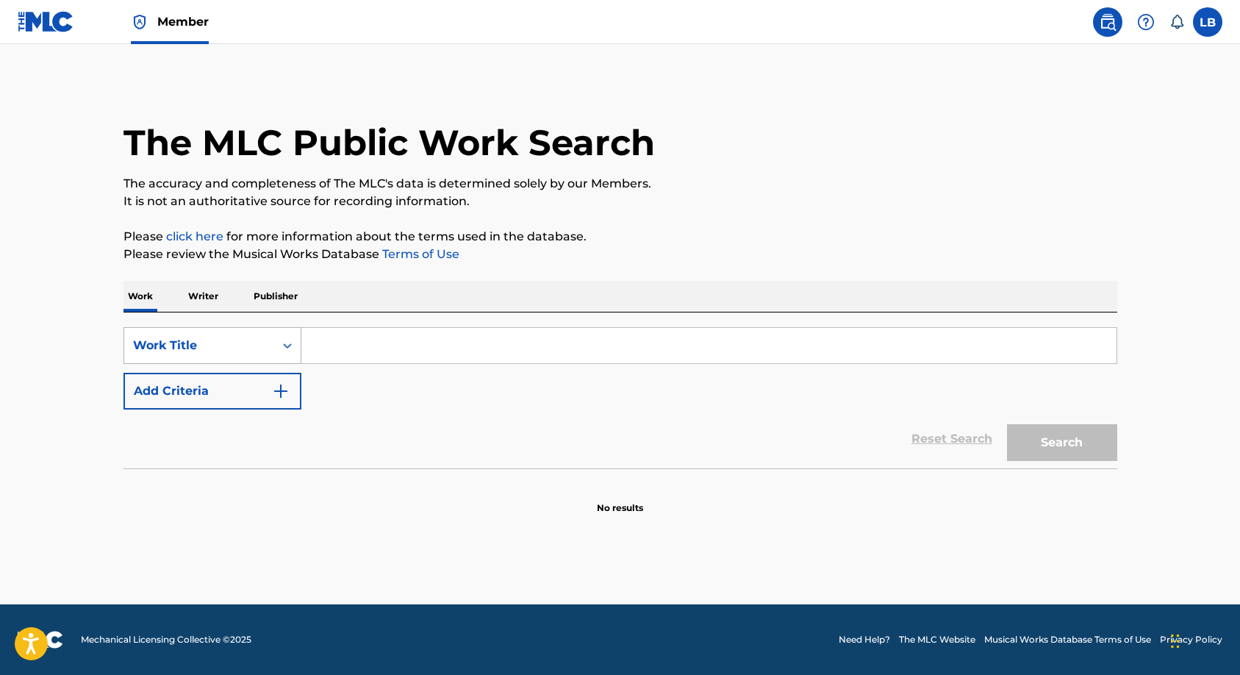
click at [295, 354] on div "Search Form" at bounding box center [287, 345] width 26 height 26
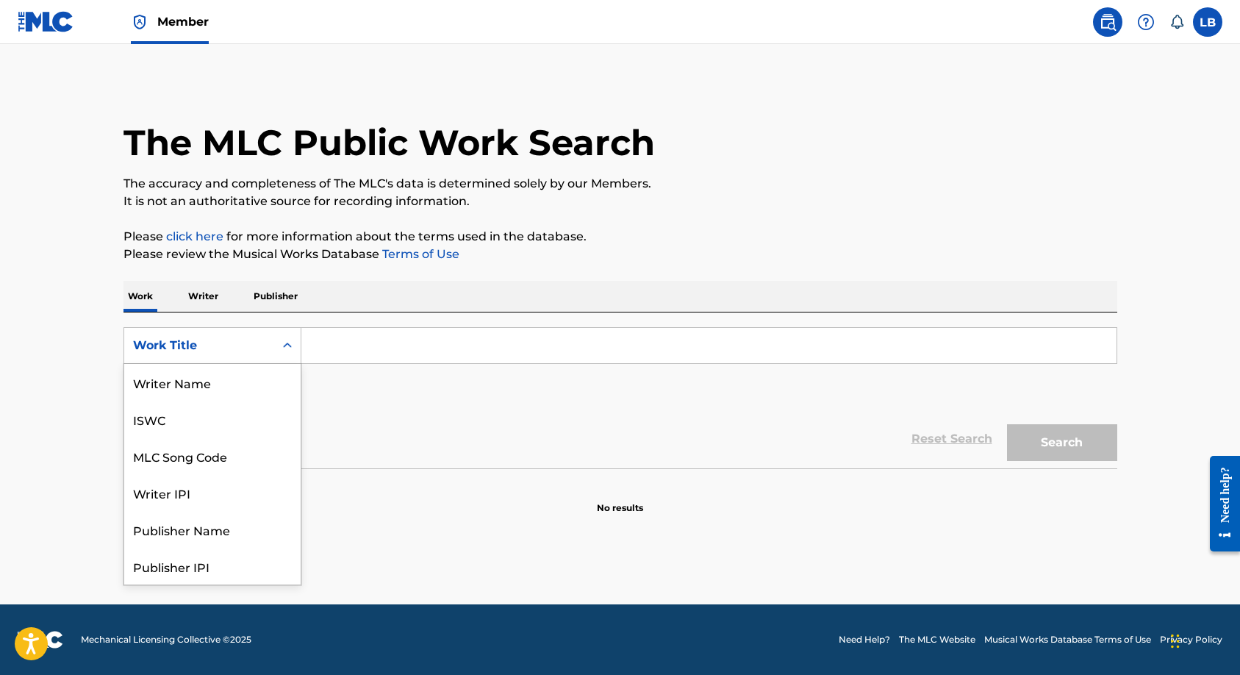
scroll to position [74, 0]
drag, startPoint x: 248, startPoint y: 386, endPoint x: 267, endPoint y: 379, distance: 19.5
click at [248, 385] on div "MLC Song Code" at bounding box center [212, 382] width 176 height 37
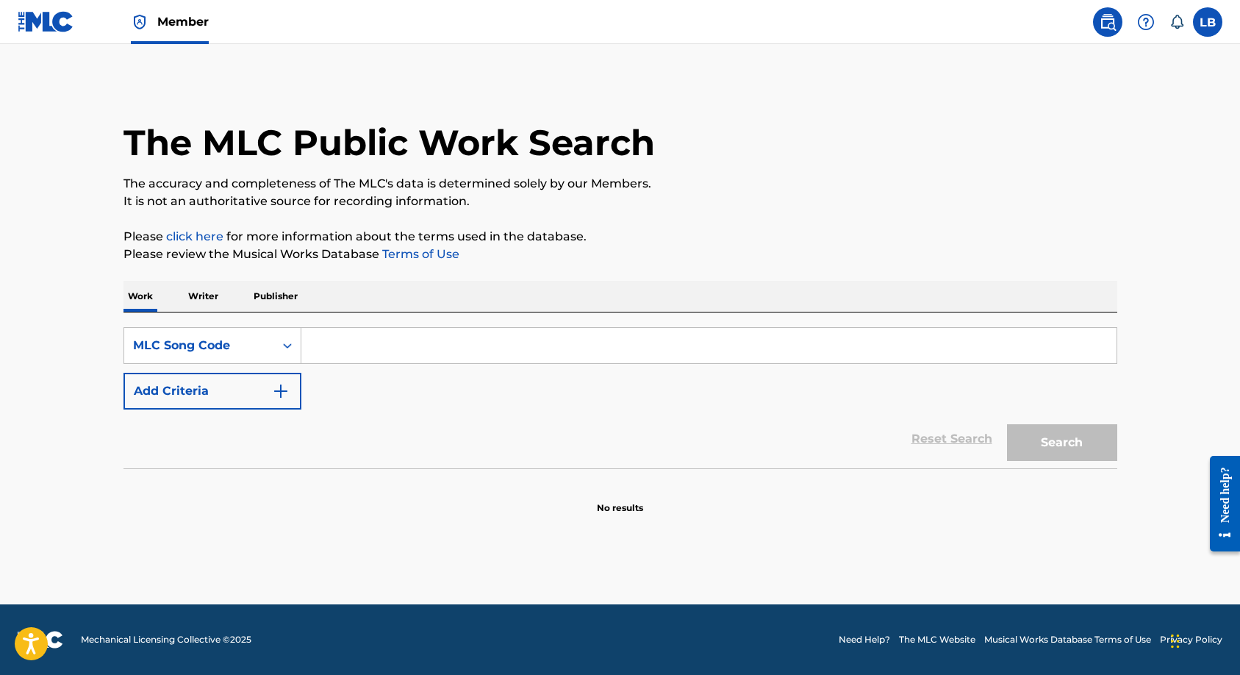
click at [354, 351] on input "Search Form" at bounding box center [708, 345] width 815 height 35
paste input "J03734 & J03862"
click at [1013, 450] on button "Search" at bounding box center [1062, 442] width 110 height 37
drag, startPoint x: 389, startPoint y: 340, endPoint x: 268, endPoint y: 339, distance: 120.6
click at [268, 339] on div "SearchWithCriteriaefcc6979-b58d-4056-a97d-584e8f4c72e2 MLC Song Code J03734" at bounding box center [621, 345] width 994 height 37
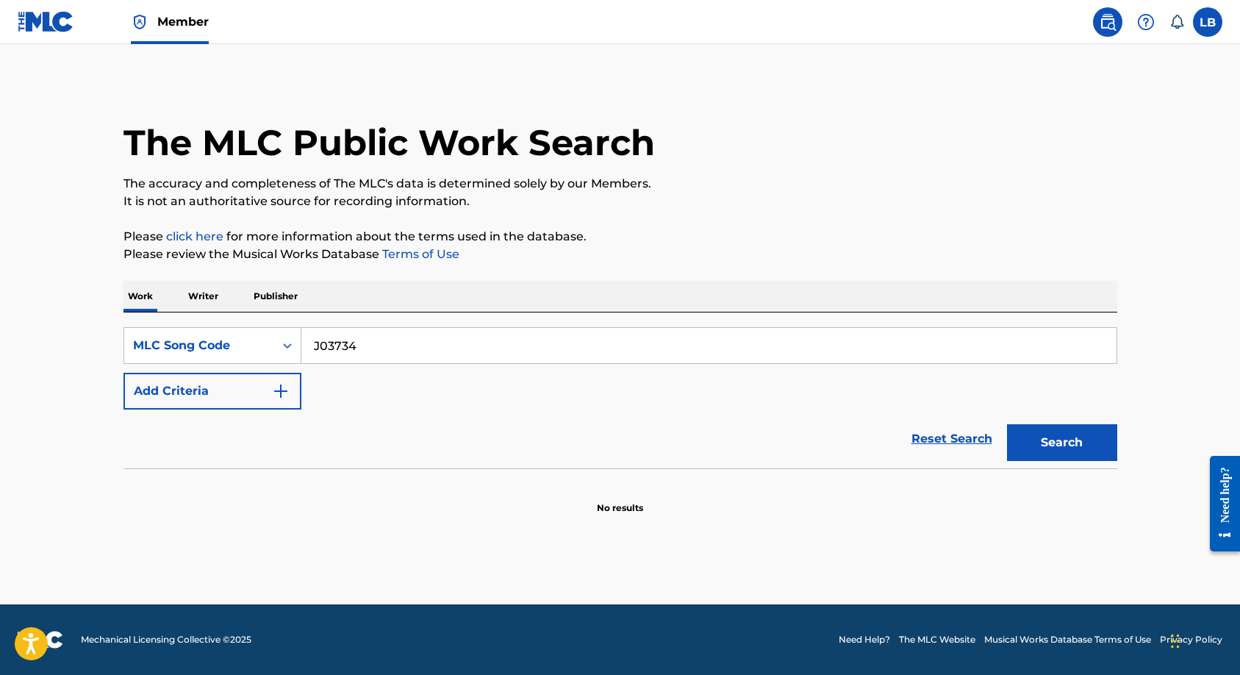
paste input "& J03862"
drag, startPoint x: 368, startPoint y: 346, endPoint x: 212, endPoint y: 327, distance: 157.7
click at [212, 327] on div "SearchWithCriteriaefcc6979-b58d-4056-a97d-584e8f4c72e2 MLC Song Code J03734 & J…" at bounding box center [621, 345] width 994 height 37
type input "J03862"
click at [1030, 455] on button "Search" at bounding box center [1062, 442] width 110 height 37
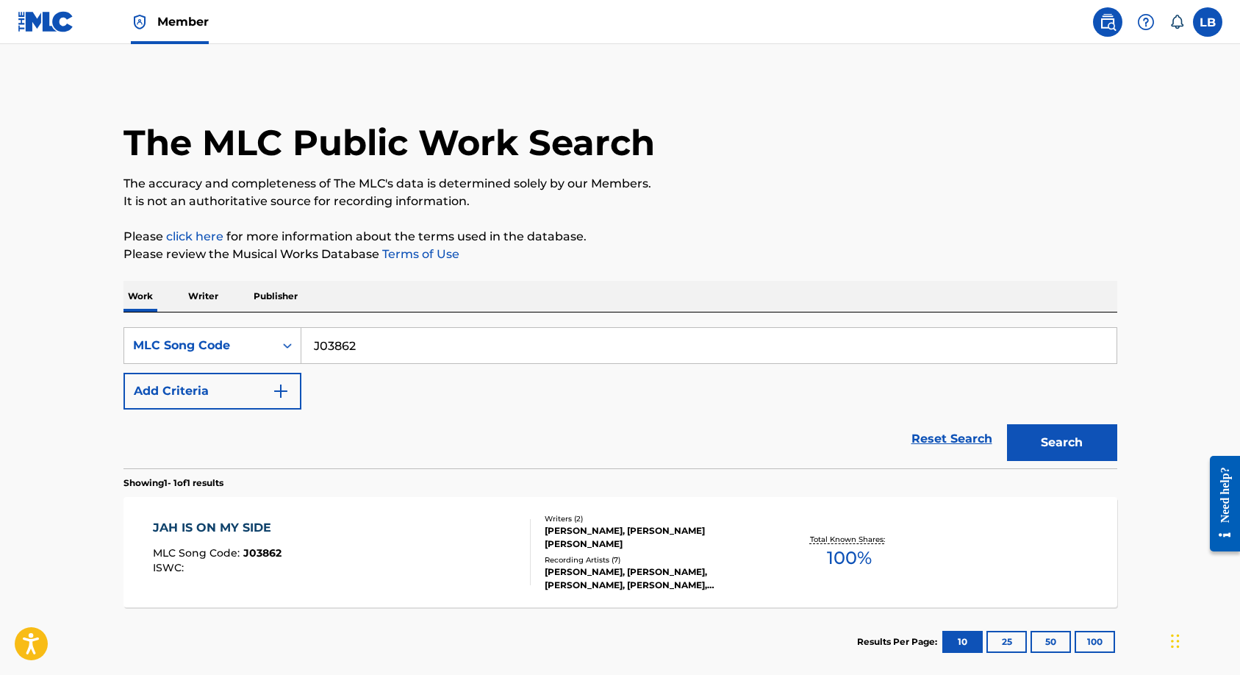
click at [683, 535] on div "WAYNE ANDREW LATIBEAUDIERE, PATRICK GEORGE ANTHONY BARRETT" at bounding box center [656, 537] width 222 height 26
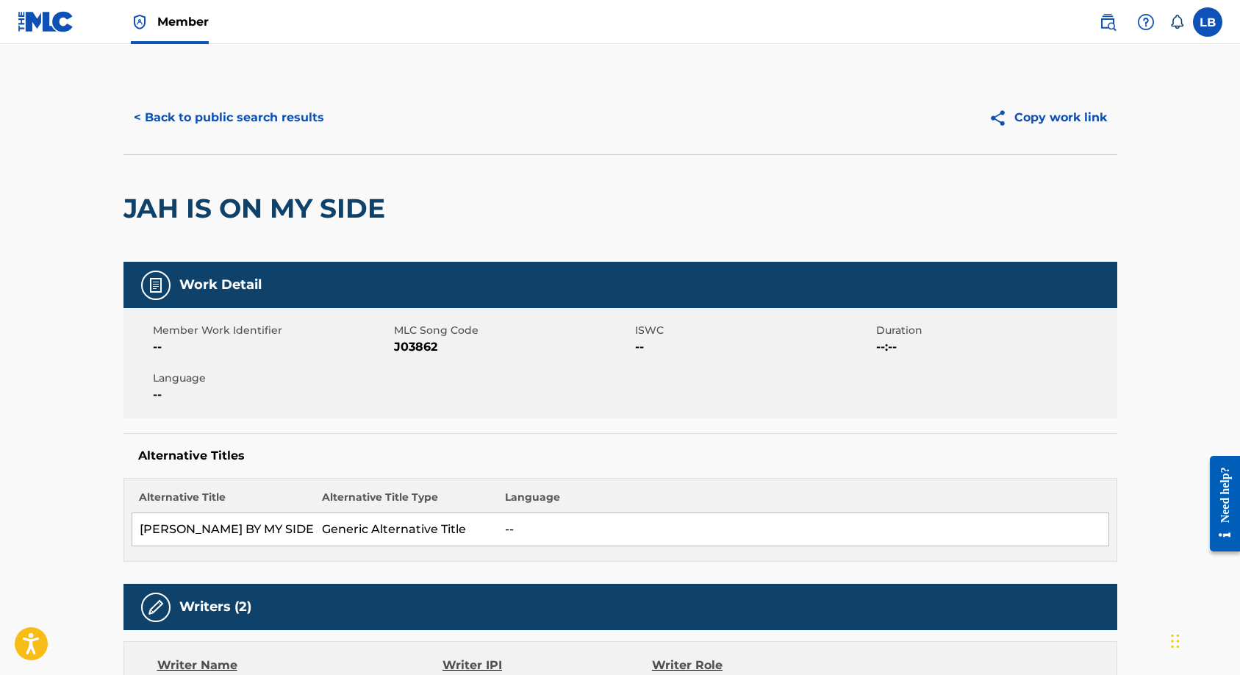
click at [279, 124] on button "< Back to public search results" at bounding box center [229, 117] width 211 height 37
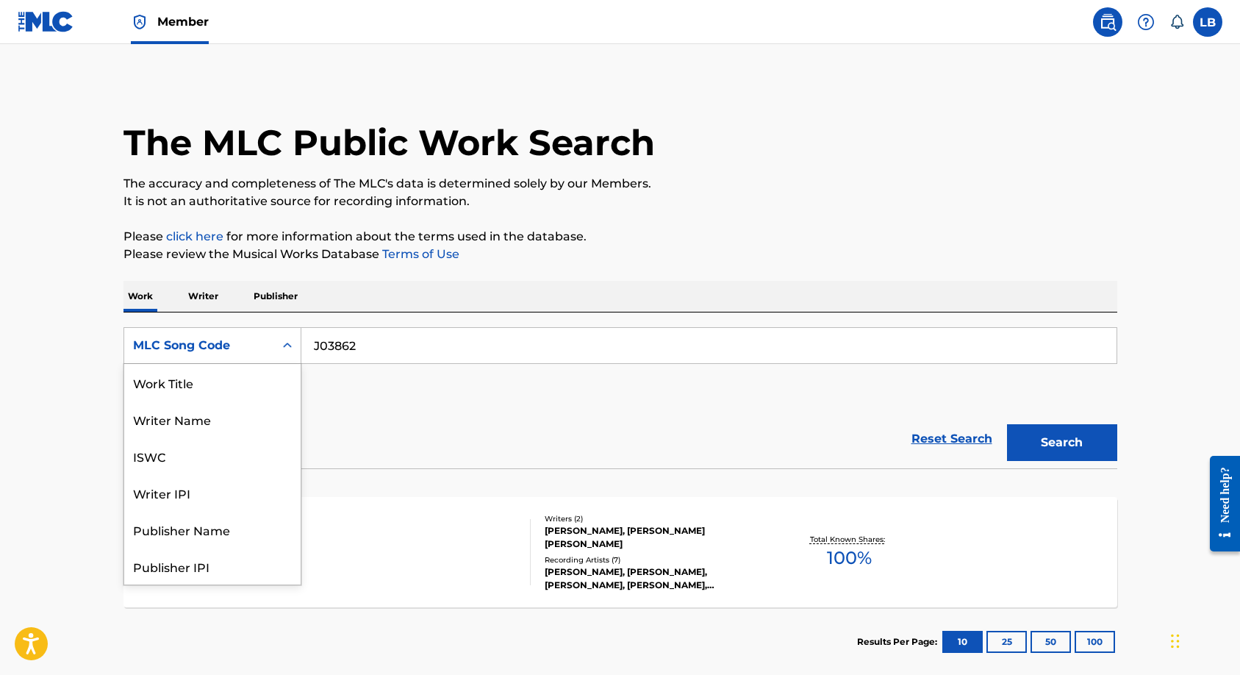
click at [285, 343] on icon "Search Form" at bounding box center [287, 345] width 15 height 15
click at [193, 389] on div "Work Title" at bounding box center [212, 382] width 176 height 37
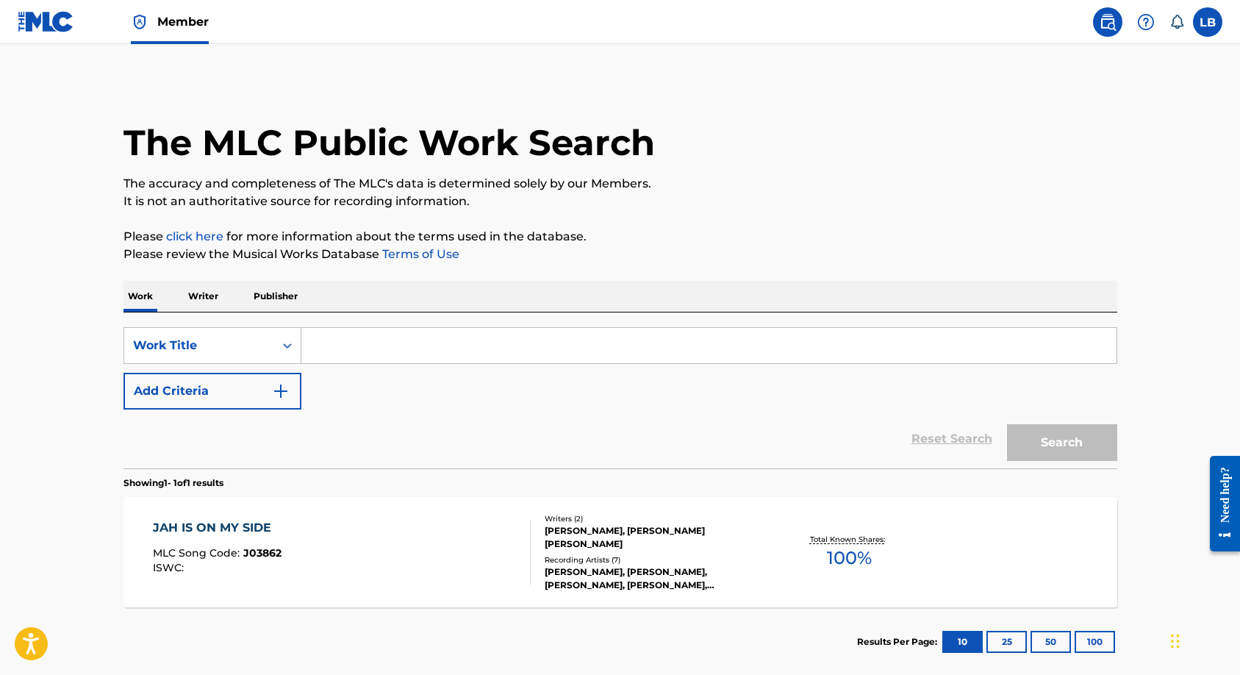
click at [335, 345] on input "Search Form" at bounding box center [708, 345] width 815 height 35
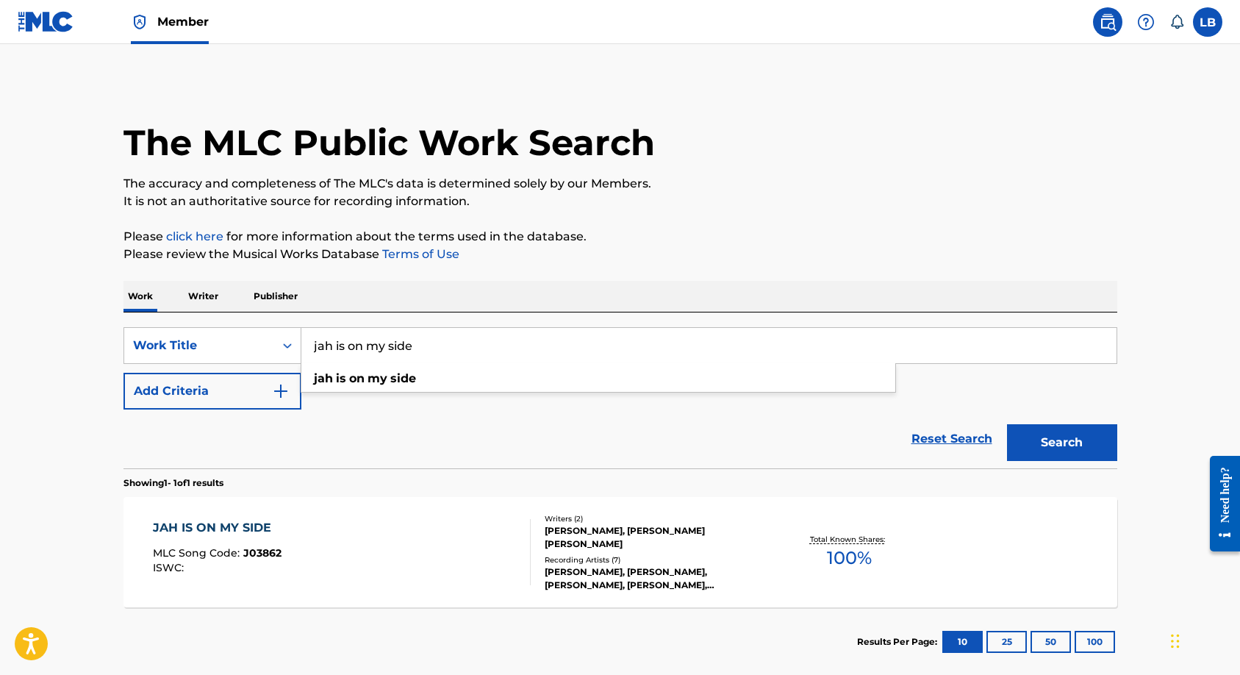
type input "jah is on my side"
click at [1007, 424] on button "Search" at bounding box center [1062, 442] width 110 height 37
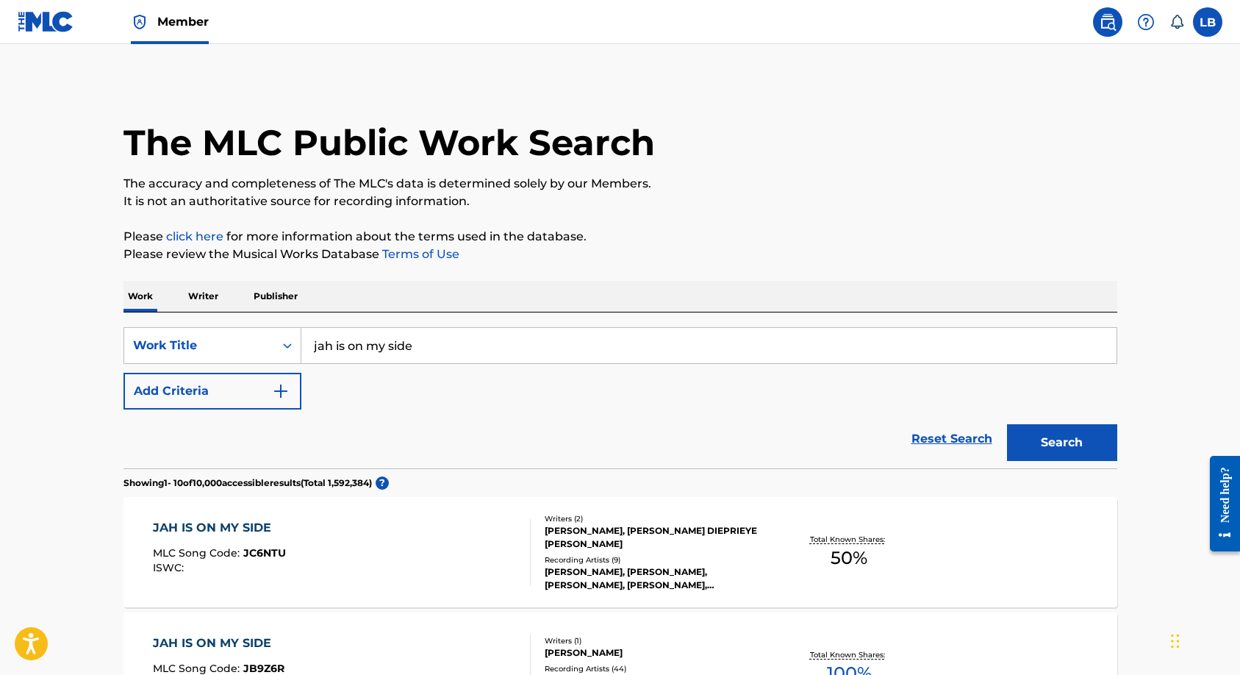
click at [283, 396] on img "Search Form" at bounding box center [281, 391] width 18 height 18
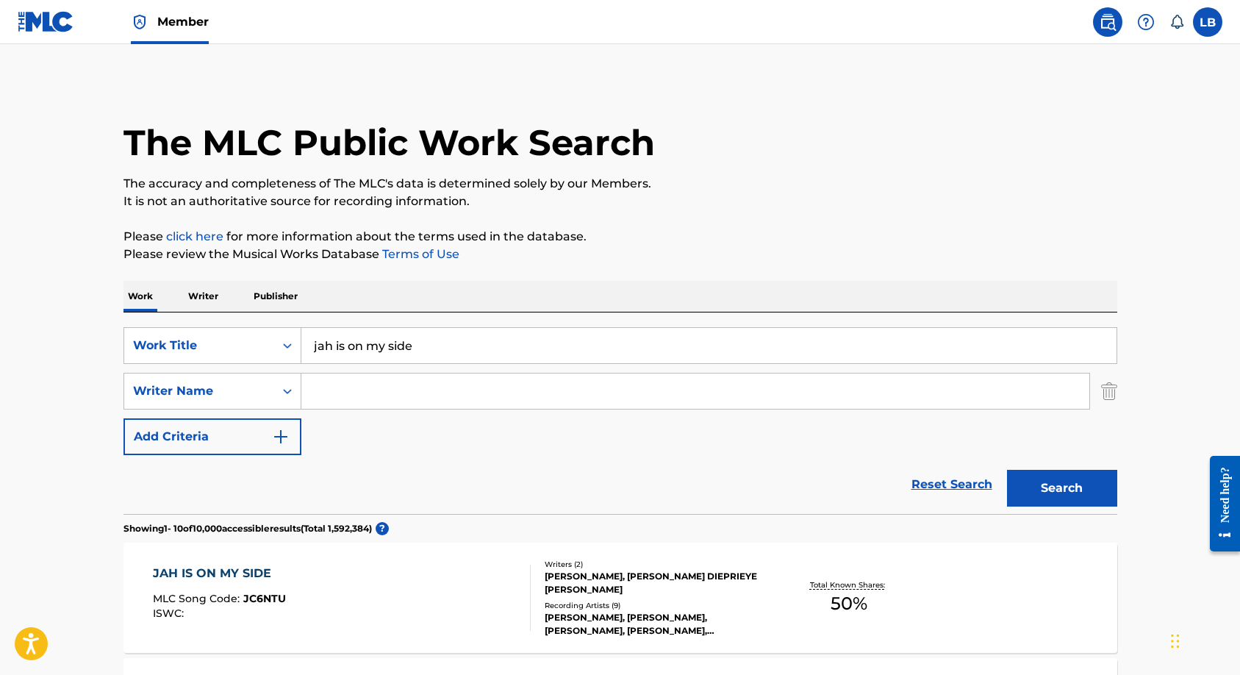
click at [336, 393] on input "Search Form" at bounding box center [695, 390] width 788 height 35
click at [406, 387] on input "Search Form" at bounding box center [695, 390] width 788 height 35
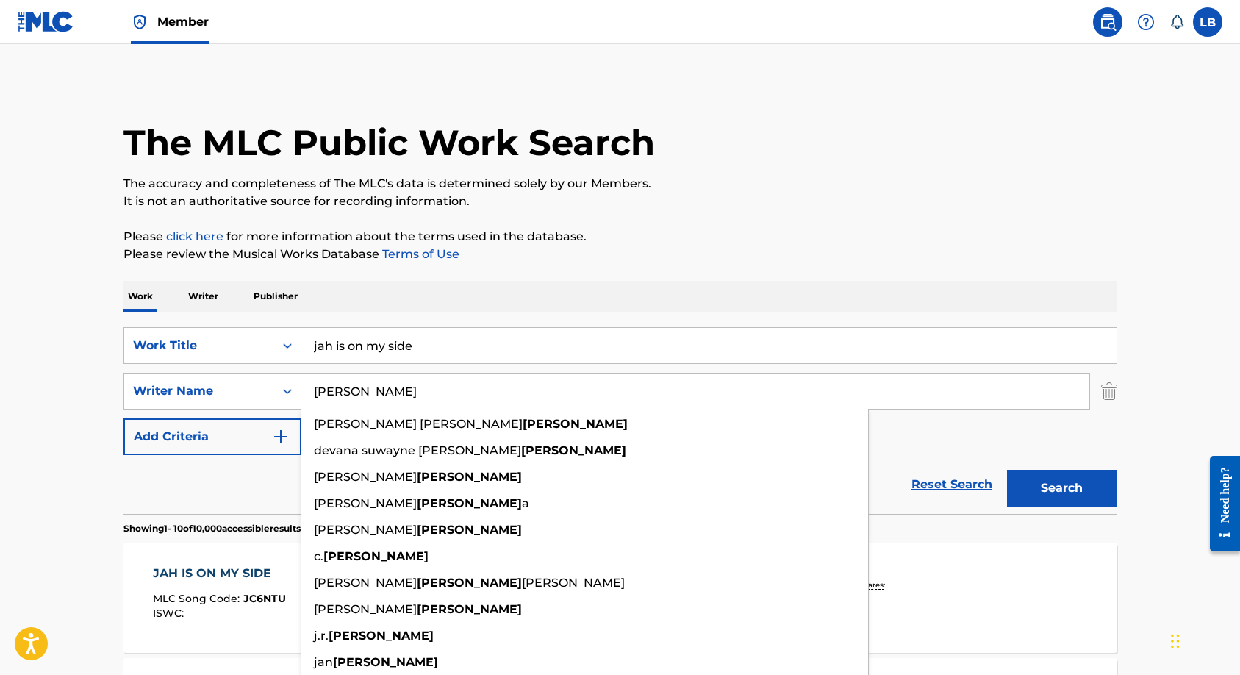
type input "barrett"
click at [1007, 470] on button "Search" at bounding box center [1062, 488] width 110 height 37
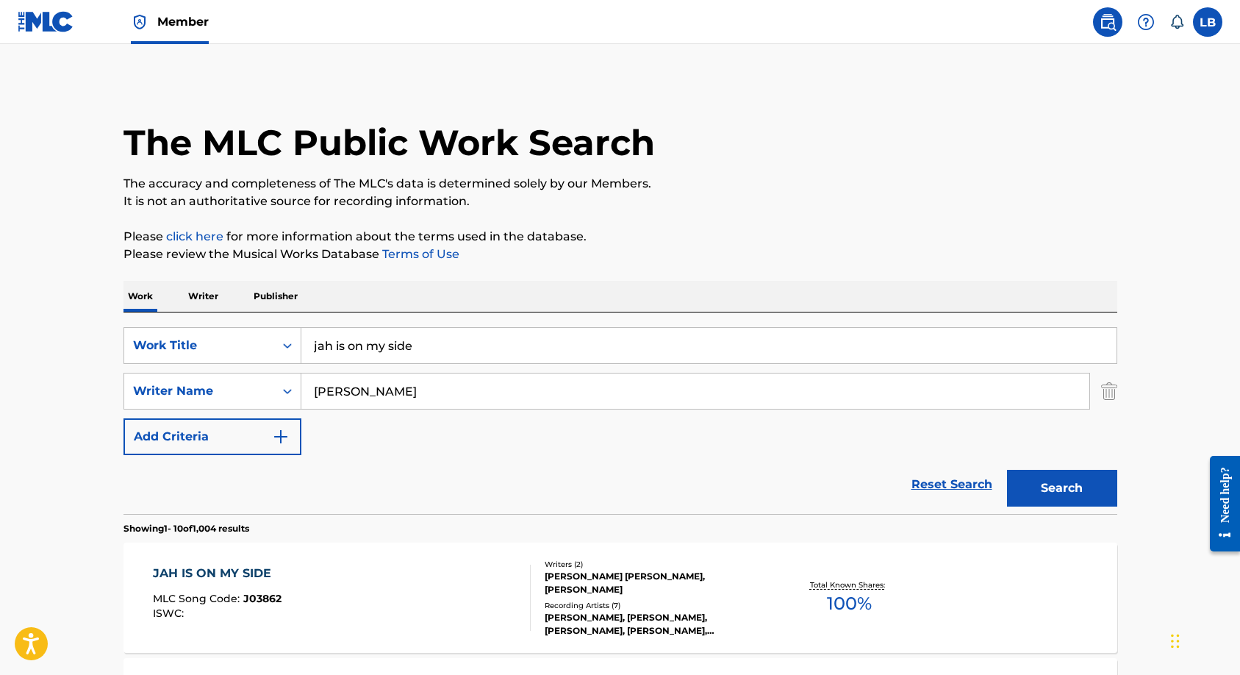
scroll to position [245, 0]
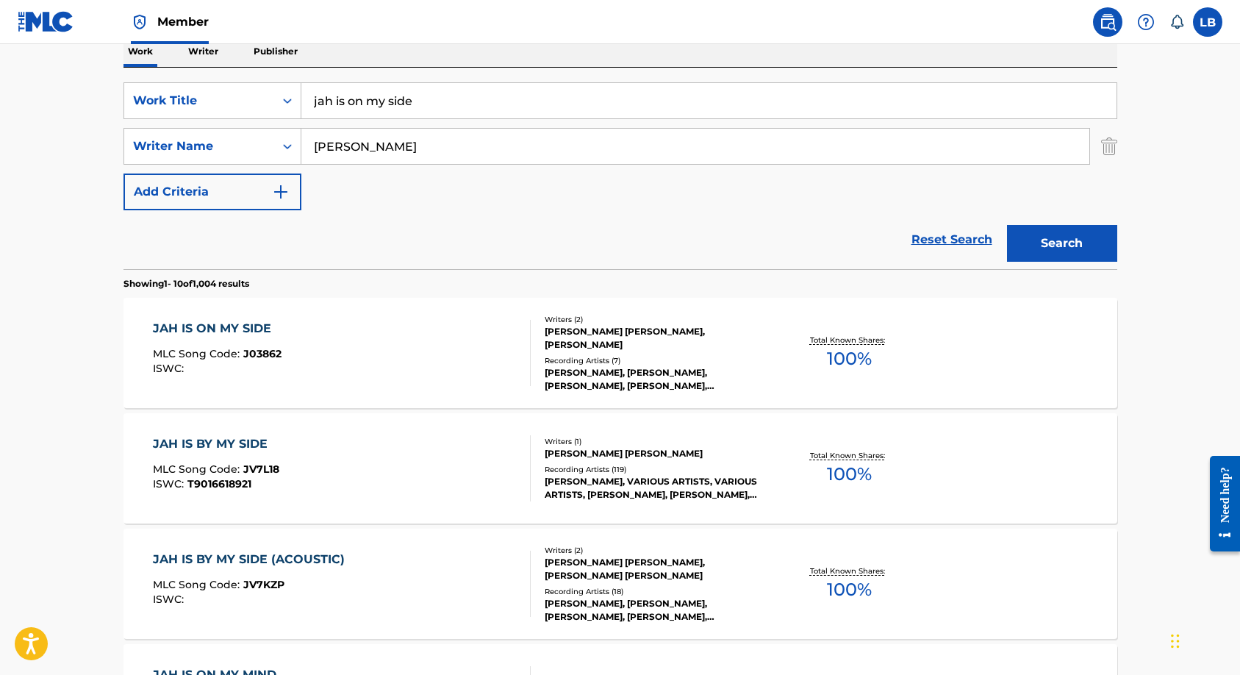
click at [610, 456] on div "PATRICK GEORGE ANTHONY BARRETT" at bounding box center [656, 453] width 222 height 13
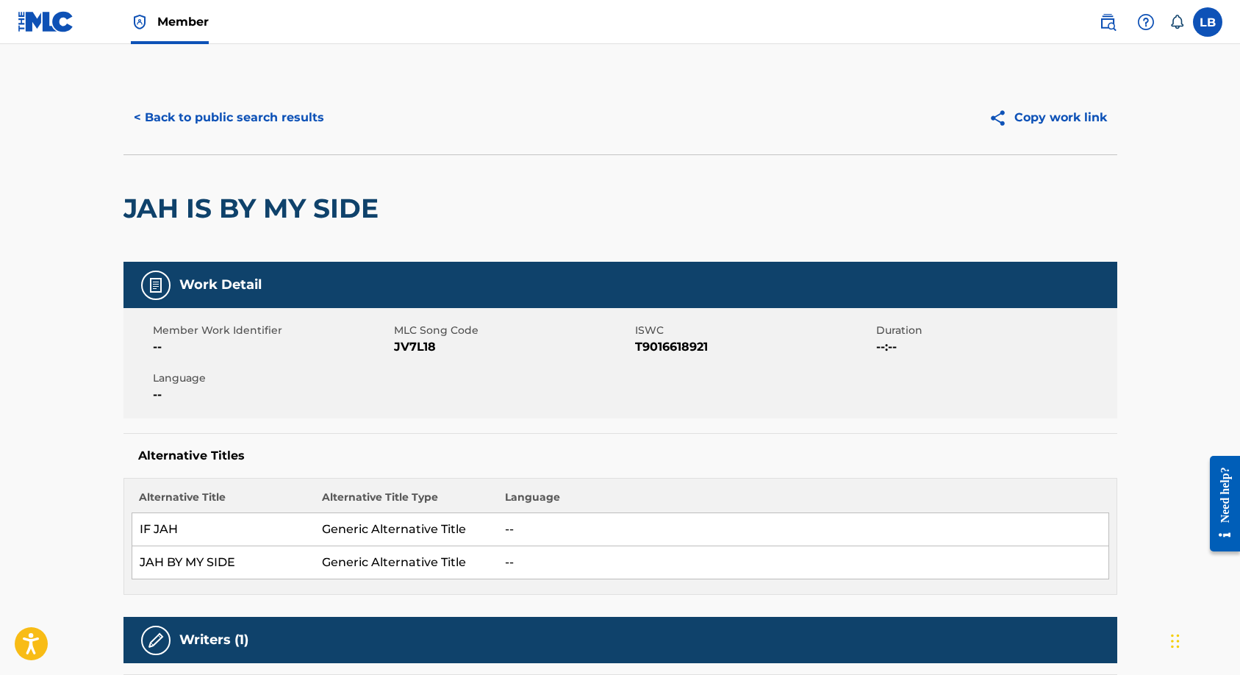
click at [250, 107] on button "< Back to public search results" at bounding box center [229, 117] width 211 height 37
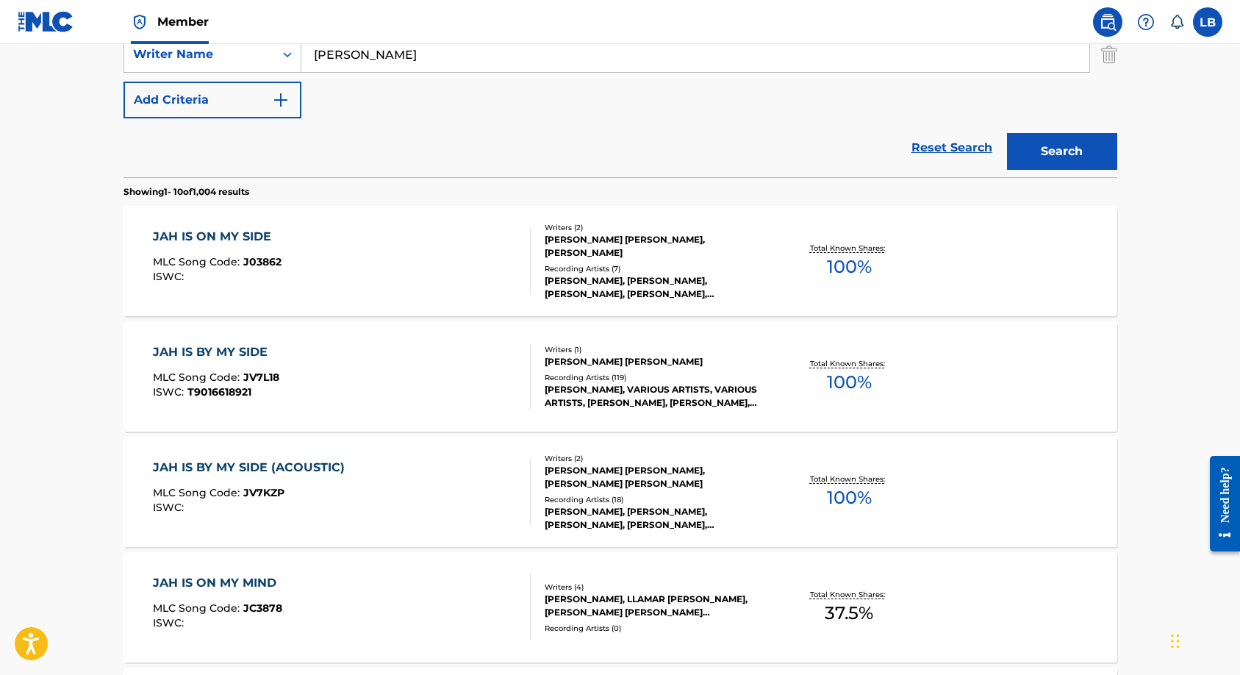
scroll to position [368, 0]
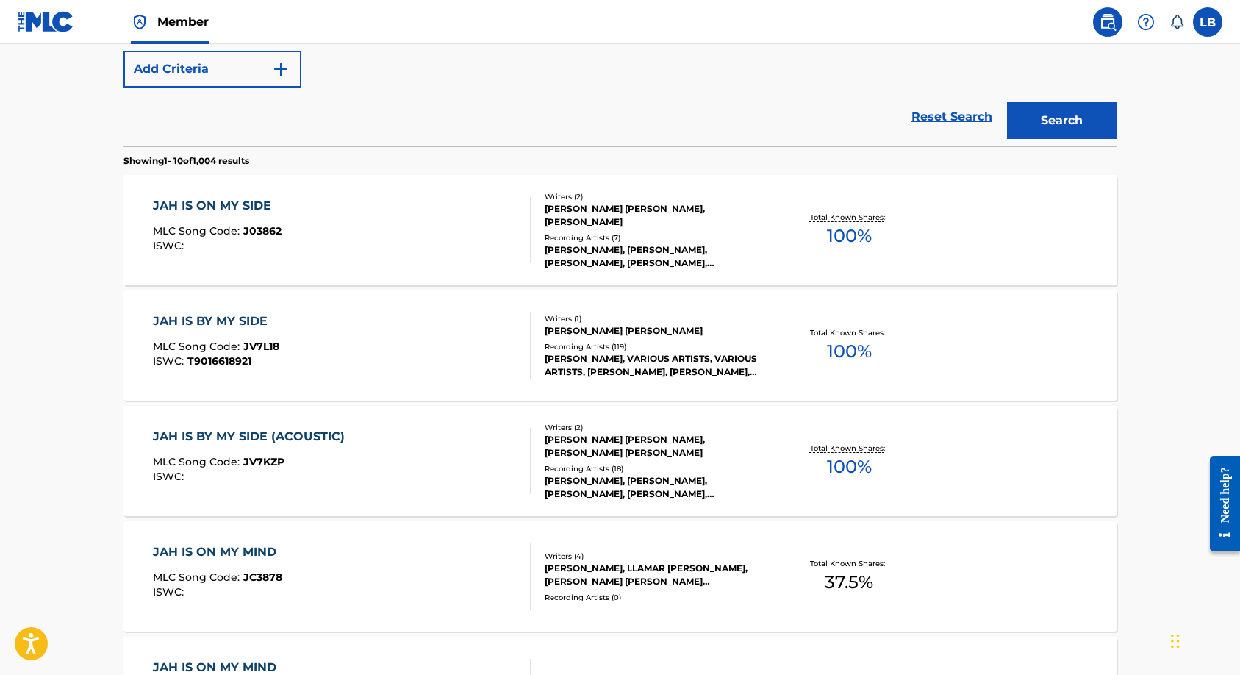
click at [577, 254] on div "DON SHARICON, TONY REBEL, MICHAEL ANTHONY, MICHAEL ANTHONY, MICHAEL ANTHONY" at bounding box center [656, 256] width 222 height 26
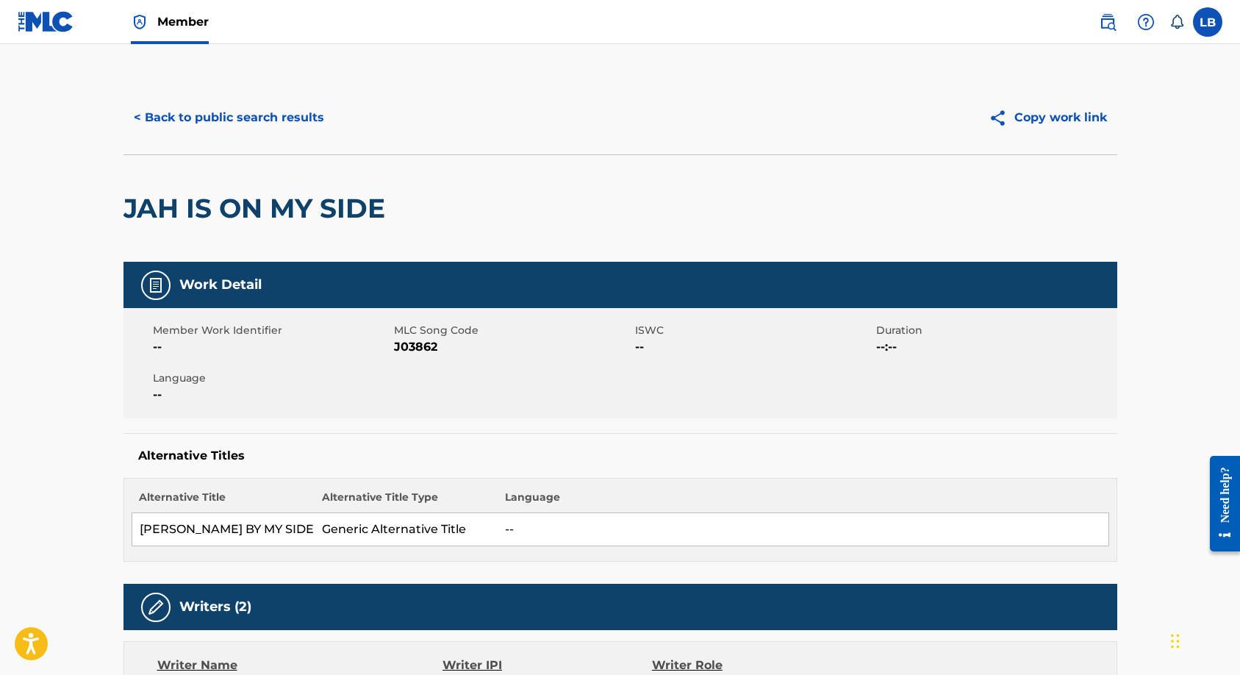
click at [261, 111] on button "< Back to public search results" at bounding box center [229, 117] width 211 height 37
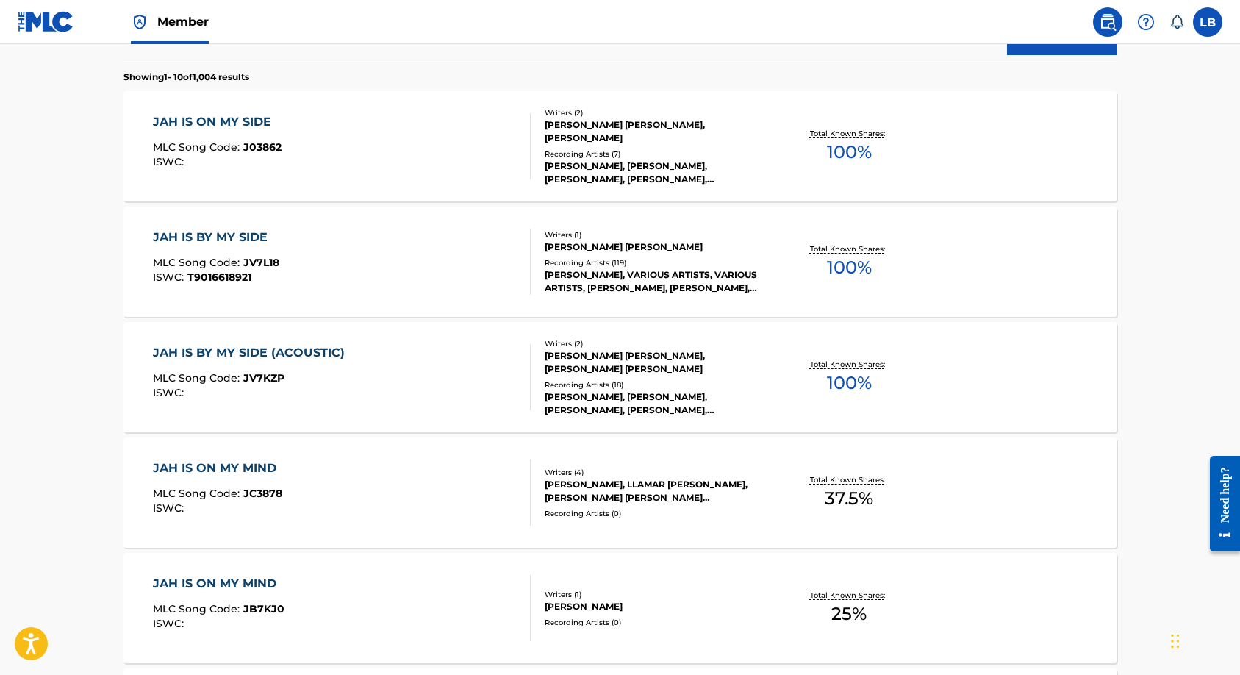
click at [1071, 557] on div "JAH IS ON MY MIND MLC Song Code : JB7KJ0 ISWC : Writers ( 1 ) FLOYD BARRETT Rec…" at bounding box center [621, 608] width 994 height 110
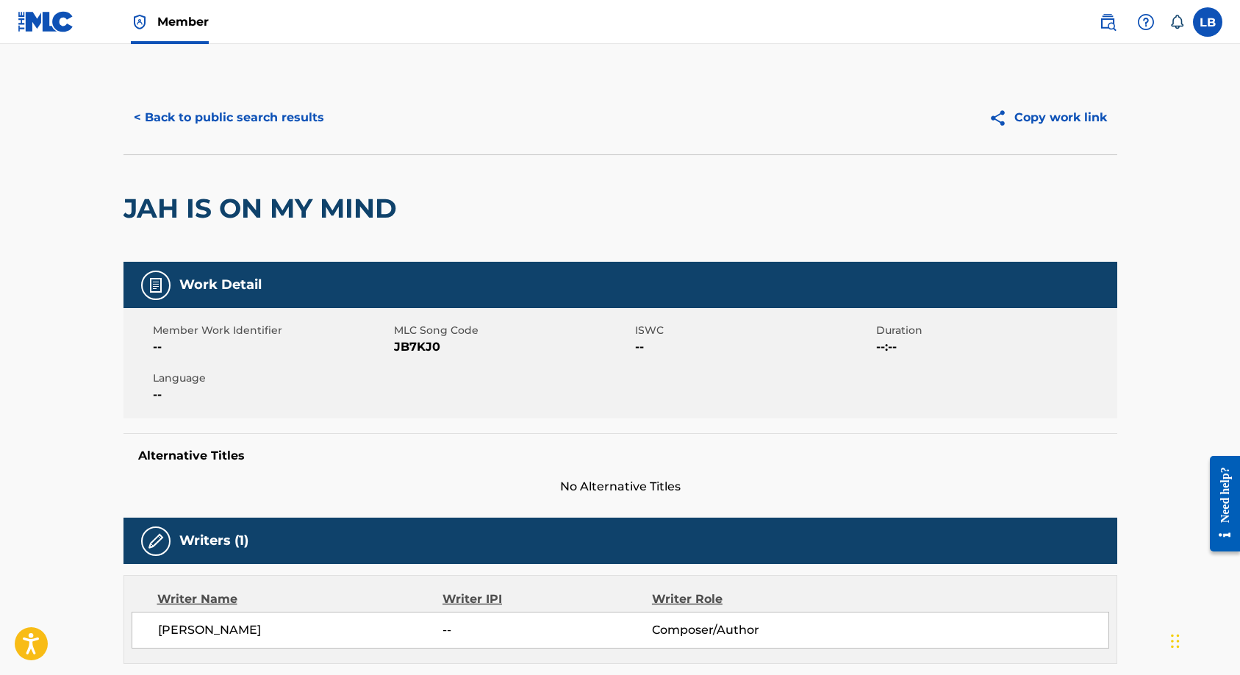
click at [205, 111] on button "< Back to public search results" at bounding box center [229, 117] width 211 height 37
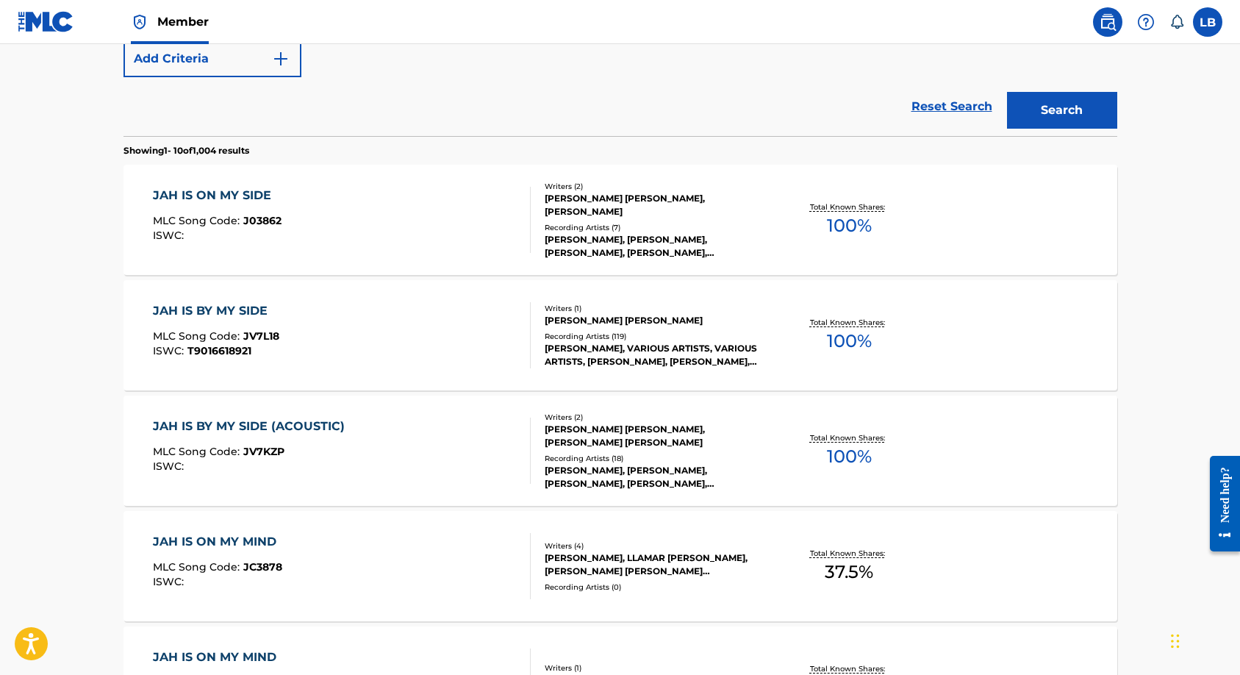
scroll to position [412, 0]
